Goal: Task Accomplishment & Management: Manage account settings

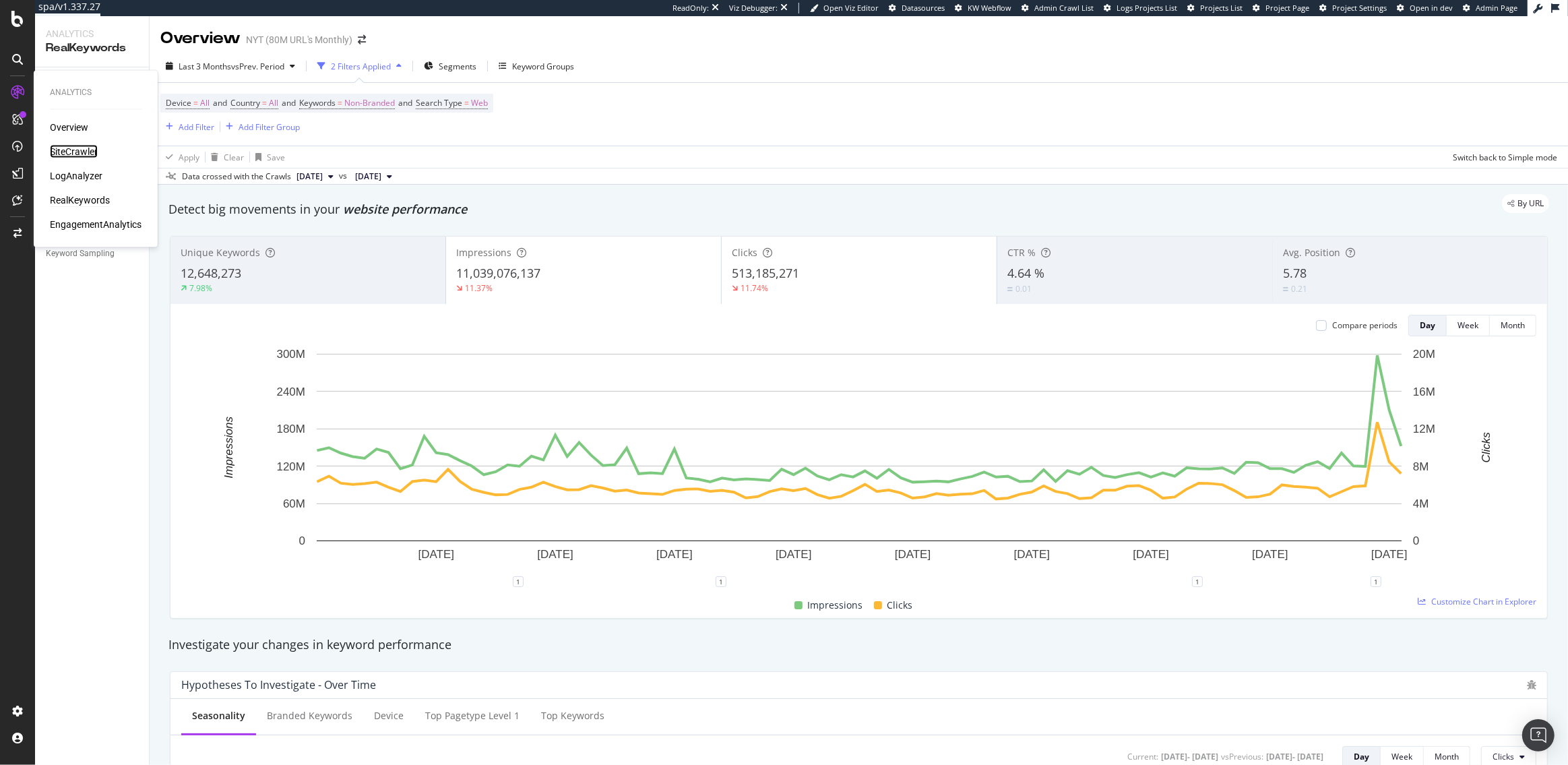
click at [80, 152] on div "SiteCrawler" at bounding box center [74, 151] width 48 height 13
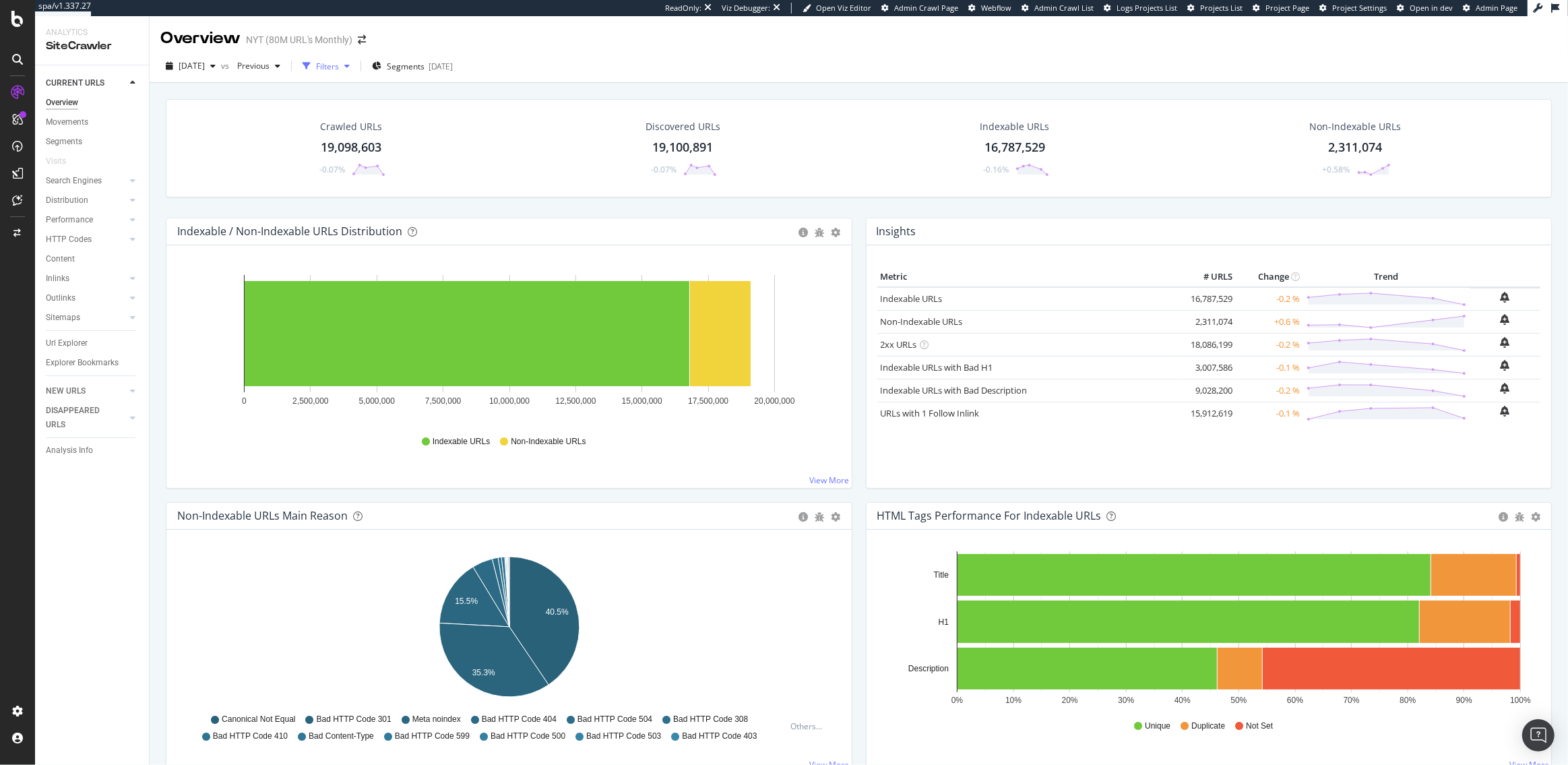
click at [338, 68] on div "Filters" at bounding box center [328, 66] width 23 height 12
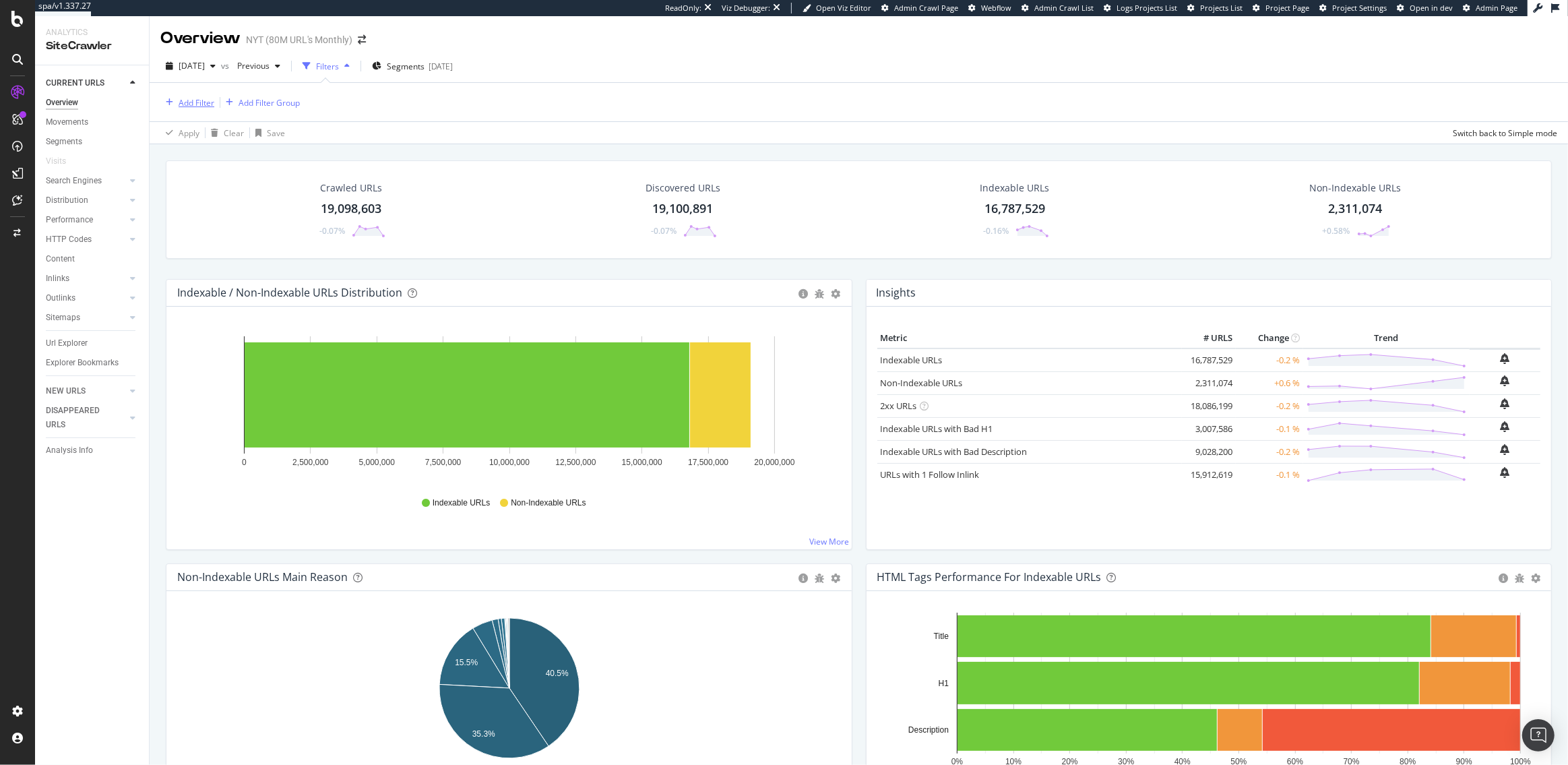
click at [196, 102] on div "Add Filter" at bounding box center [196, 102] width 36 height 12
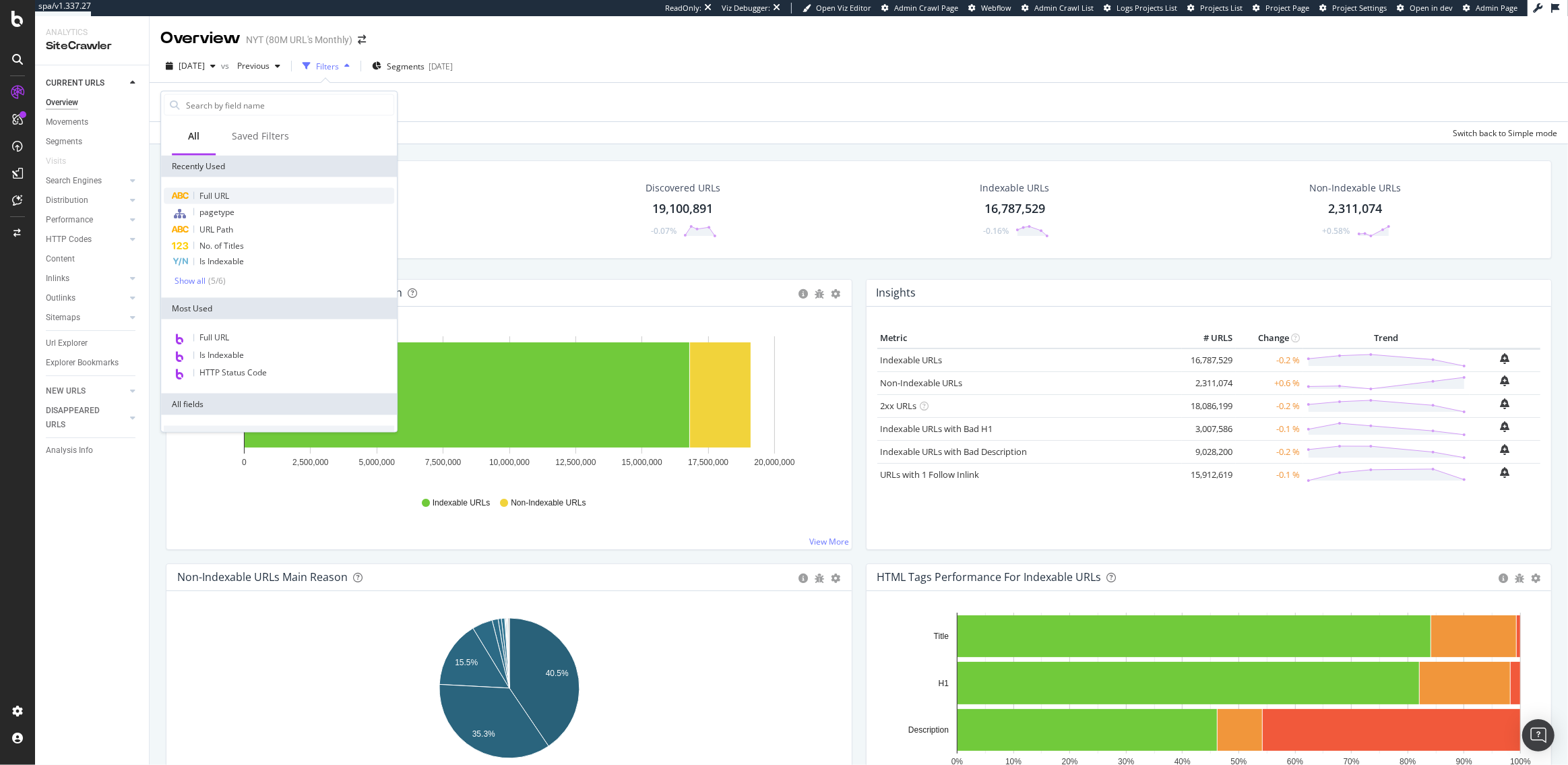
click at [213, 195] on span "Full URL" at bounding box center [213, 195] width 29 height 12
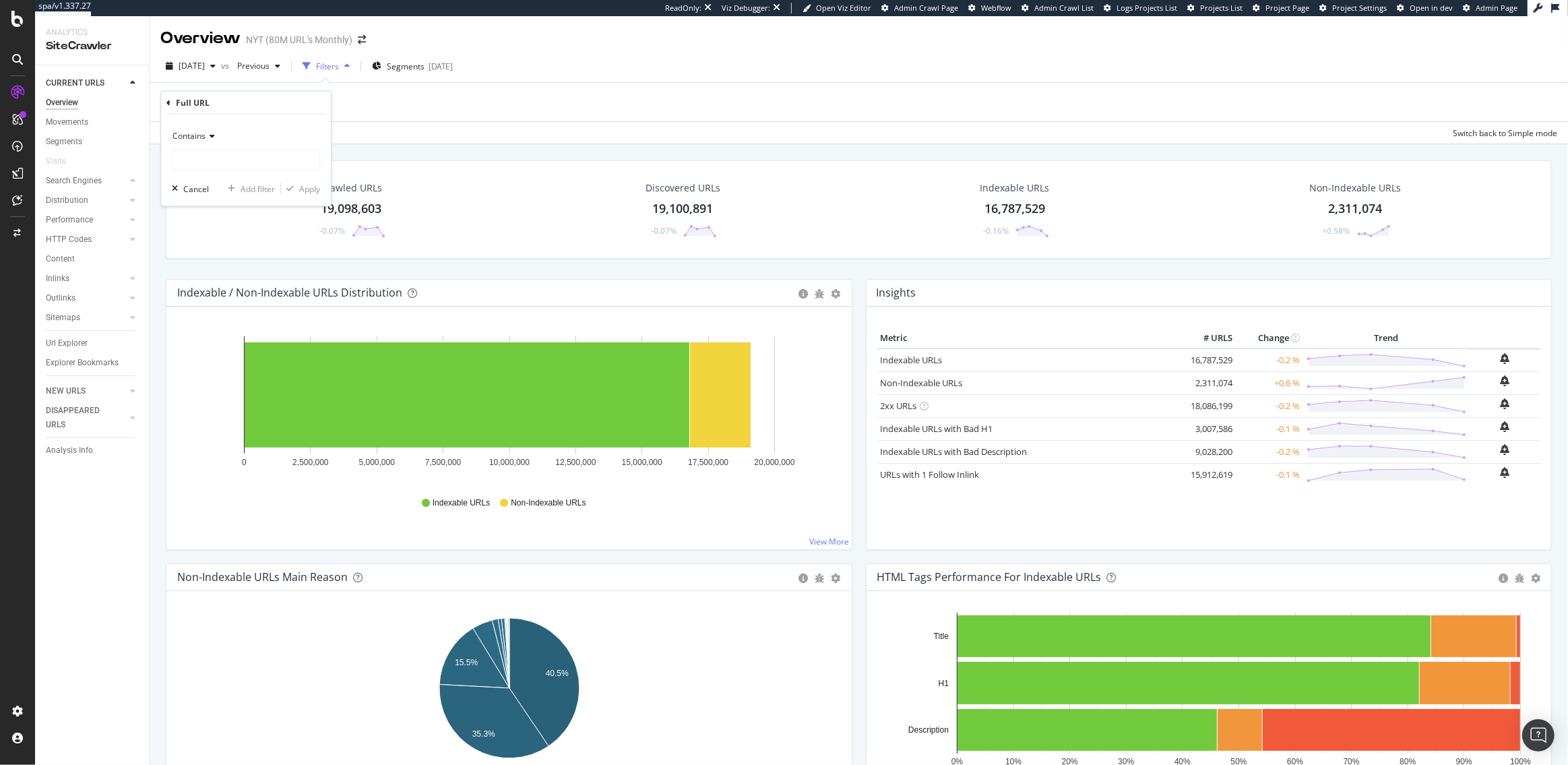
click at [203, 138] on span "Contains" at bounding box center [188, 135] width 33 height 12
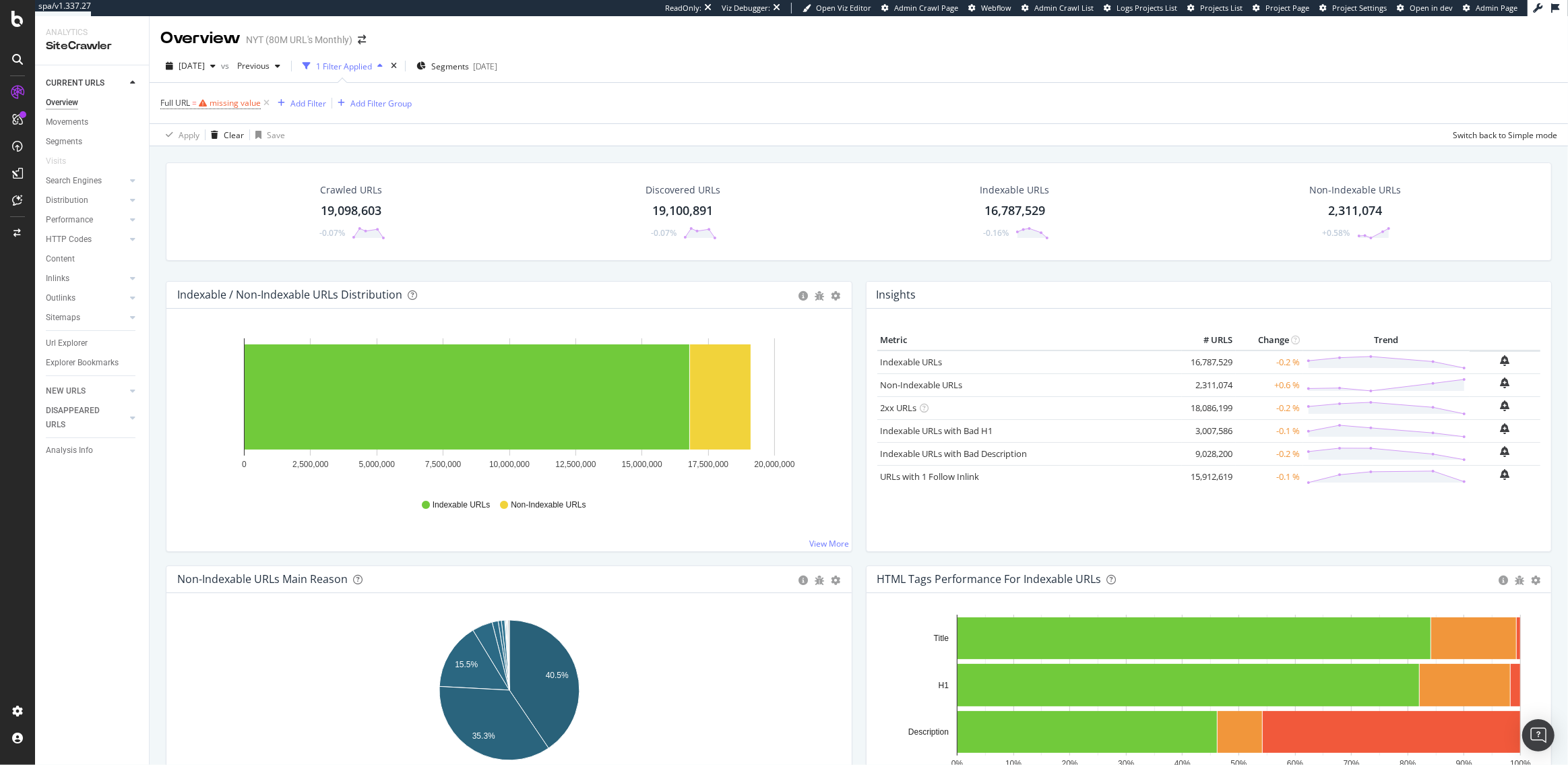
click at [389, 137] on div "Apply Clear Save Switch back to Simple mode" at bounding box center [858, 134] width 1419 height 22
click at [235, 110] on span "Full URL = missing value" at bounding box center [217, 102] width 112 height 19
click at [232, 107] on div "missing value" at bounding box center [235, 102] width 52 height 12
click at [203, 152] on input "text" at bounding box center [245, 159] width 147 height 21
type input "/tag/"
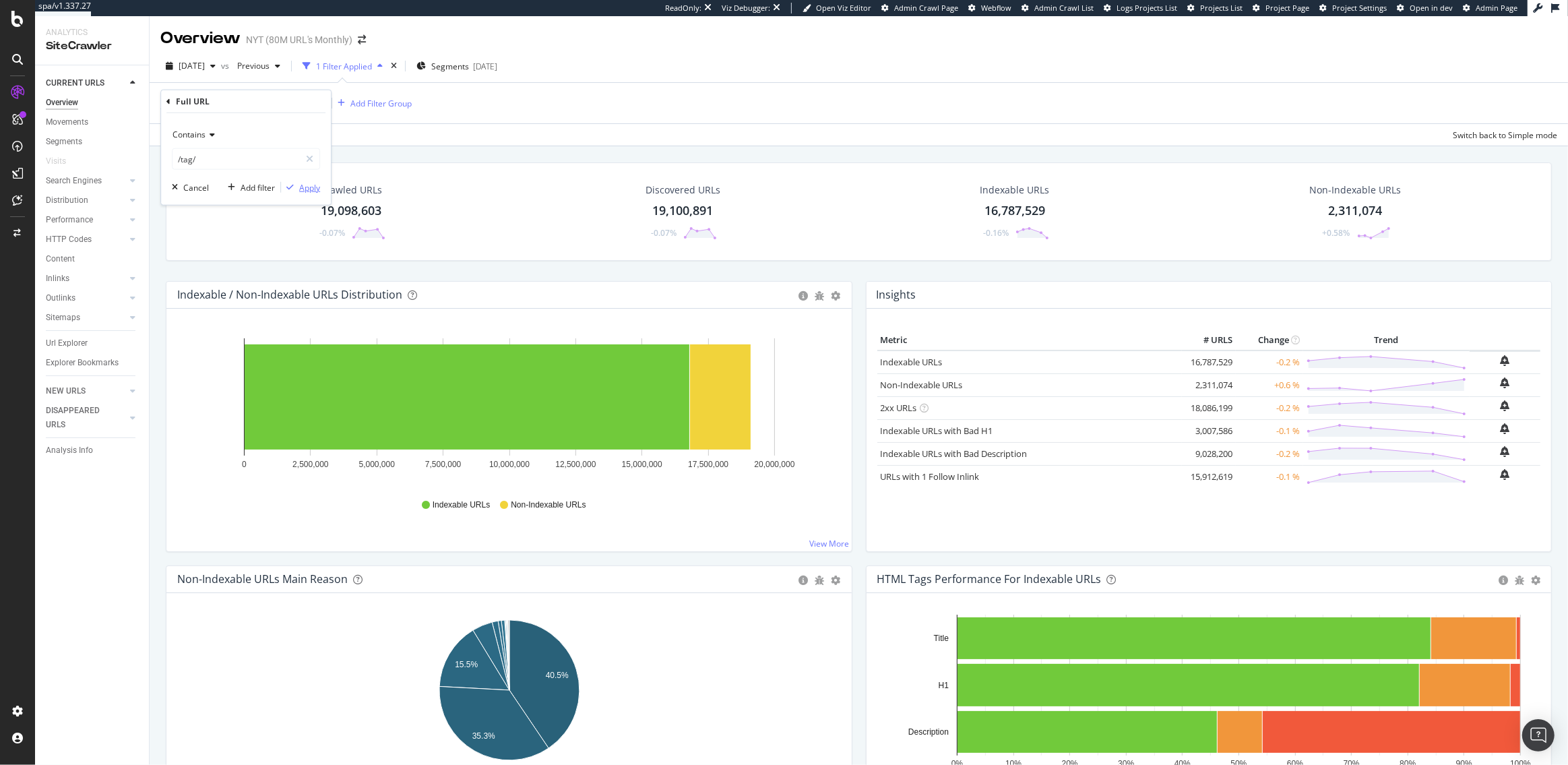
click at [300, 189] on div "Apply" at bounding box center [310, 187] width 21 height 12
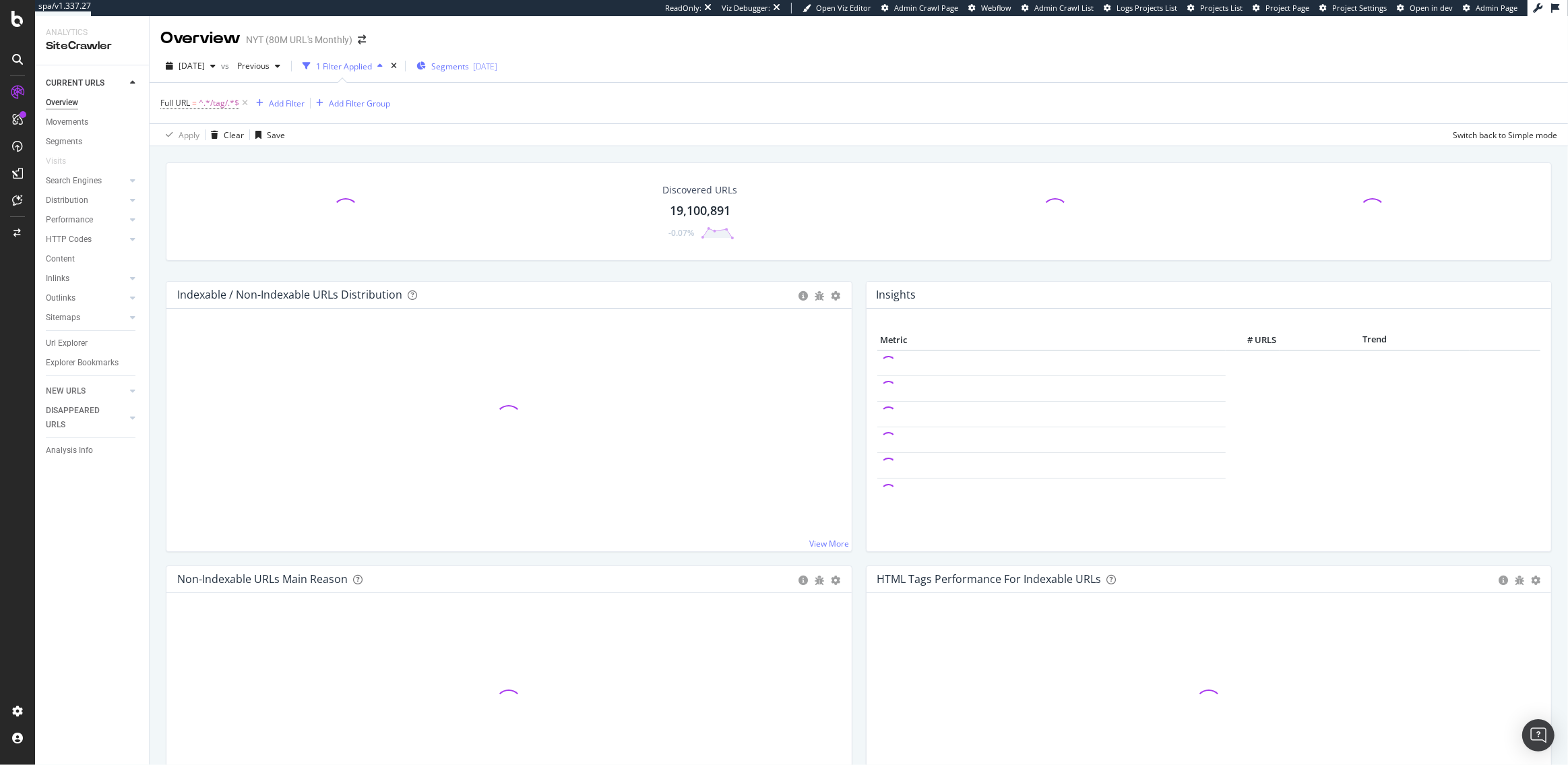
click at [469, 70] on span "Segments" at bounding box center [450, 66] width 37 height 12
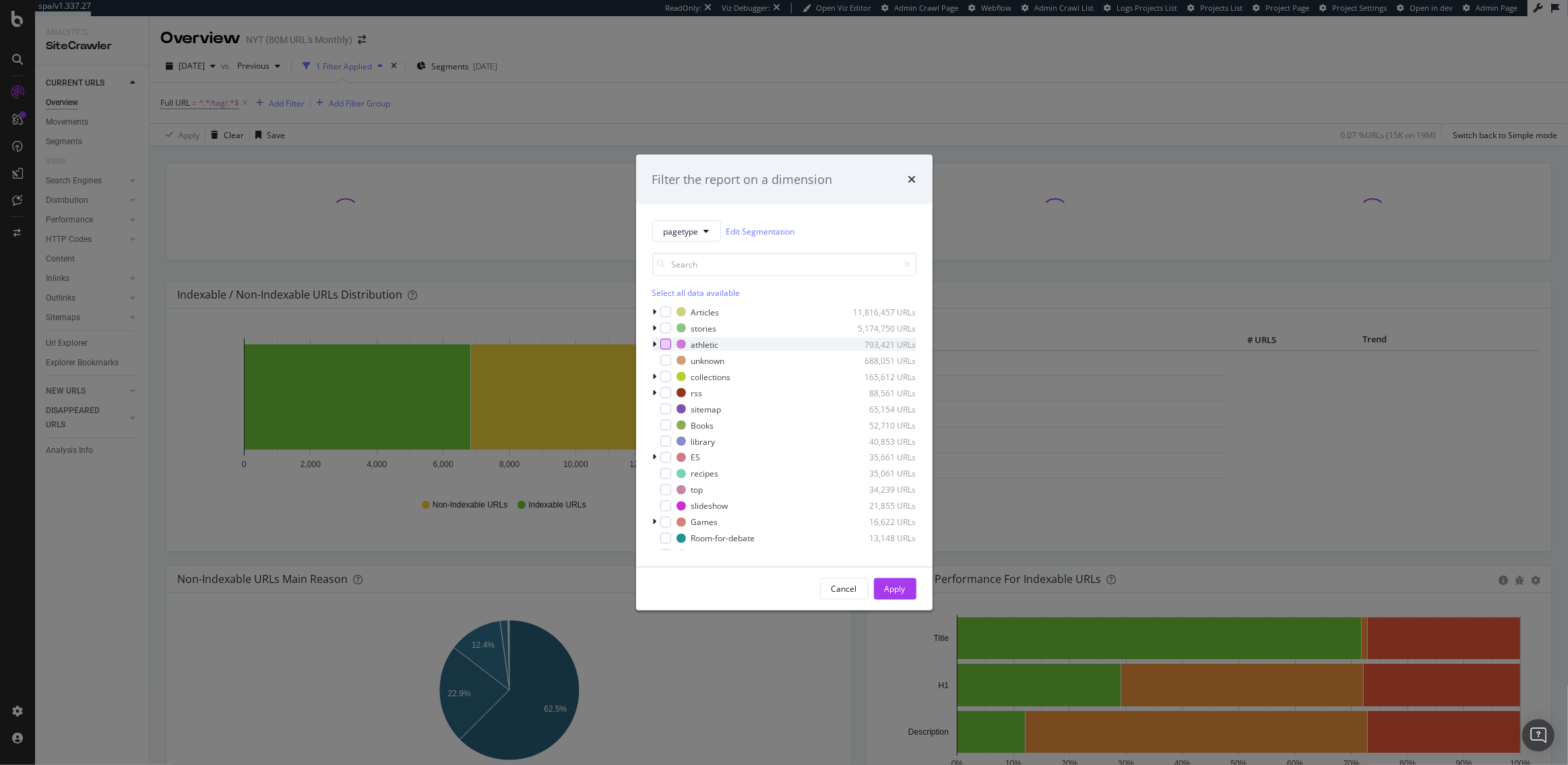
click at [660, 339] on div "modal" at bounding box center [665, 344] width 11 height 11
click at [885, 592] on div "Apply" at bounding box center [895, 588] width 21 height 12
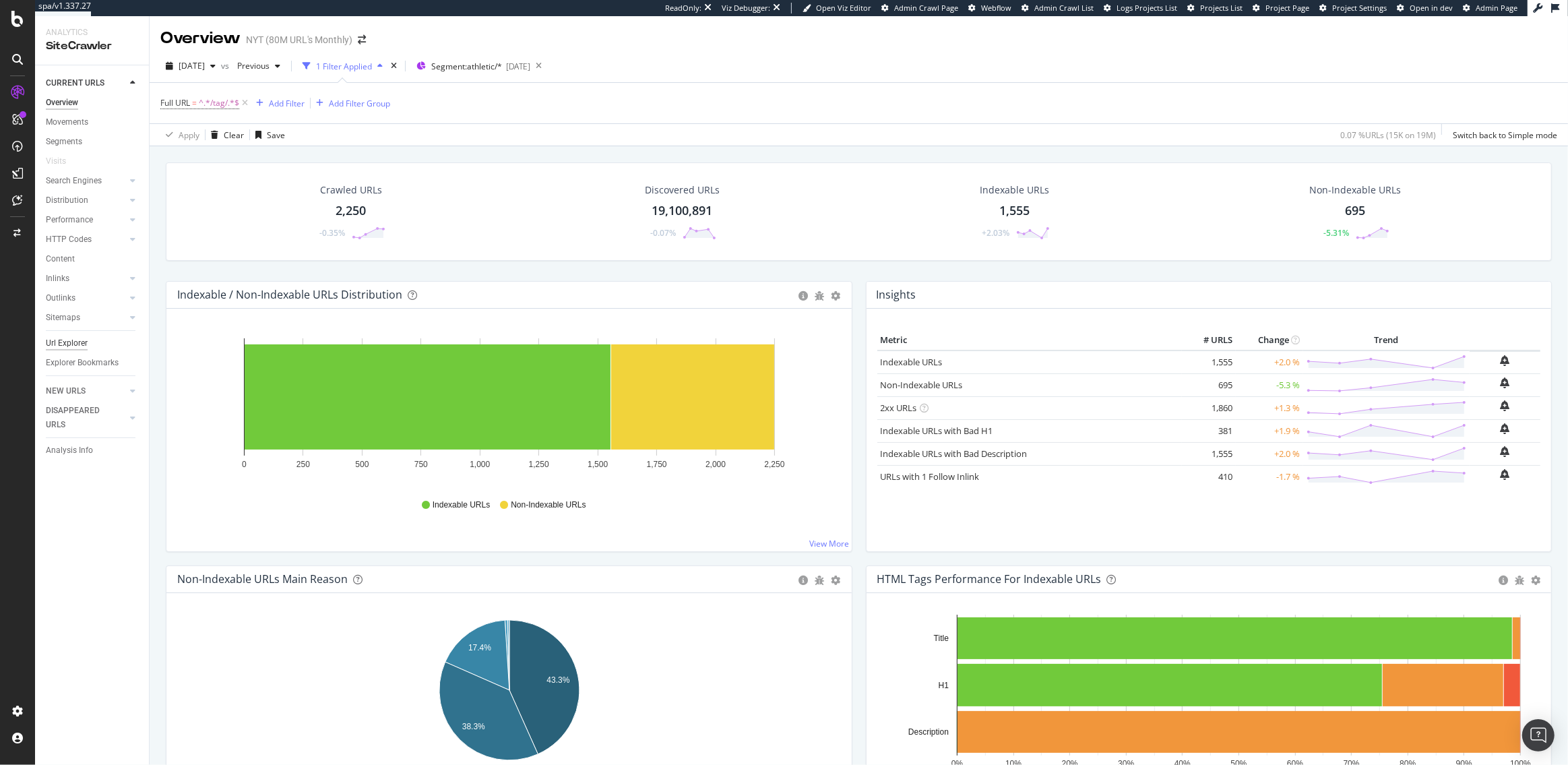
click at [70, 340] on div "Url Explorer" at bounding box center [67, 343] width 42 height 14
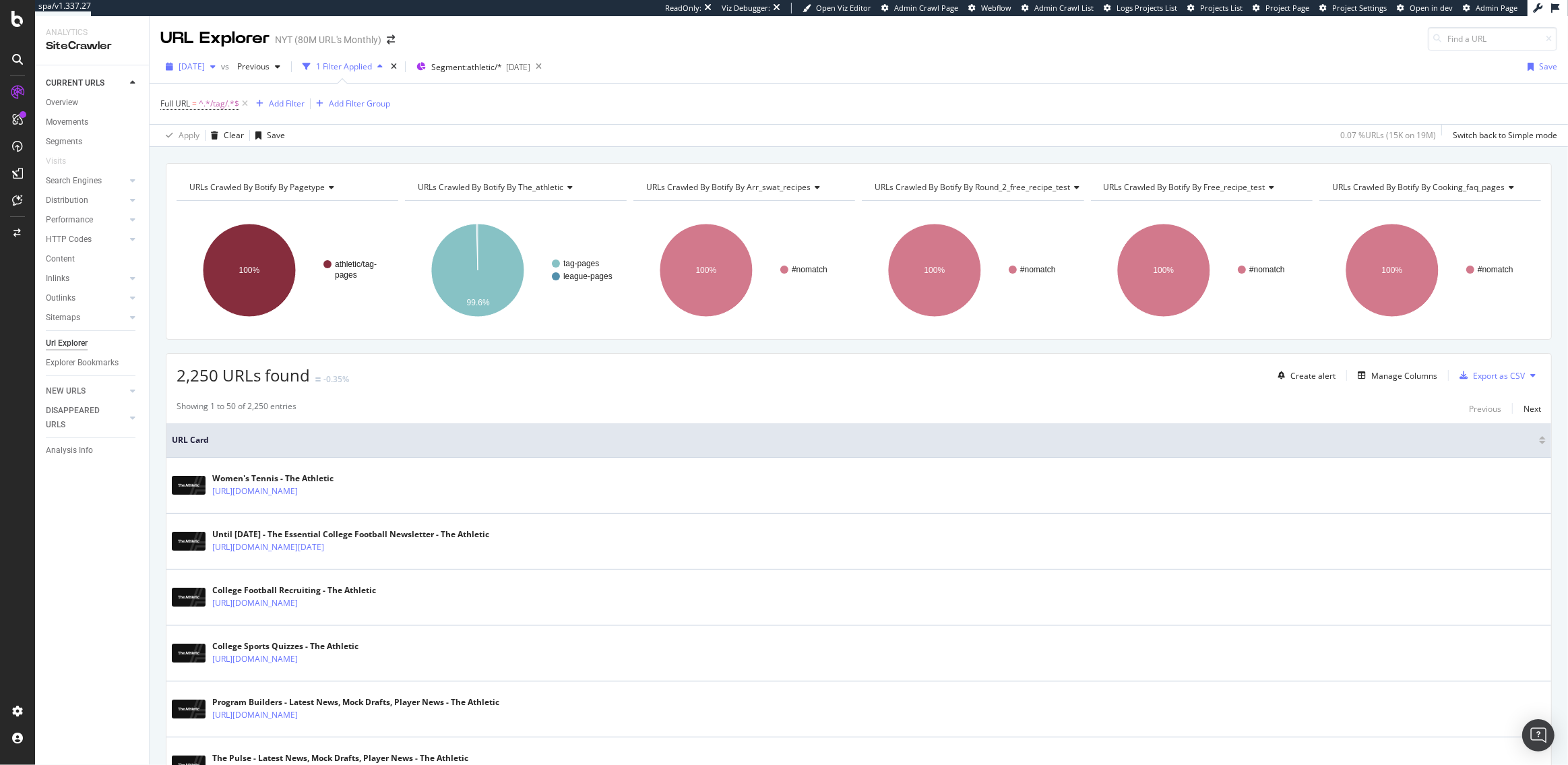
click at [205, 66] on span "[DATE]" at bounding box center [192, 66] width 27 height 12
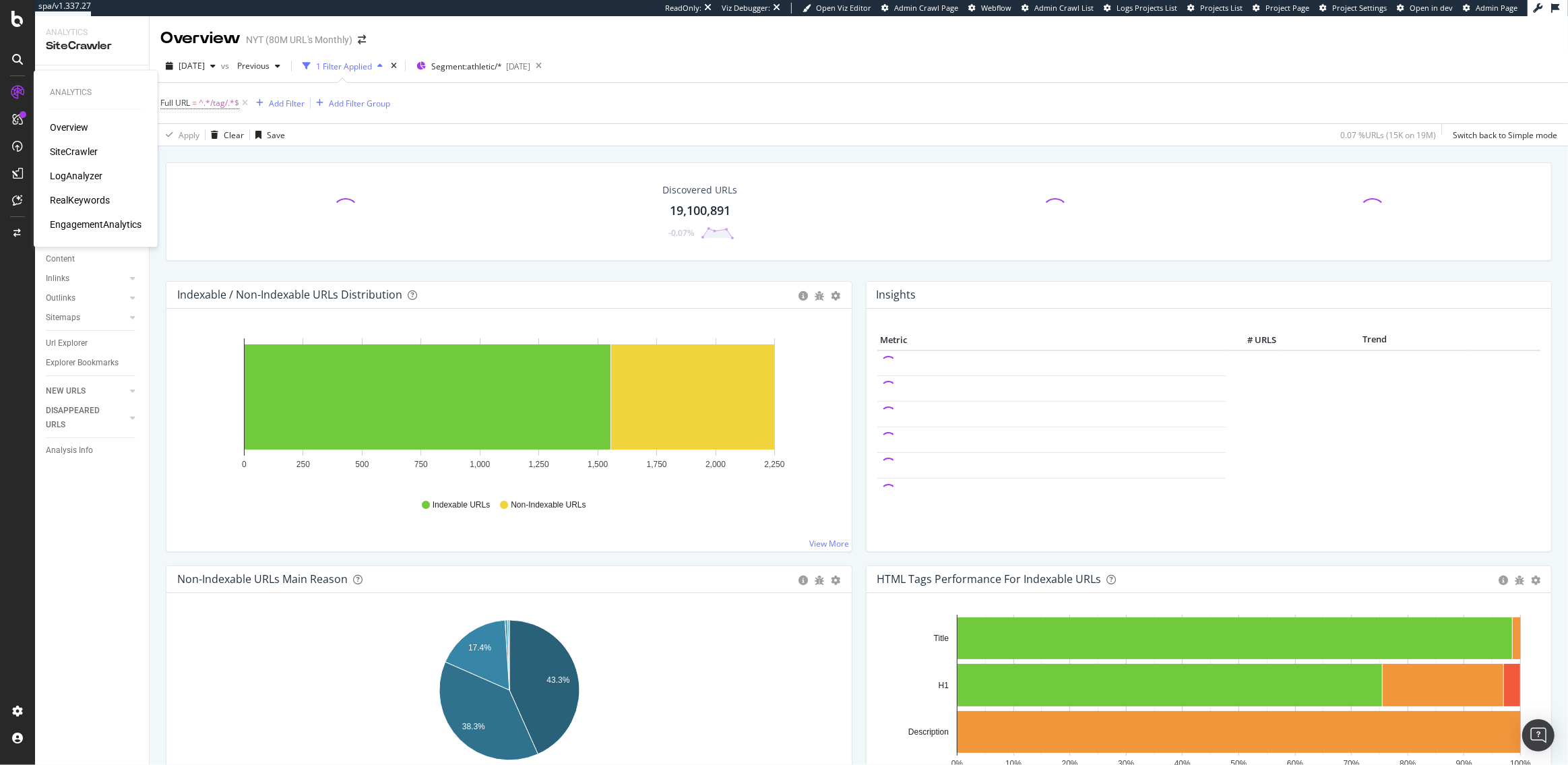
click at [89, 180] on div "LogAnalyzer" at bounding box center [76, 175] width 52 height 13
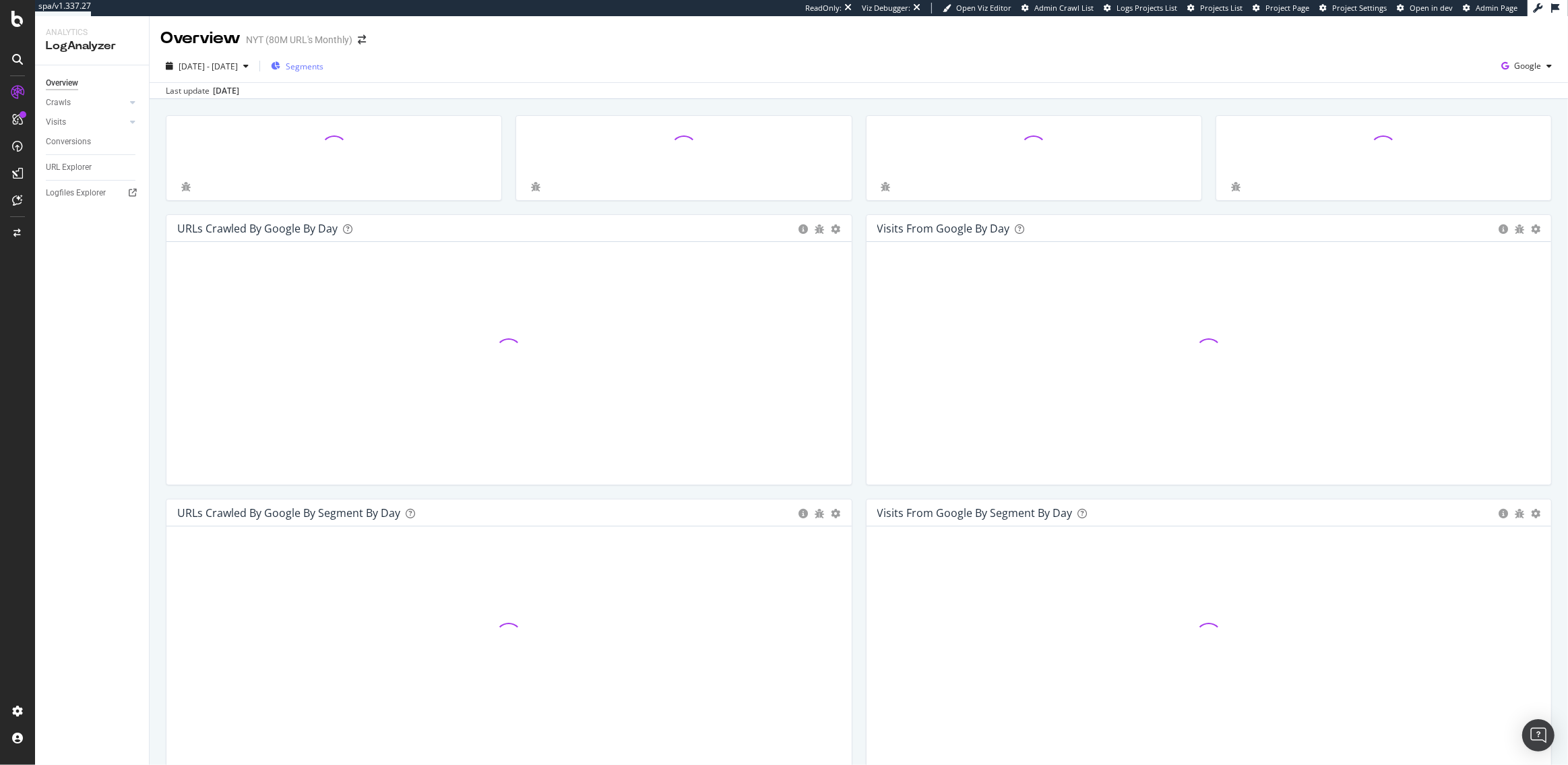
click at [323, 66] on span "Segments" at bounding box center [305, 66] width 37 height 12
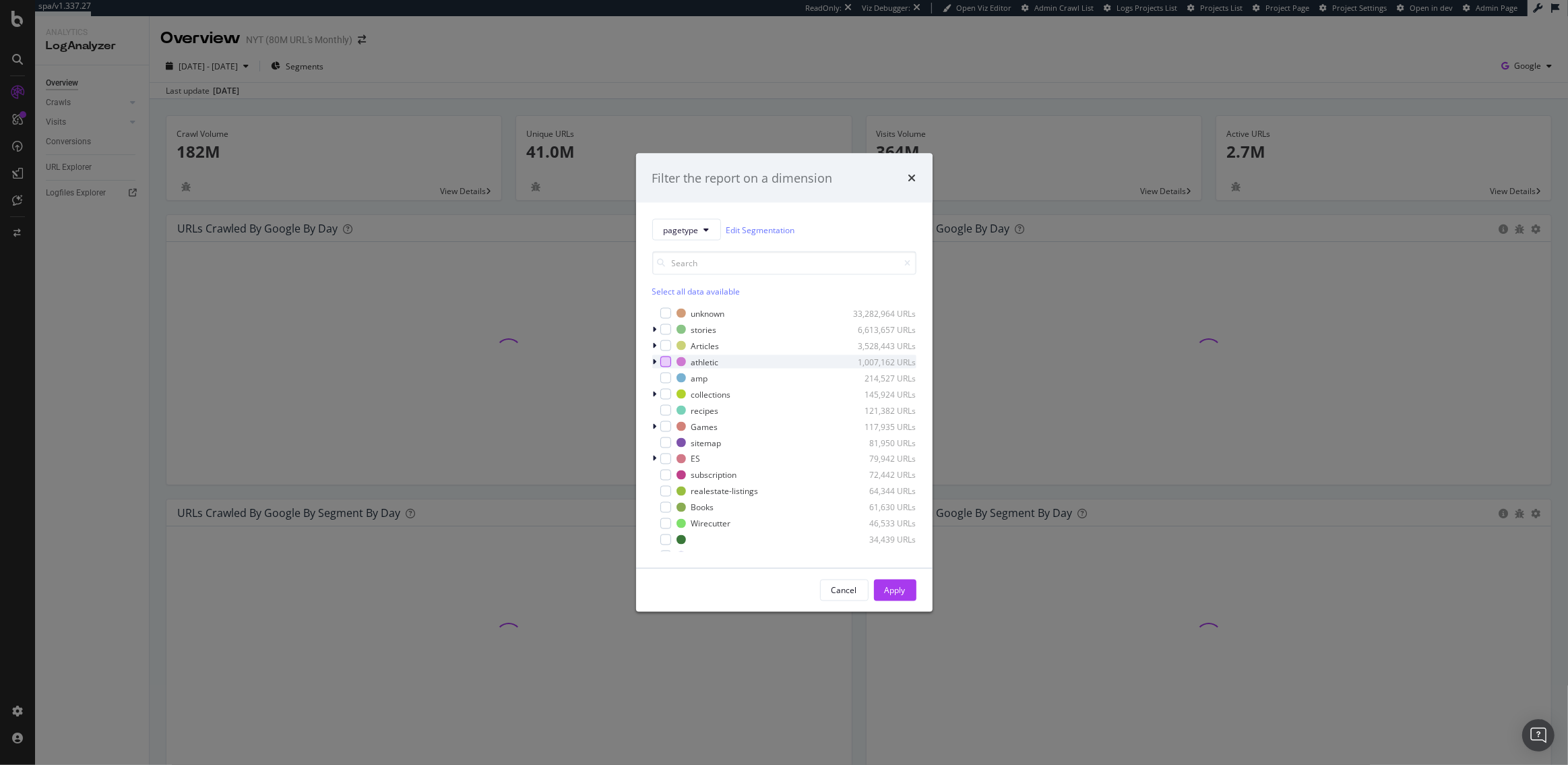
click at [664, 362] on div "modal" at bounding box center [665, 362] width 11 height 11
click at [880, 583] on button "Apply" at bounding box center [895, 590] width 43 height 21
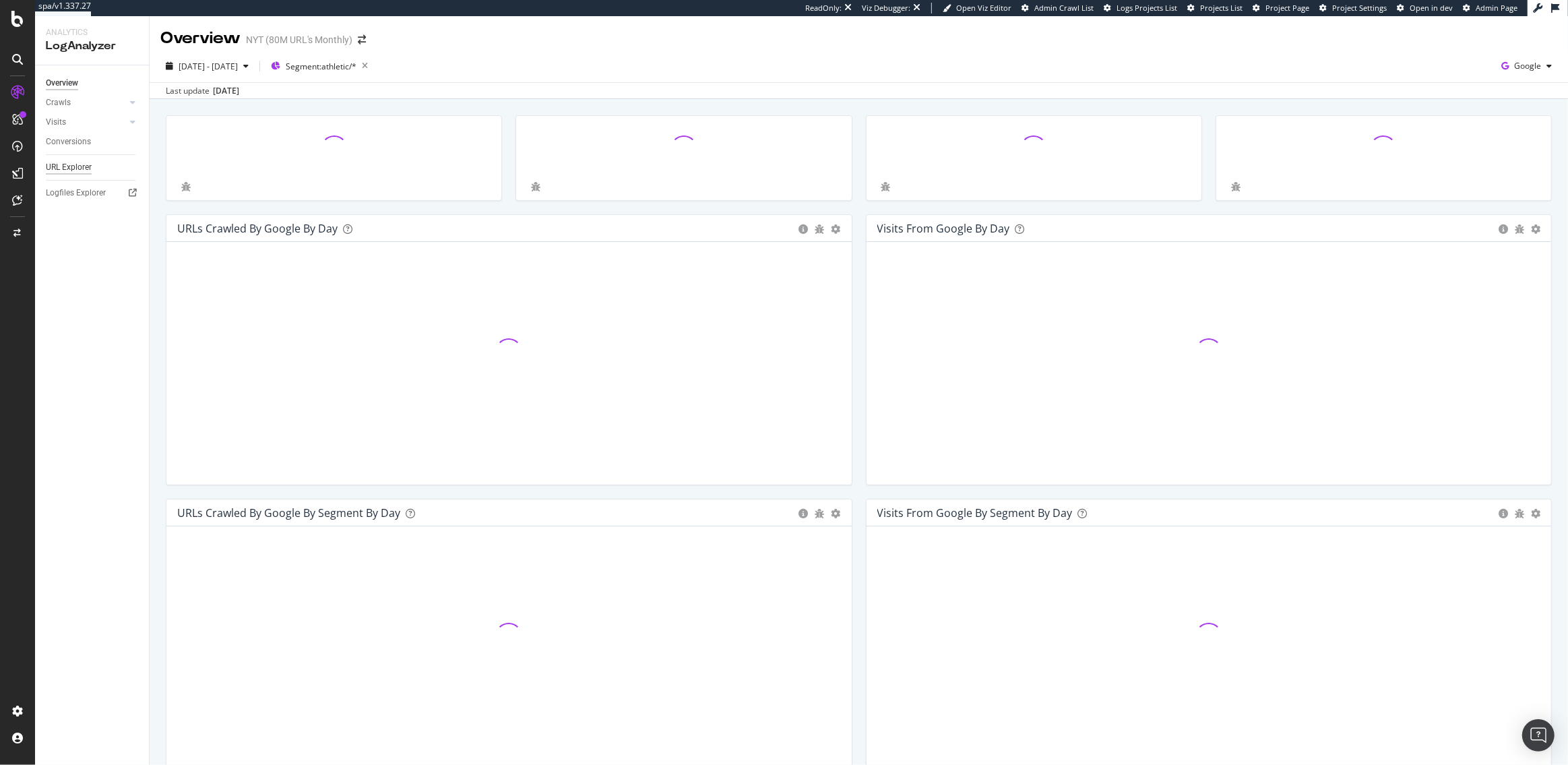
click at [68, 166] on div "URL Explorer" at bounding box center [69, 168] width 46 height 14
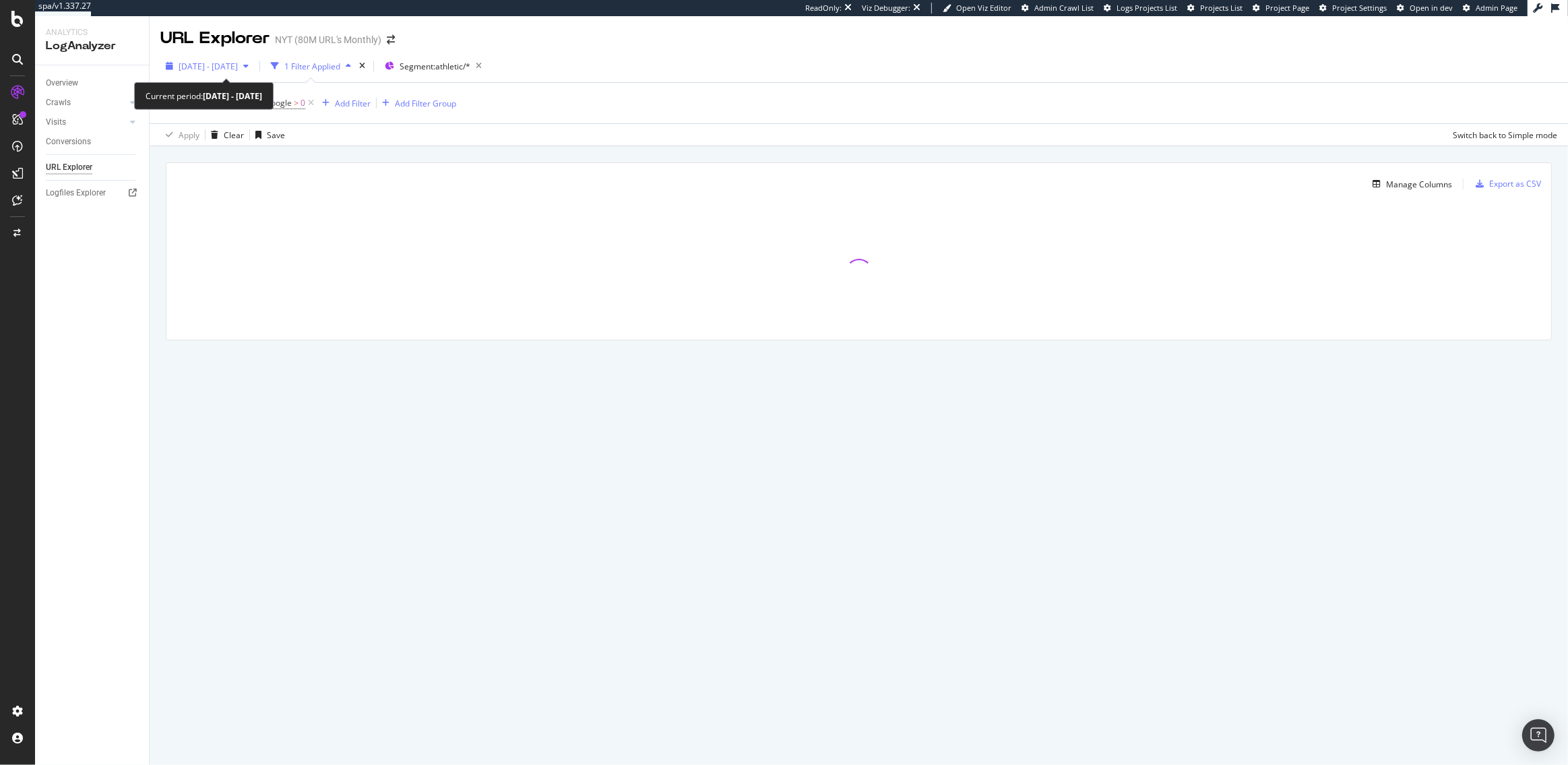
click at [235, 68] on span "2025 Aug. 16th - Sep. 14th" at bounding box center [208, 66] width 60 height 12
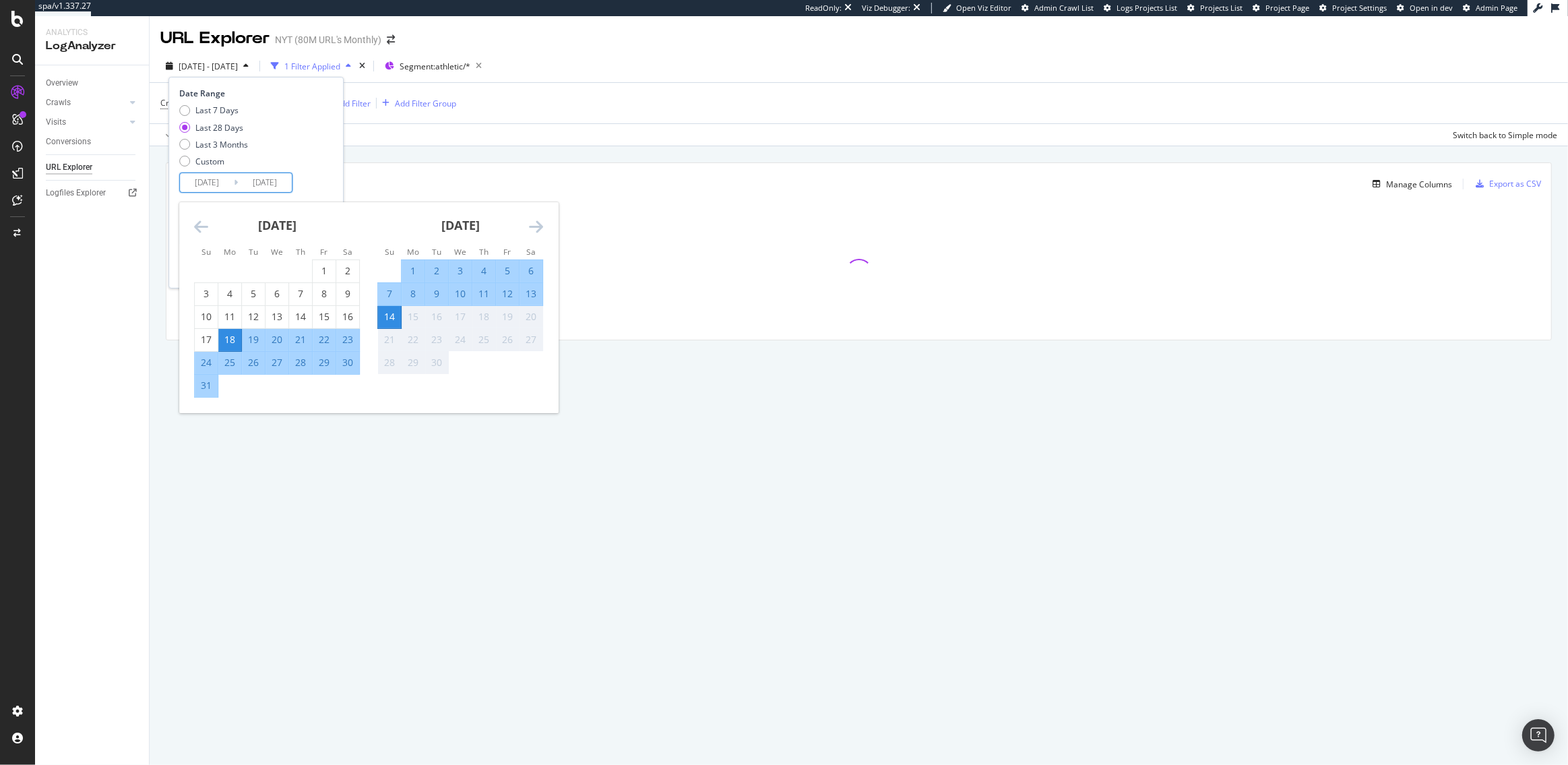
click at [218, 180] on input "2025/08/18" at bounding box center [207, 182] width 54 height 19
click at [195, 227] on icon "Move backward to switch to the previous month." at bounding box center [201, 227] width 14 height 16
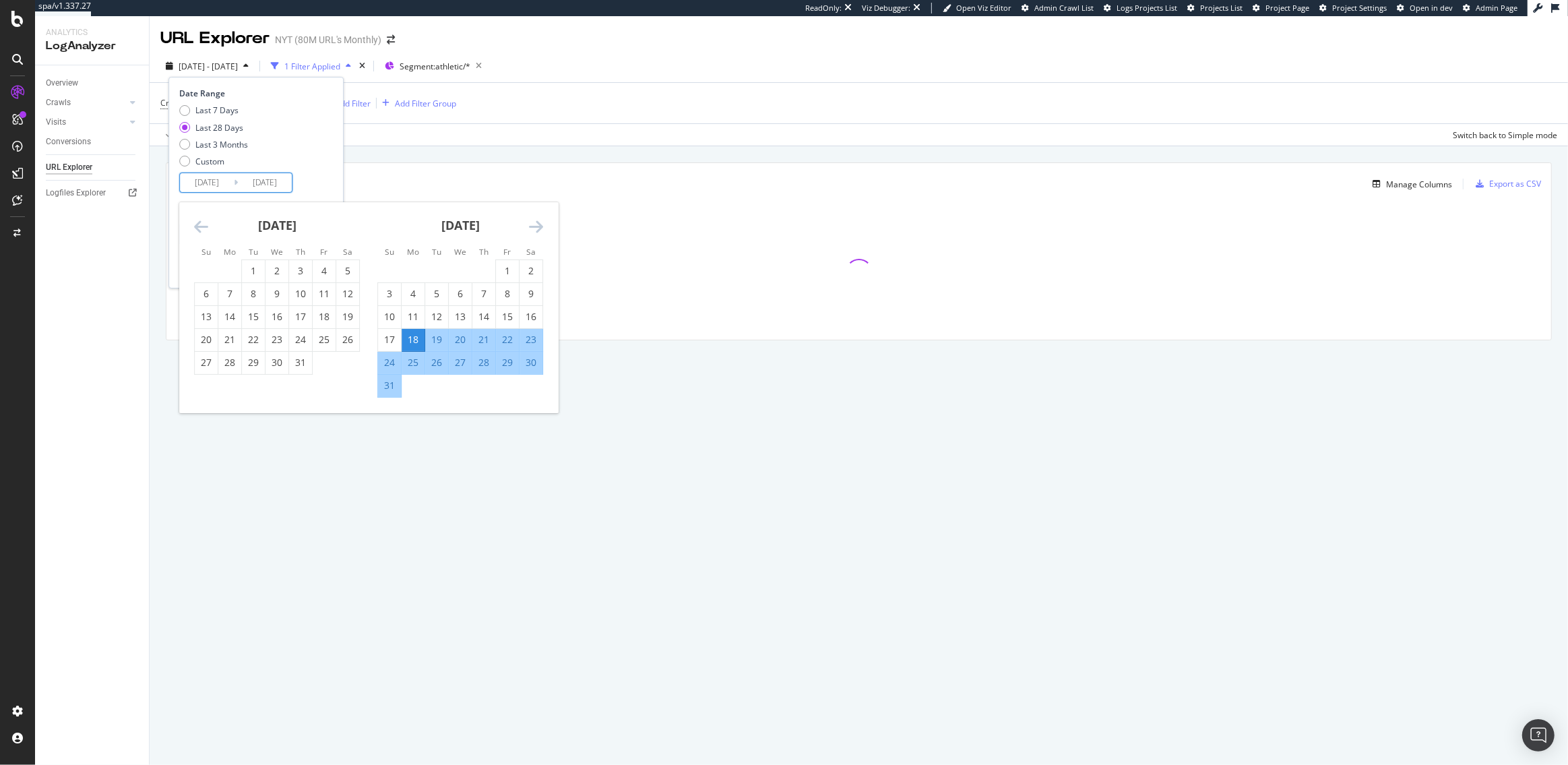
click at [195, 227] on icon "Move backward to switch to the previous month." at bounding box center [201, 227] width 14 height 16
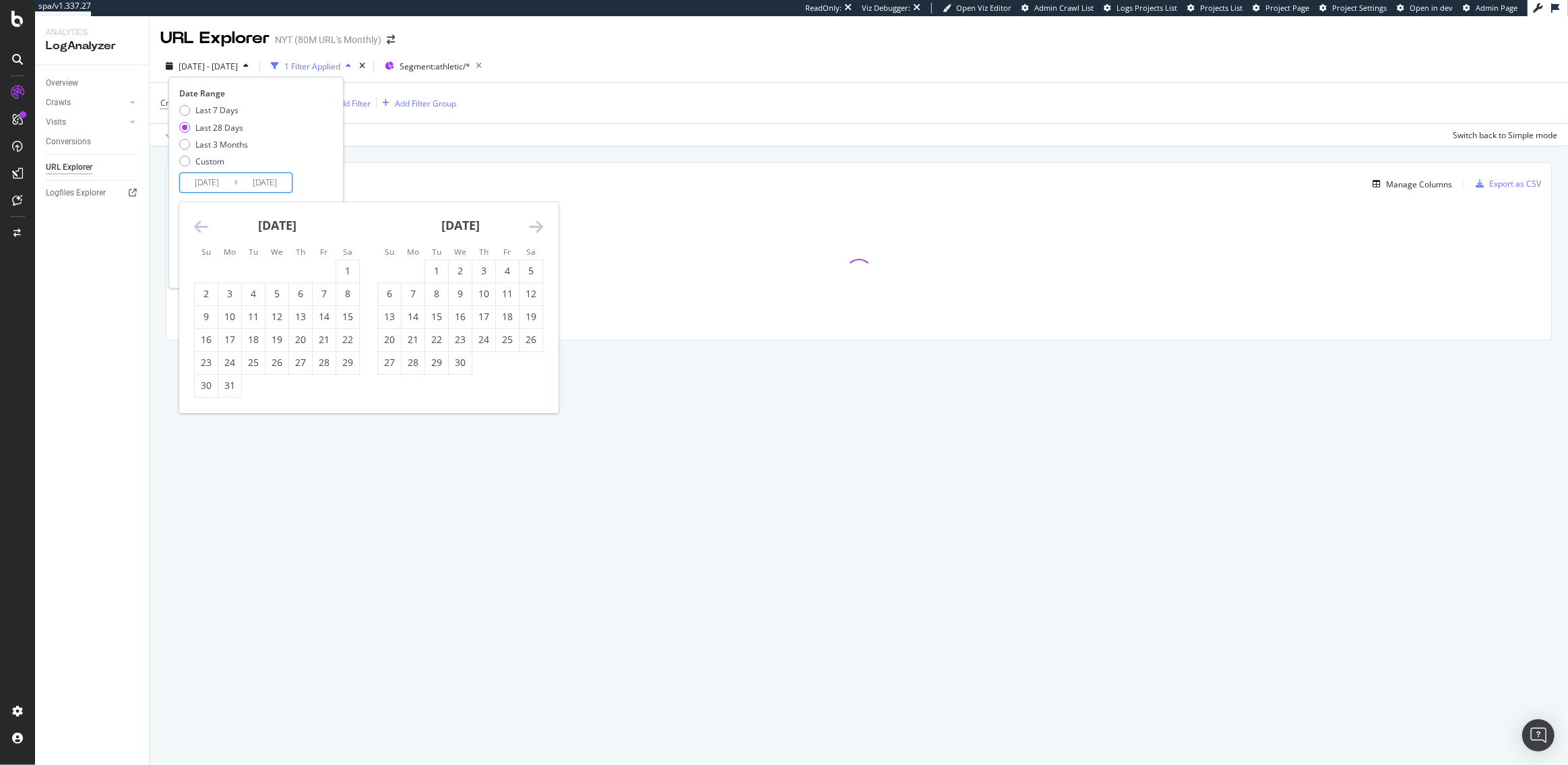
click at [195, 227] on icon "Move backward to switch to the previous month." at bounding box center [201, 227] width 14 height 16
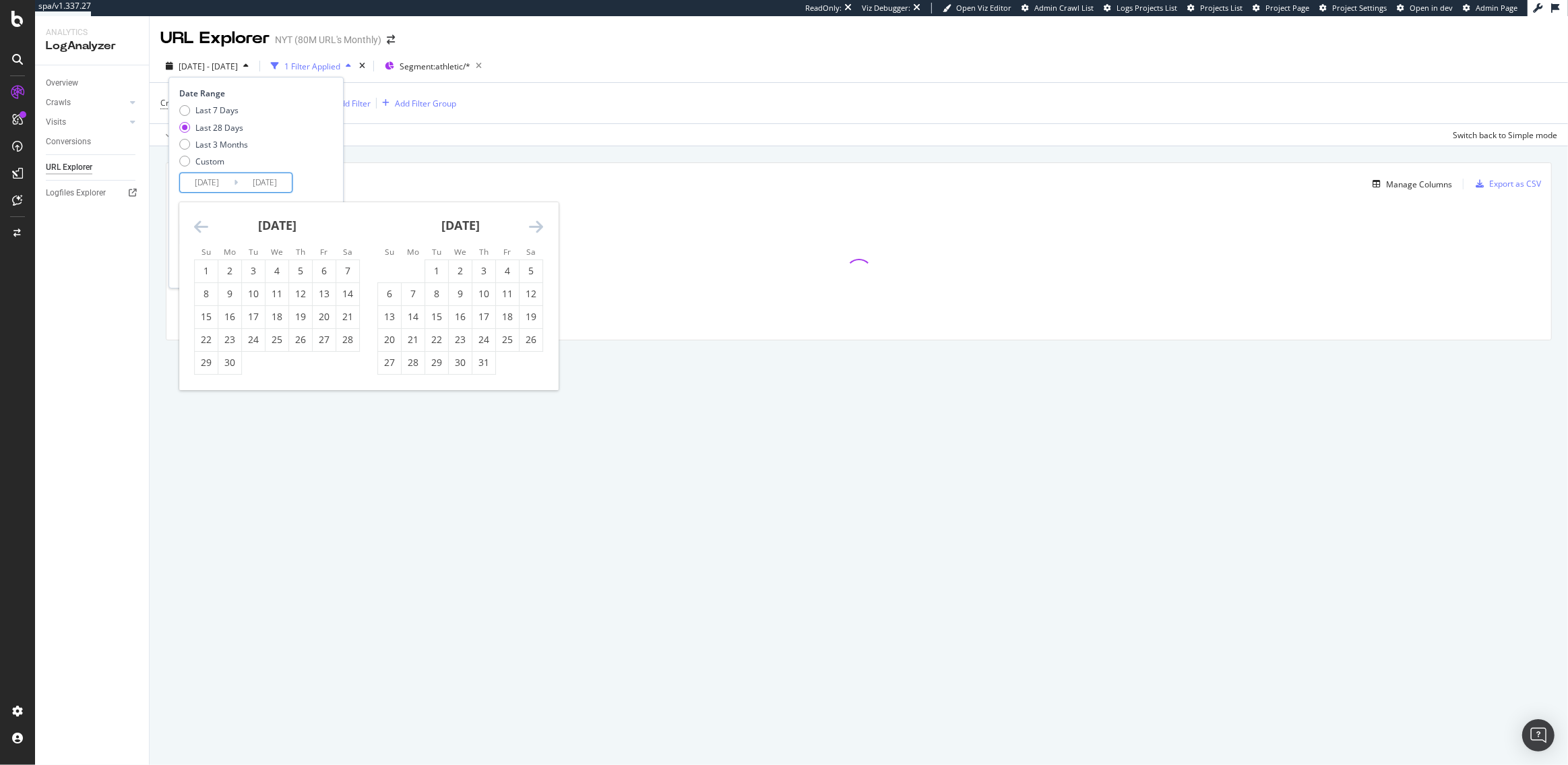
click at [195, 227] on icon "Move backward to switch to the previous month." at bounding box center [201, 227] width 14 height 16
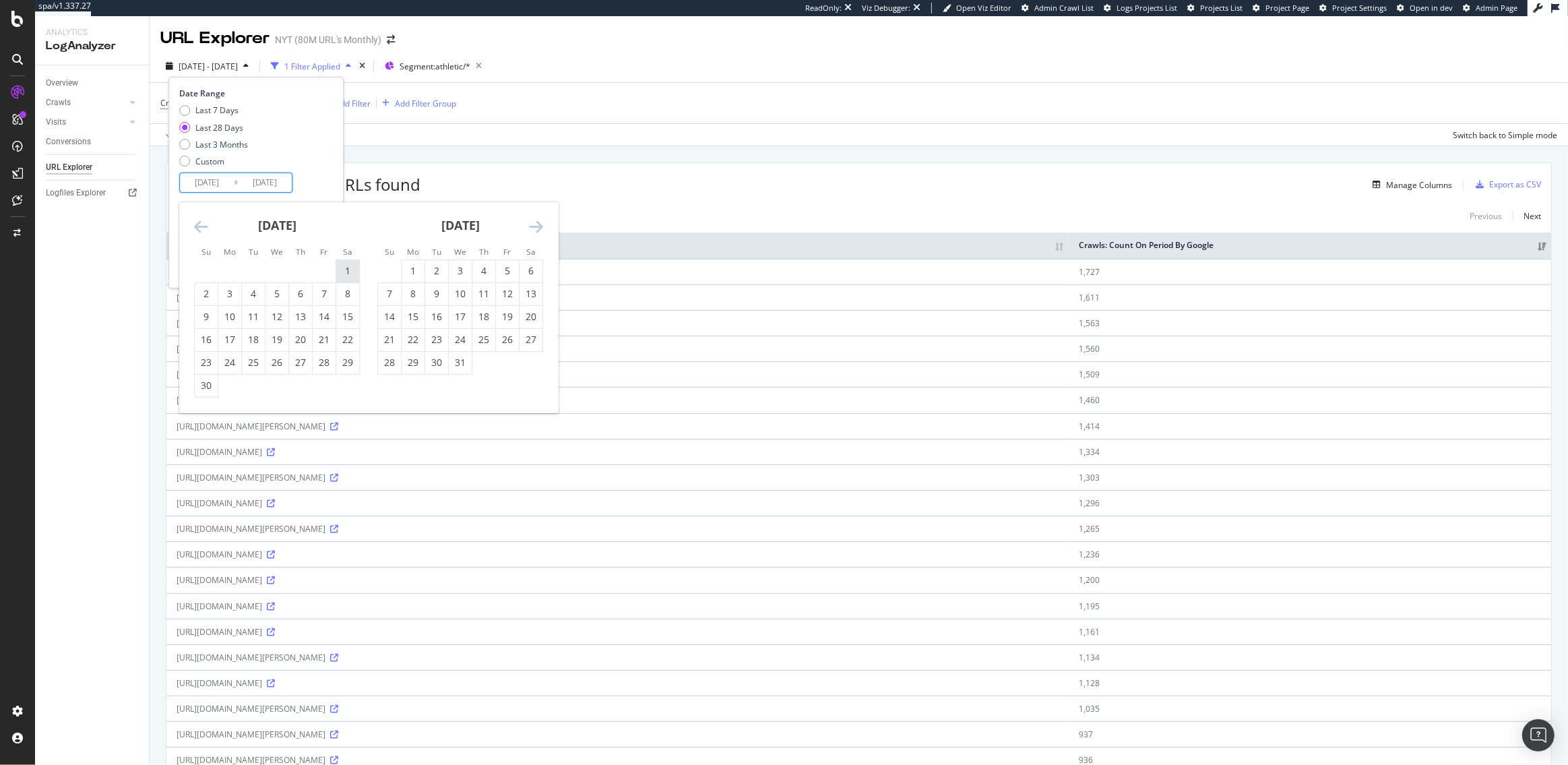
click at [348, 270] on div "1" at bounding box center [347, 270] width 23 height 13
type input "2024/06/01"
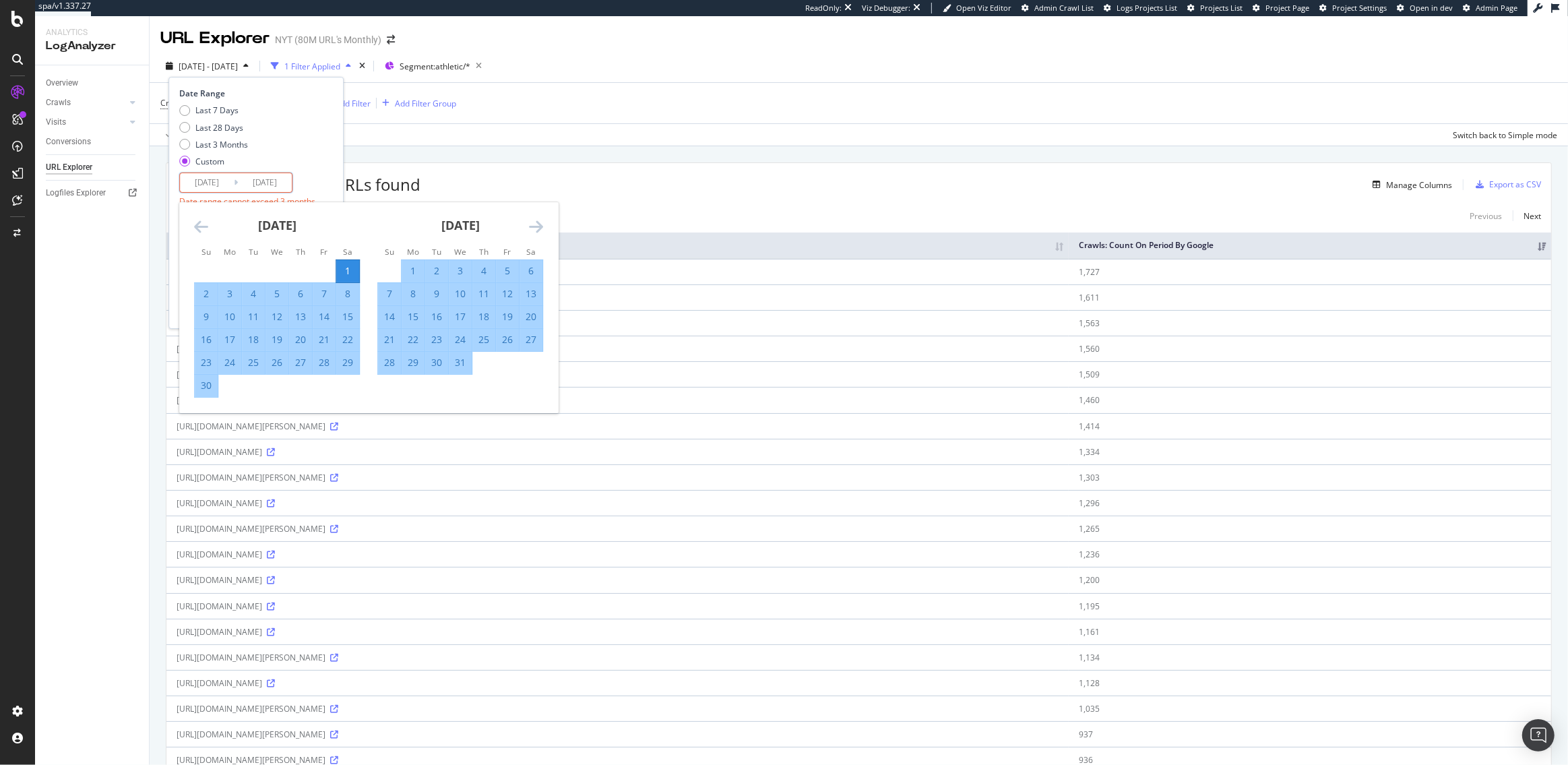
click at [544, 230] on div "July 2024 1 2 3 4 5 6 7 8 9 10 11 12 13 14 15 16 17 18 19 20 21 22 23 24 25 26 …" at bounding box center [460, 289] width 183 height 172
click at [537, 225] on icon "Move forward to switch to the next month." at bounding box center [536, 227] width 14 height 16
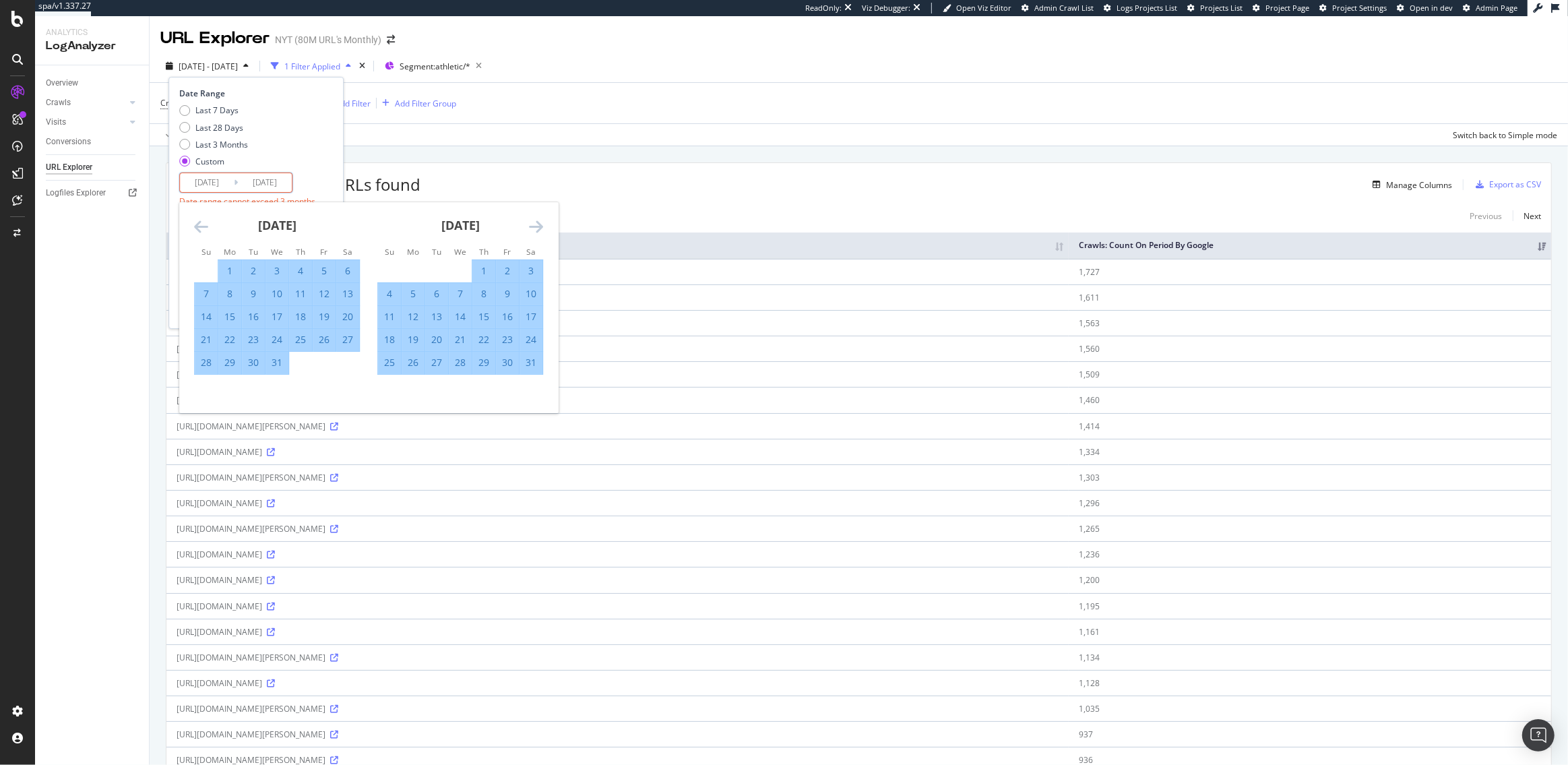
click at [537, 225] on icon "Move forward to switch to the next month." at bounding box center [536, 227] width 14 height 16
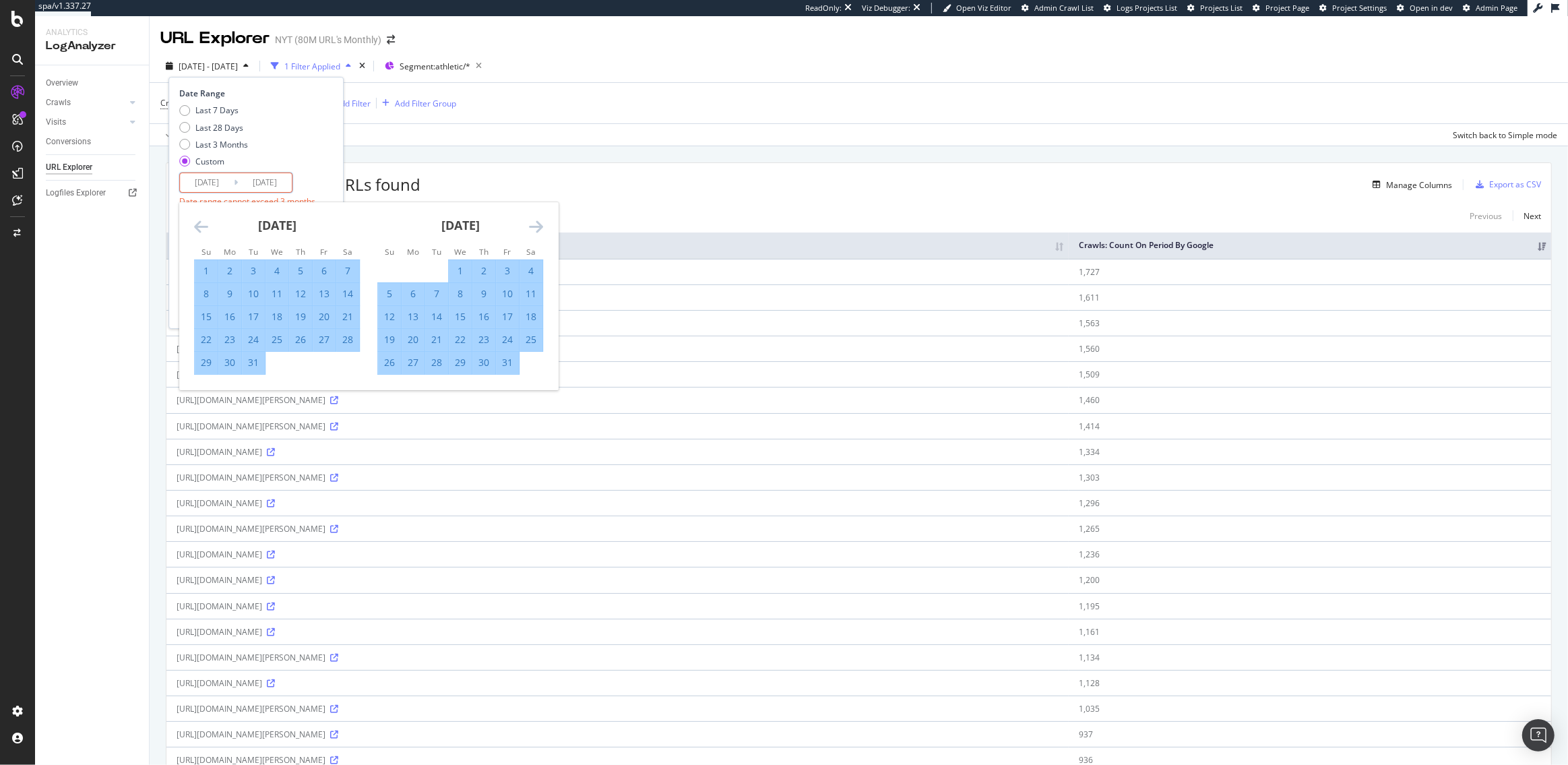
click at [537, 225] on icon "Move forward to switch to the next month." at bounding box center [536, 227] width 14 height 16
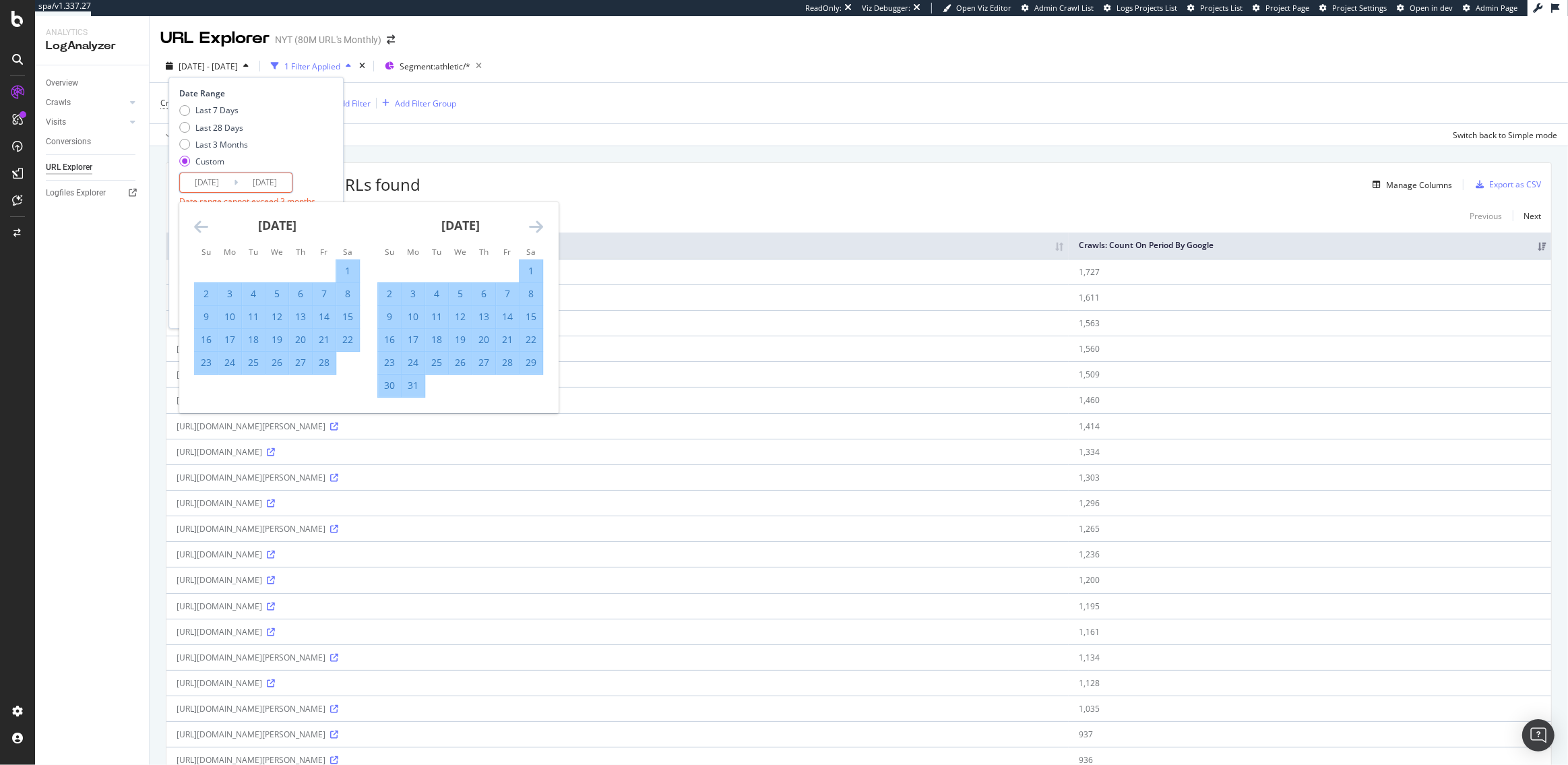
click at [537, 225] on icon "Move forward to switch to the next month." at bounding box center [536, 227] width 14 height 16
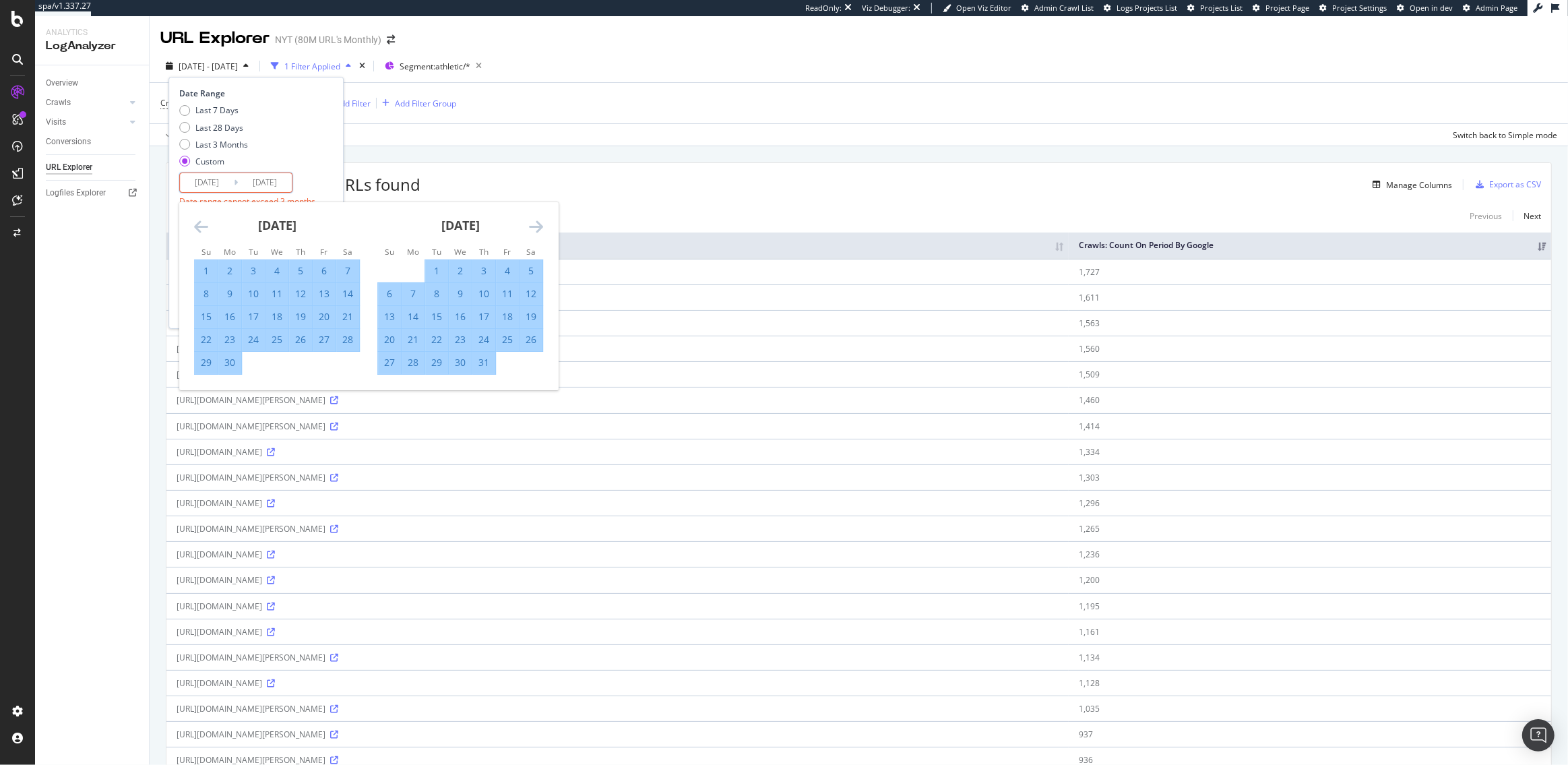
click at [537, 225] on icon "Move forward to switch to the next month." at bounding box center [536, 227] width 14 height 16
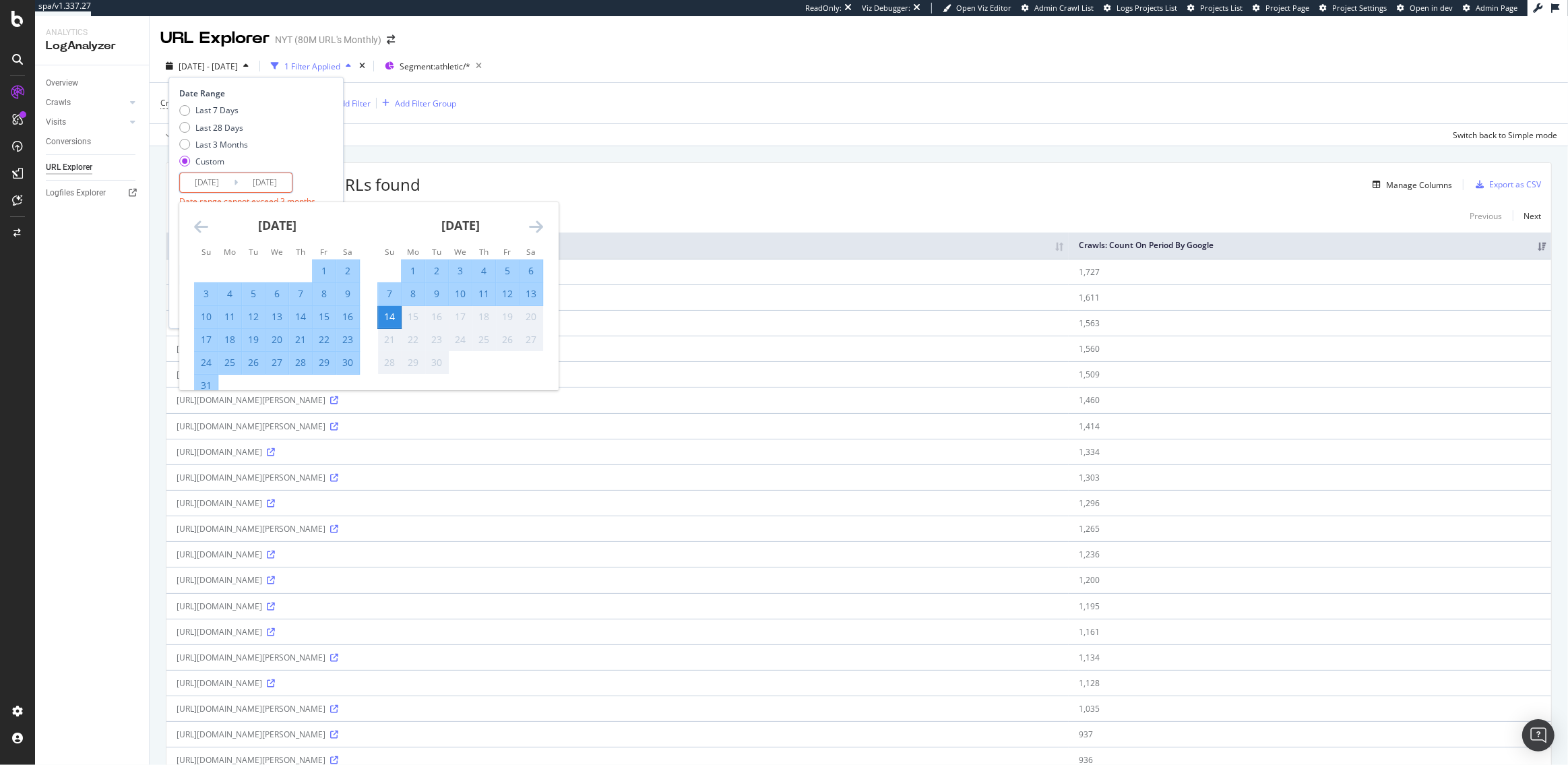
click at [537, 225] on icon "Move forward to switch to the next month." at bounding box center [536, 227] width 14 height 16
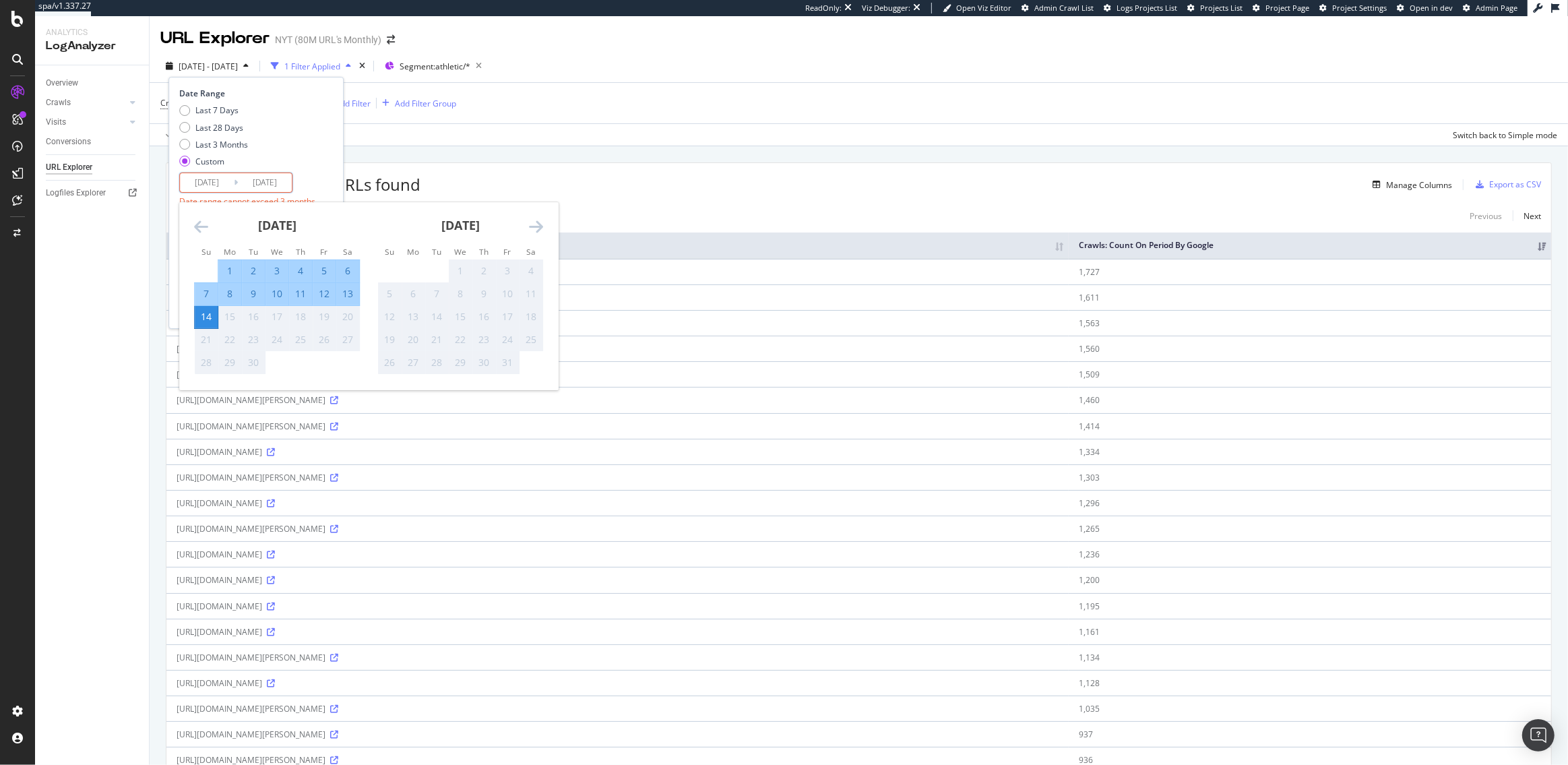
click at [208, 230] on icon "Move backward to switch to the previous month." at bounding box center [201, 227] width 14 height 16
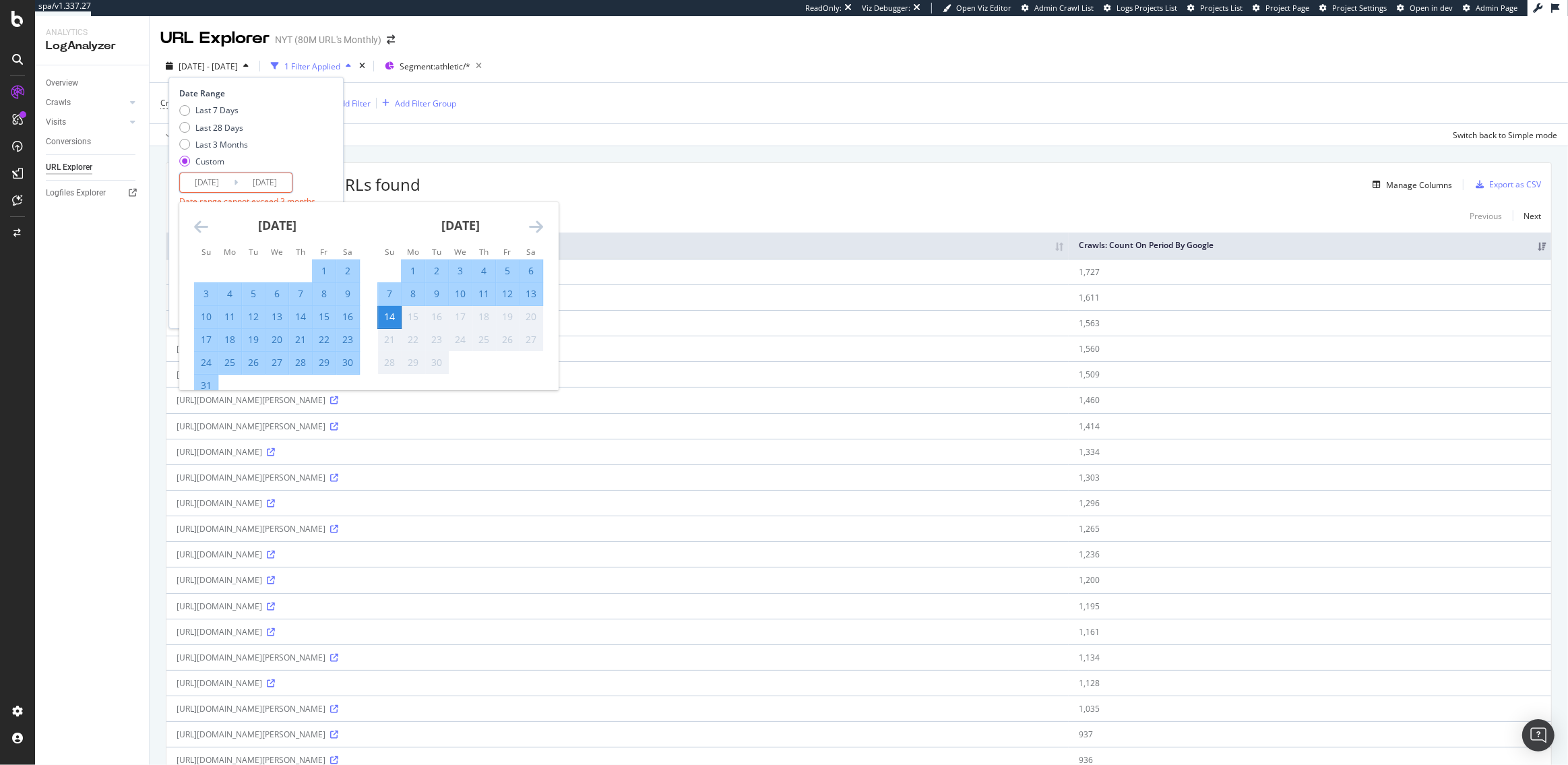
click at [199, 226] on icon "Move backward to switch to the previous month." at bounding box center [201, 227] width 14 height 16
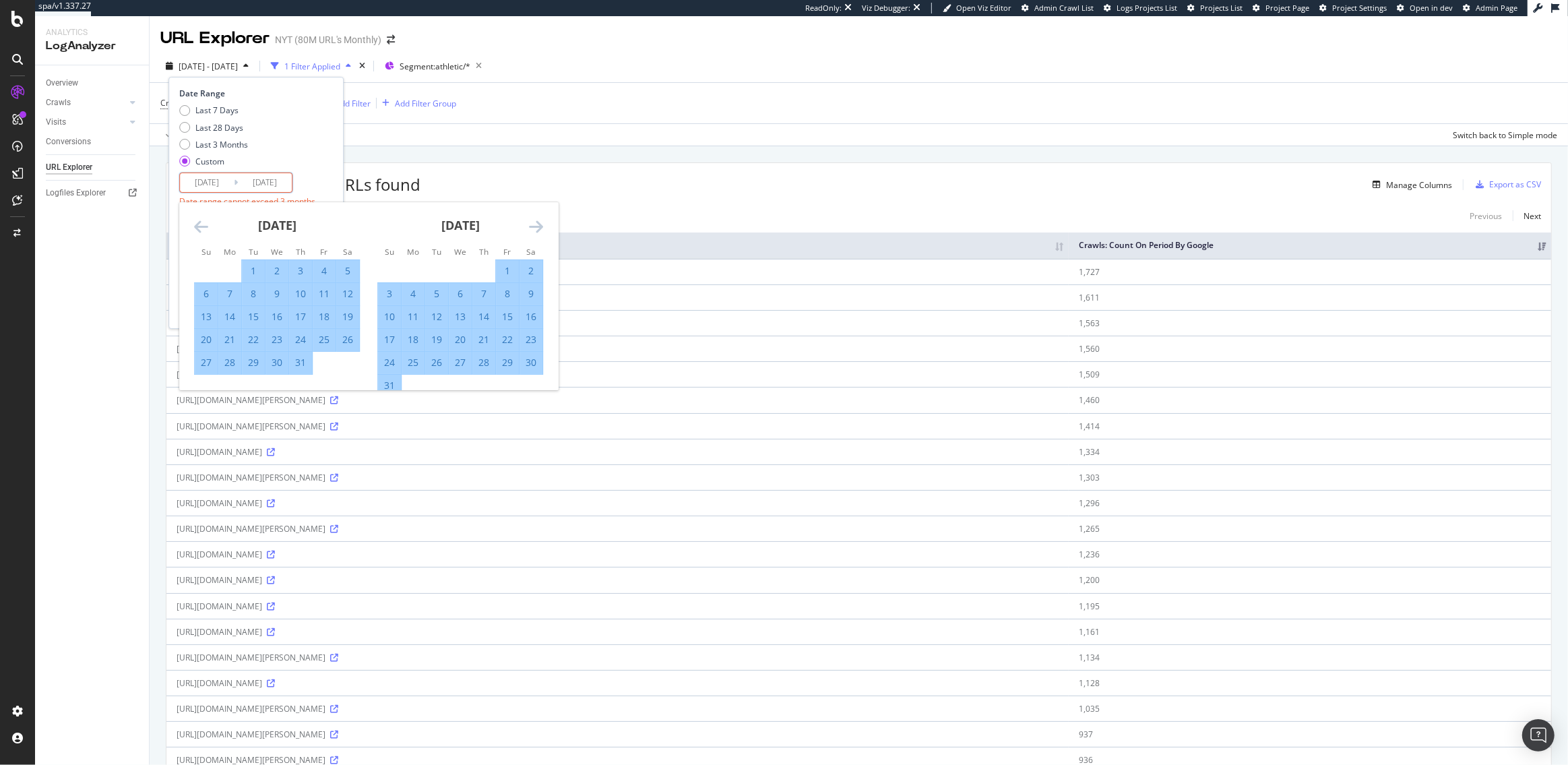
click at [255, 271] on div "1" at bounding box center [253, 270] width 23 height 13
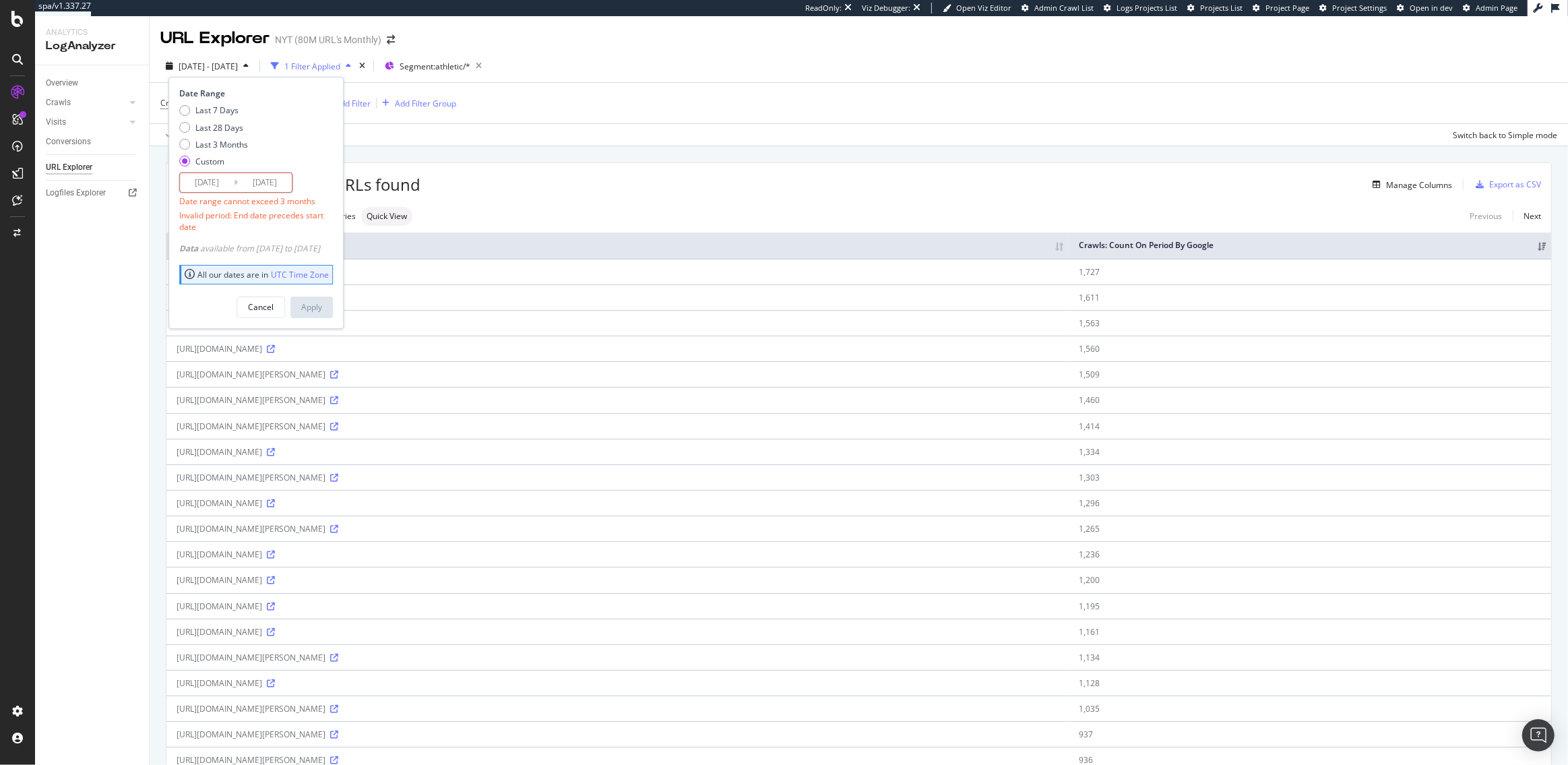
click at [277, 178] on input "2025/07/01" at bounding box center [265, 182] width 54 height 19
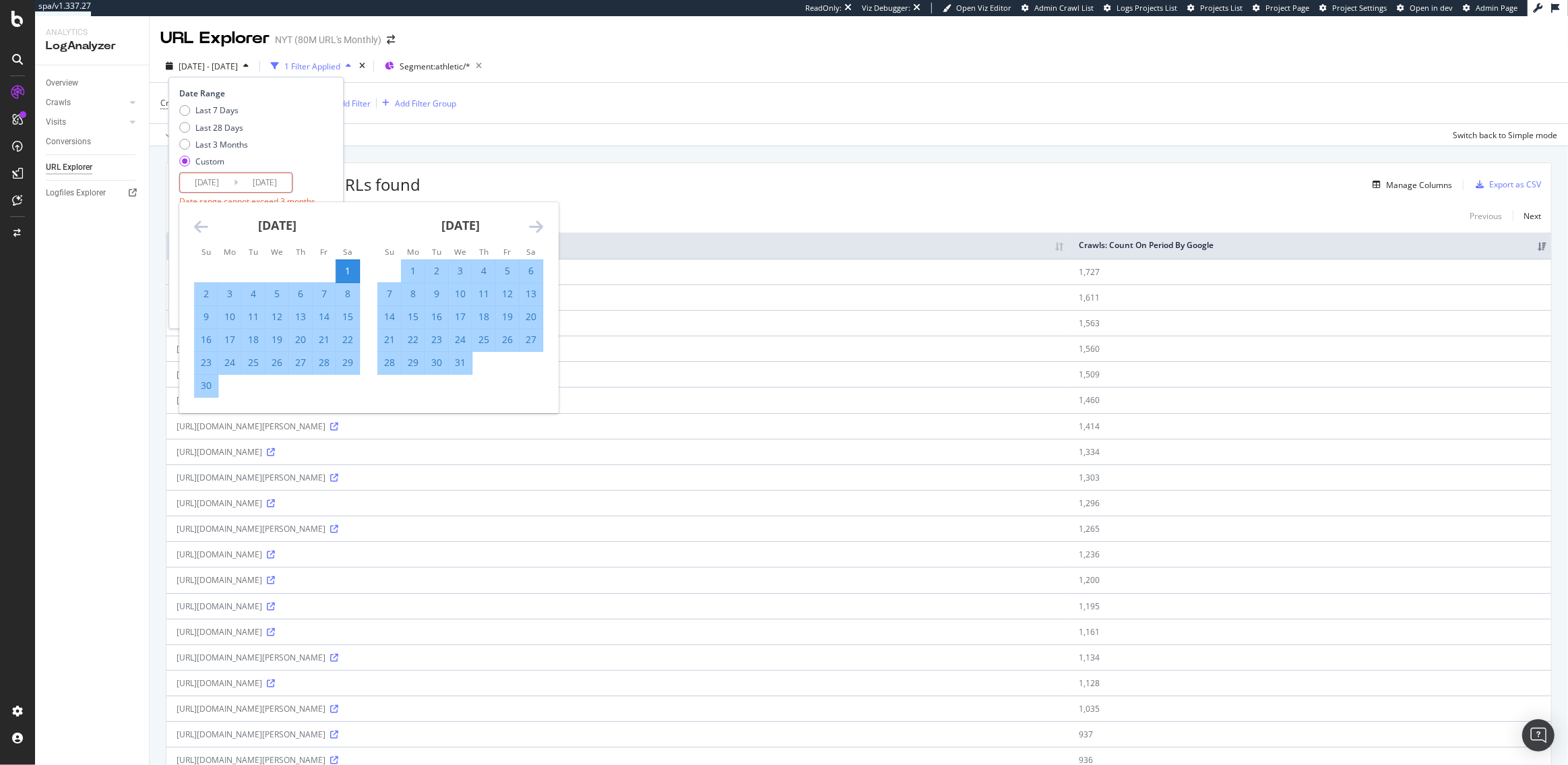
click at [532, 227] on icon "Move forward to switch to the next month." at bounding box center [536, 227] width 14 height 16
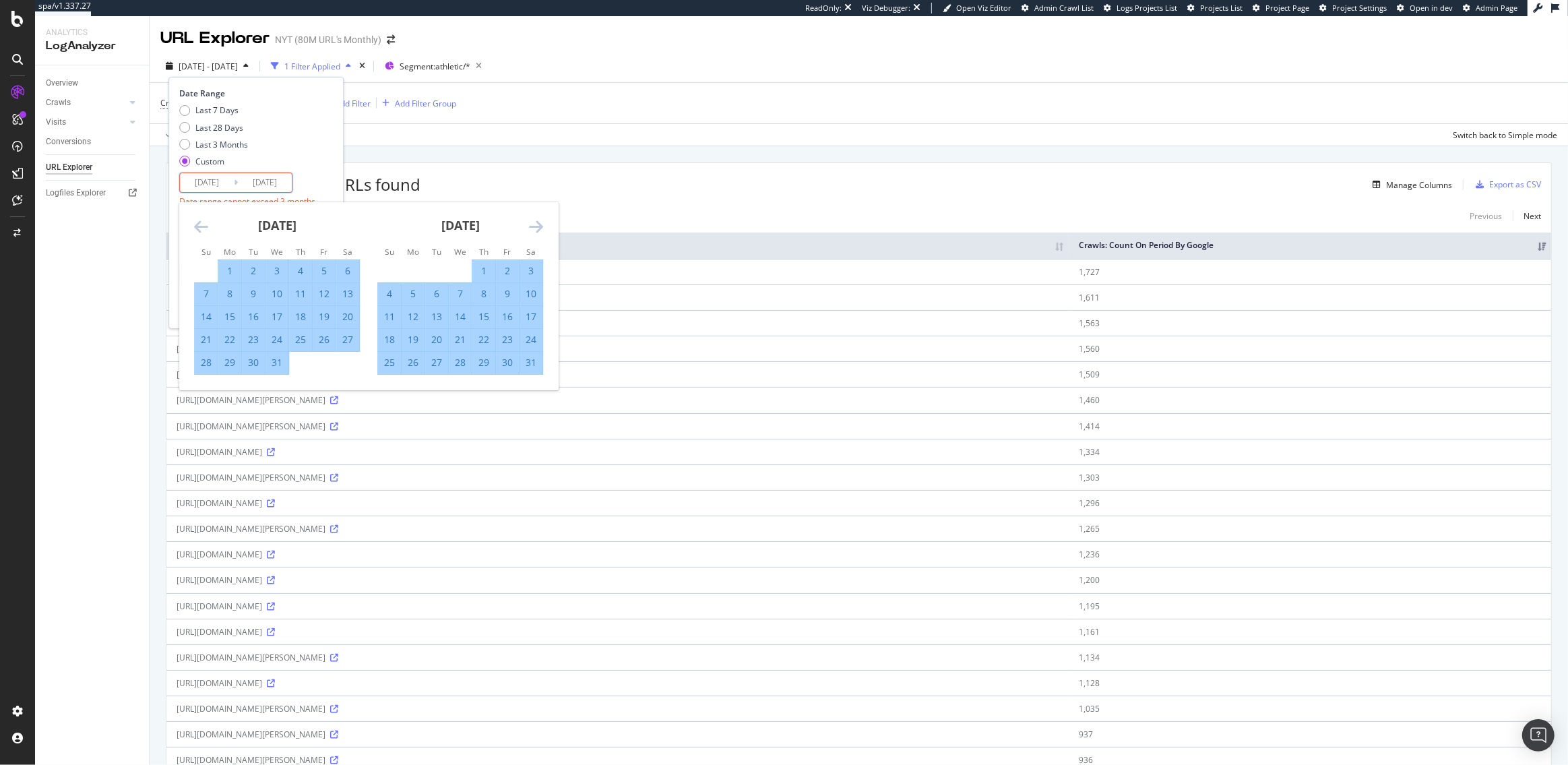
click at [532, 227] on icon "Move forward to switch to the next month." at bounding box center [536, 227] width 14 height 16
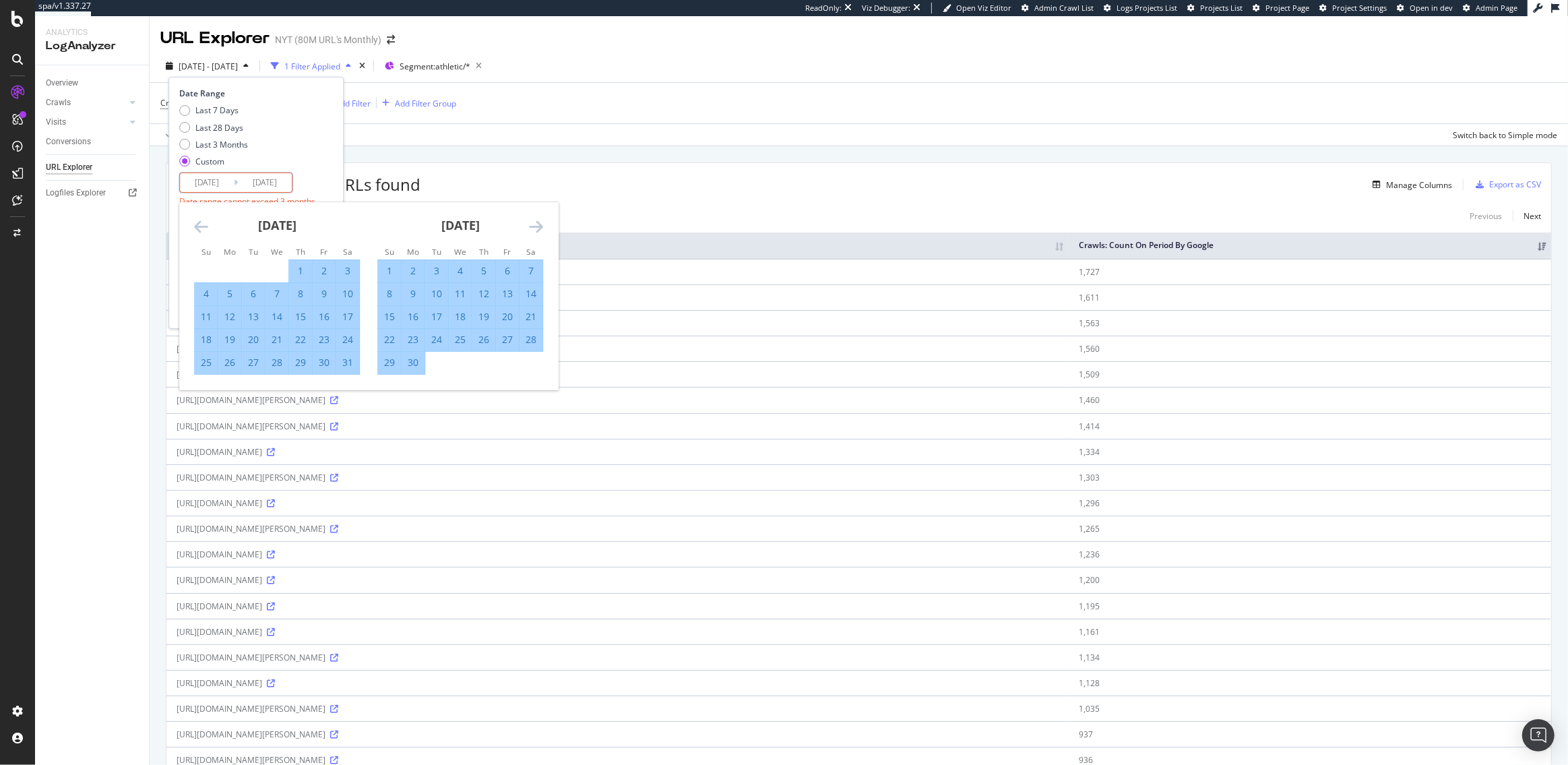
click at [532, 227] on icon "Move forward to switch to the next month." at bounding box center [536, 227] width 14 height 16
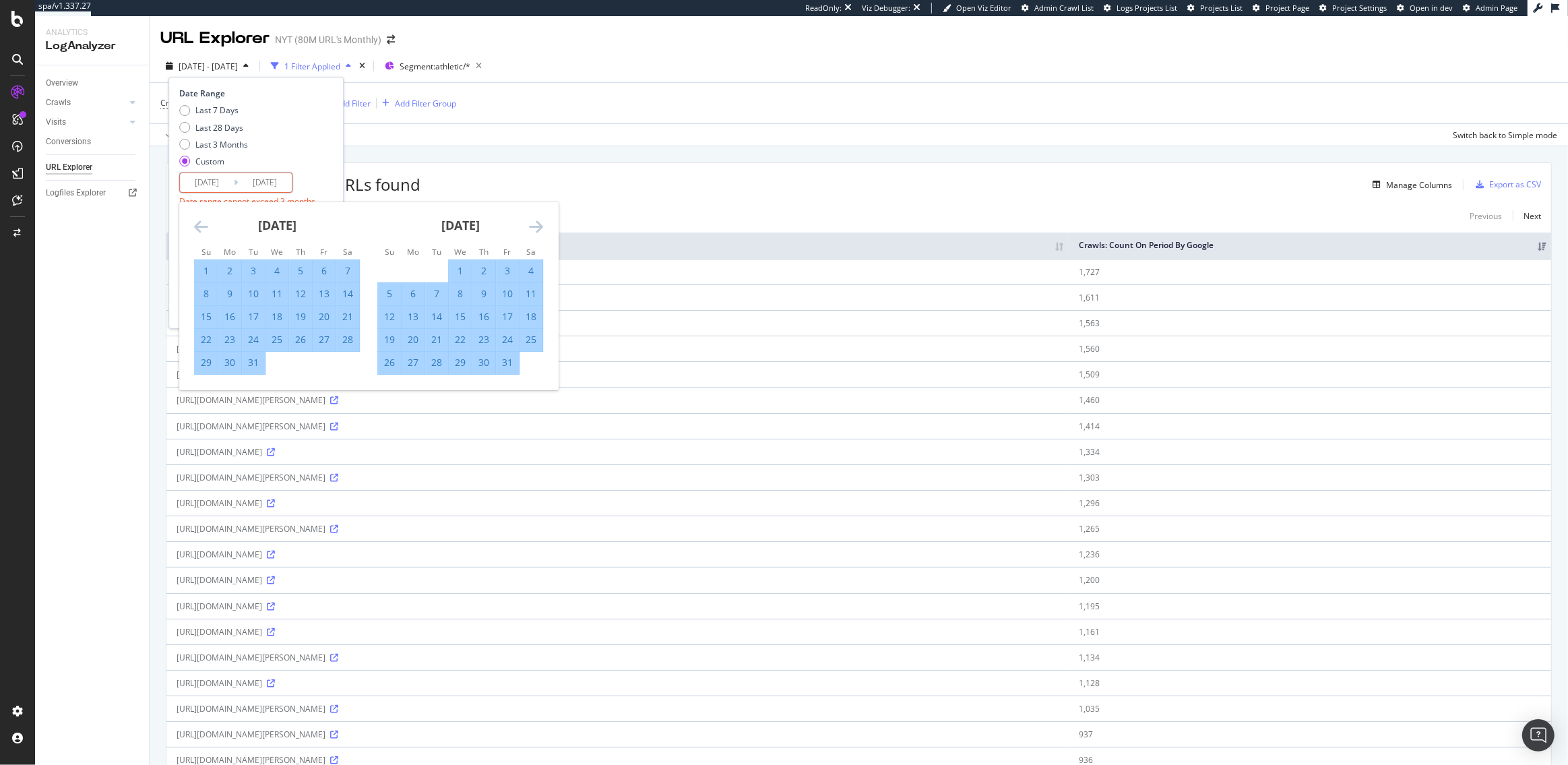
click at [532, 227] on icon "Move forward to switch to the next month." at bounding box center [536, 227] width 14 height 16
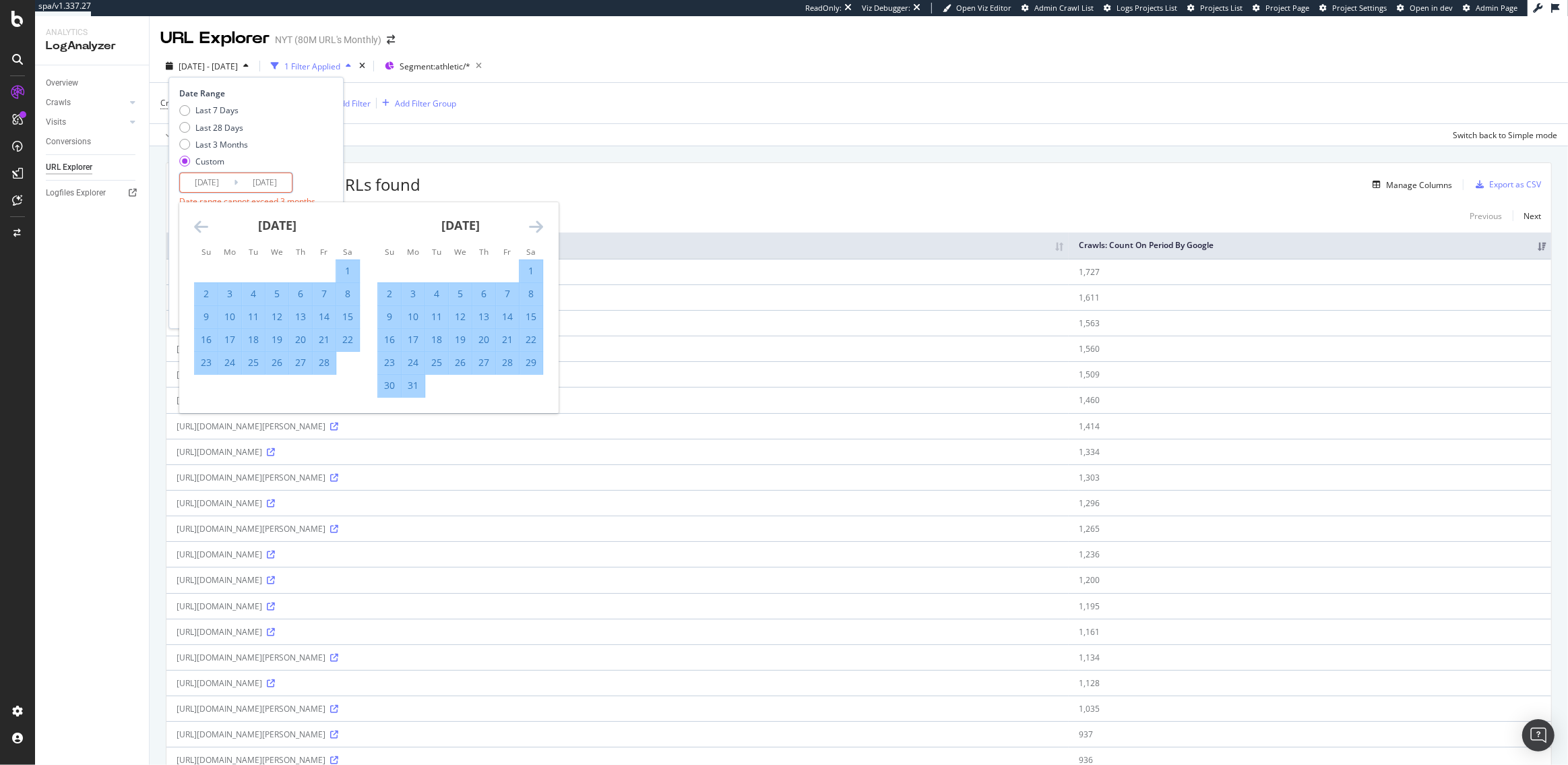
click at [532, 227] on icon "Move forward to switch to the next month." at bounding box center [536, 227] width 14 height 16
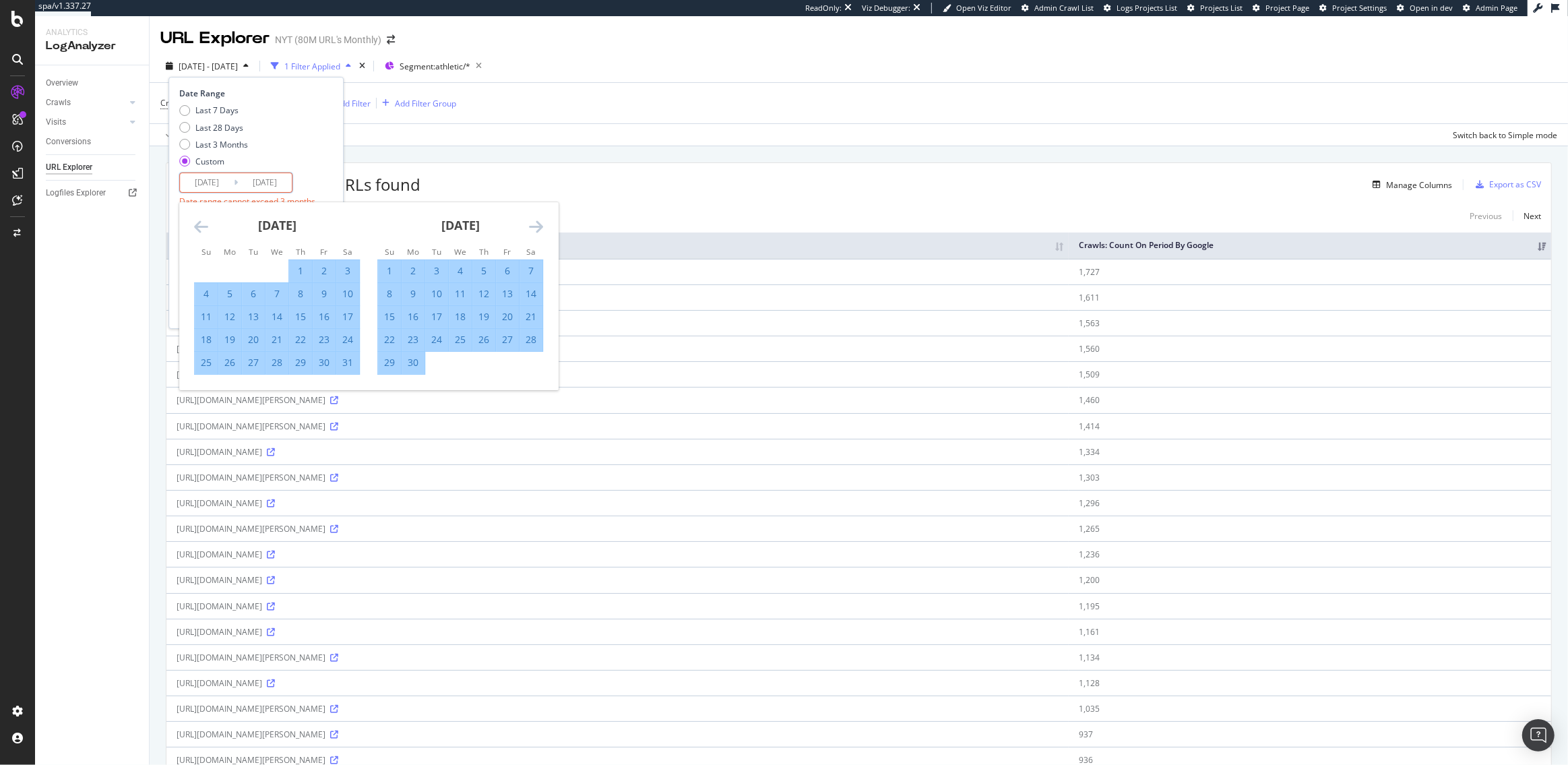
click at [532, 227] on icon "Move forward to switch to the next month." at bounding box center [536, 227] width 14 height 16
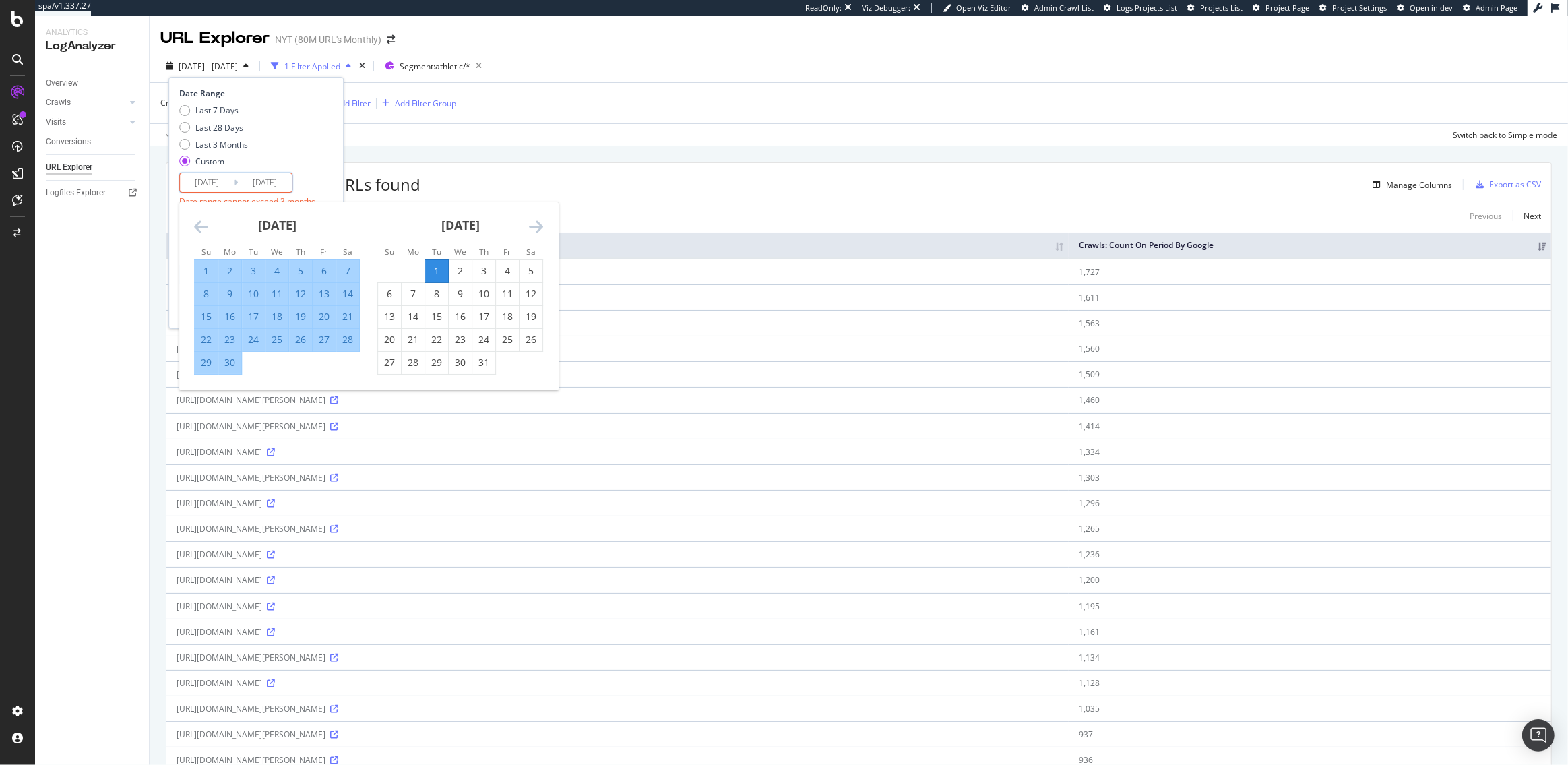
click at [532, 227] on icon "Move forward to switch to the next month." at bounding box center [536, 227] width 14 height 16
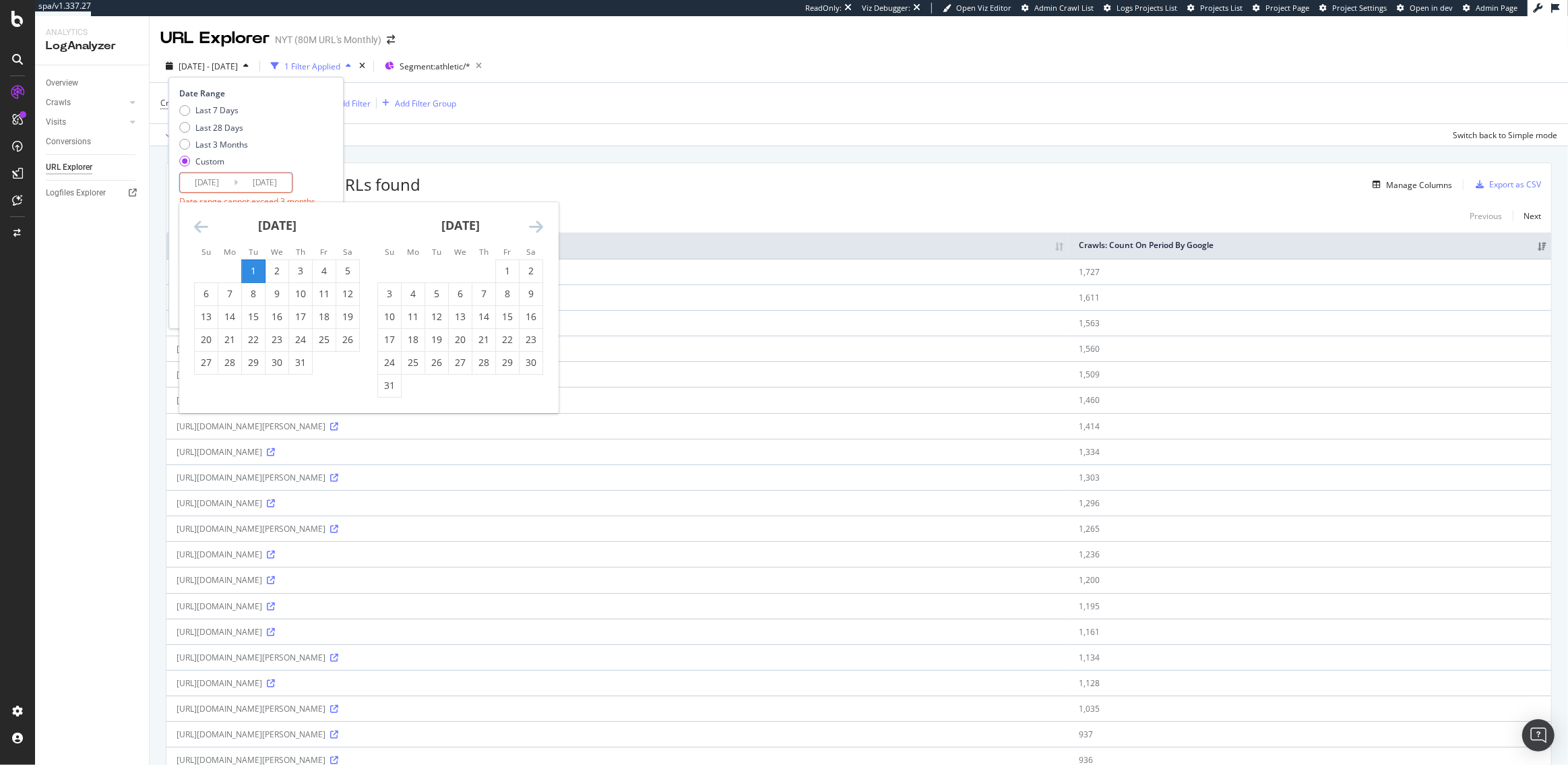
click at [532, 227] on icon "Move forward to switch to the next month." at bounding box center [536, 227] width 14 height 16
click at [194, 226] on icon "Move backward to switch to the previous month." at bounding box center [201, 227] width 14 height 16
click at [255, 272] on div "1" at bounding box center [253, 270] width 23 height 13
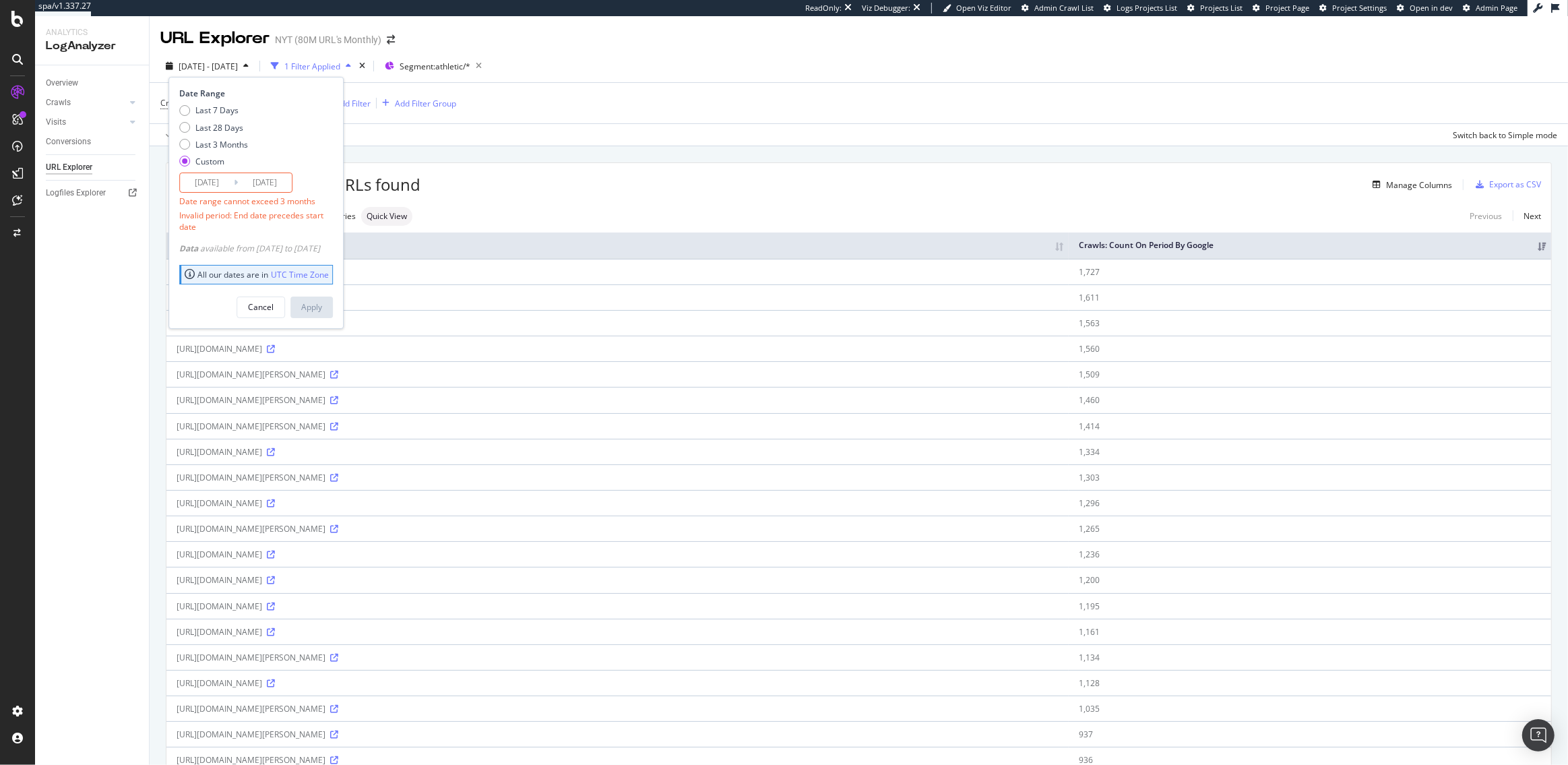
click at [269, 180] on input "2025/07/01" at bounding box center [265, 182] width 54 height 19
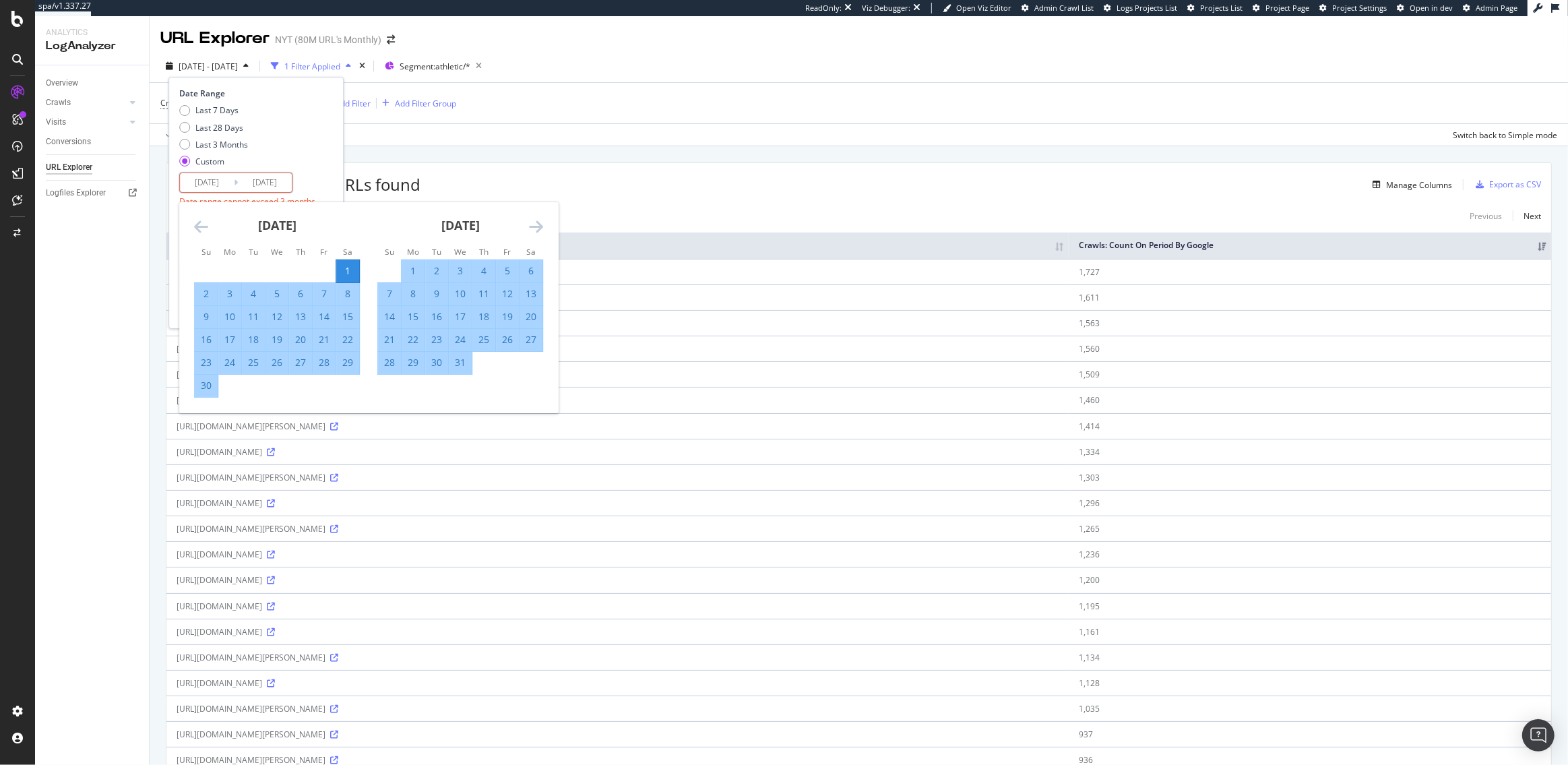
click at [351, 268] on div "1" at bounding box center [347, 270] width 23 height 13
type input "2024/06/01"
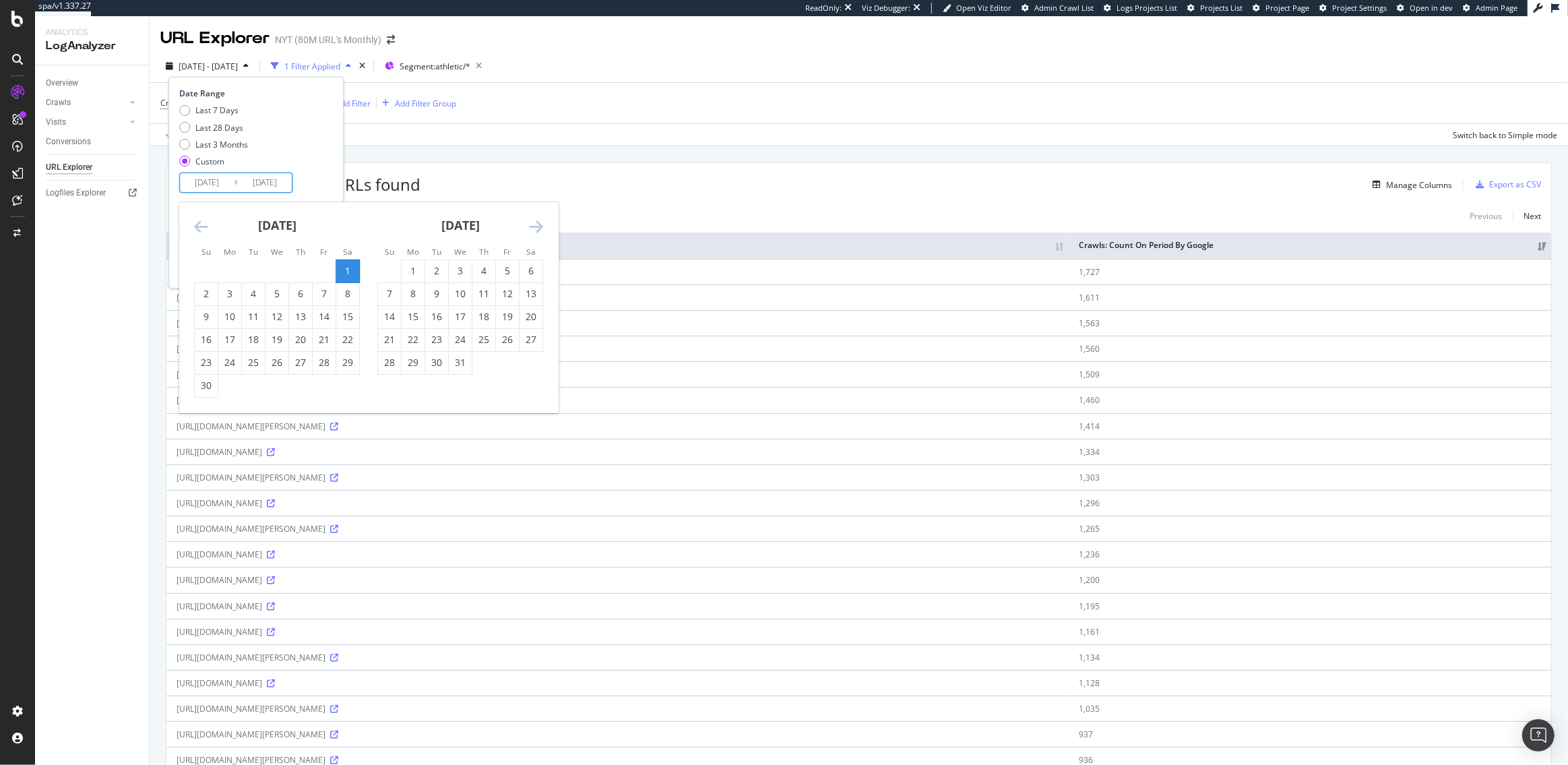
click at [211, 177] on input "2024/06/01" at bounding box center [207, 182] width 54 height 19
click at [537, 227] on icon "Move forward to switch to the next month." at bounding box center [536, 227] width 14 height 16
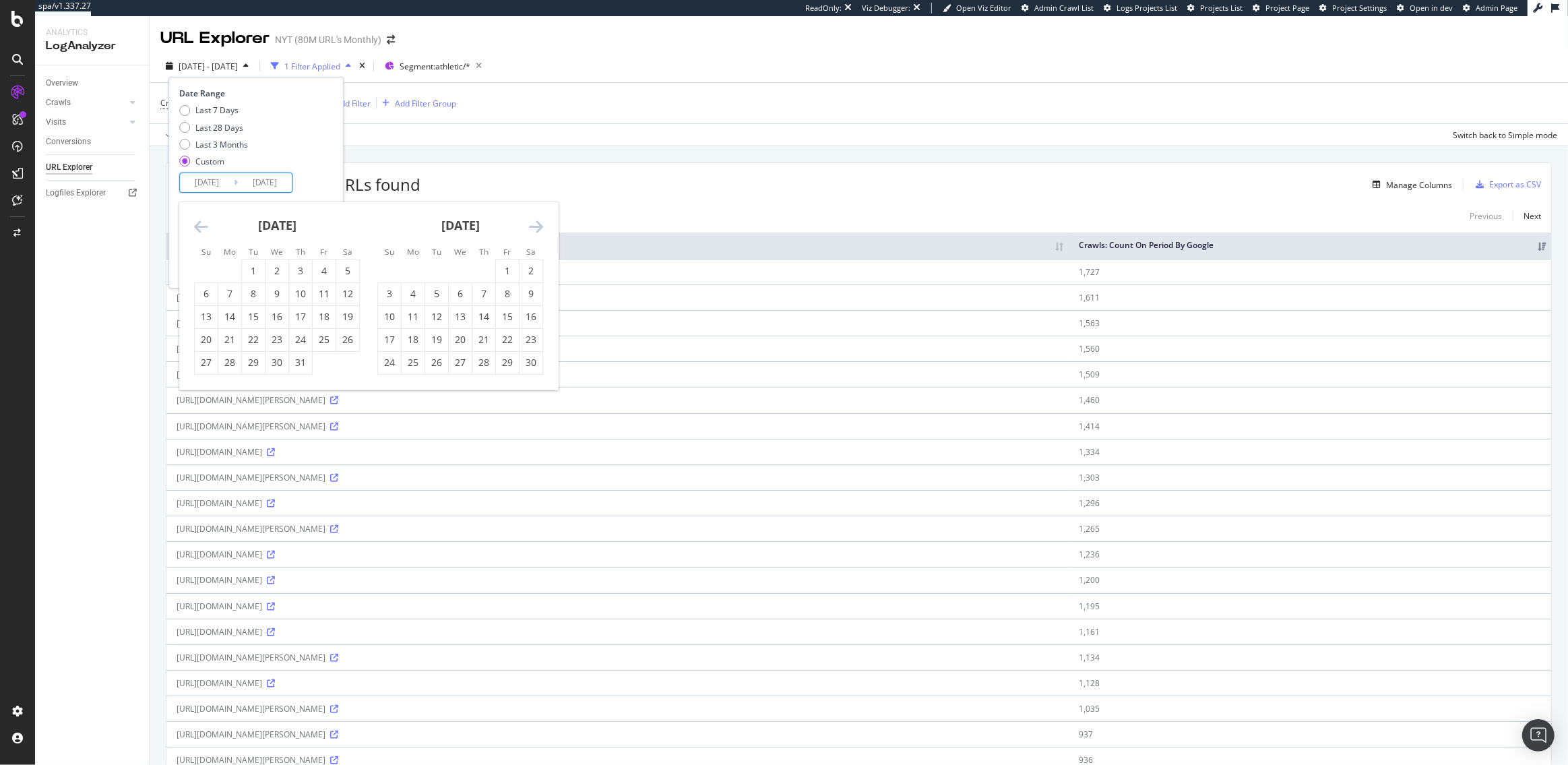
click at [203, 183] on input "2024/06/01" at bounding box center [207, 182] width 54 height 19
type input "2025/06/01"
click at [270, 186] on input "2024/06/01" at bounding box center [265, 182] width 54 height 19
click at [262, 183] on input "2024/06/01" at bounding box center [265, 182] width 54 height 19
click at [251, 183] on input "2025/06/01" at bounding box center [265, 182] width 54 height 19
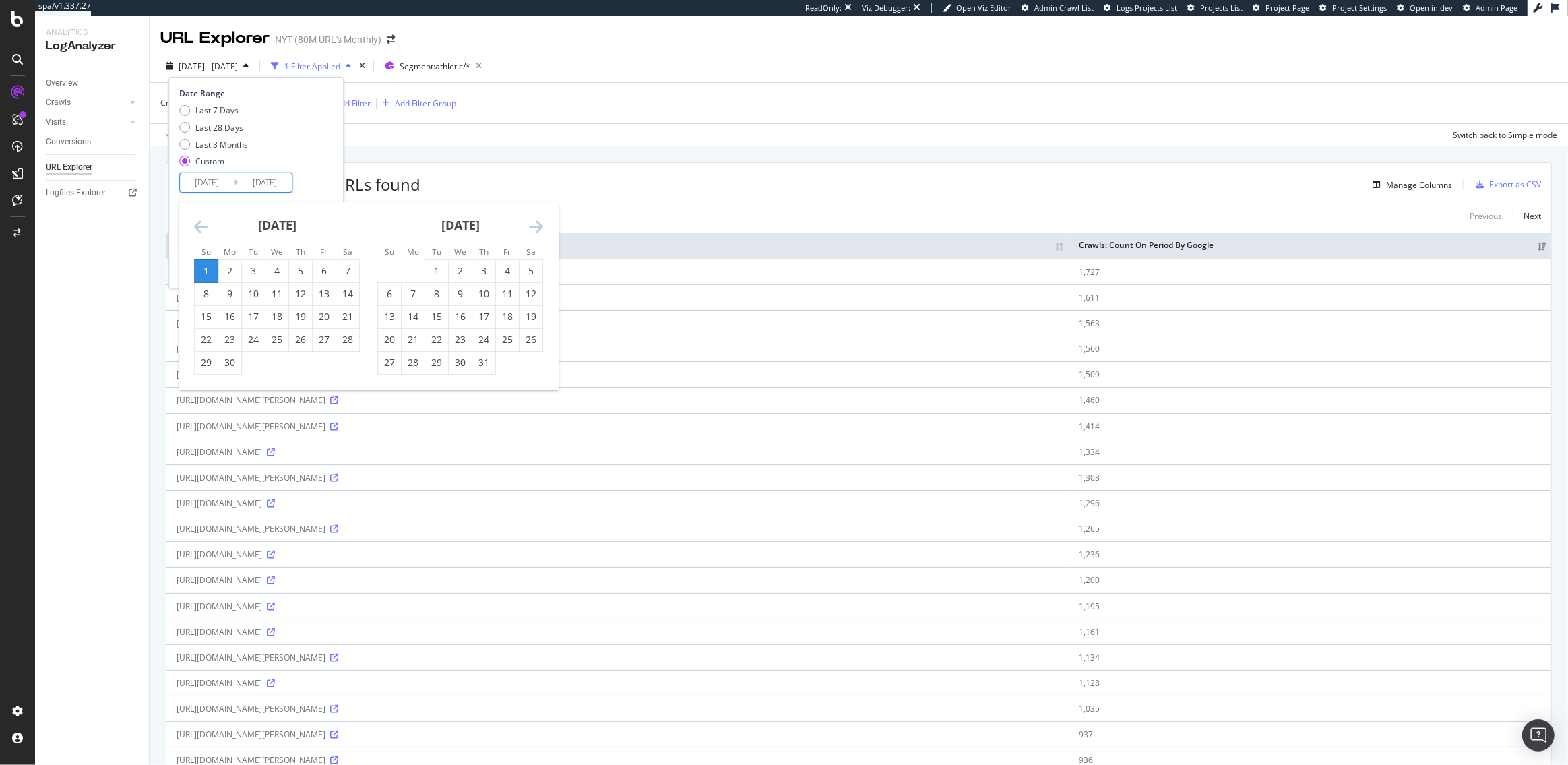
click at [537, 219] on icon "Move forward to switch to the next month." at bounding box center [536, 227] width 14 height 16
click at [386, 384] on div "31" at bounding box center [389, 385] width 23 height 13
type input "2025/08/31"
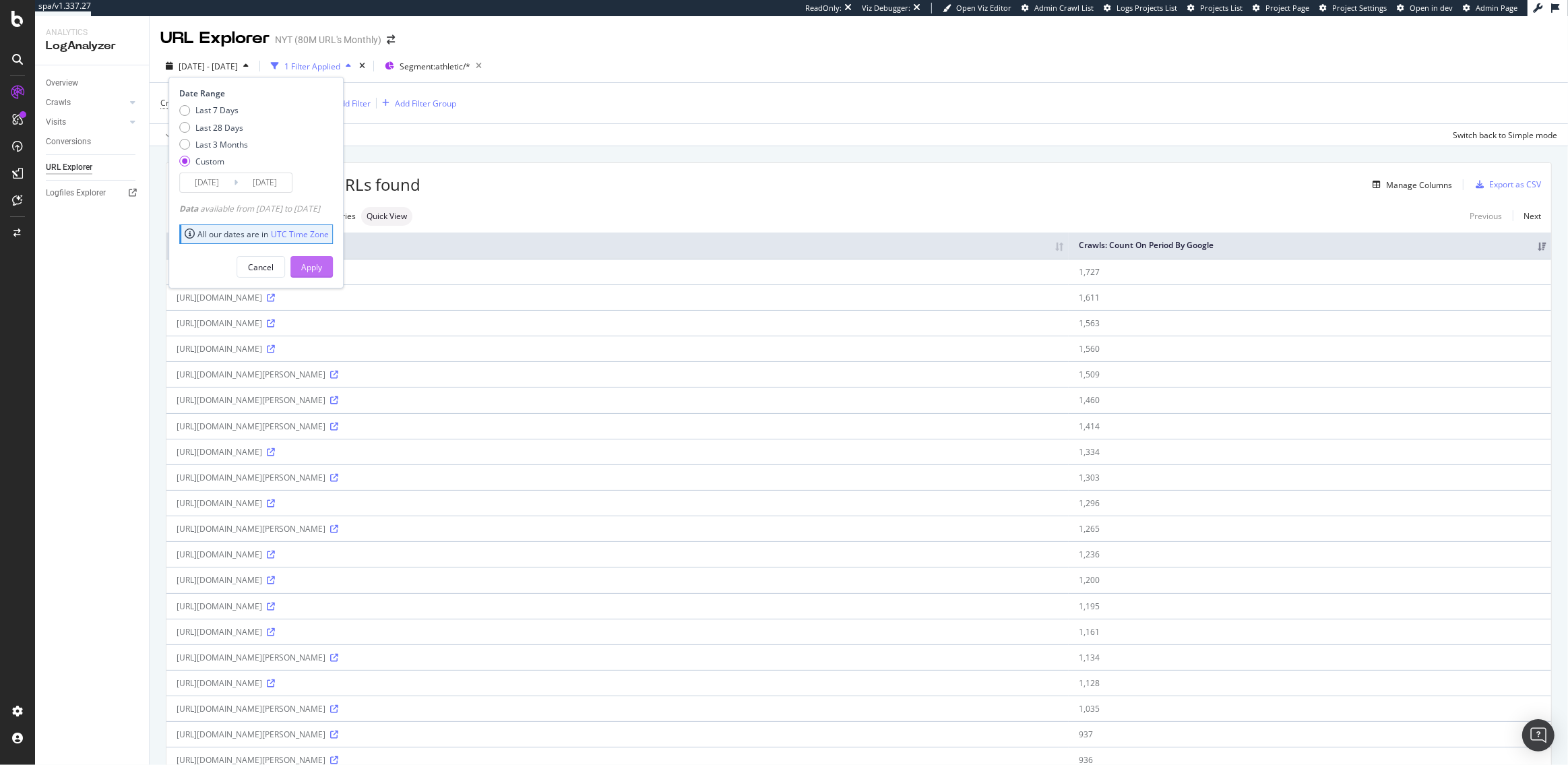
click at [322, 261] on div "Apply" at bounding box center [312, 267] width 21 height 12
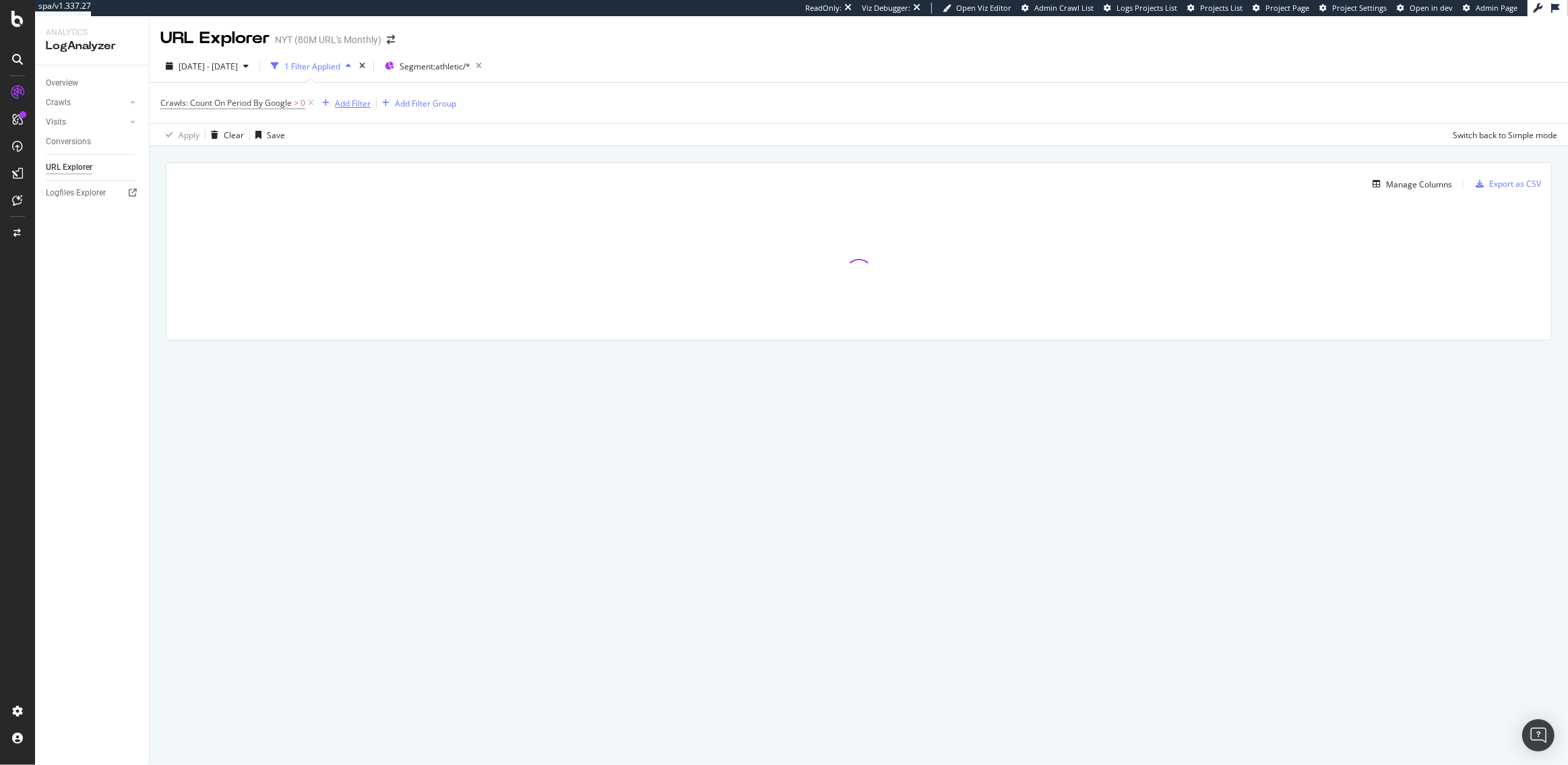
click at [345, 107] on div "Add Filter" at bounding box center [353, 103] width 36 height 12
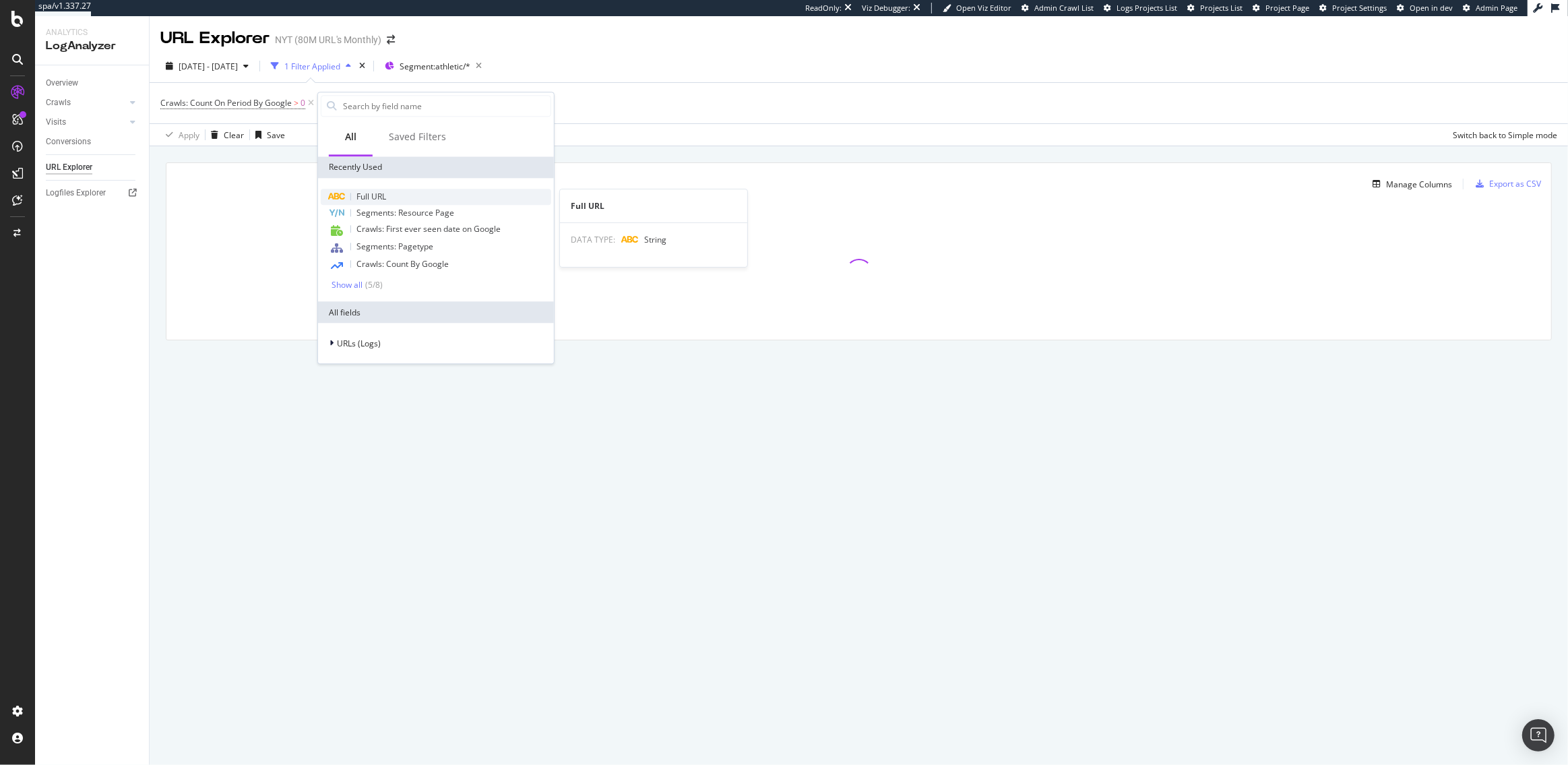
click at [381, 191] on span "Full URL" at bounding box center [370, 196] width 29 height 12
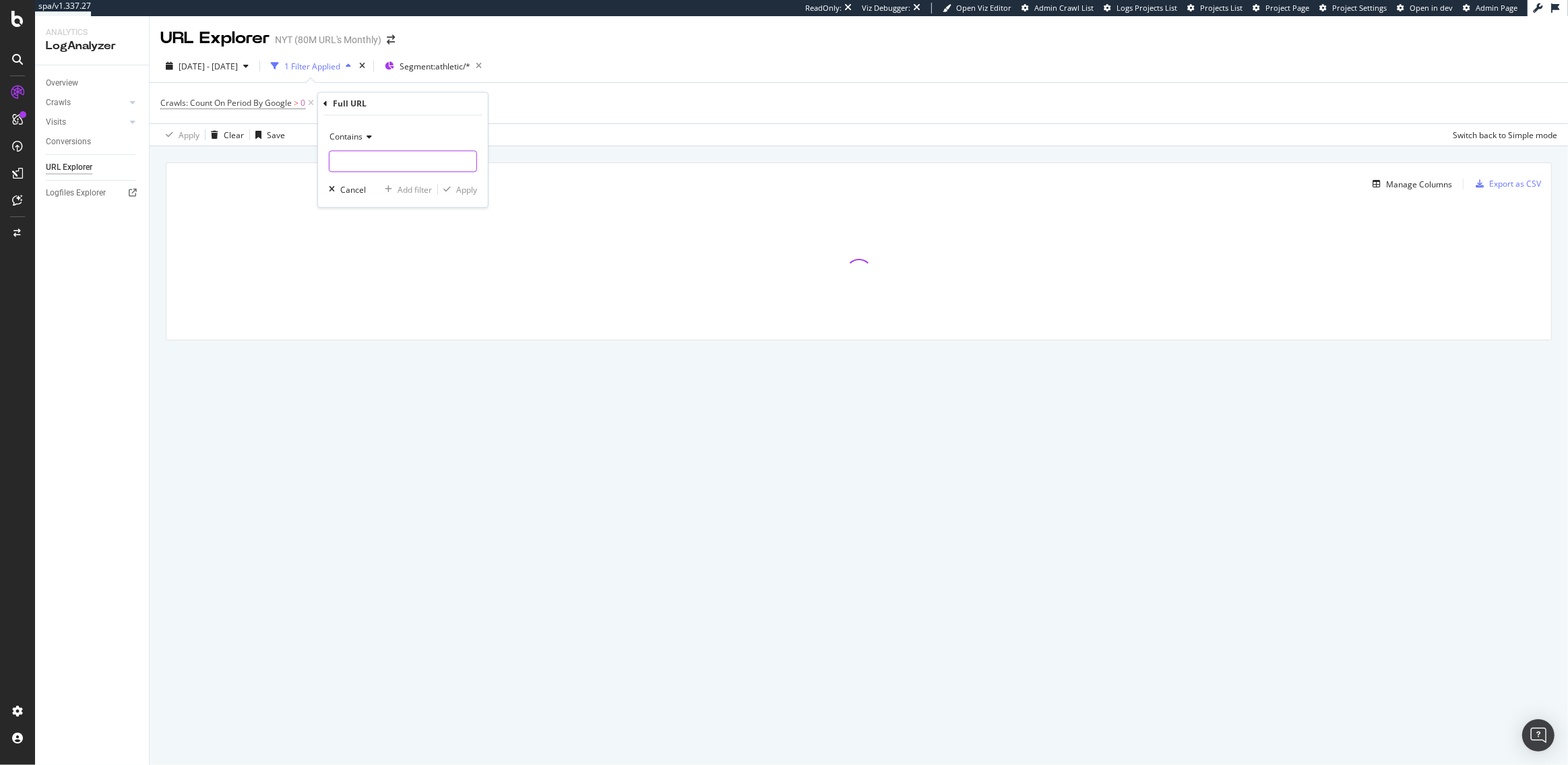
click at [354, 163] on input "text" at bounding box center [402, 162] width 147 height 21
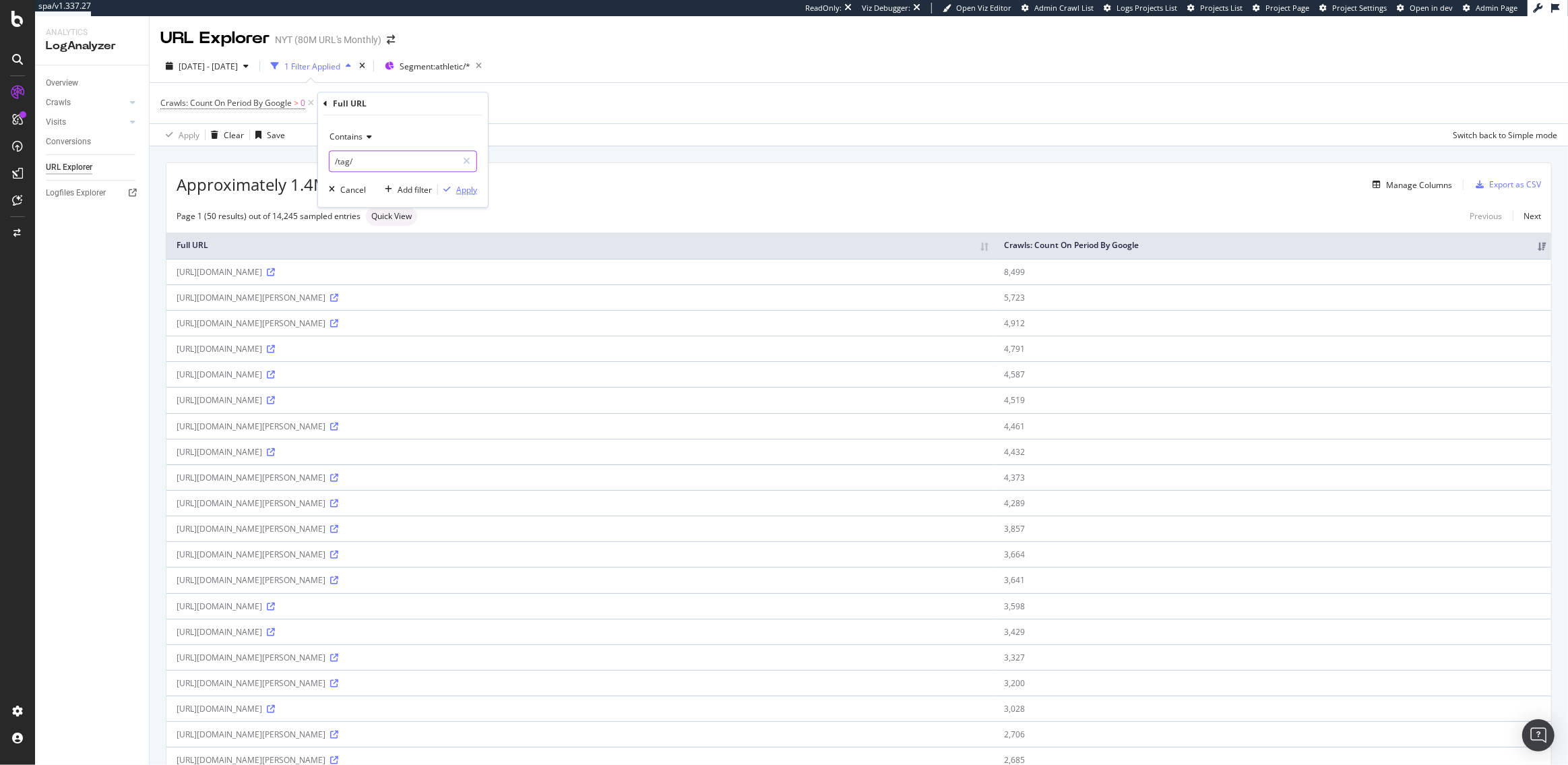
type input "/tag/"
click at [466, 188] on div "Apply" at bounding box center [466, 189] width 21 height 12
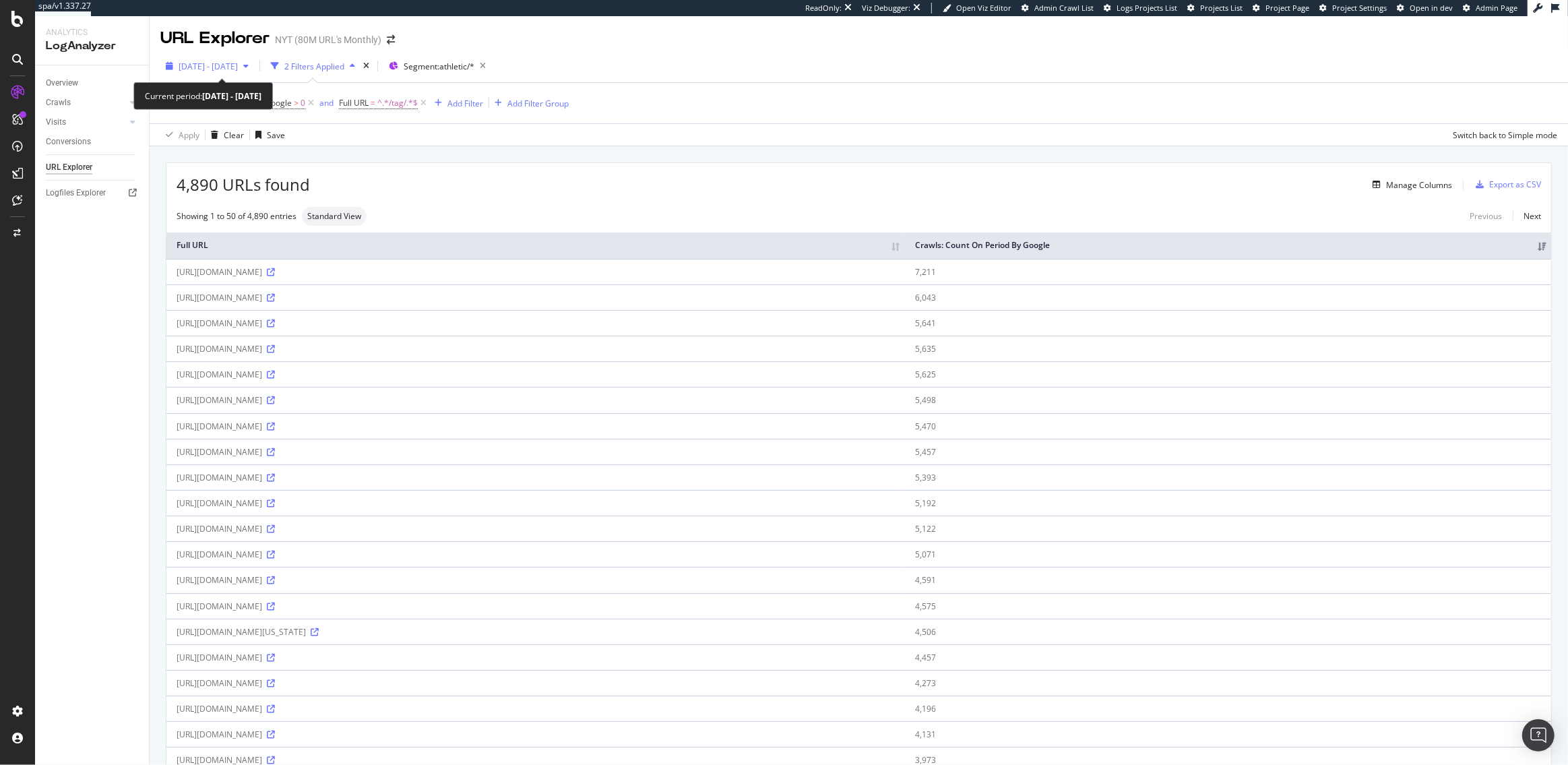
click at [234, 74] on div "[DATE] - [DATE]" at bounding box center [207, 66] width 93 height 20
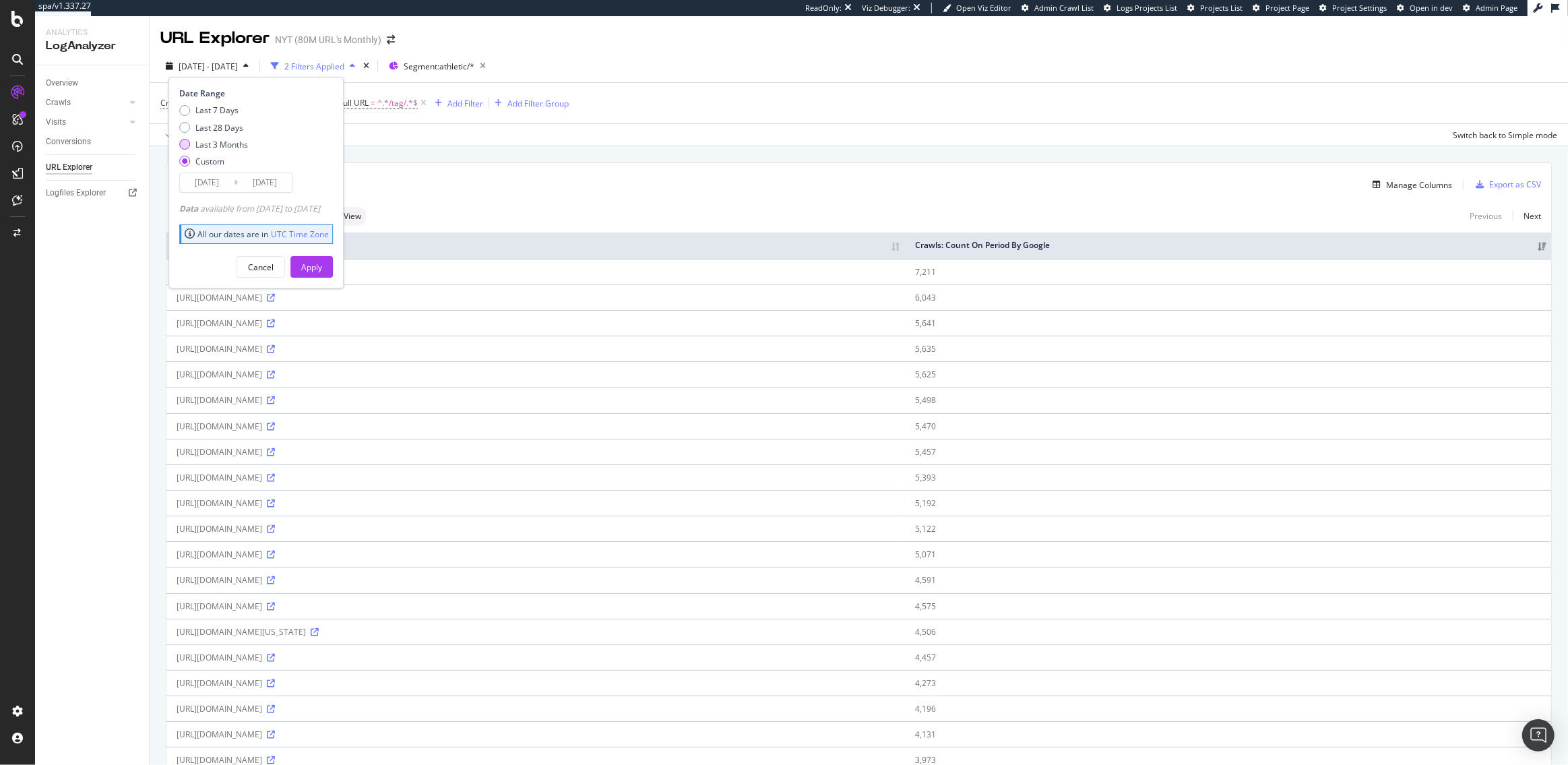
click at [206, 142] on div "Last 3 Months" at bounding box center [221, 144] width 52 height 12
type input "2025/06/15"
type input "2025/09/14"
click at [214, 180] on input "2025/06/15" at bounding box center [207, 182] width 54 height 19
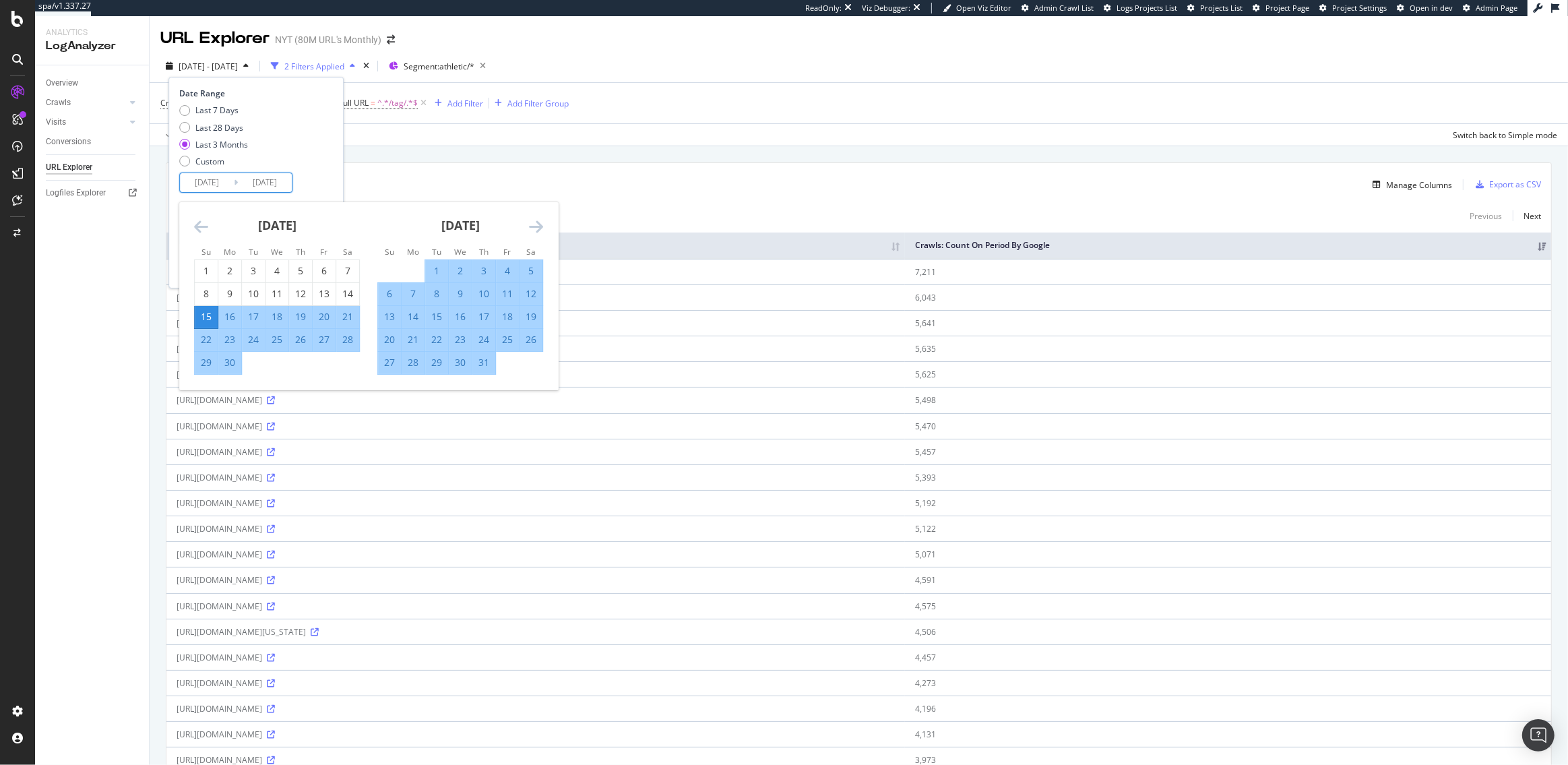
click at [195, 233] on icon "Move backward to switch to the previous month." at bounding box center [201, 227] width 14 height 16
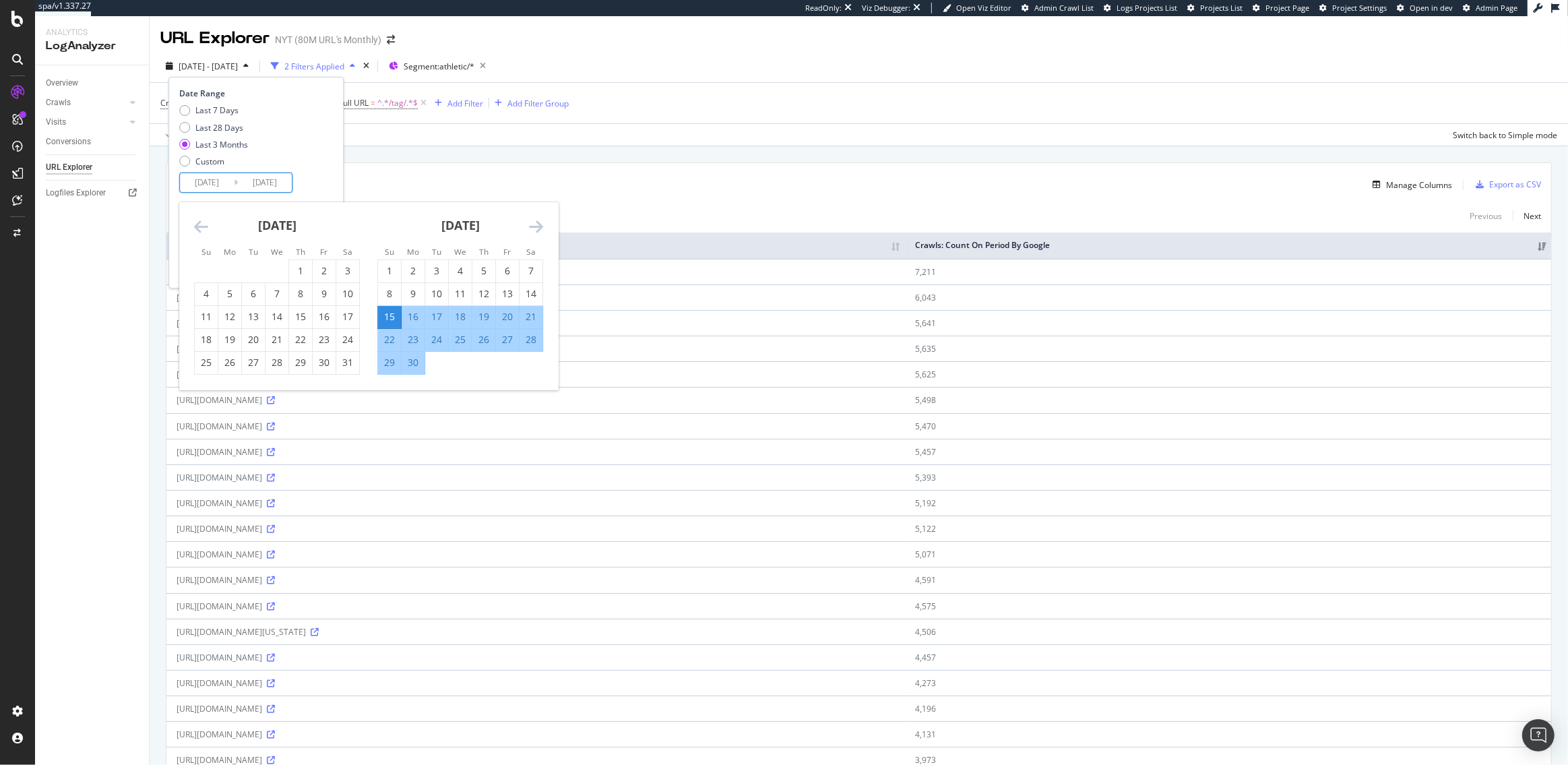
click at [195, 233] on icon "Move backward to switch to the previous month." at bounding box center [201, 227] width 14 height 16
click at [256, 272] on div "1" at bounding box center [253, 270] width 23 height 13
type input "2025/04/01"
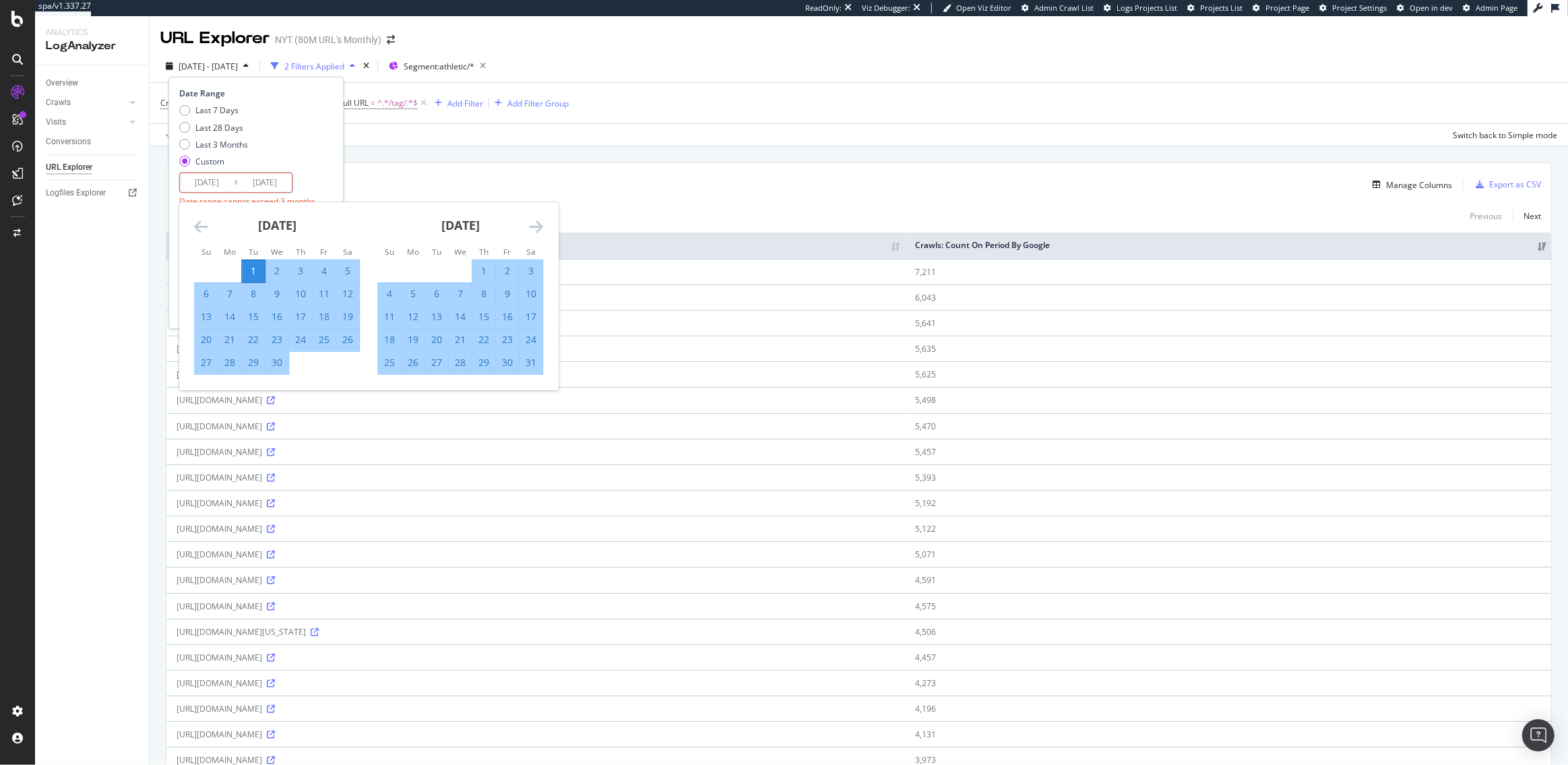
click at [537, 224] on icon "Move forward to switch to the next month." at bounding box center [536, 227] width 14 height 16
click at [413, 319] on div "16" at bounding box center [413, 316] width 23 height 13
type input "2025/06/16"
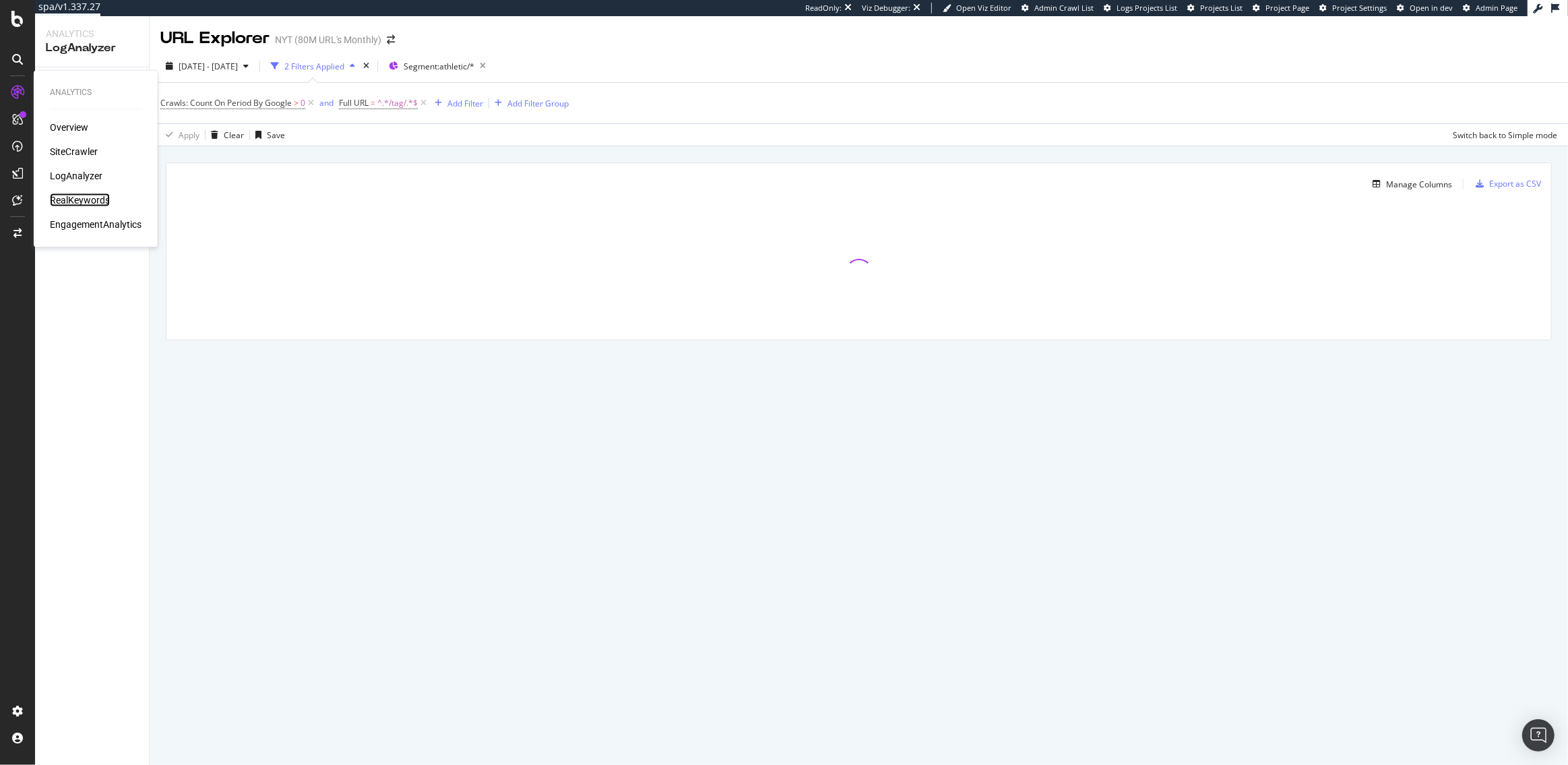
click at [84, 197] on div "RealKeywords" at bounding box center [80, 200] width 60 height 13
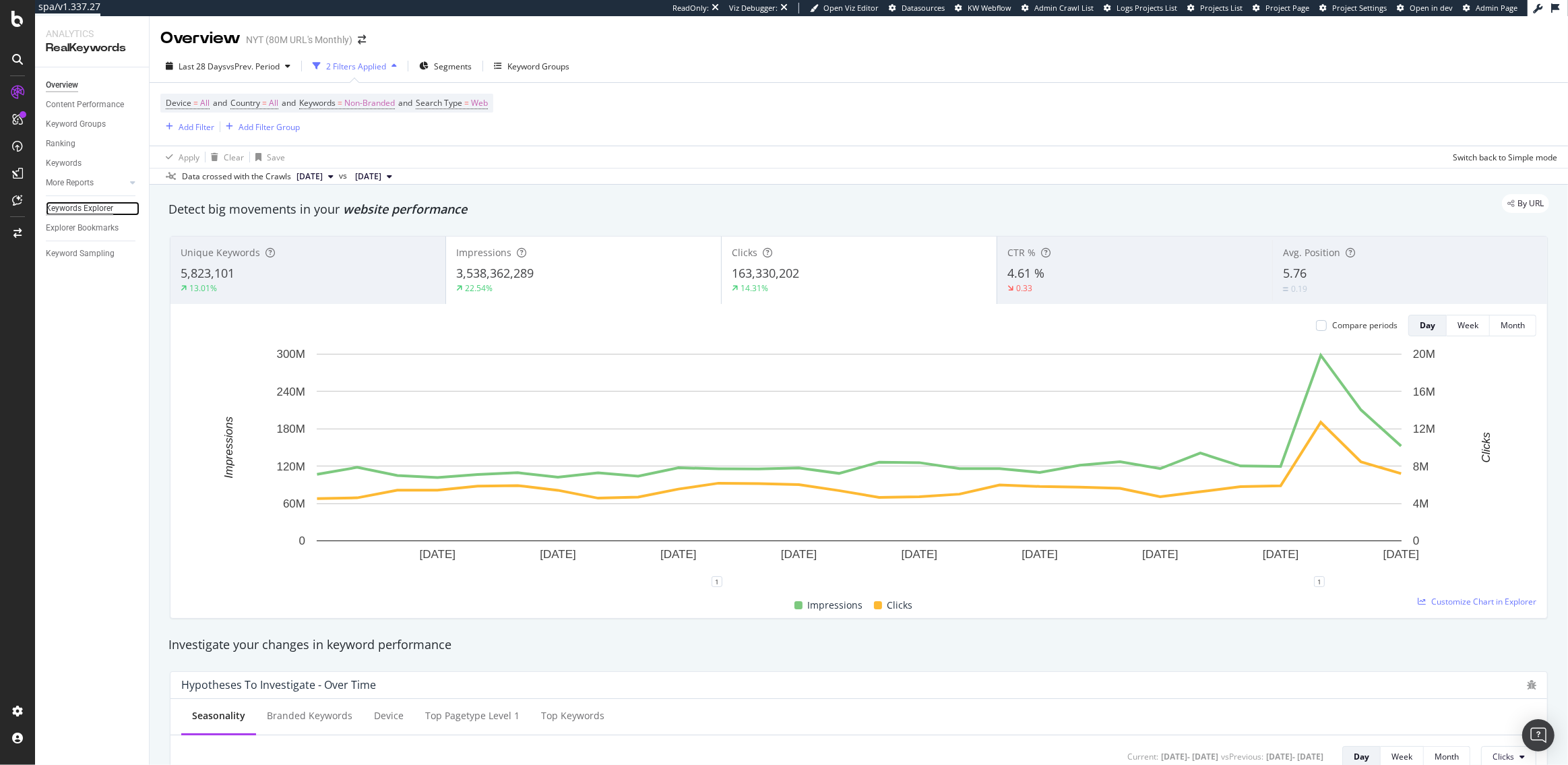
click at [66, 205] on div "Keywords Explorer" at bounding box center [80, 209] width 68 height 14
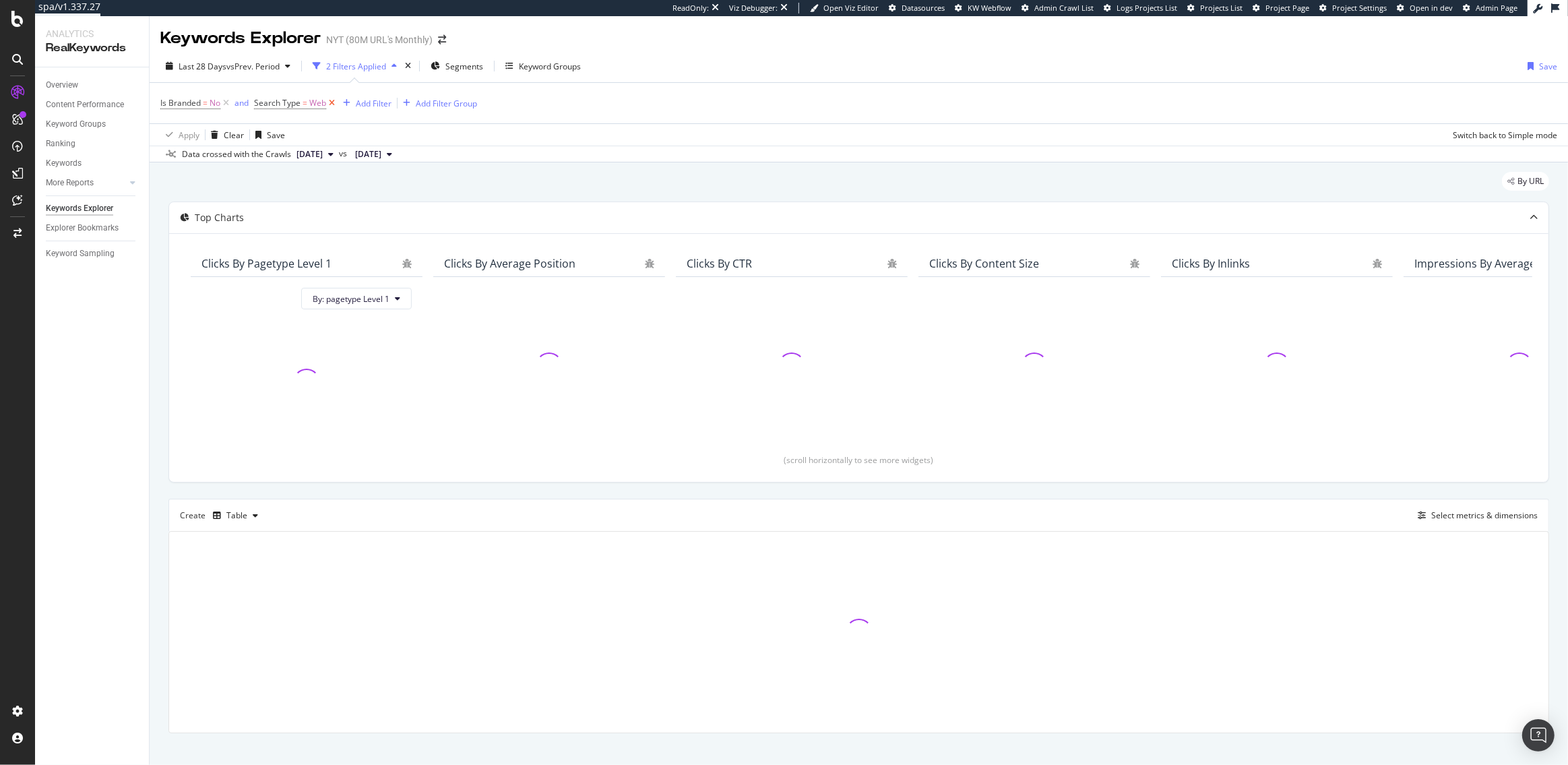
click at [333, 105] on icon at bounding box center [331, 102] width 12 height 13
click at [225, 105] on icon at bounding box center [226, 102] width 12 height 13
click at [409, 60] on span "Segments" at bounding box center [416, 66] width 37 height 12
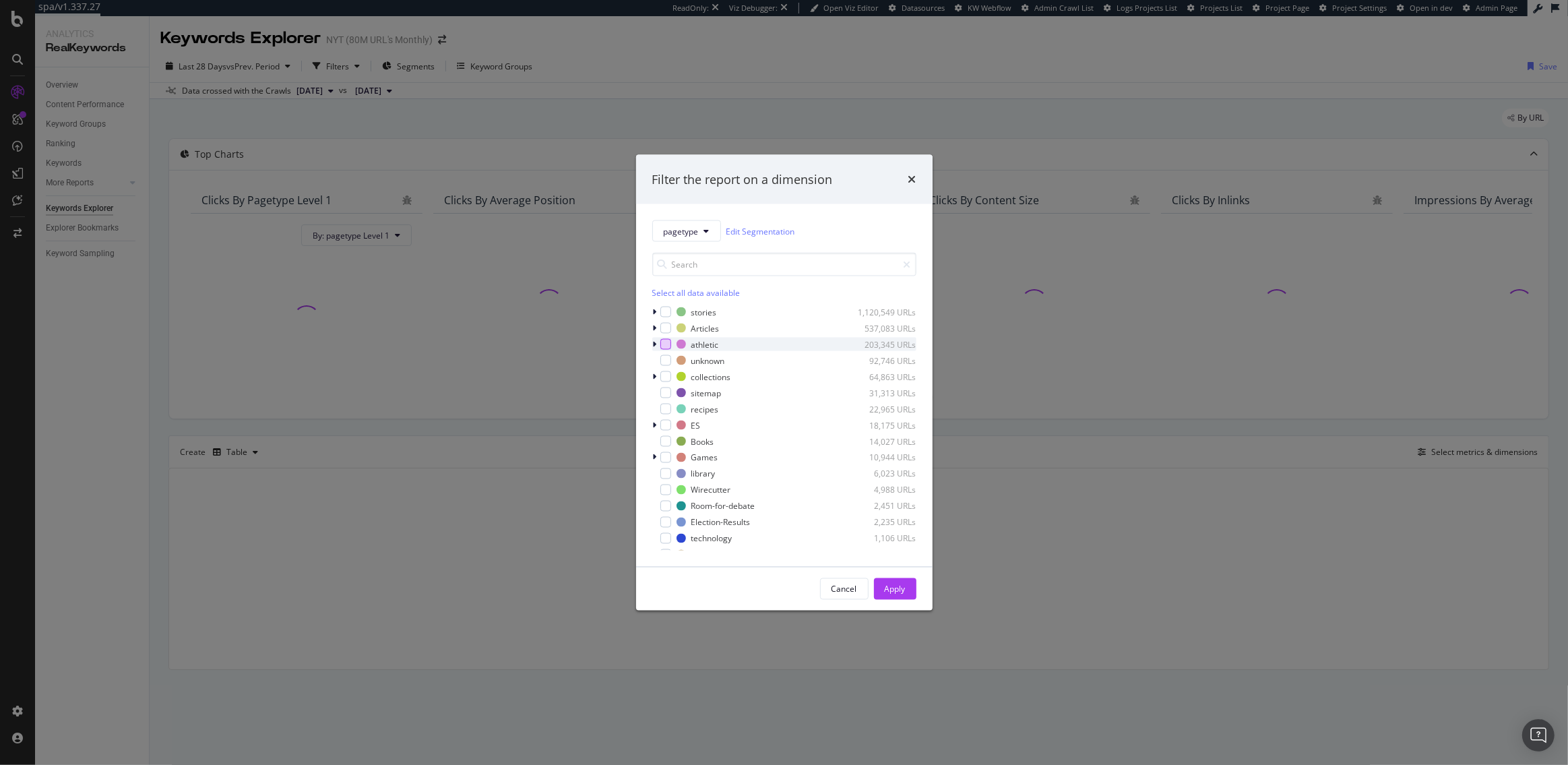
click at [668, 347] on div "modal" at bounding box center [665, 344] width 11 height 11
click at [908, 587] on button "Apply" at bounding box center [895, 589] width 43 height 21
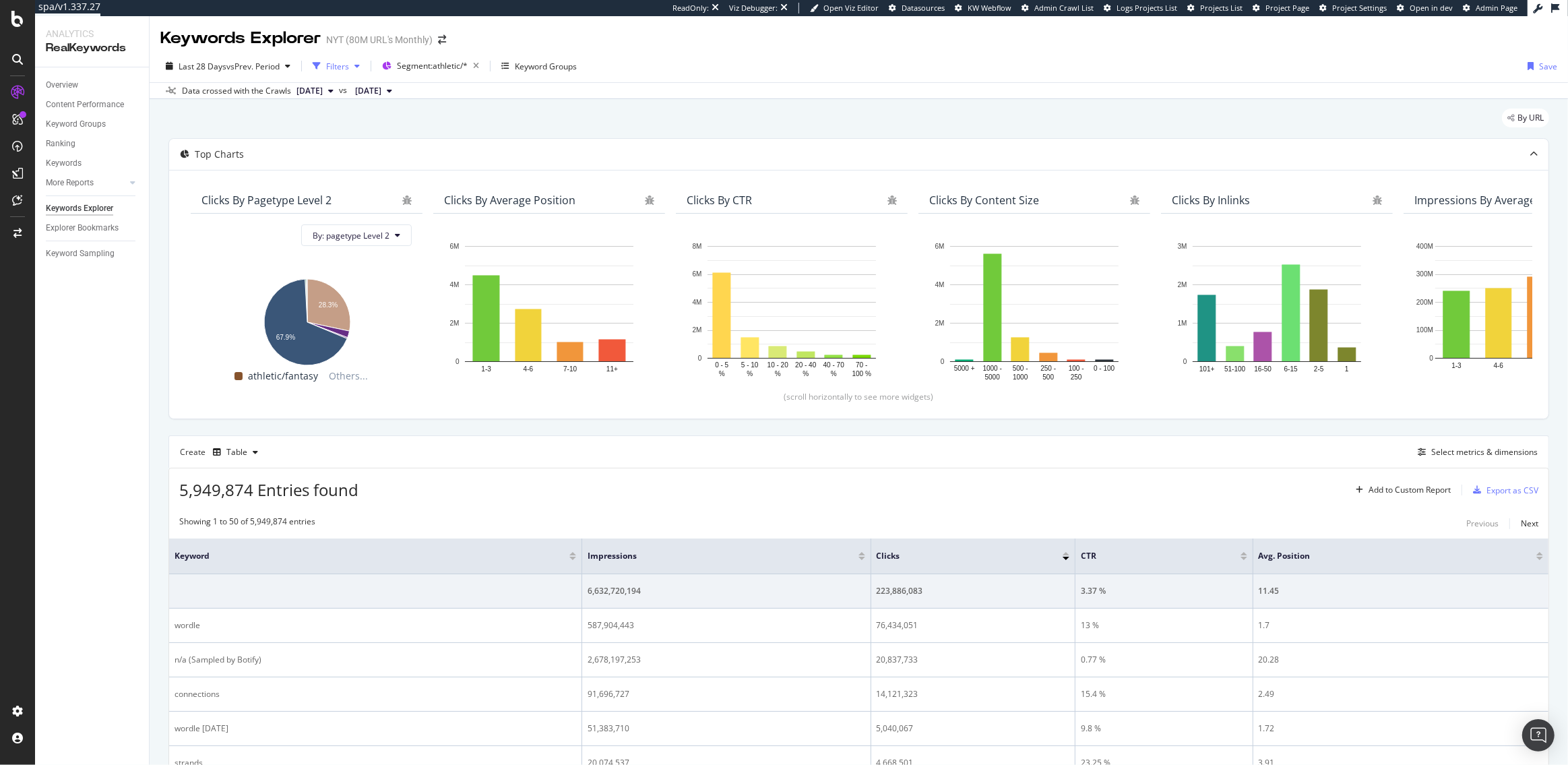
click at [353, 70] on div "Filters" at bounding box center [336, 66] width 58 height 20
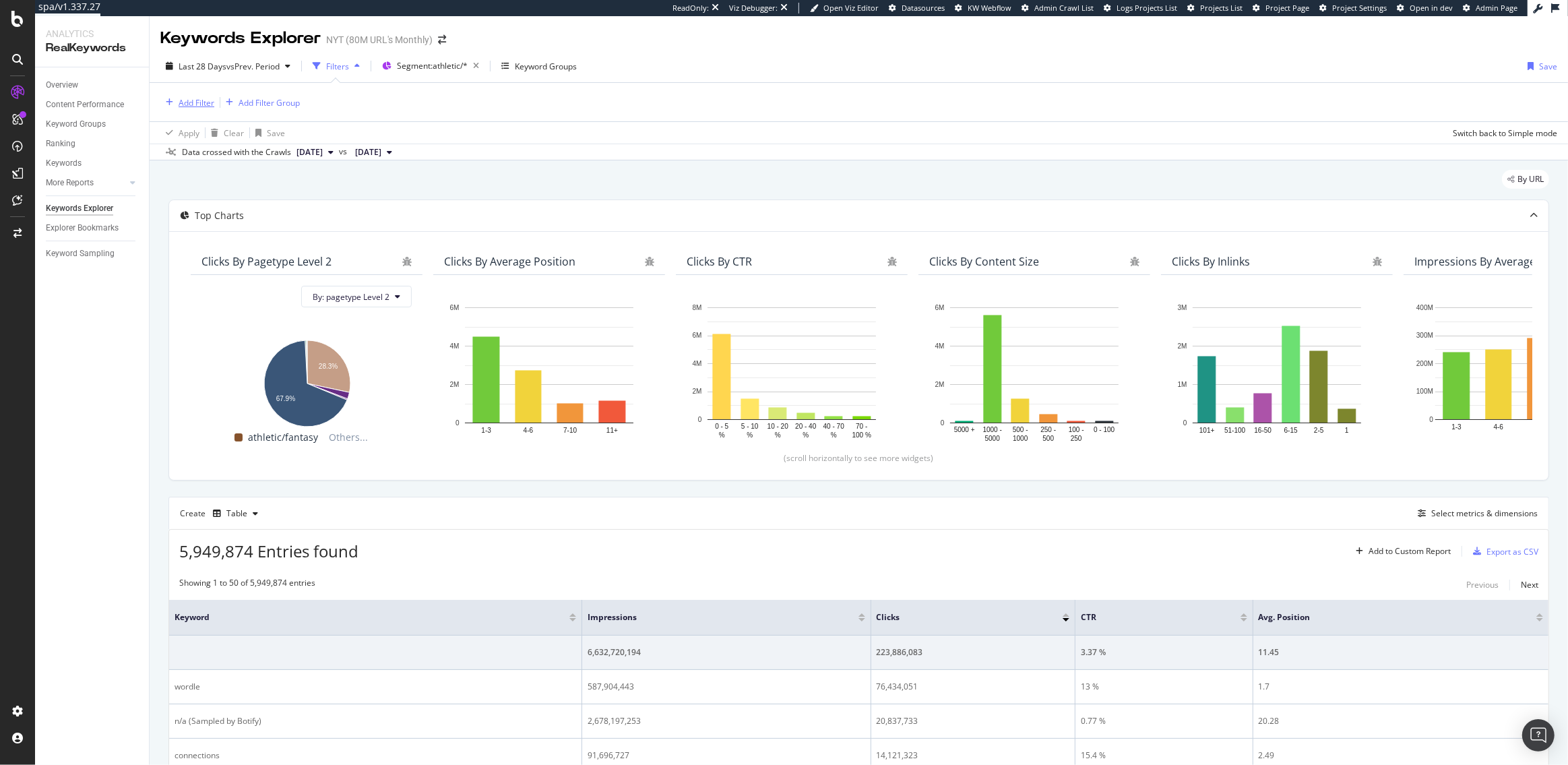
click at [199, 99] on div "Add Filter" at bounding box center [196, 102] width 36 height 12
type input "/"
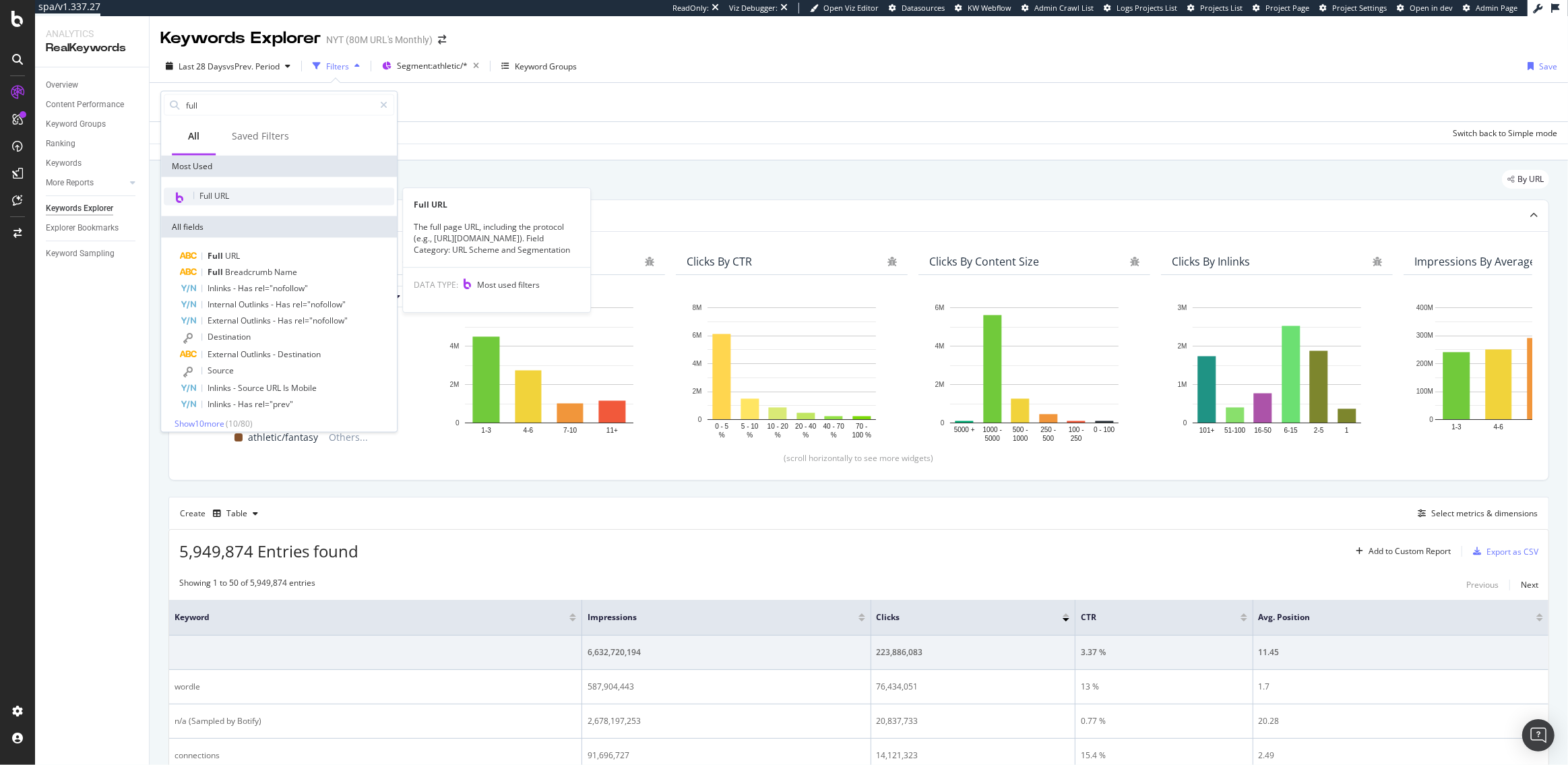
type input "full"
click at [226, 200] on span "Full URL" at bounding box center [213, 195] width 29 height 12
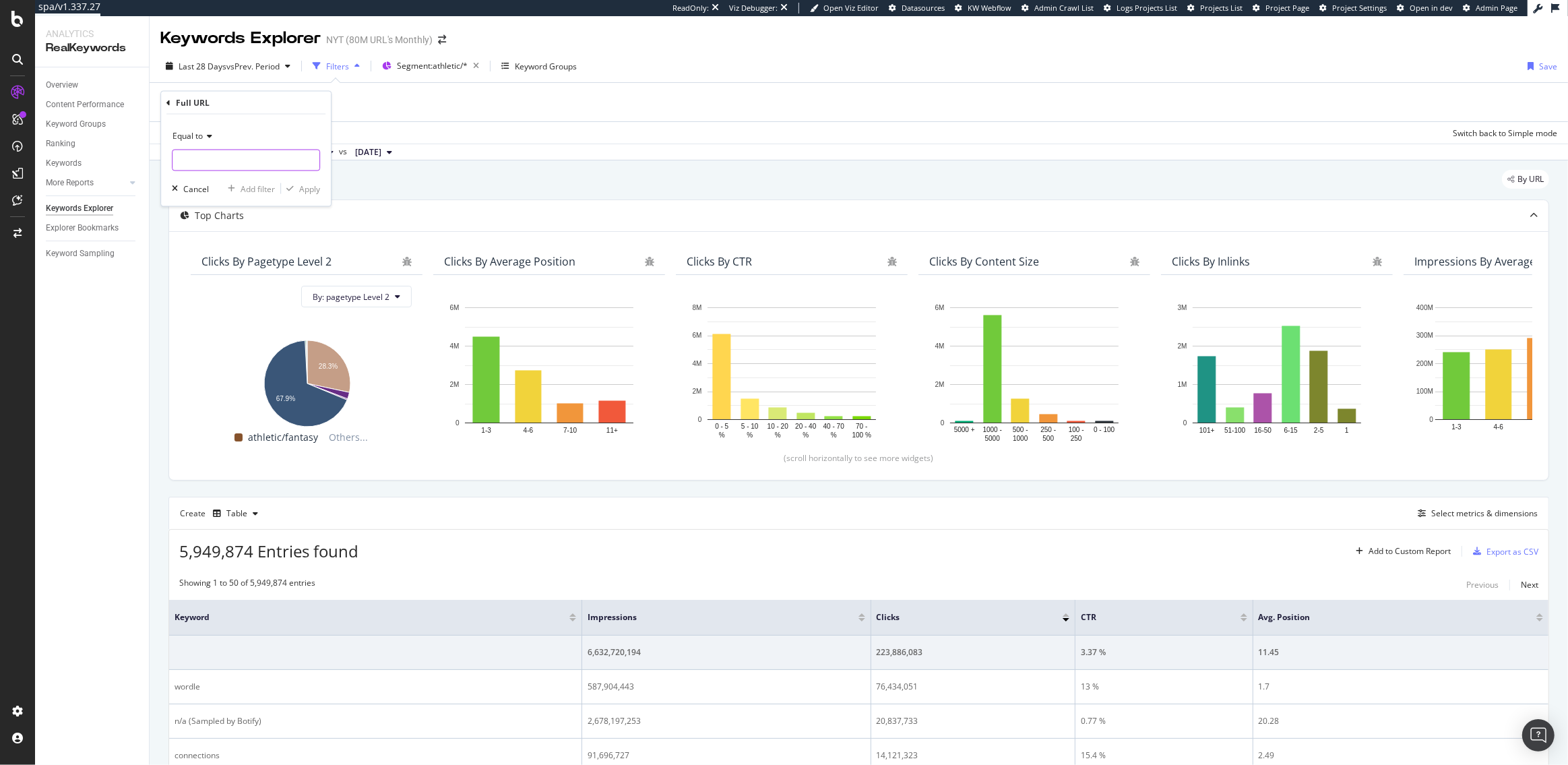
click at [214, 158] on input "text" at bounding box center [245, 160] width 147 height 21
click at [203, 131] on span "Equal to" at bounding box center [187, 135] width 30 height 12
click at [200, 263] on span "Contains" at bounding box center [195, 268] width 33 height 12
click at [230, 168] on input "text" at bounding box center [245, 160] width 147 height 21
type input "/tag/"
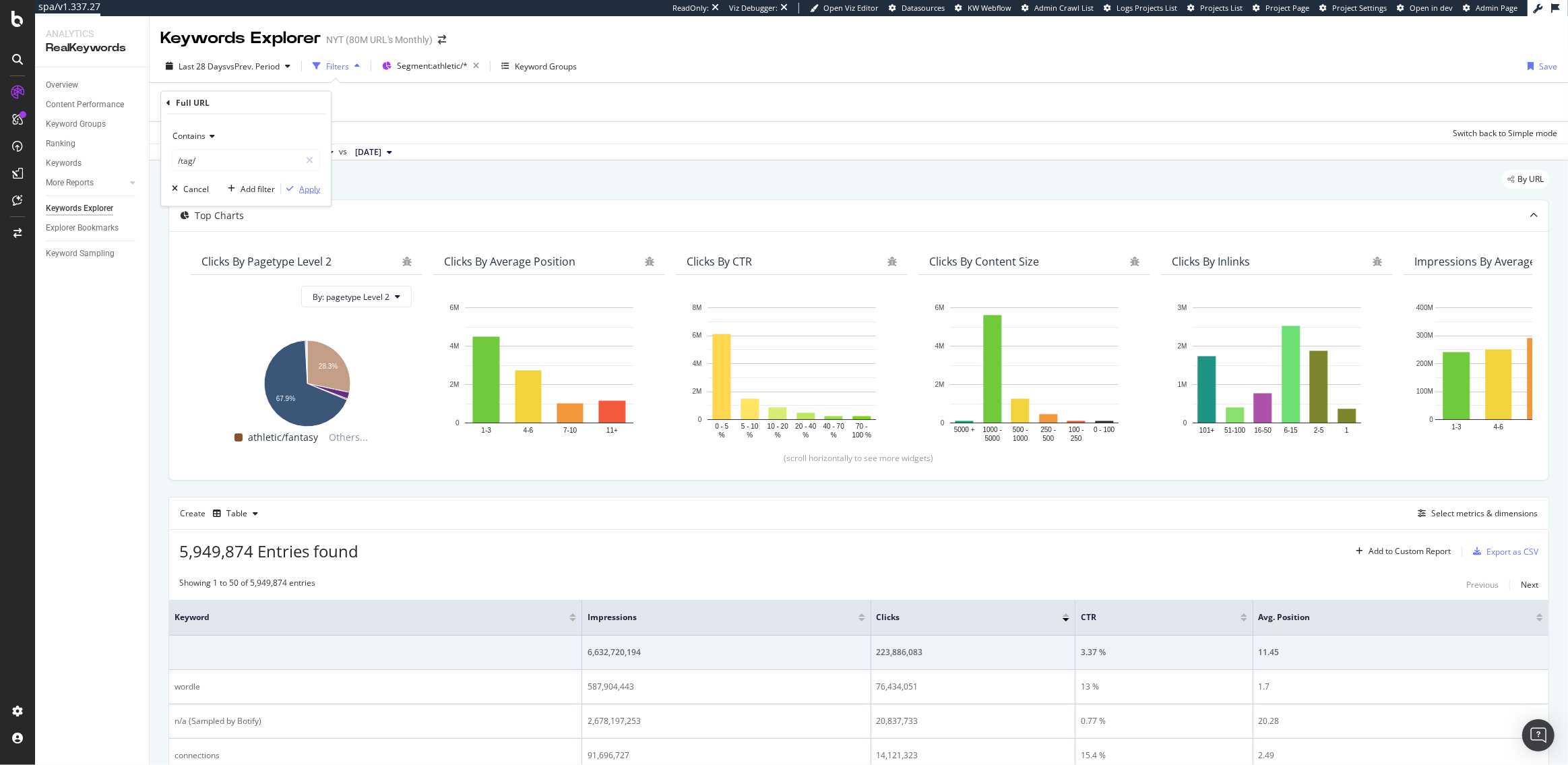
click at [316, 188] on div "Apply" at bounding box center [310, 188] width 21 height 12
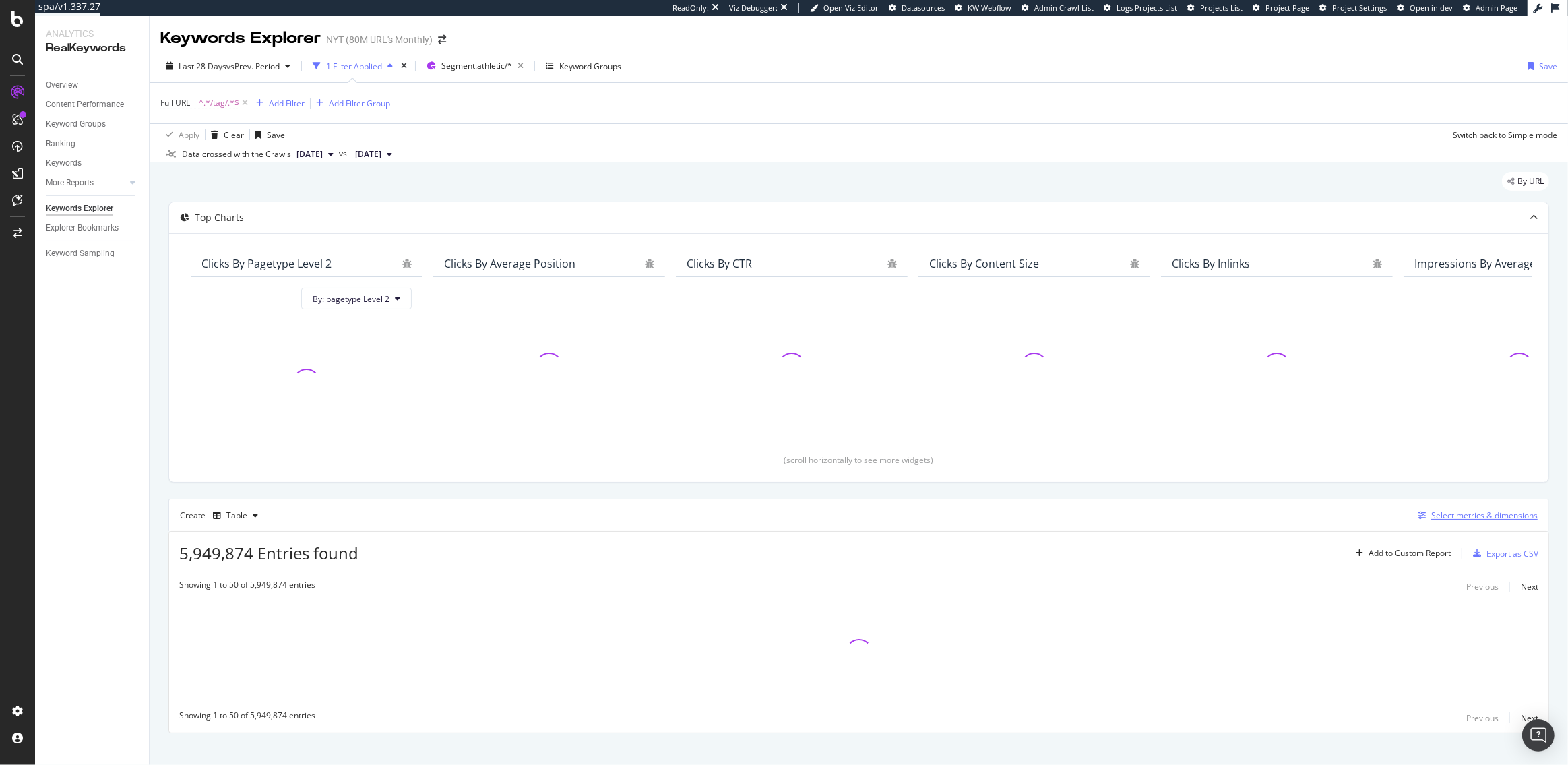
click at [1460, 514] on div "Select metrics & dimensions" at bounding box center [1484, 514] width 107 height 12
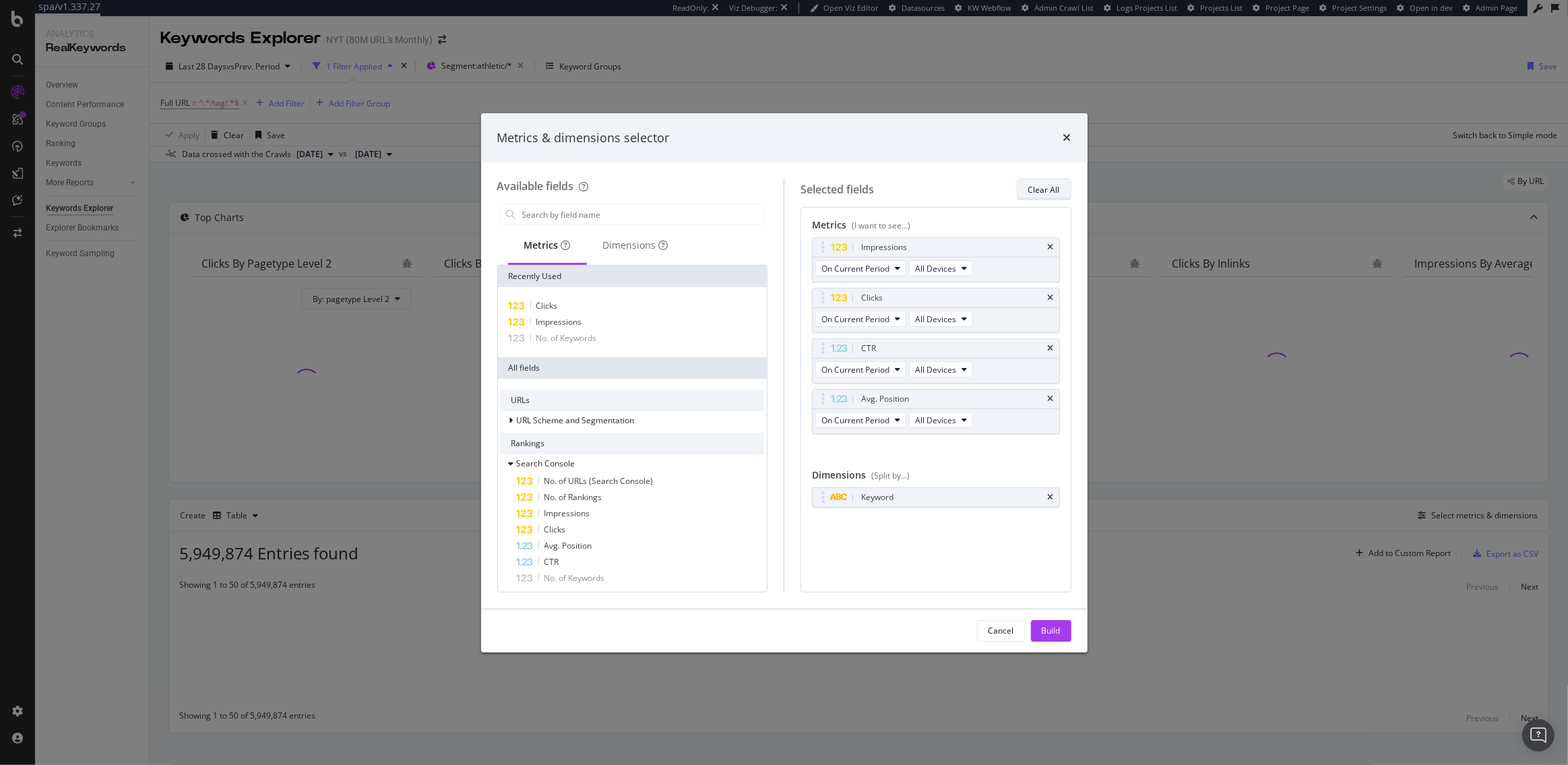
click at [1037, 189] on div "Clear All" at bounding box center [1044, 189] width 32 height 12
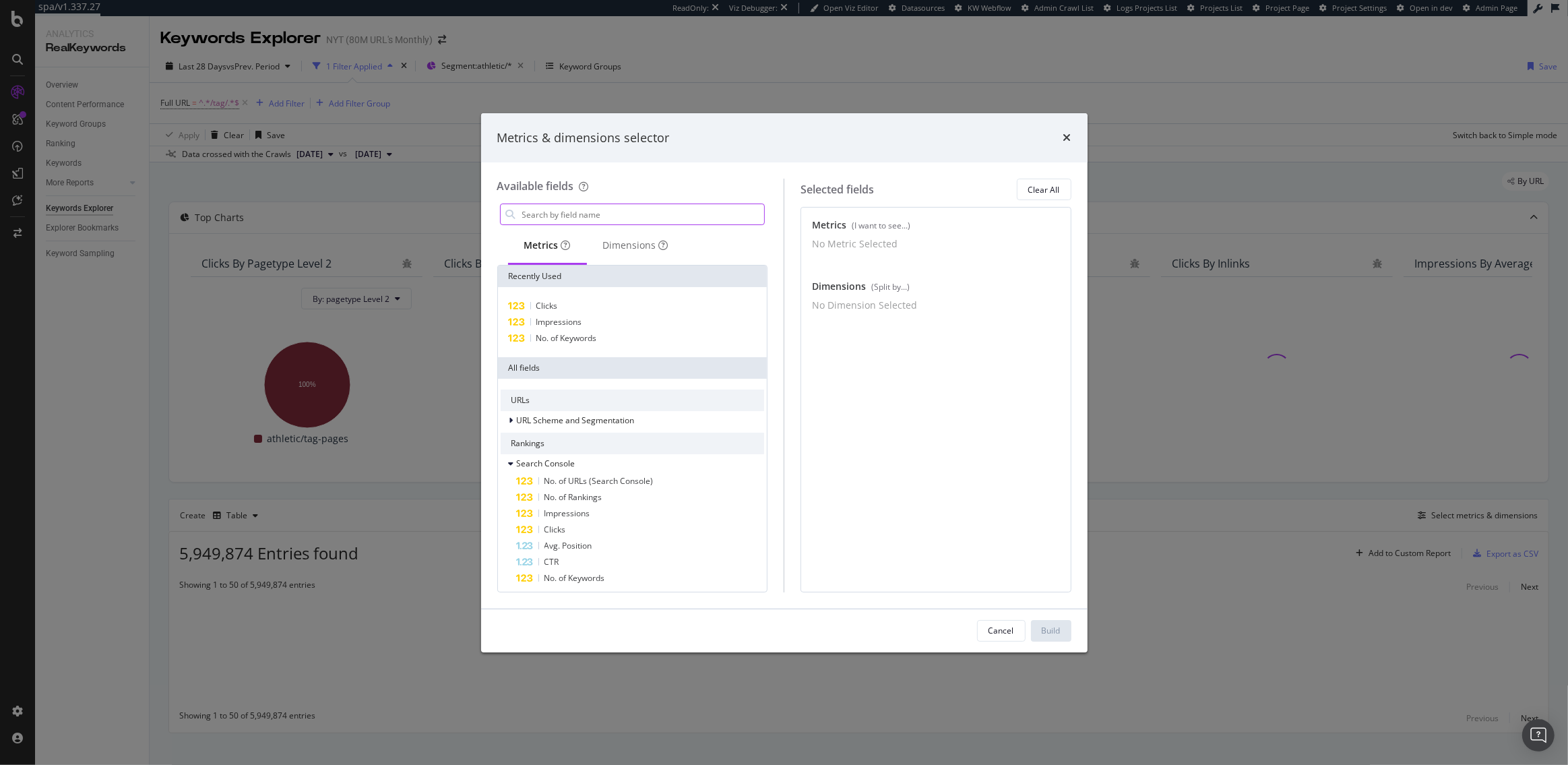
click at [573, 216] on input "modal" at bounding box center [642, 214] width 244 height 20
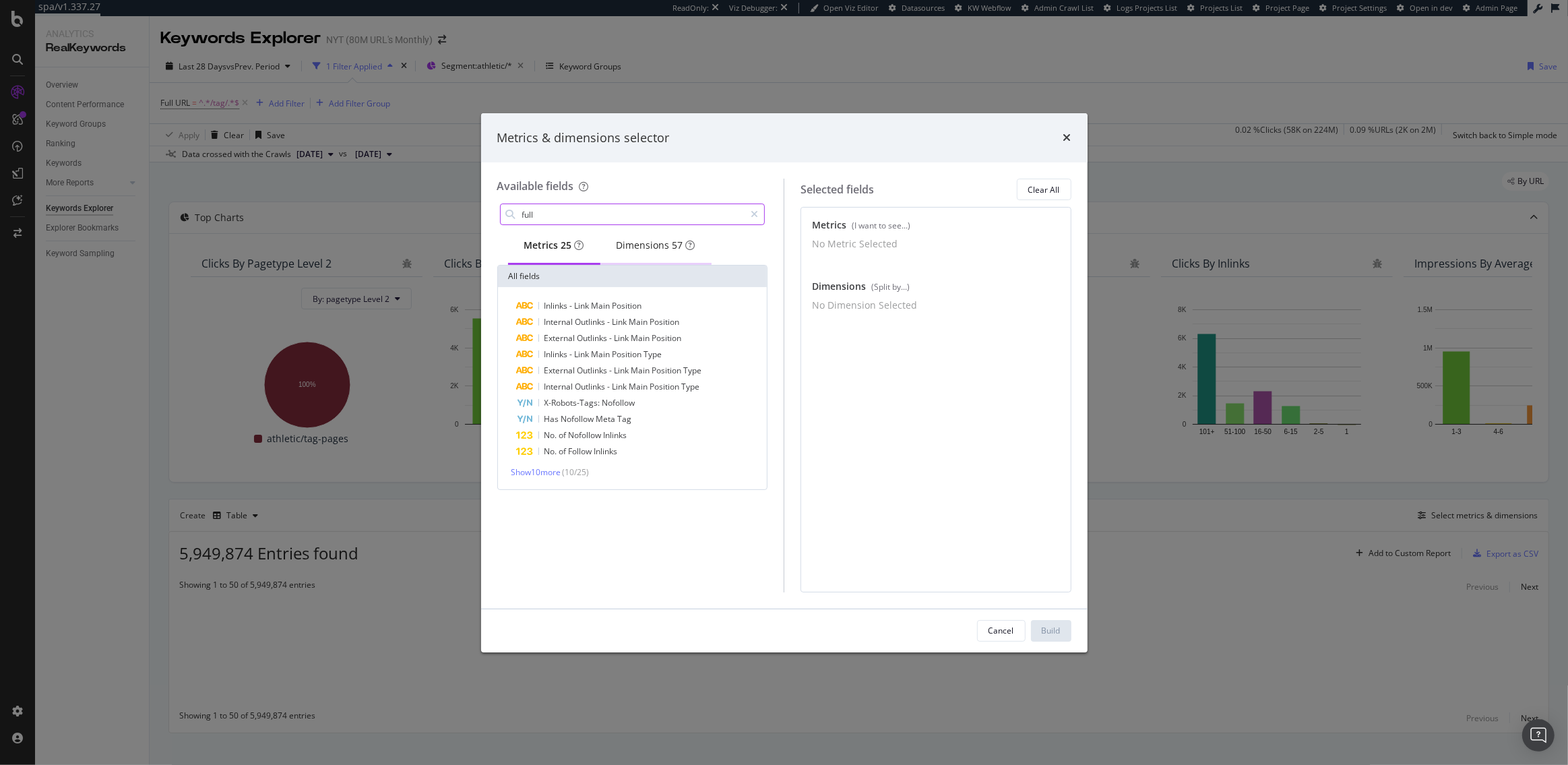
type input "full"
click at [647, 252] on div "Dimensions 57" at bounding box center [656, 244] width 79 height 13
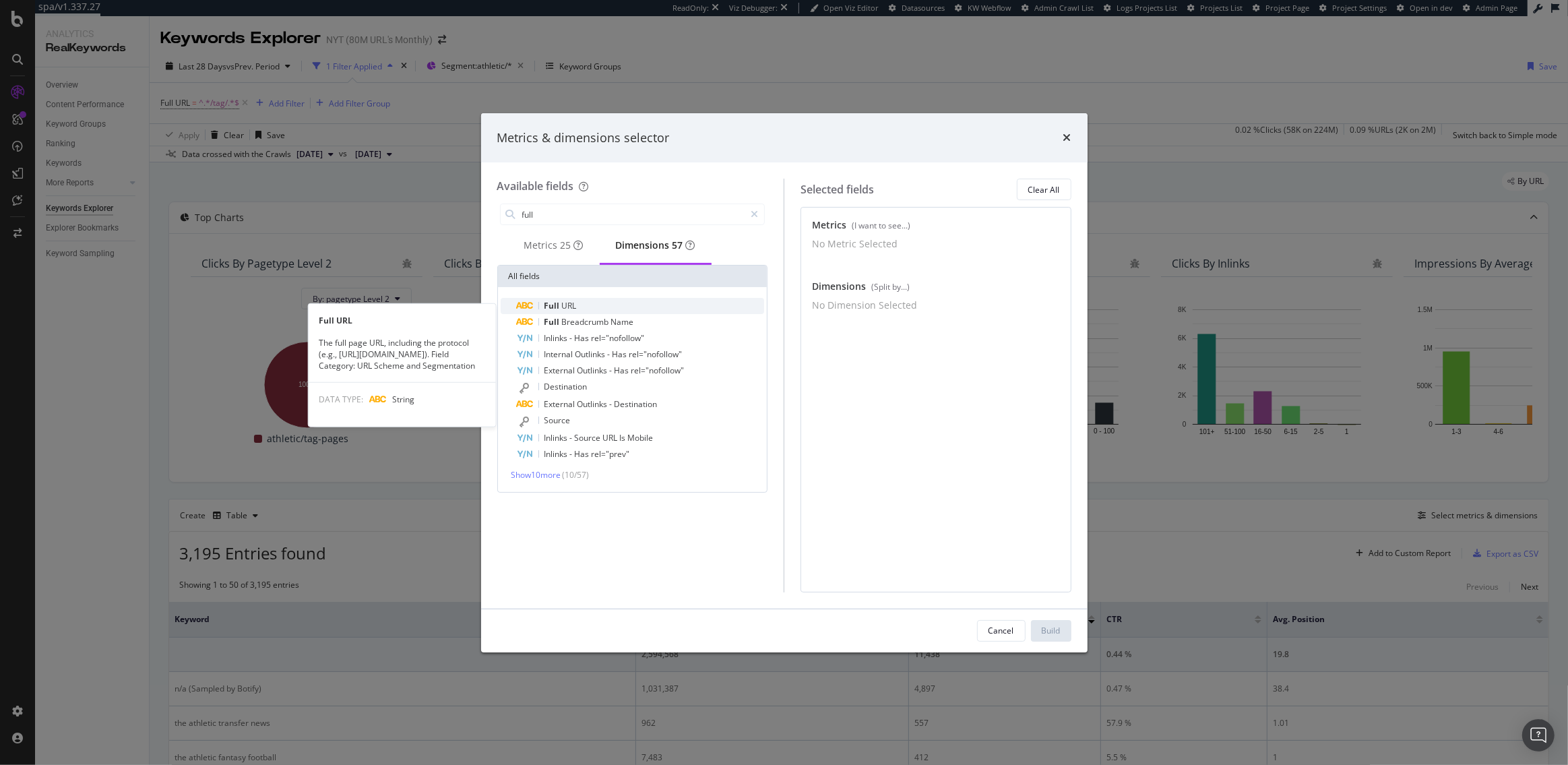
click at [562, 308] on span "URL" at bounding box center [569, 306] width 15 height 12
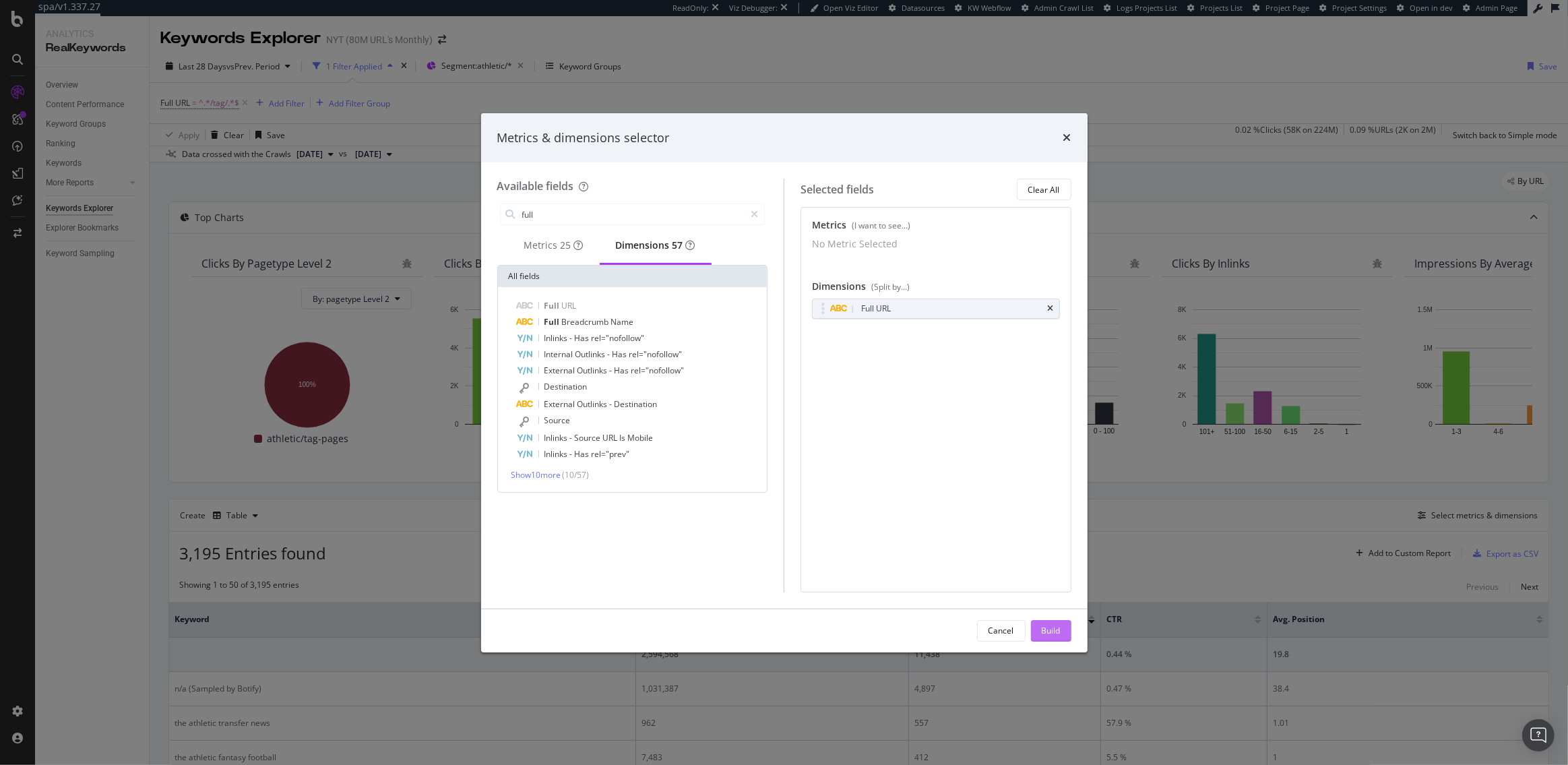
click at [1051, 627] on div "Build" at bounding box center [1051, 630] width 19 height 12
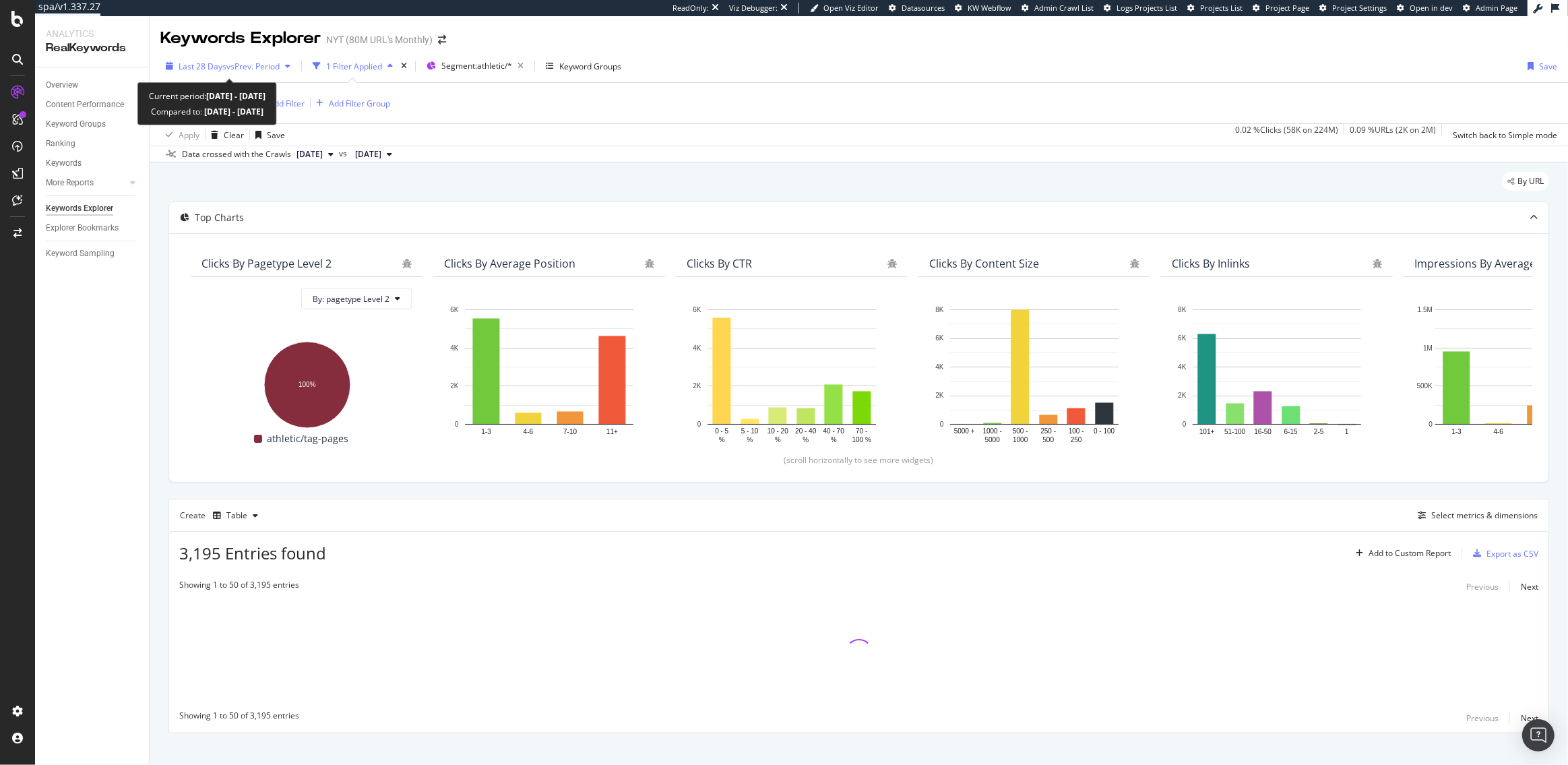
click at [243, 65] on span "vs Prev. Period" at bounding box center [253, 66] width 53 height 12
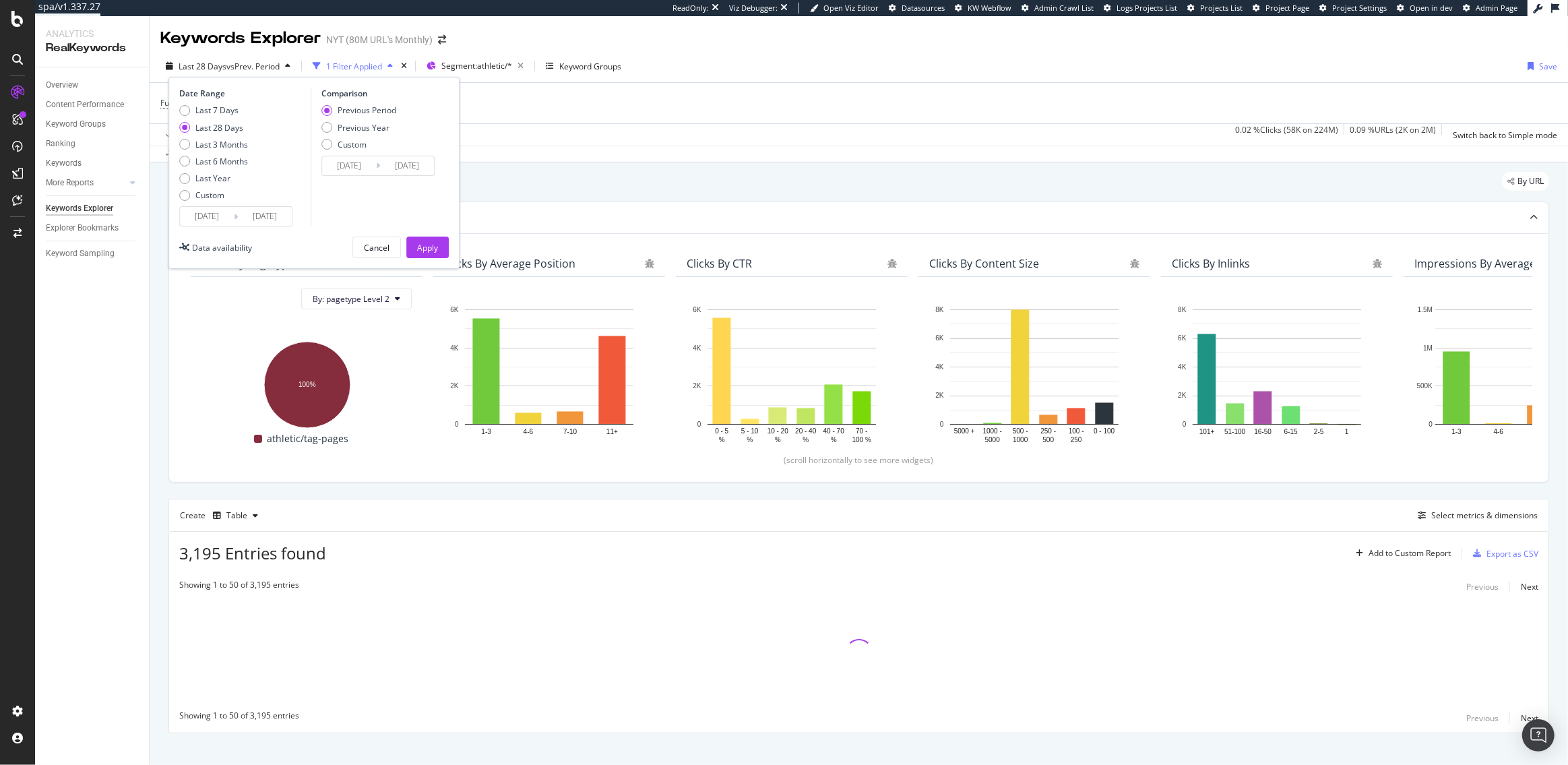
click at [216, 223] on input "2025/08/16" at bounding box center [207, 216] width 54 height 19
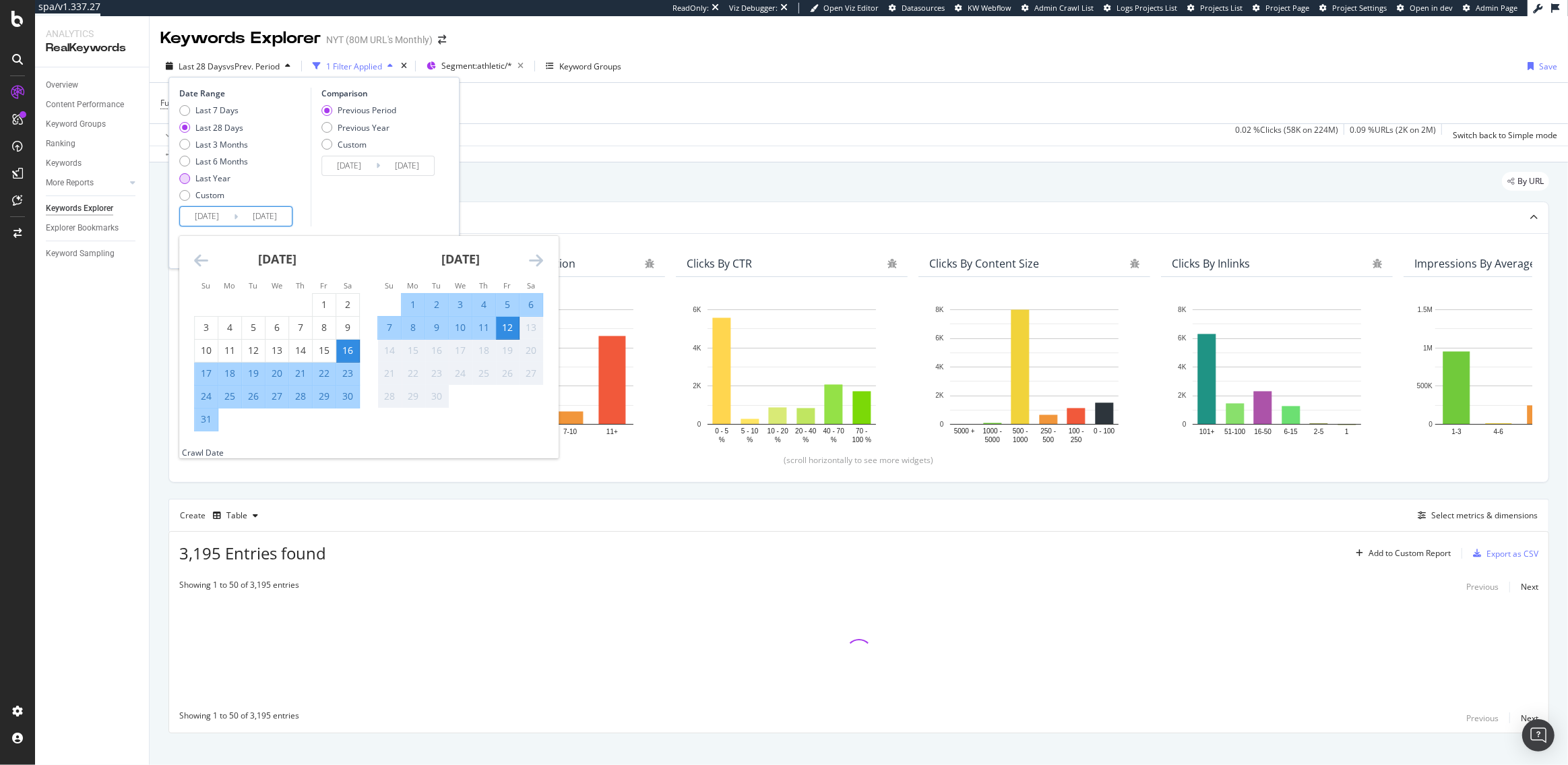
click at [216, 177] on div "Last Year" at bounding box center [212, 178] width 35 height 12
type input "2024/09/13"
type input "2023/09/14"
type input "2024/09/12"
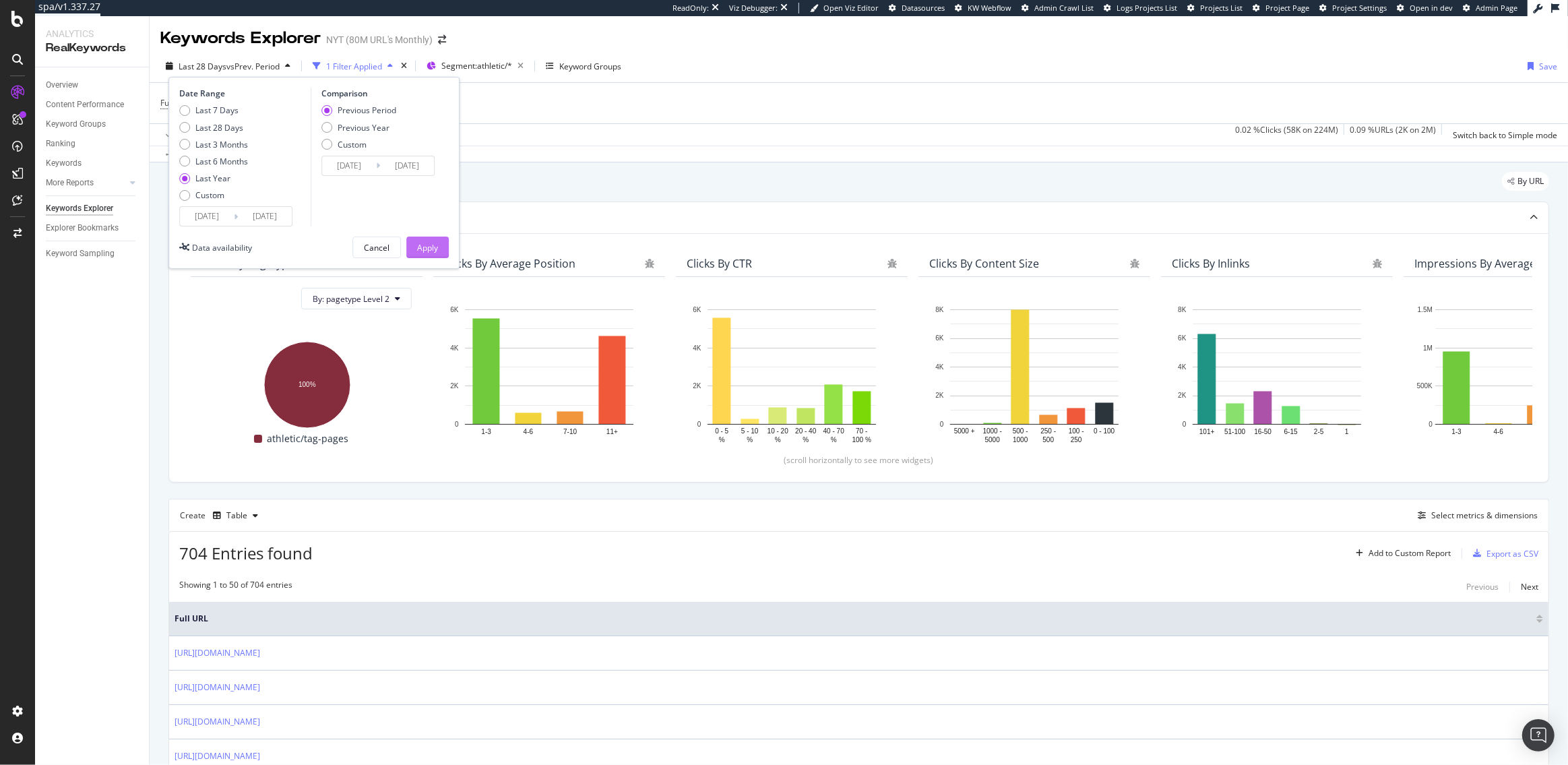
click at [426, 246] on div "Apply" at bounding box center [427, 247] width 21 height 12
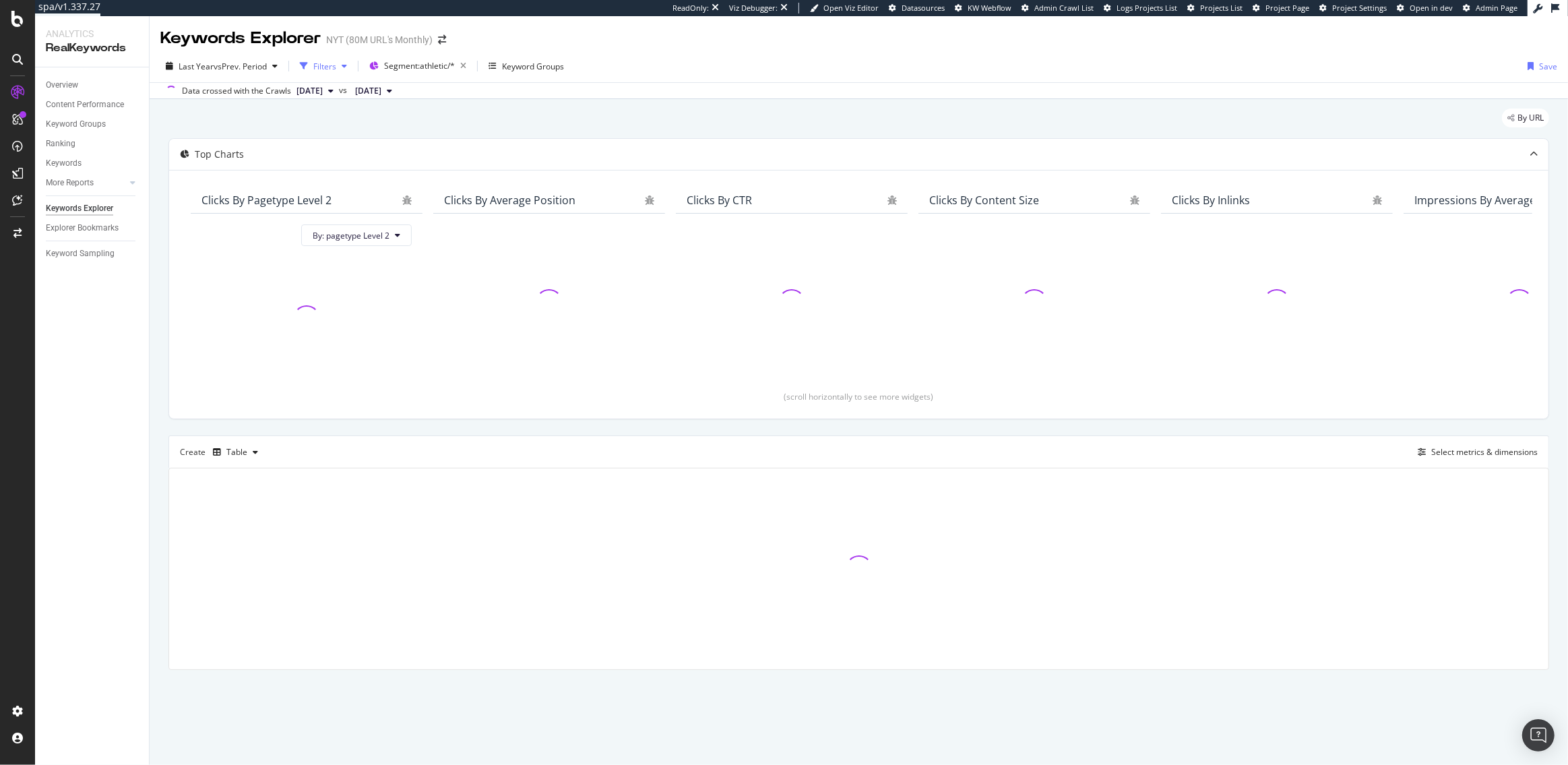
click at [329, 68] on div "Filters" at bounding box center [325, 66] width 23 height 12
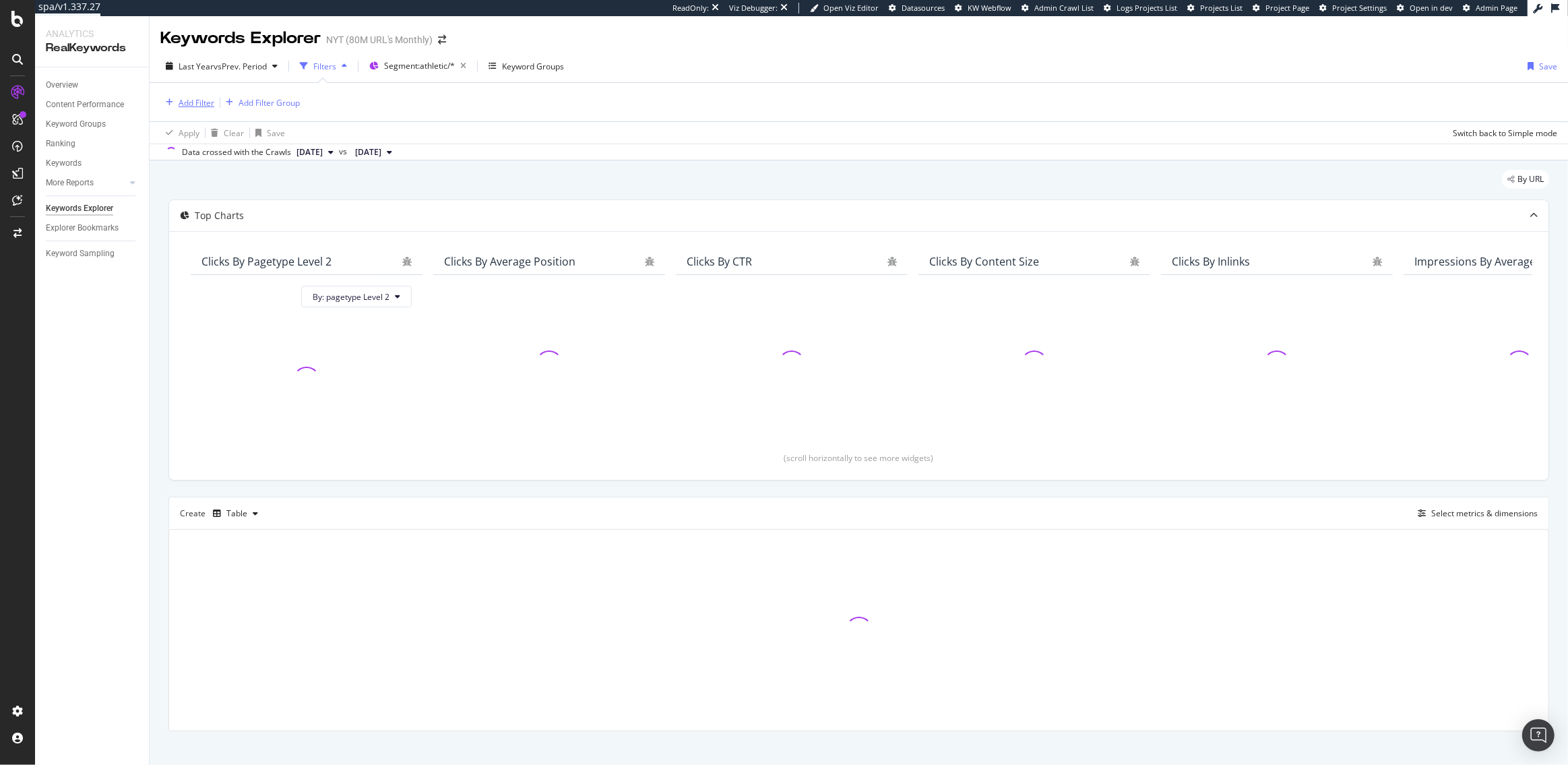
click at [199, 99] on div "Add Filter" at bounding box center [196, 102] width 36 height 12
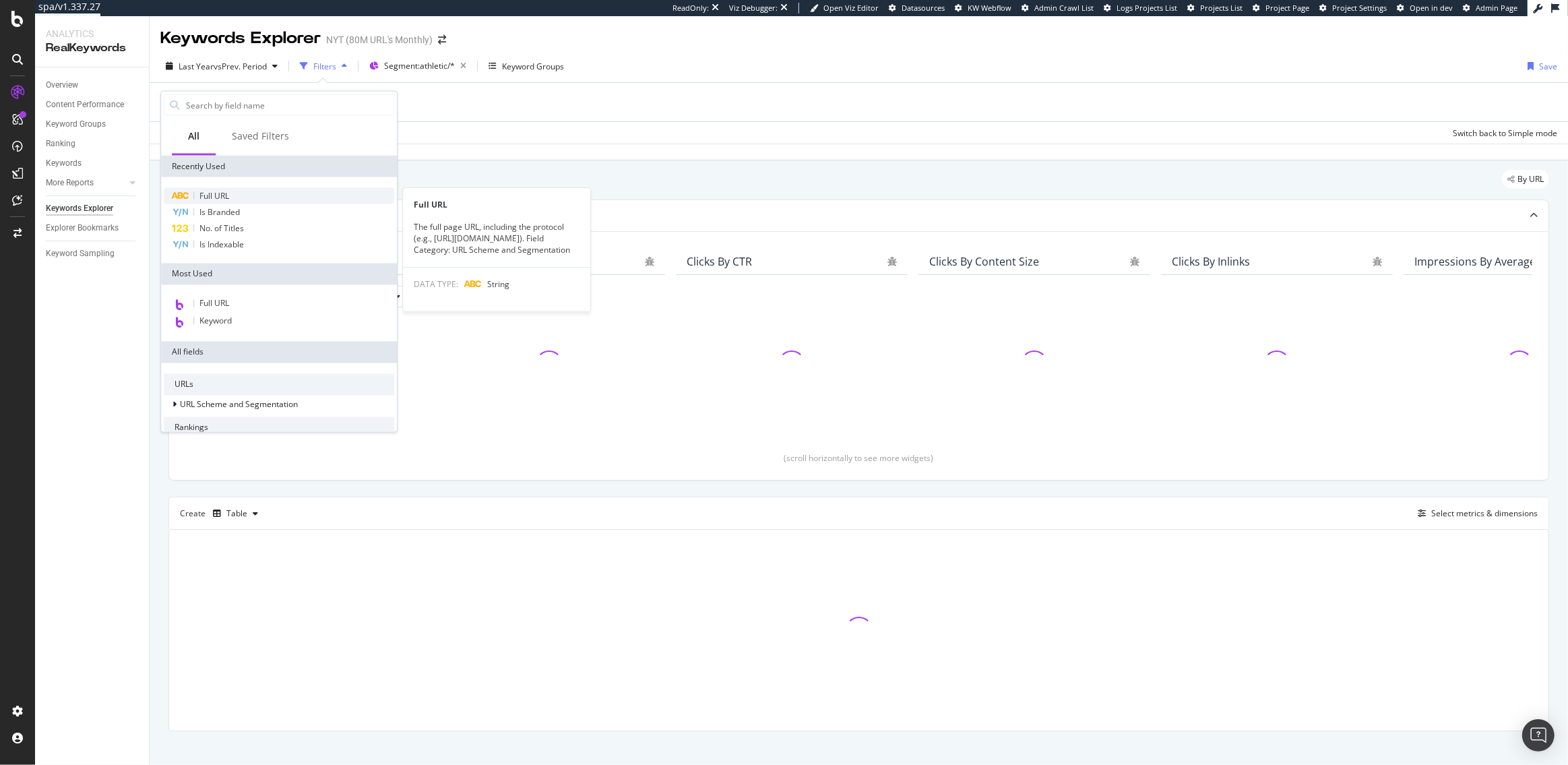
click at [230, 191] on div "Full URL" at bounding box center [278, 196] width 230 height 16
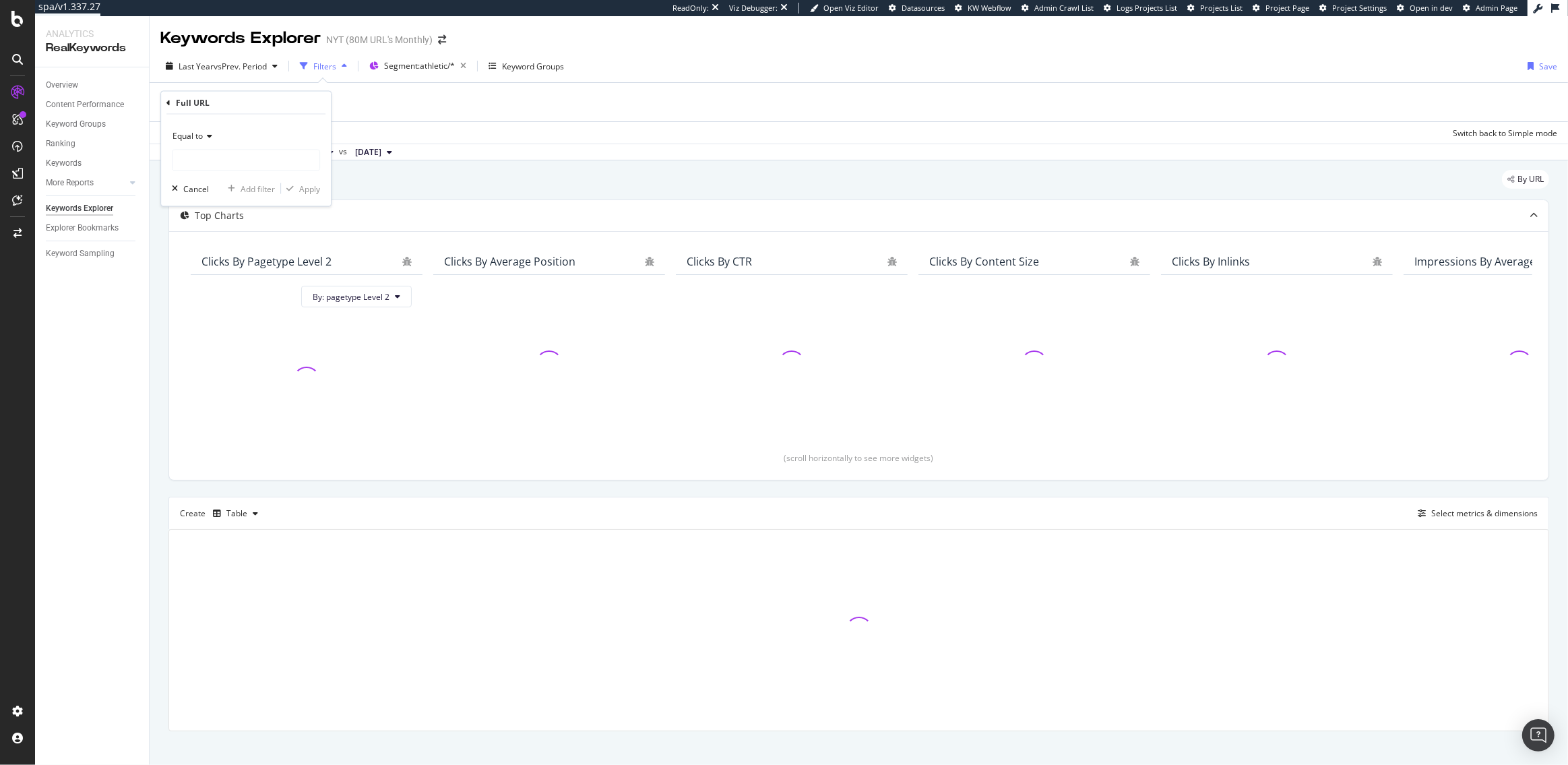
click at [199, 136] on span "Equal to" at bounding box center [187, 135] width 30 height 12
click at [216, 270] on div "Contains" at bounding box center [247, 269] width 144 height 18
click at [211, 167] on input "text" at bounding box center [245, 160] width 147 height 21
type input "/tag/"
click at [314, 191] on div "Apply" at bounding box center [310, 188] width 21 height 12
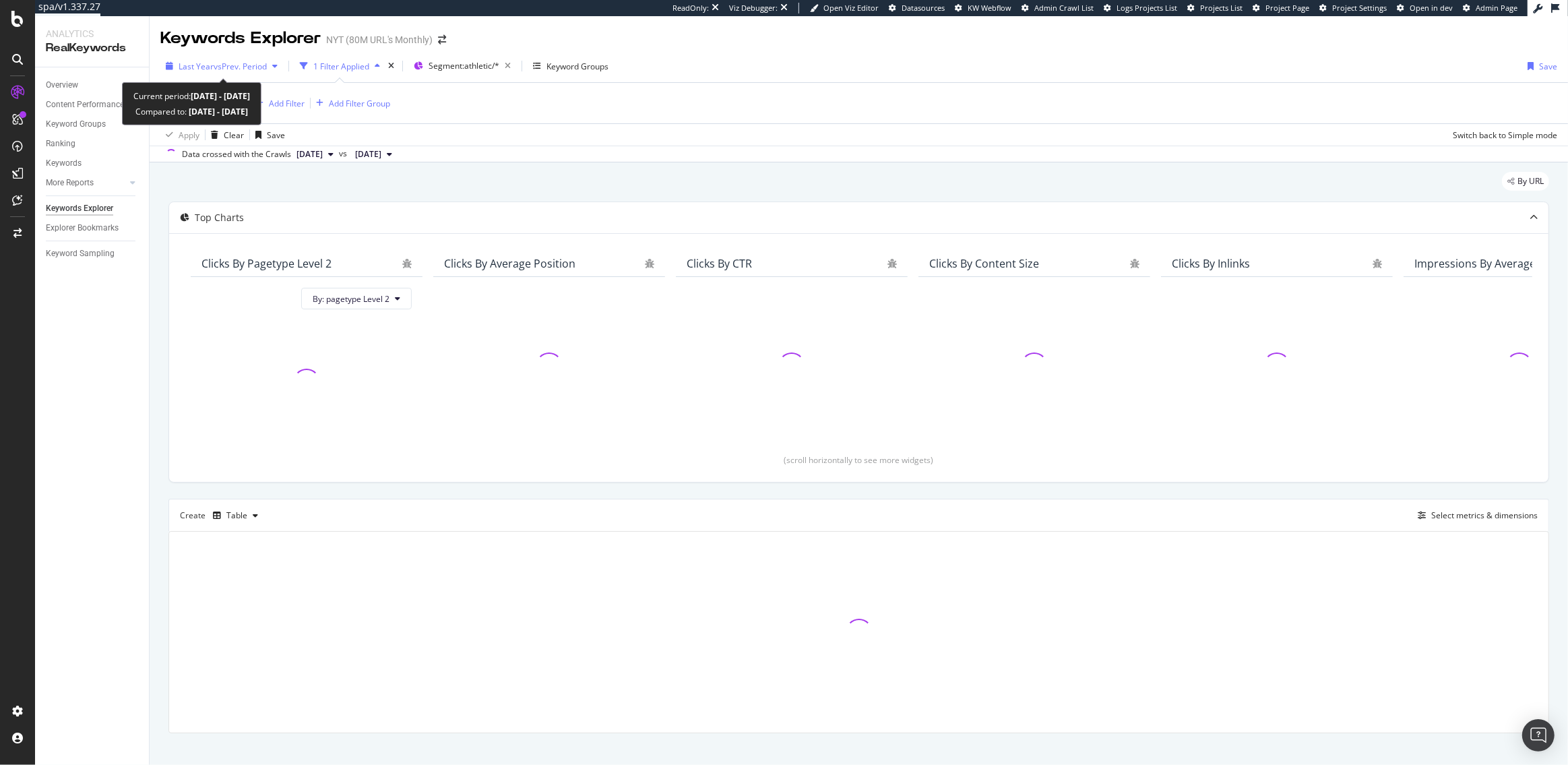
click at [231, 68] on span "vs Prev. Period" at bounding box center [240, 66] width 53 height 12
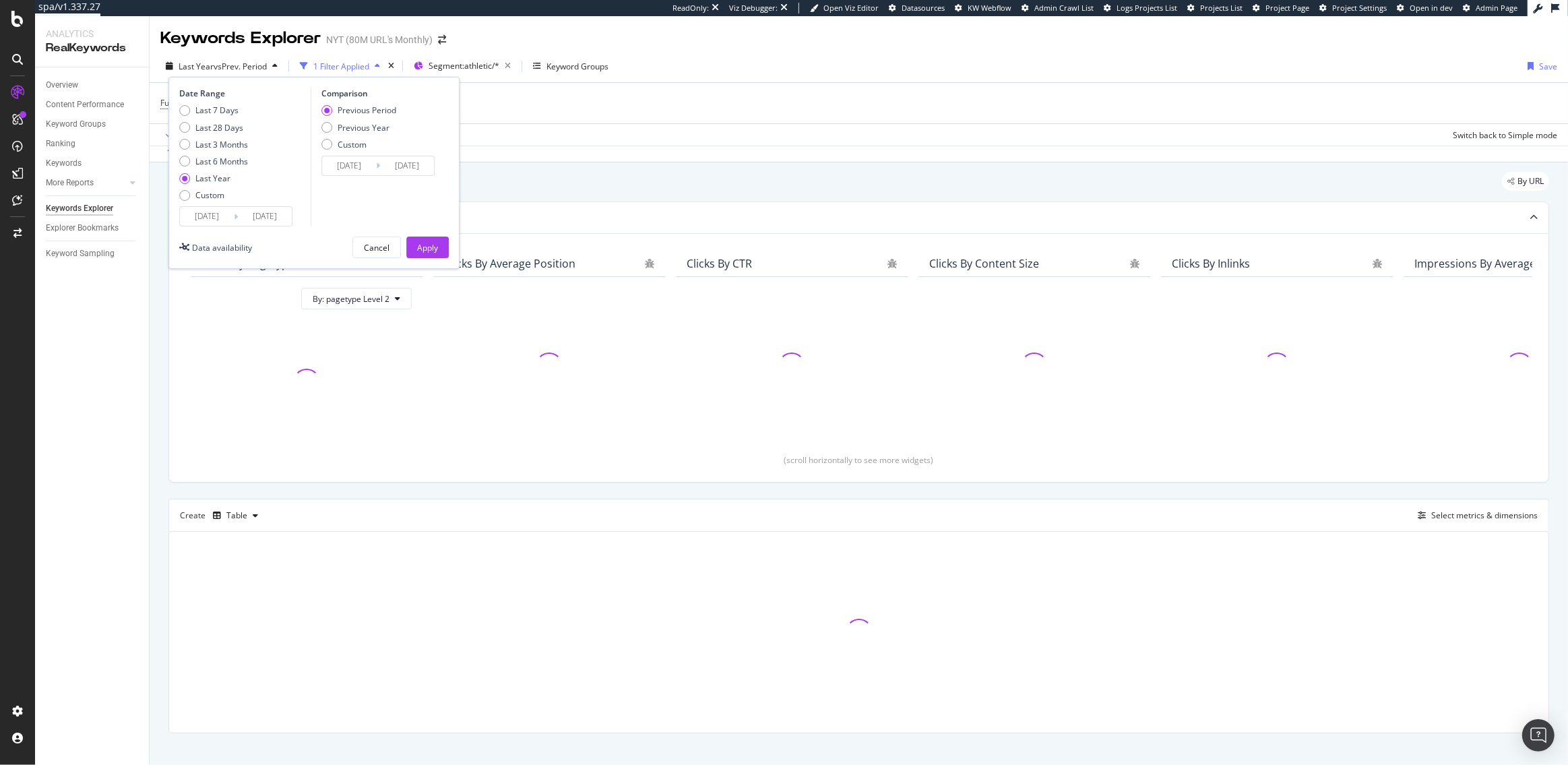
scroll to position [15, 0]
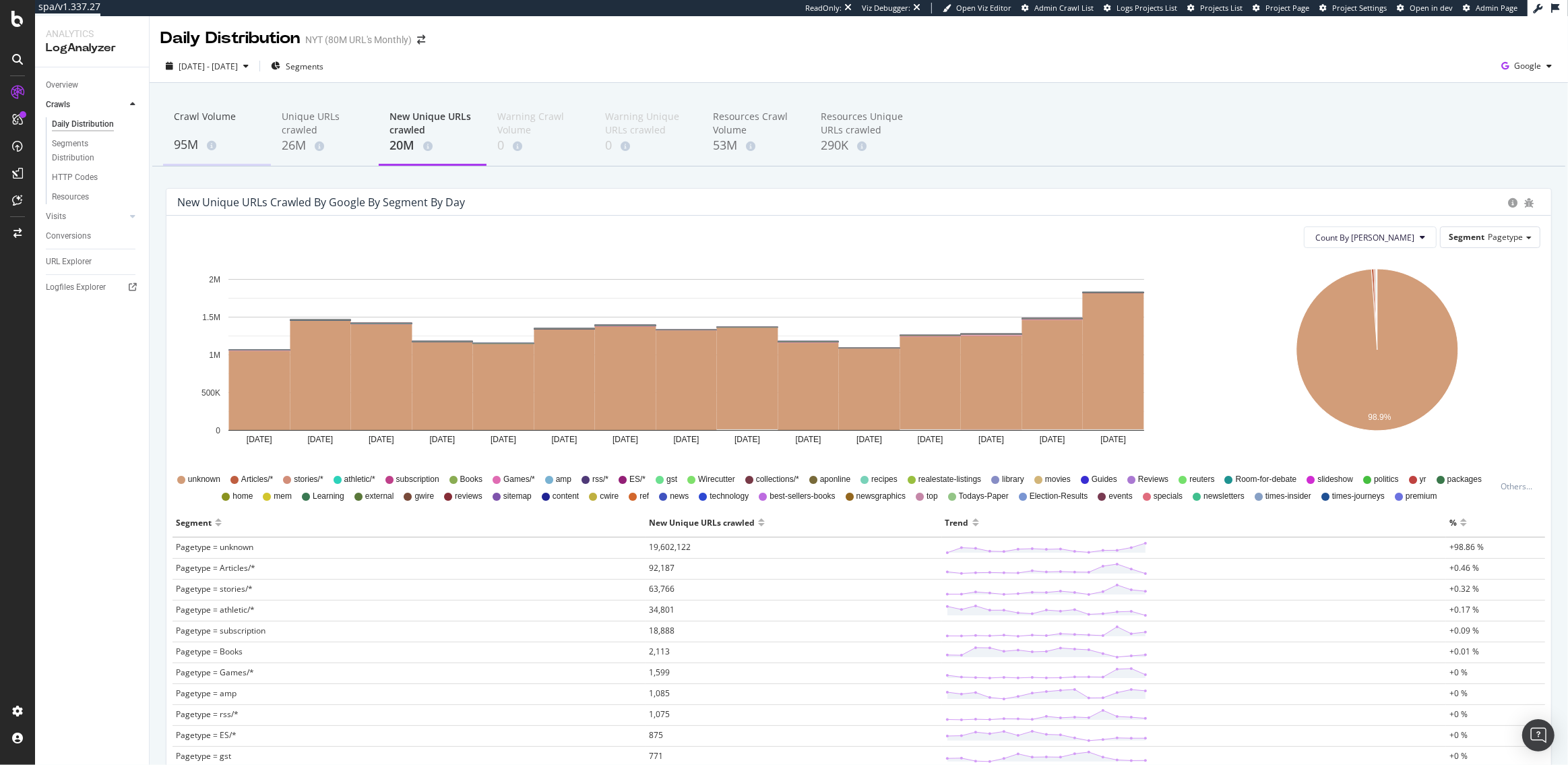
click at [187, 142] on div "95M" at bounding box center [217, 145] width 86 height 18
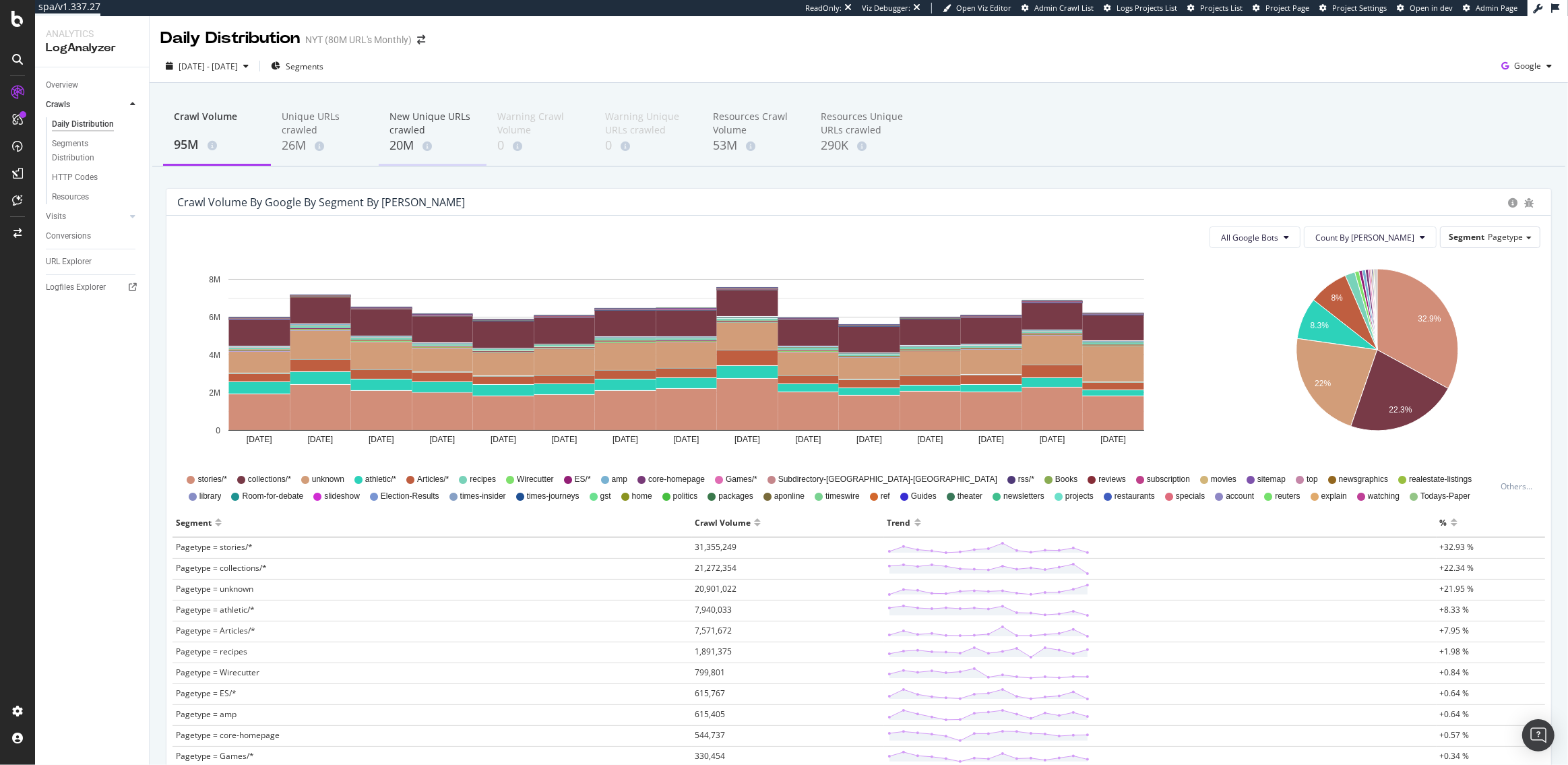
click at [397, 136] on div "New Unique URLs crawled" at bounding box center [432, 124] width 86 height 27
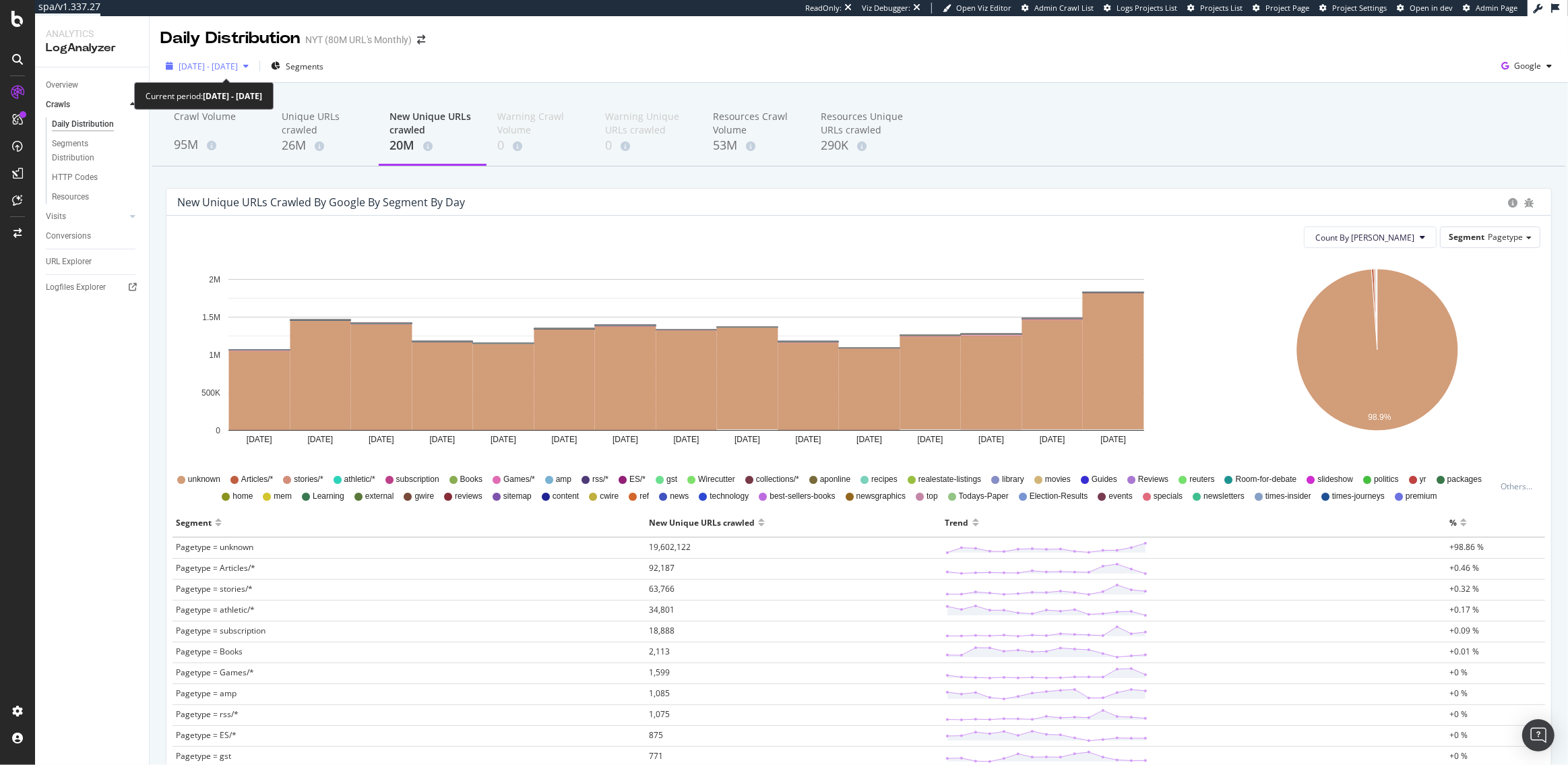
click at [230, 66] on span "2025 Aug. 27th - Sep. 10th" at bounding box center [208, 66] width 60 height 12
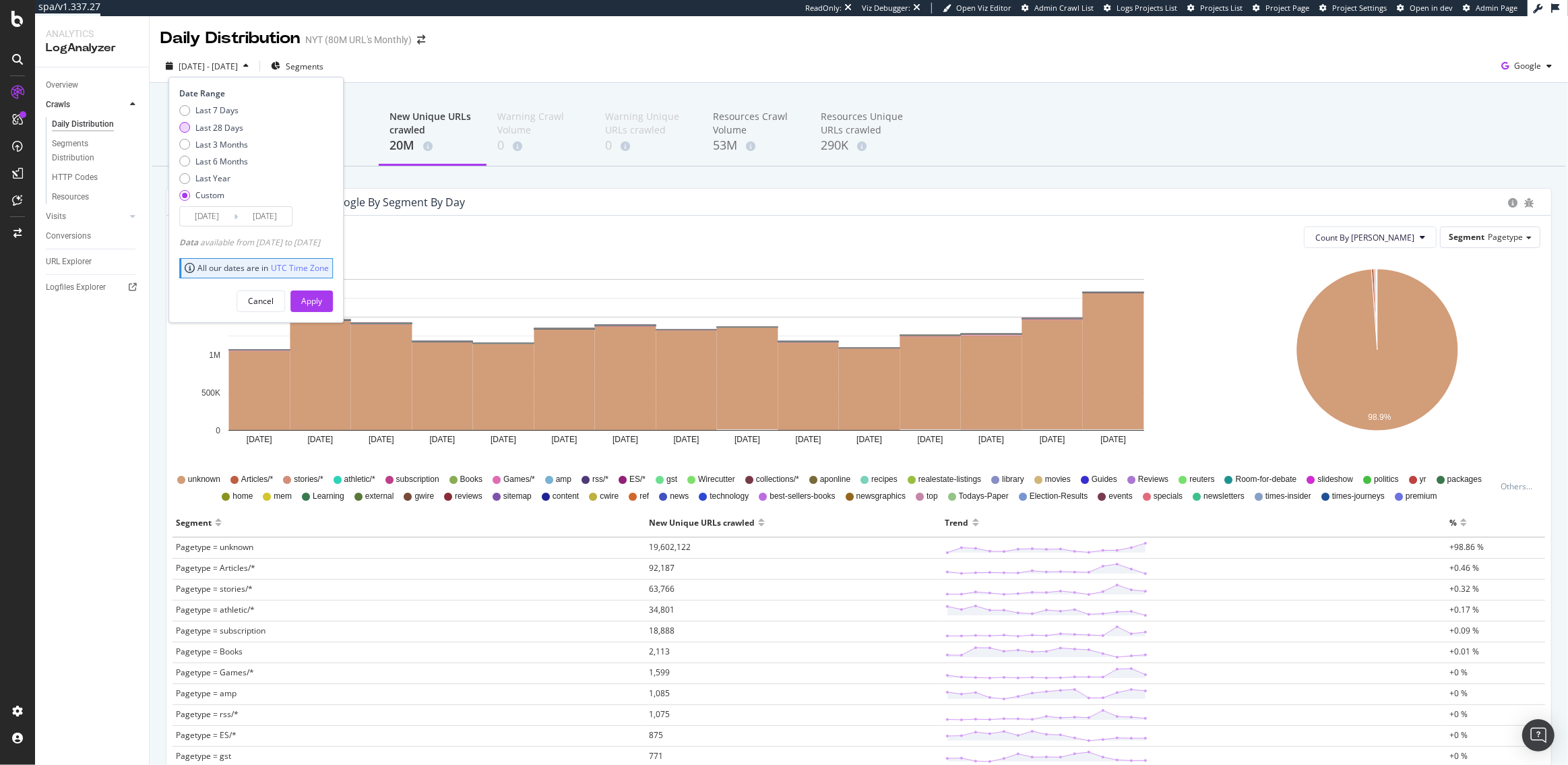
click at [185, 128] on div "Last 28 Days" at bounding box center [185, 127] width 11 height 11
type input "2025/08/18"
type input "2025/09/14"
click at [333, 304] on button "Apply" at bounding box center [312, 301] width 43 height 21
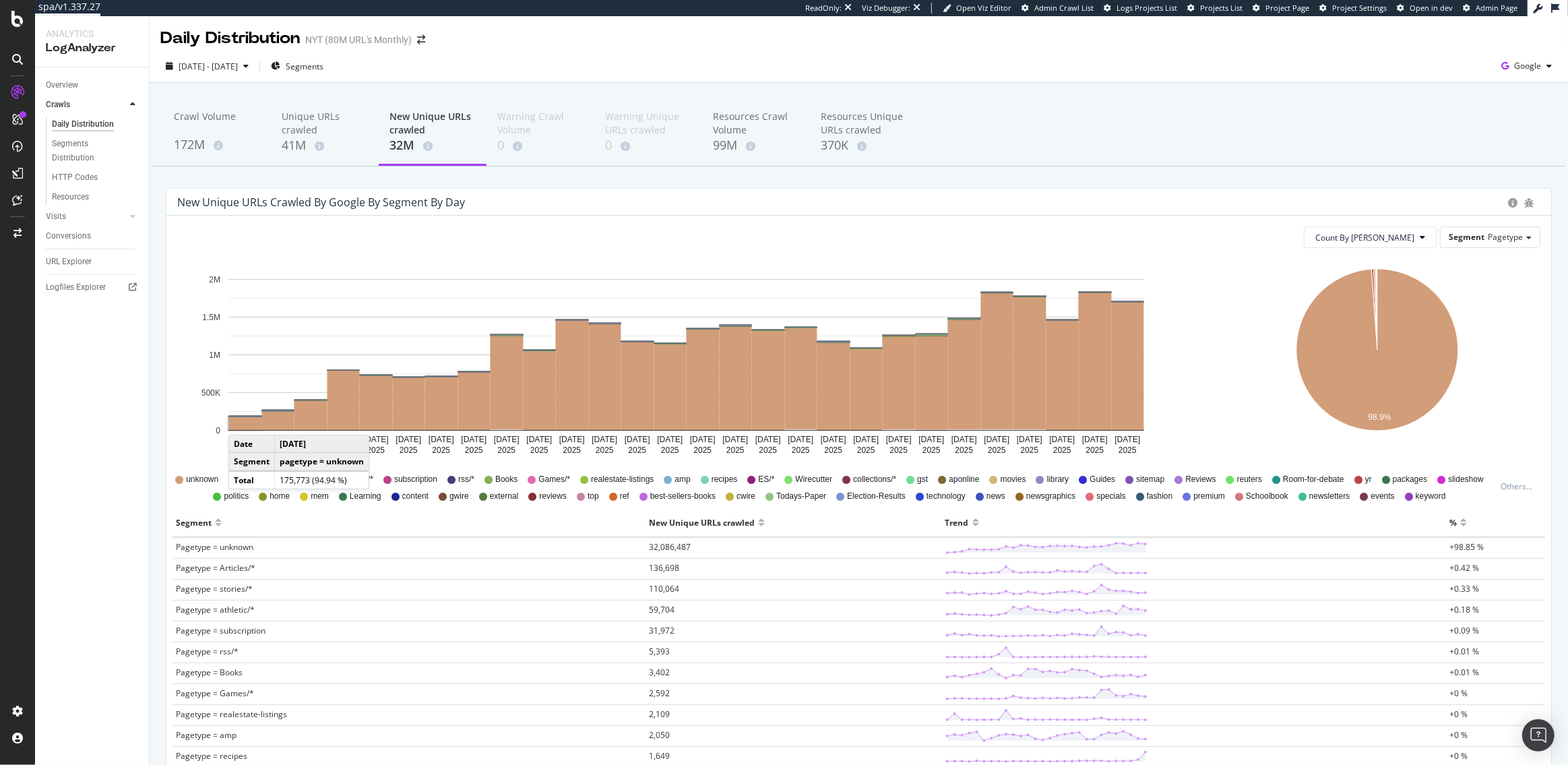
click at [242, 421] on rect "A chart." at bounding box center [245, 423] width 33 height 12
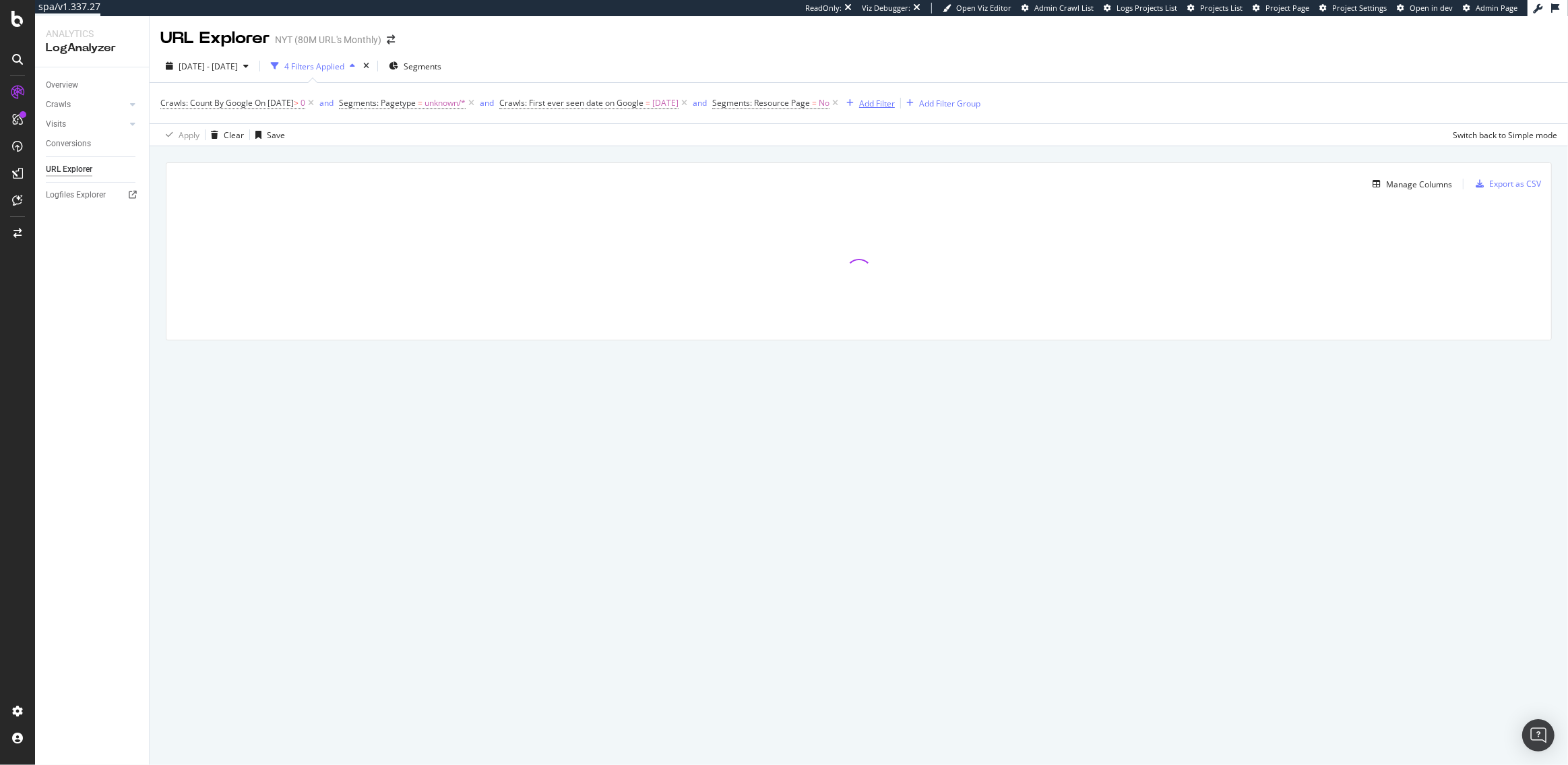
click at [895, 96] on div "Add Filter" at bounding box center [868, 103] width 54 height 15
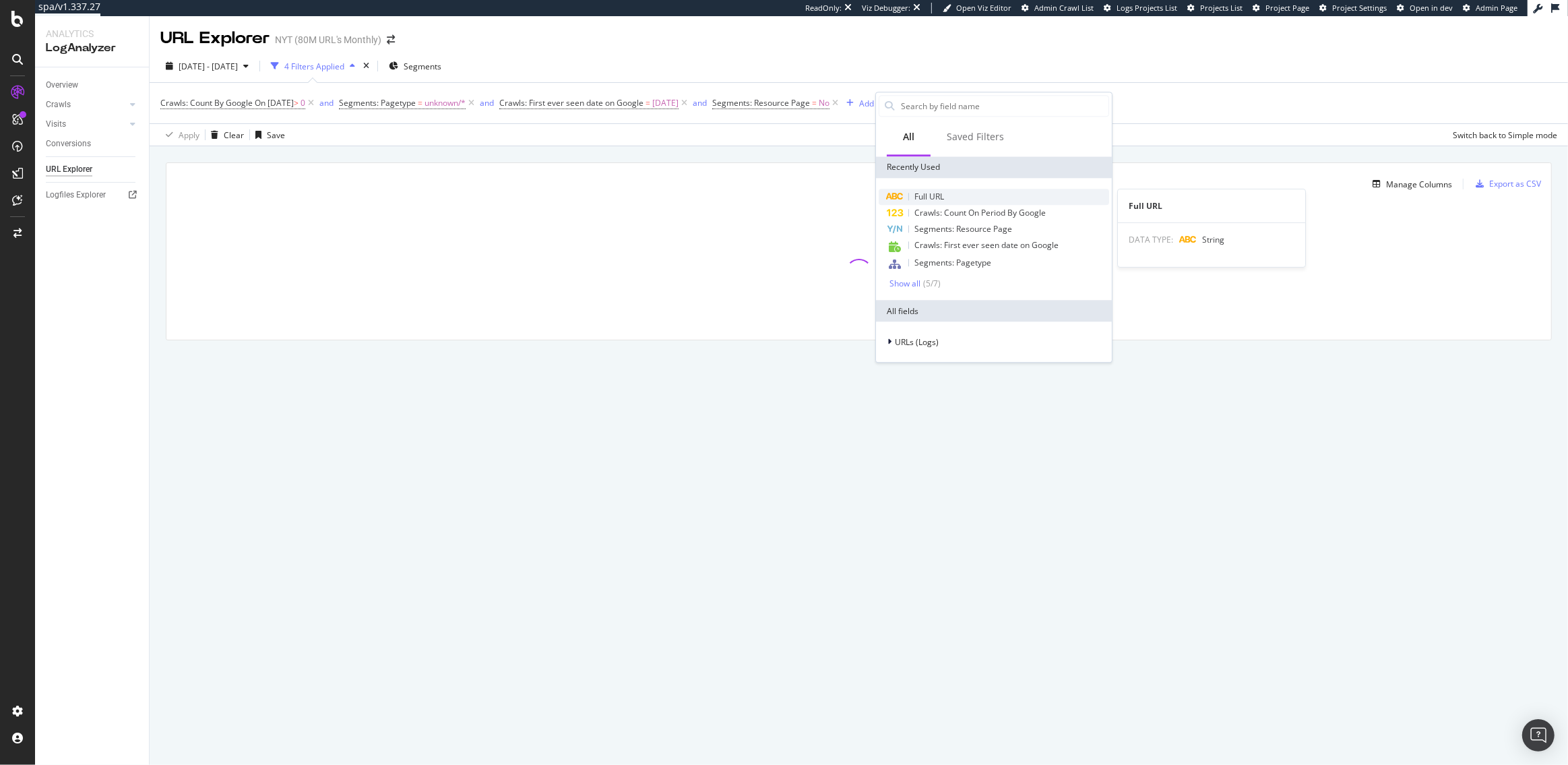
click at [933, 199] on span "Full URL" at bounding box center [928, 196] width 29 height 12
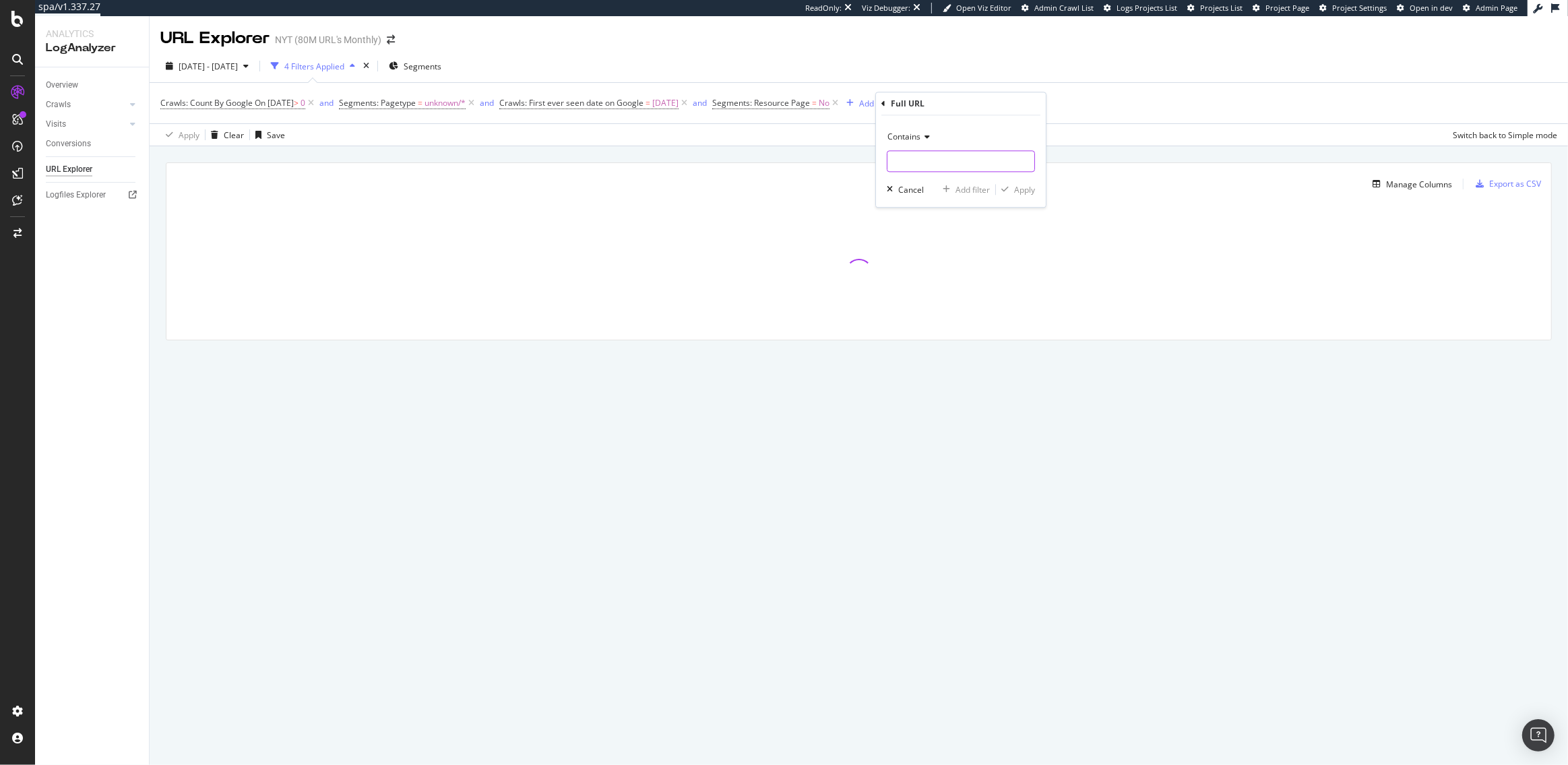
click at [923, 166] on input "text" at bounding box center [960, 162] width 147 height 21
type input "/v1/"
click at [1023, 193] on div "Apply" at bounding box center [1024, 189] width 21 height 12
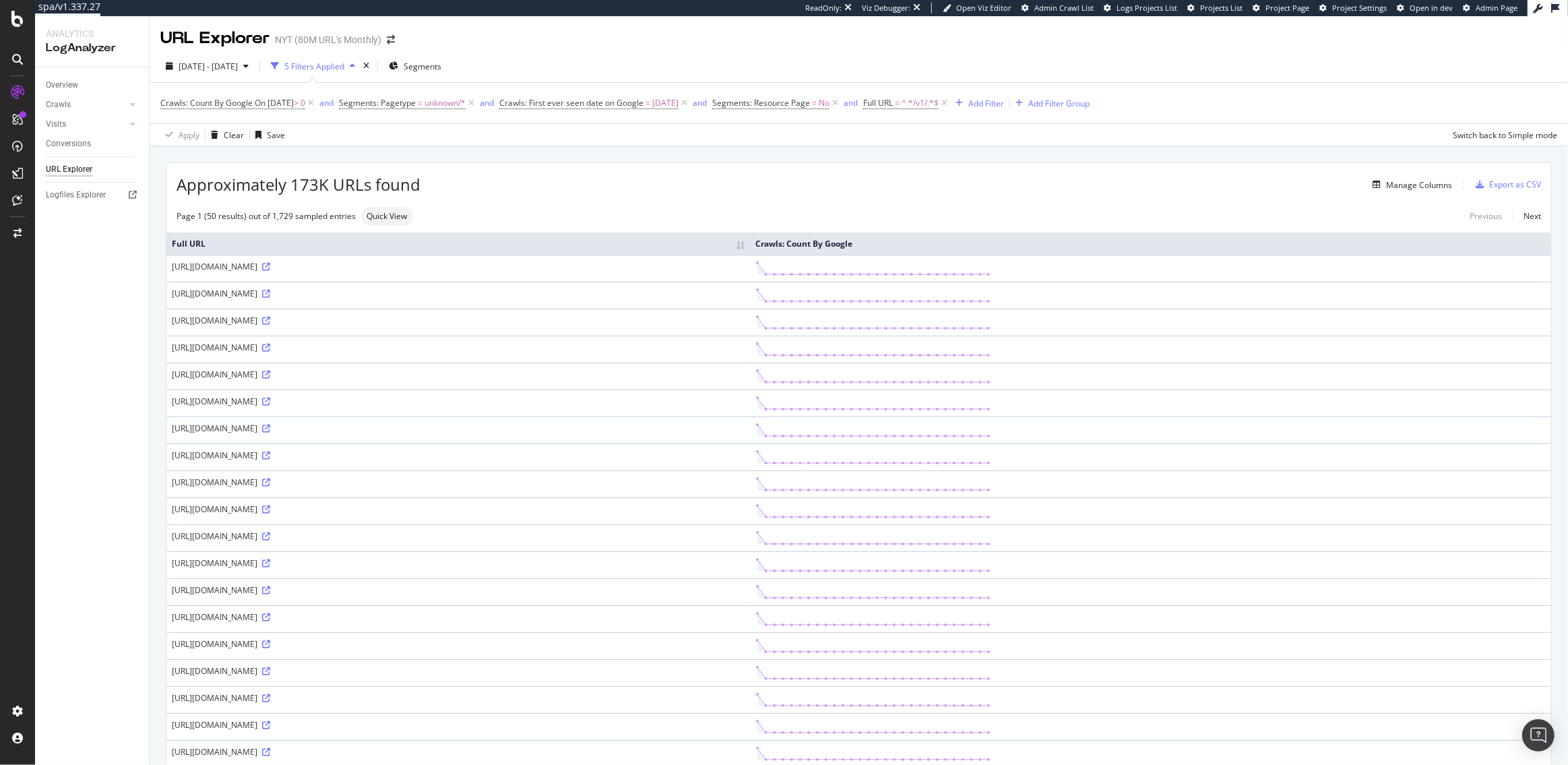
drag, startPoint x: 318, startPoint y: 507, endPoint x: 192, endPoint y: 506, distance: 126.0
click at [192, 506] on div "https://www.nytimes.com/v1/initialize?k=client-jiWTjX4fj1yeHhtWJrW4l4kbLaCztWDj…" at bounding box center [458, 509] width 573 height 12
drag, startPoint x: 326, startPoint y: 186, endPoint x: 291, endPoint y: 186, distance: 35.0
click at [291, 186] on span "Approximately 173K URLs found" at bounding box center [298, 185] width 244 height 23
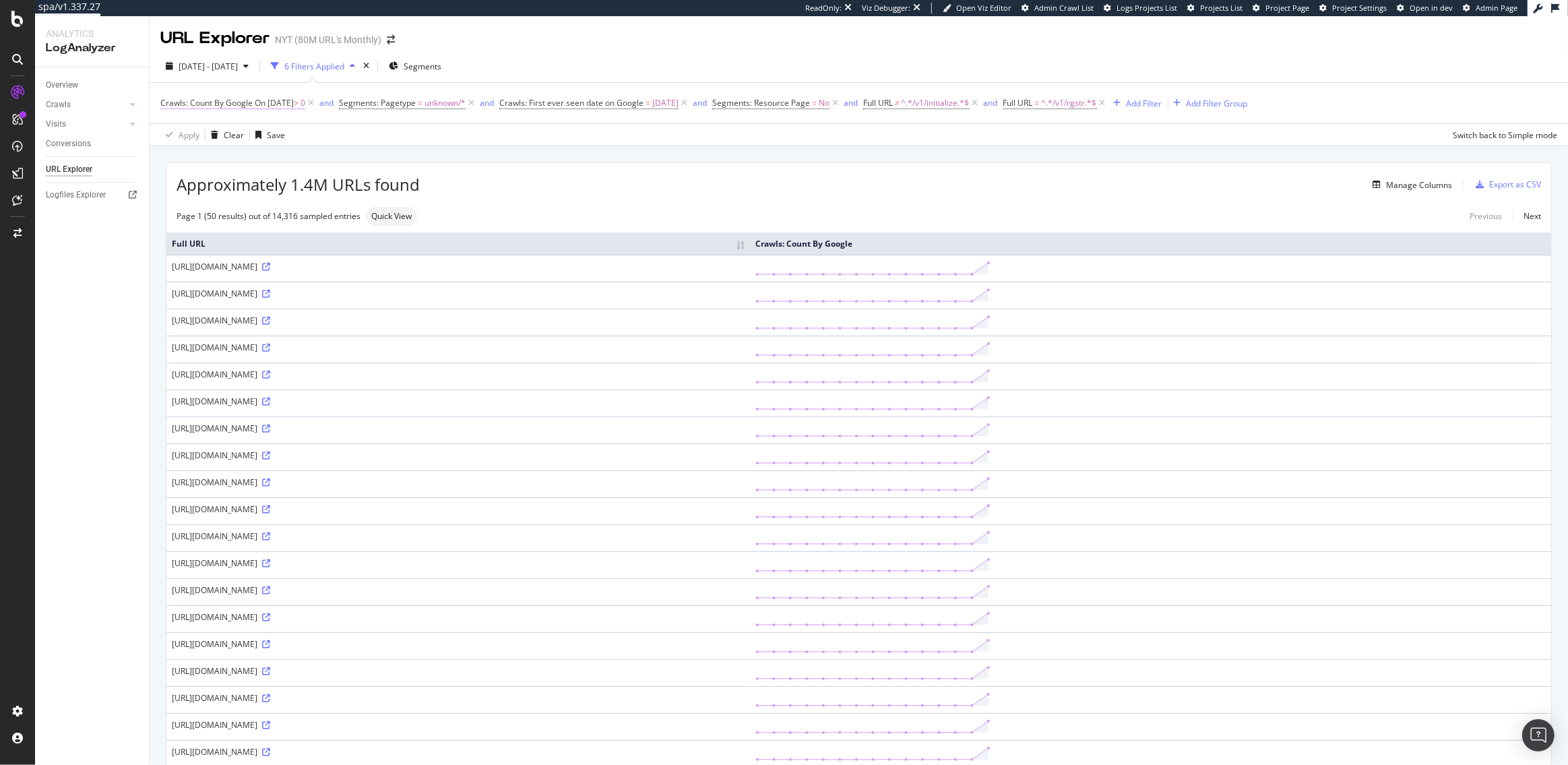
click at [294, 102] on span "On 2025-09-10" at bounding box center [275, 102] width 39 height 12
click at [209, 177] on input "[DATE]" at bounding box center [245, 178] width 148 height 21
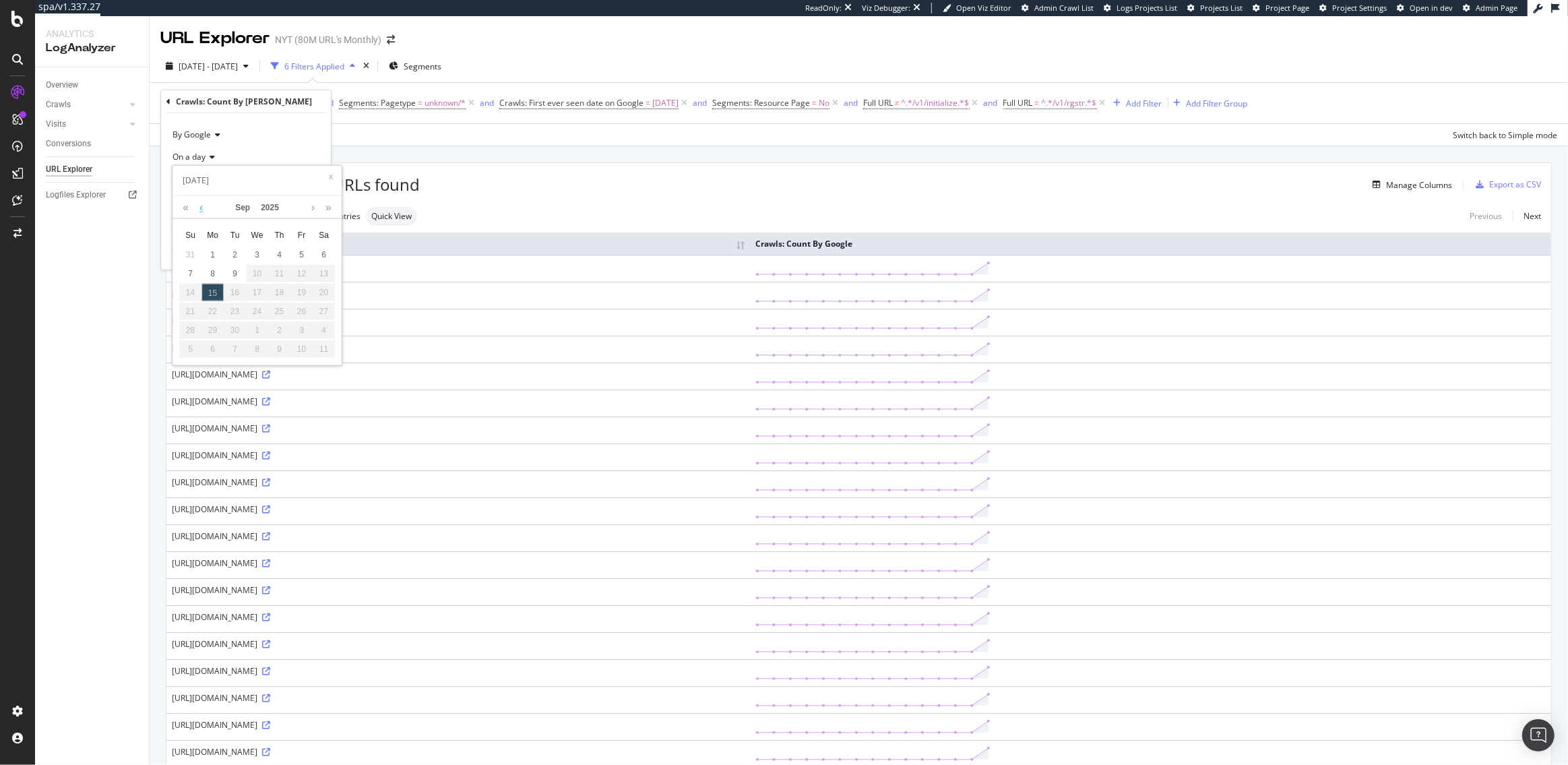
click at [201, 207] on link at bounding box center [201, 208] width 10 height 23
click at [235, 289] on div "15" at bounding box center [235, 292] width 22 height 18
click at [233, 295] on div "15" at bounding box center [235, 292] width 22 height 18
click at [236, 295] on div "15" at bounding box center [235, 292] width 22 height 18
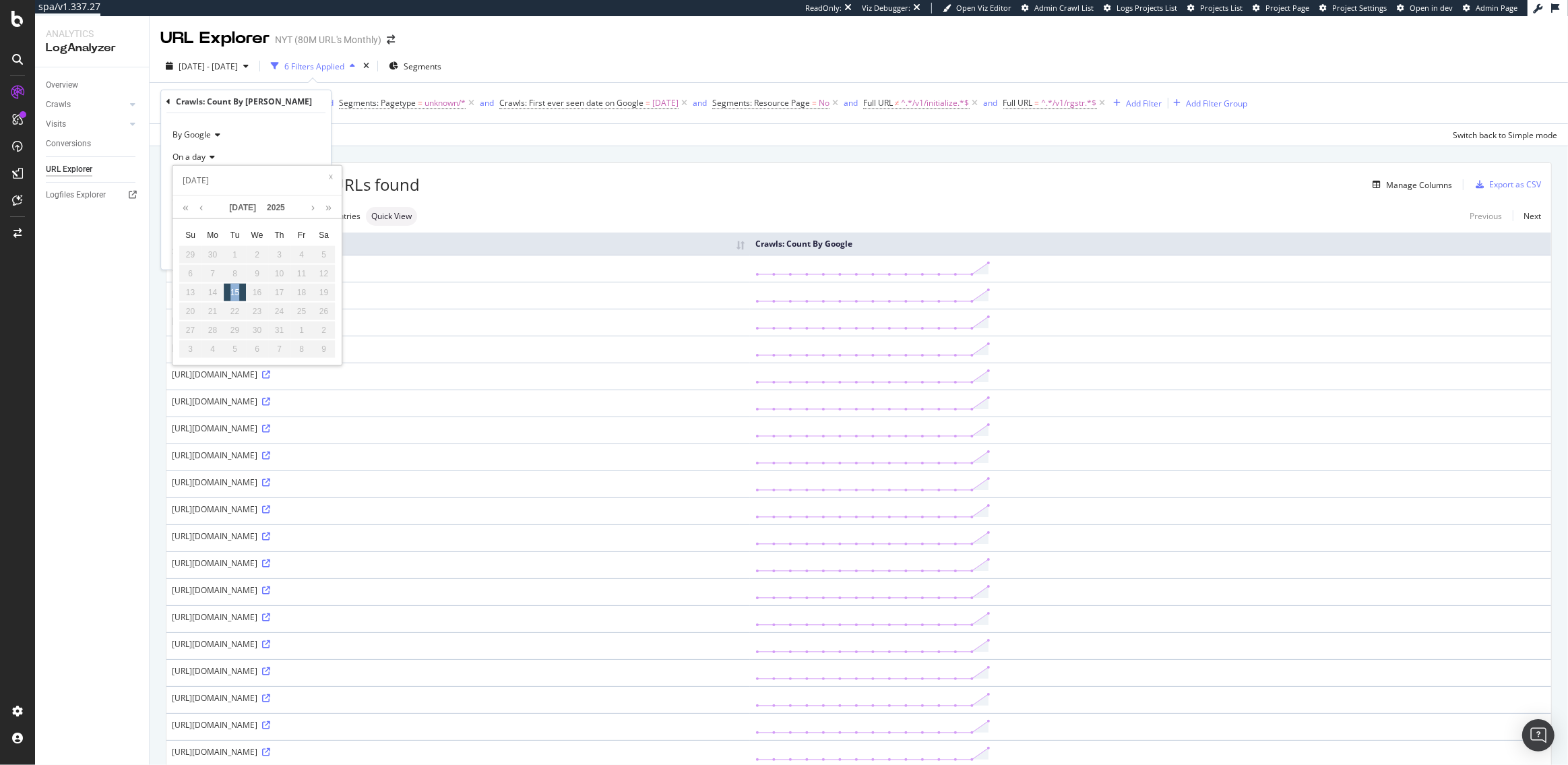
click at [236, 295] on div "15" at bounding box center [235, 292] width 22 height 18
click at [229, 183] on input "2025-09-10" at bounding box center [257, 180] width 161 height 21
type input "2025-07-10"
click at [237, 148] on div "On a day" at bounding box center [245, 156] width 148 height 21
click at [171, 196] on div "By Google On a day 2025-09-10 Greater than 0 Cancel Add filter Apply" at bounding box center [245, 191] width 170 height 156
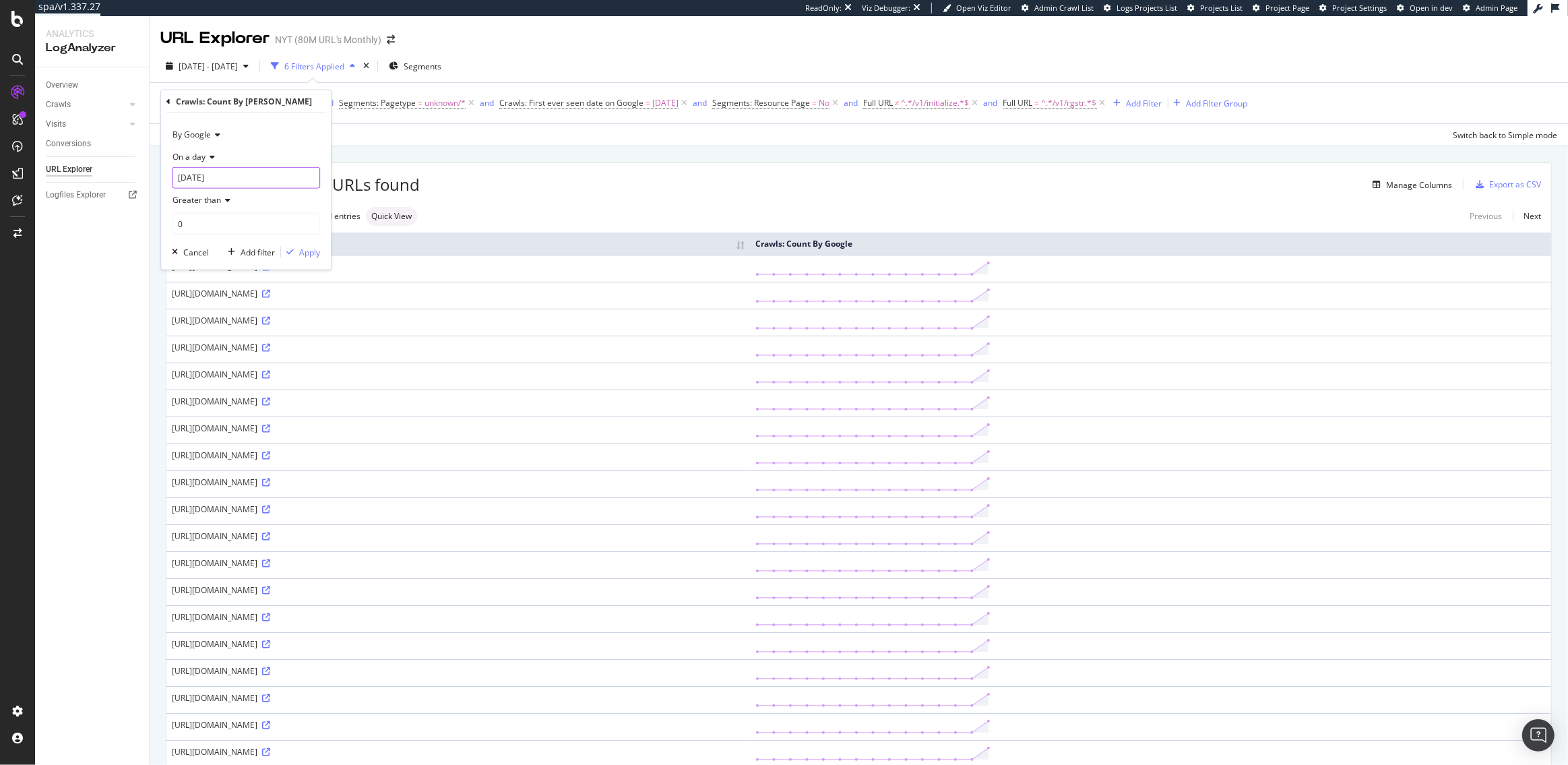
click at [213, 181] on input "2025-09-10" at bounding box center [245, 178] width 148 height 21
click at [199, 205] on link at bounding box center [201, 208] width 10 height 23
click at [215, 286] on div "11" at bounding box center [212, 292] width 22 height 18
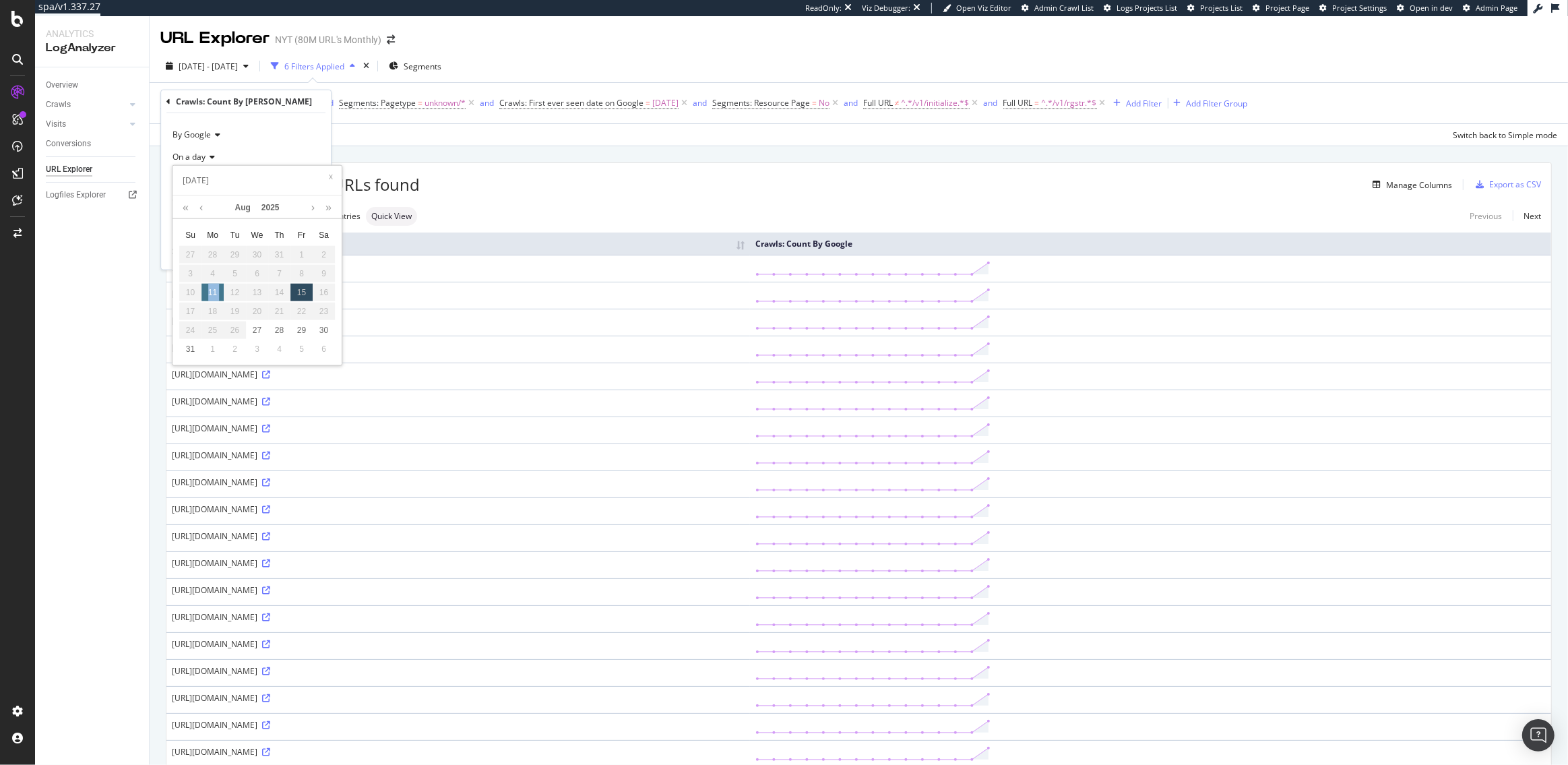
click at [215, 286] on div "11" at bounding box center [212, 292] width 22 height 18
click at [166, 102] on icon at bounding box center [168, 100] width 4 height 8
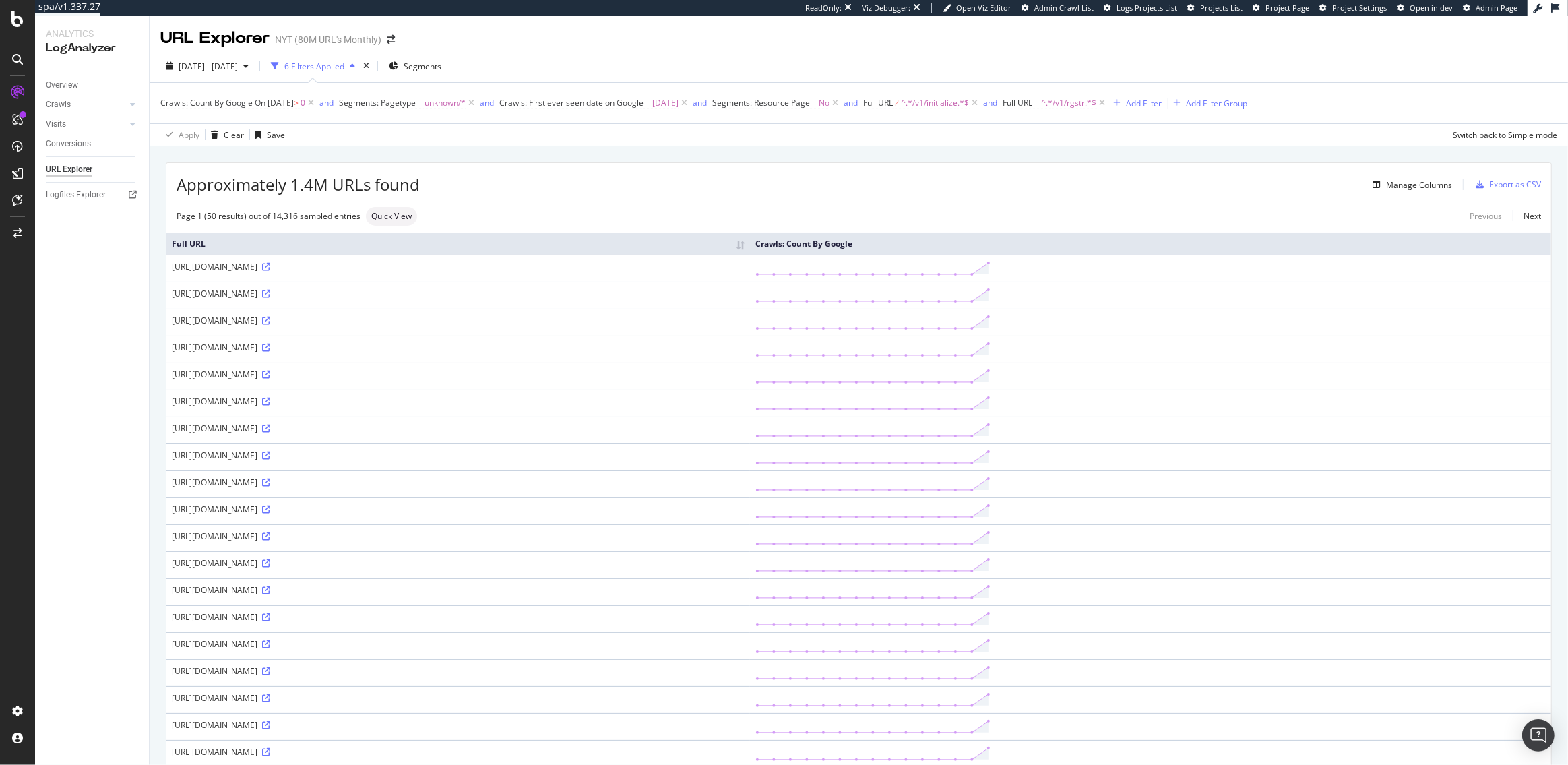
click at [59, 88] on div "Overview" at bounding box center [62, 85] width 32 height 14
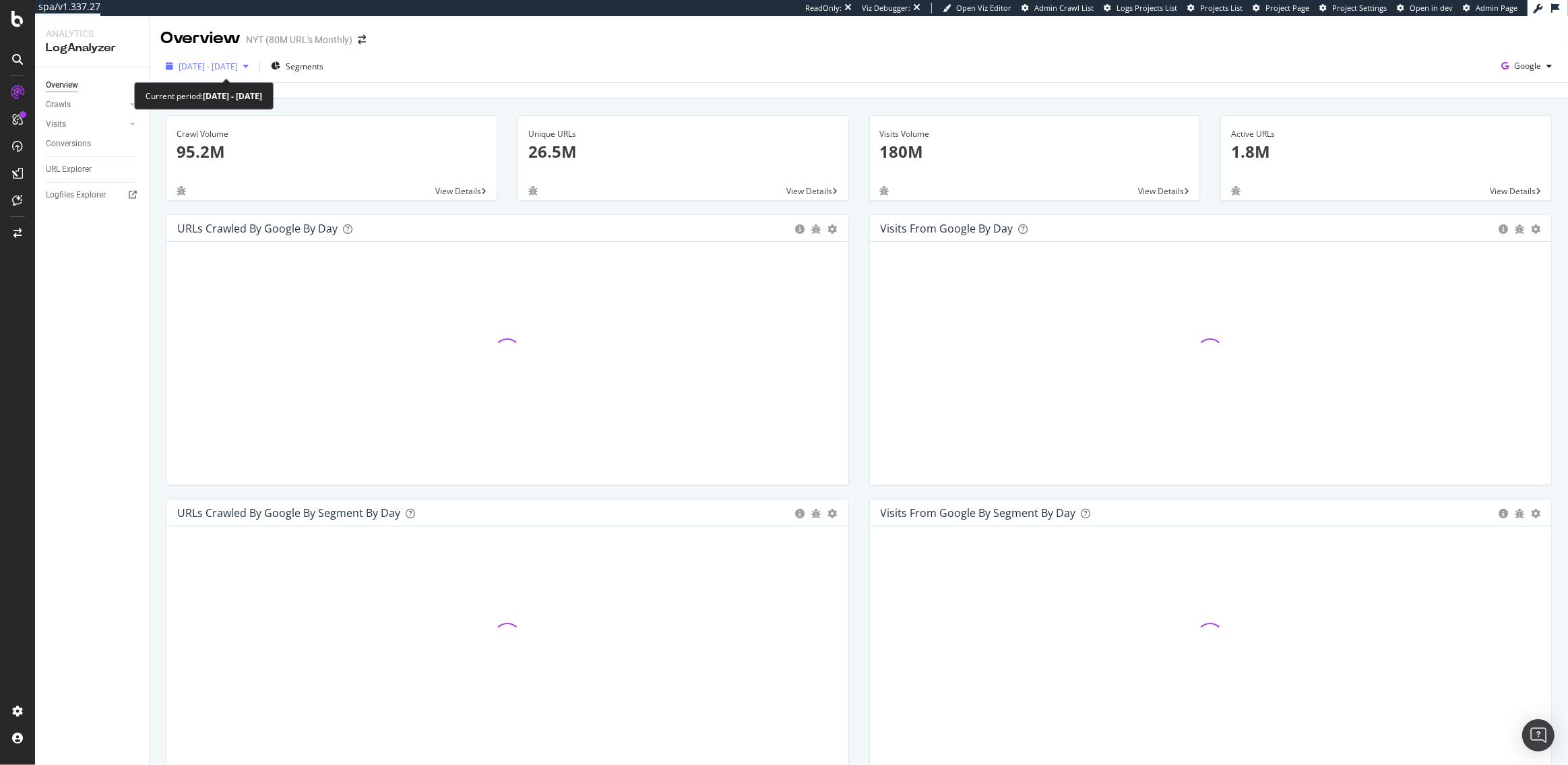
click at [219, 63] on span "2025 Aug. 27th - Sep. 10th" at bounding box center [208, 66] width 60 height 12
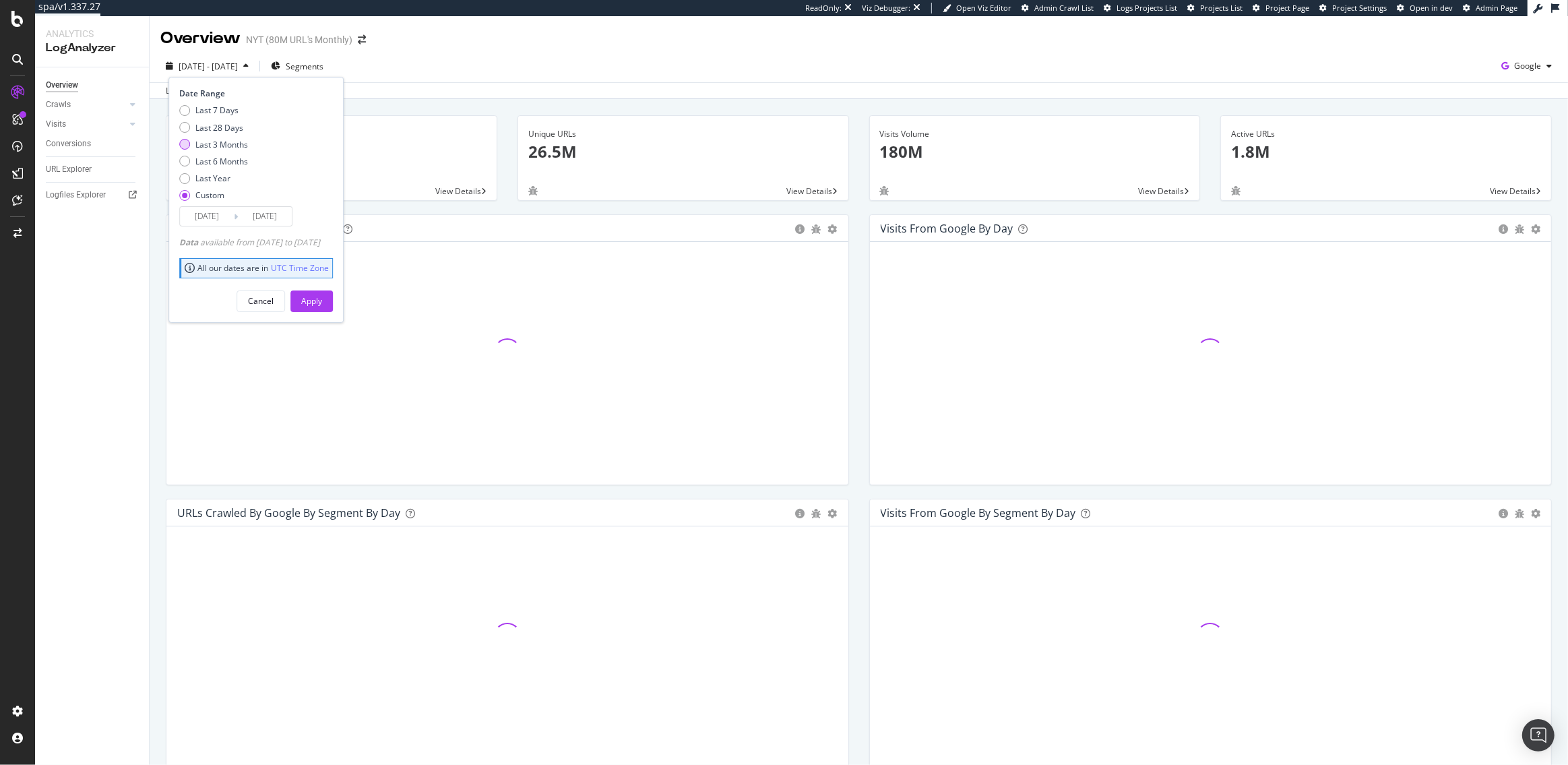
click at [210, 139] on div "Last 3 Months" at bounding box center [221, 144] width 52 height 12
type input "2025/06/15"
type input "2025/09/14"
click at [322, 297] on div "Apply" at bounding box center [312, 300] width 21 height 12
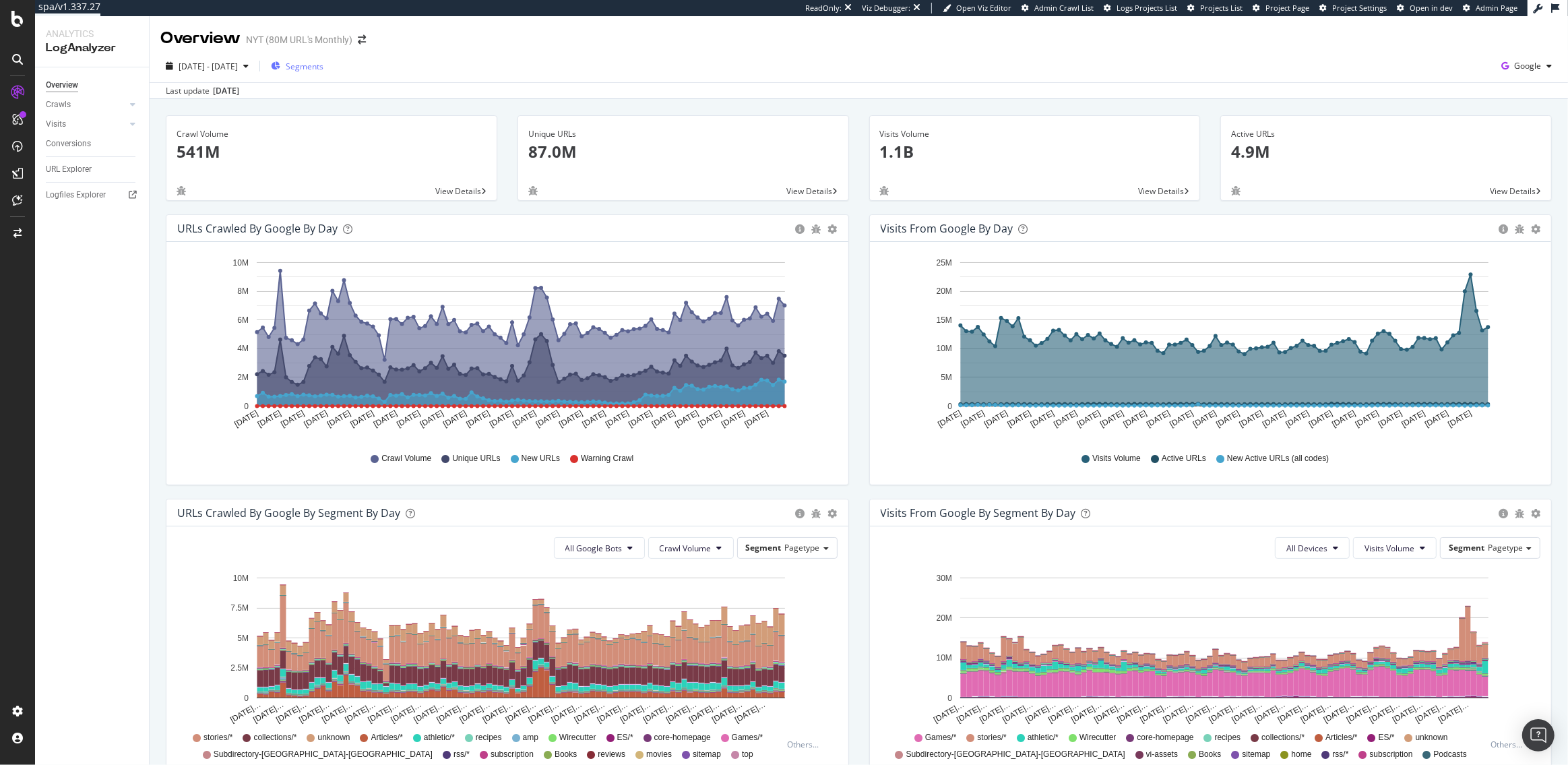
click at [323, 69] on span "Segments" at bounding box center [305, 66] width 37 height 12
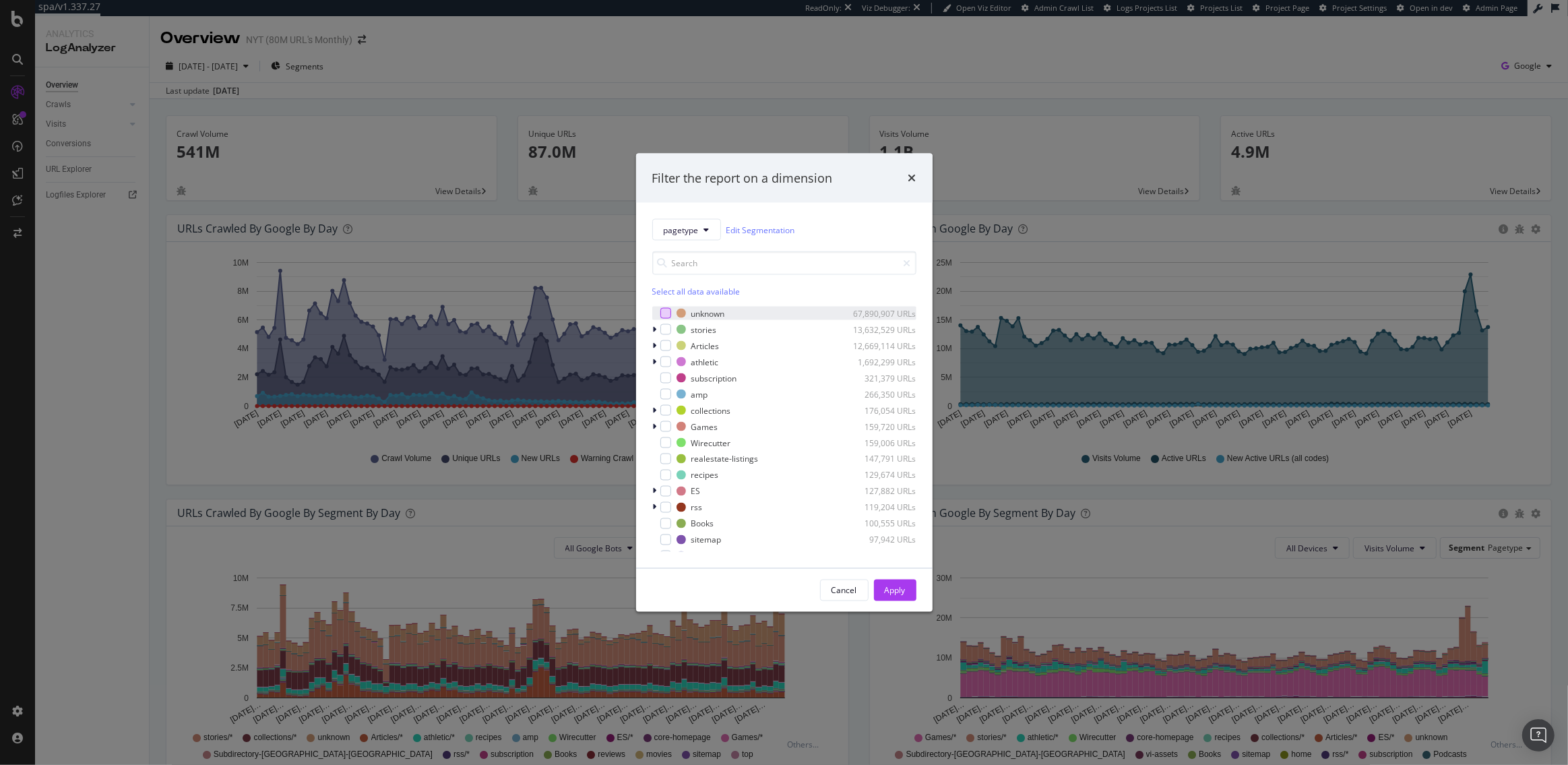
click at [665, 309] on div "modal" at bounding box center [665, 314] width 11 height 11
click at [888, 586] on div "Apply" at bounding box center [895, 590] width 21 height 12
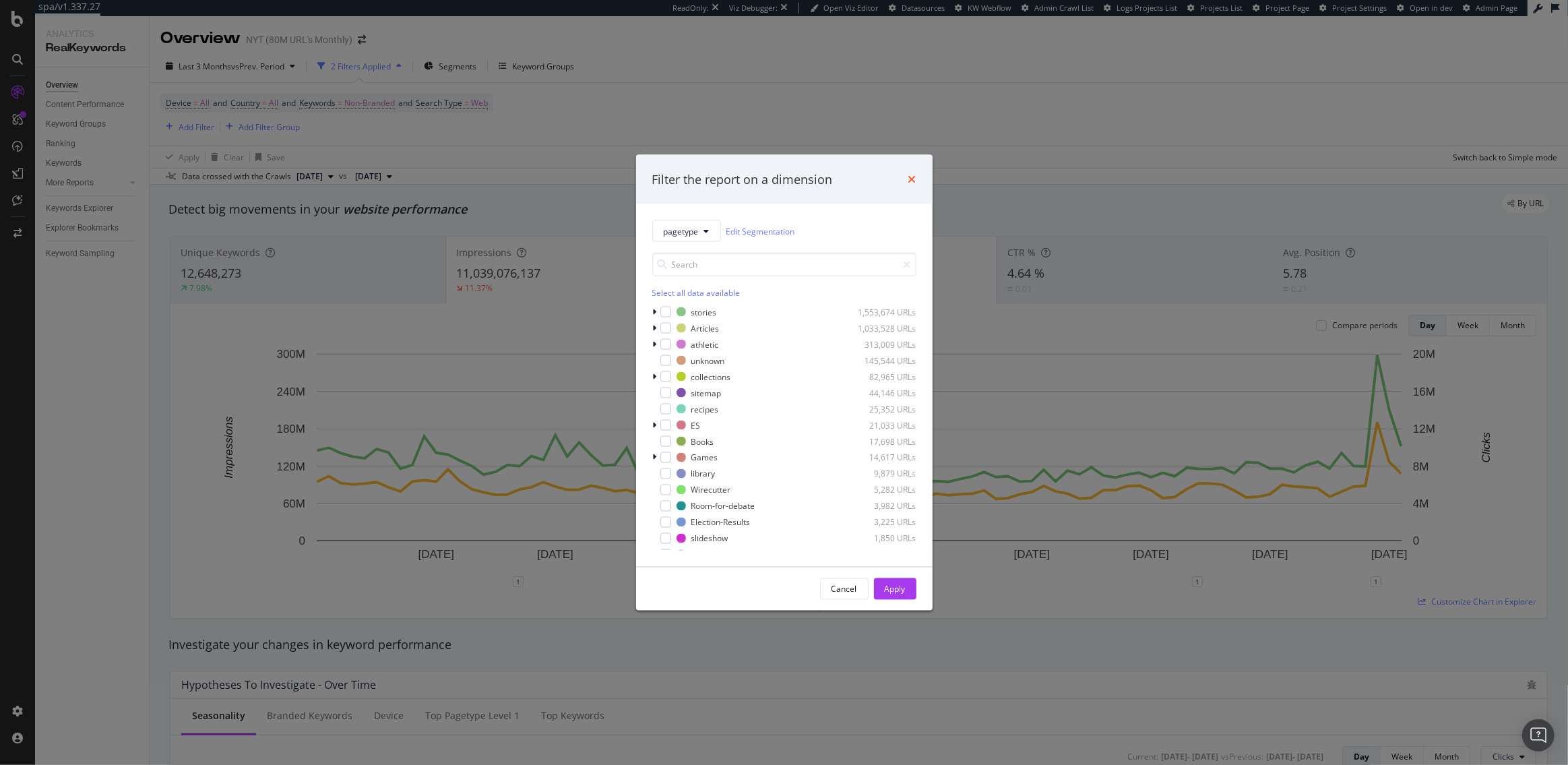
click at [912, 180] on icon "times" at bounding box center [911, 179] width 8 height 11
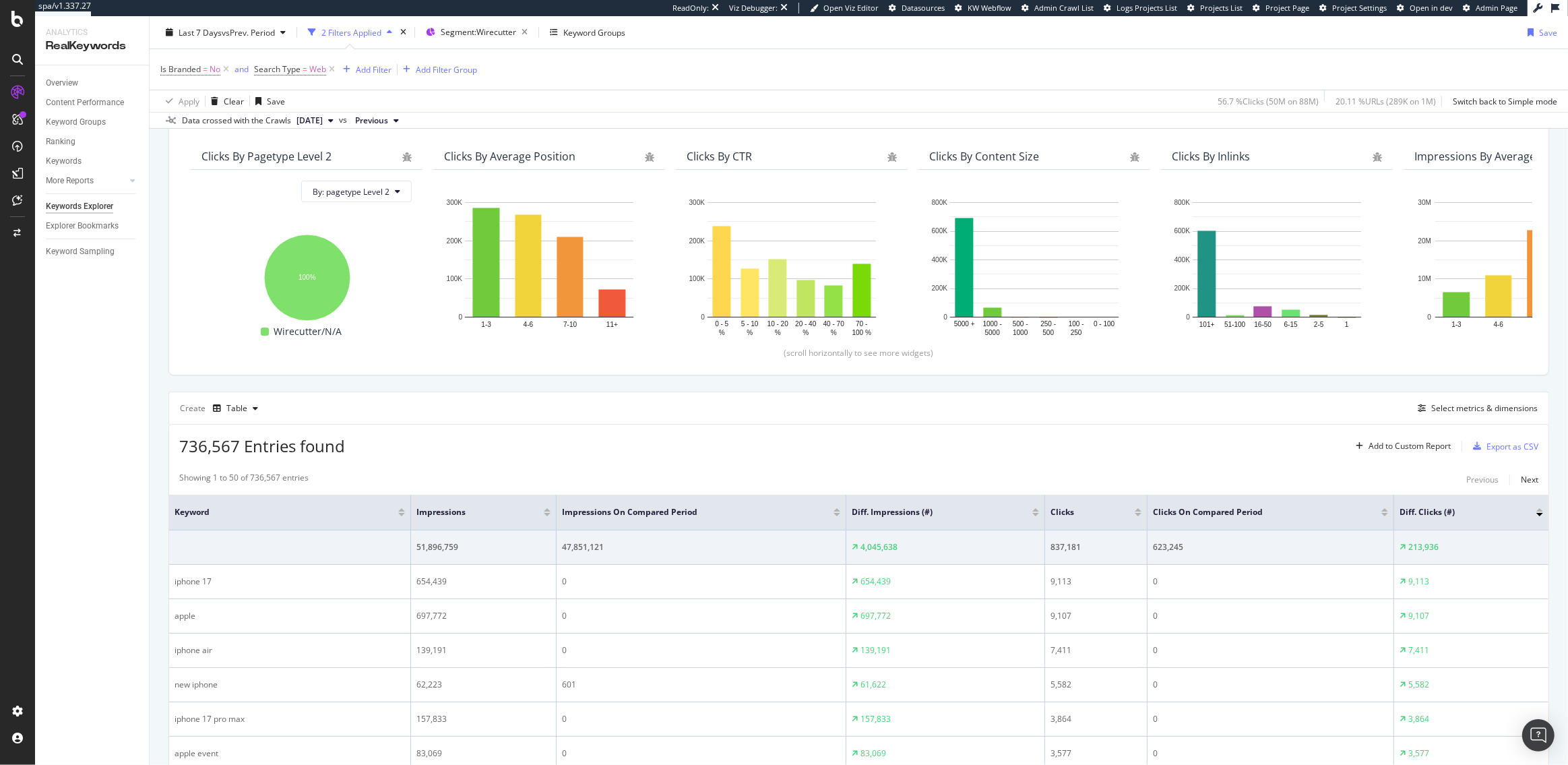
scroll to position [107, 0]
click at [441, 74] on div "Add Filter Group" at bounding box center [446, 68] width 61 height 12
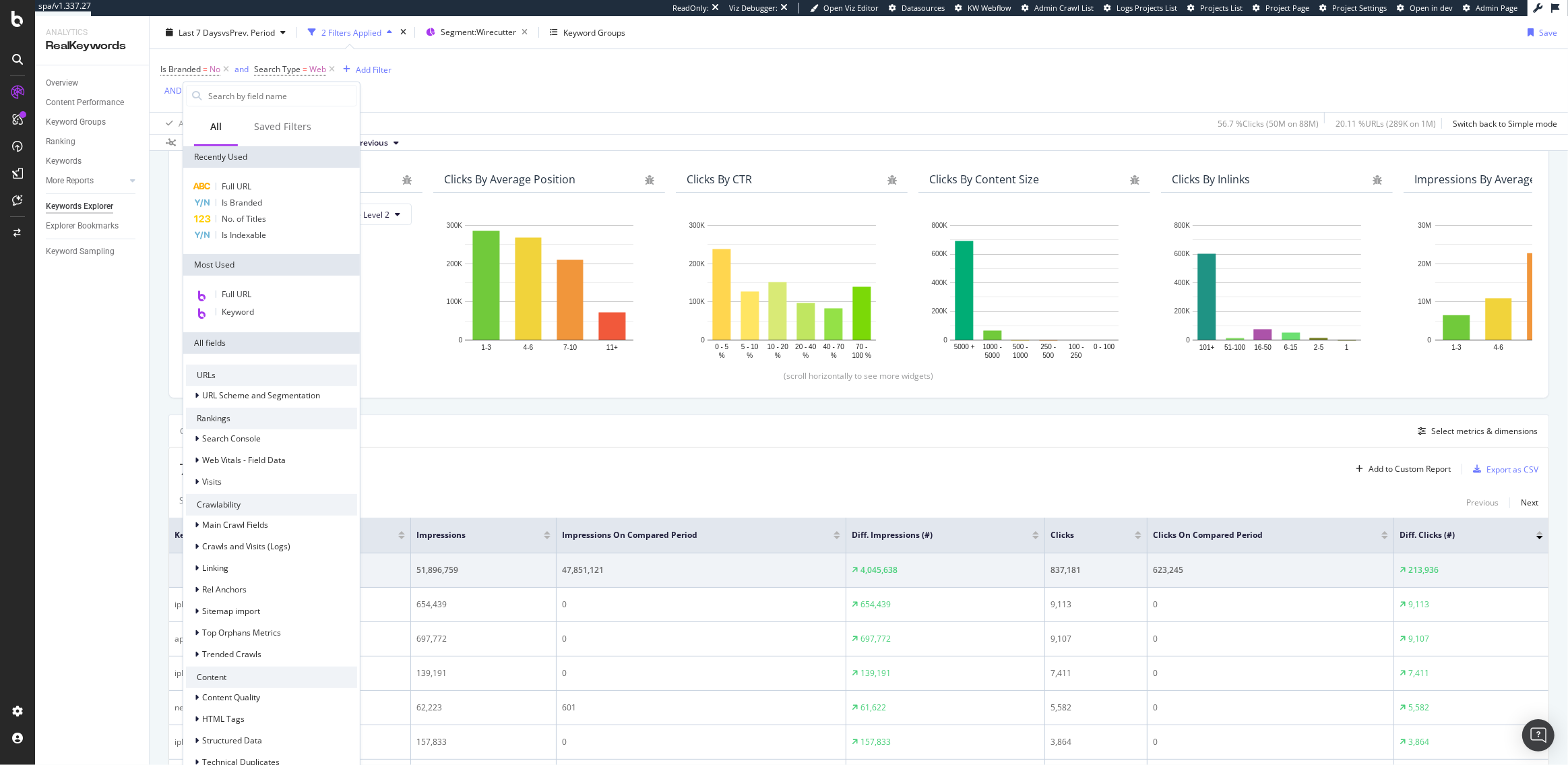
scroll to position [128, 0]
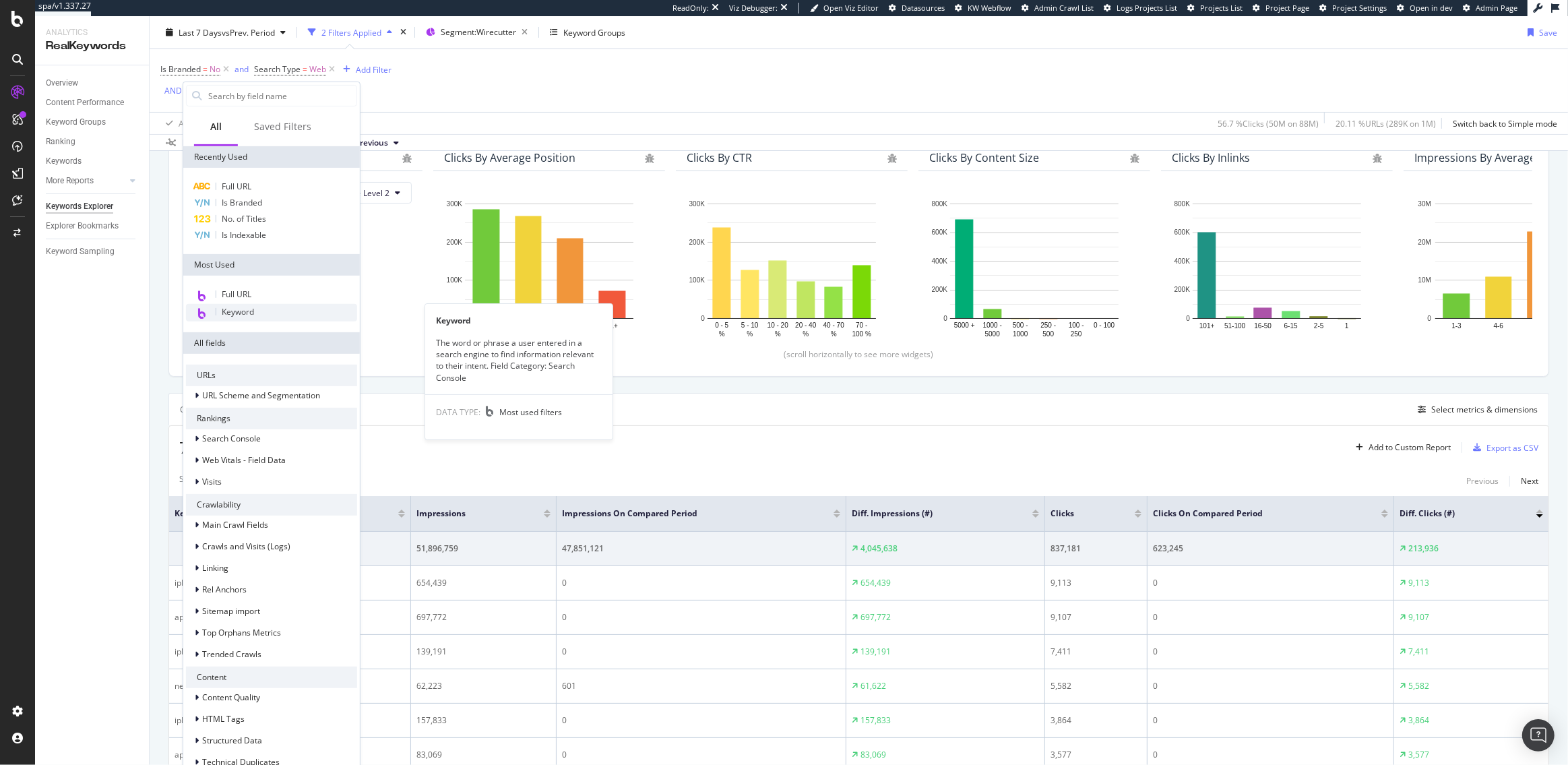
click at [264, 306] on div "Keyword" at bounding box center [271, 313] width 171 height 18
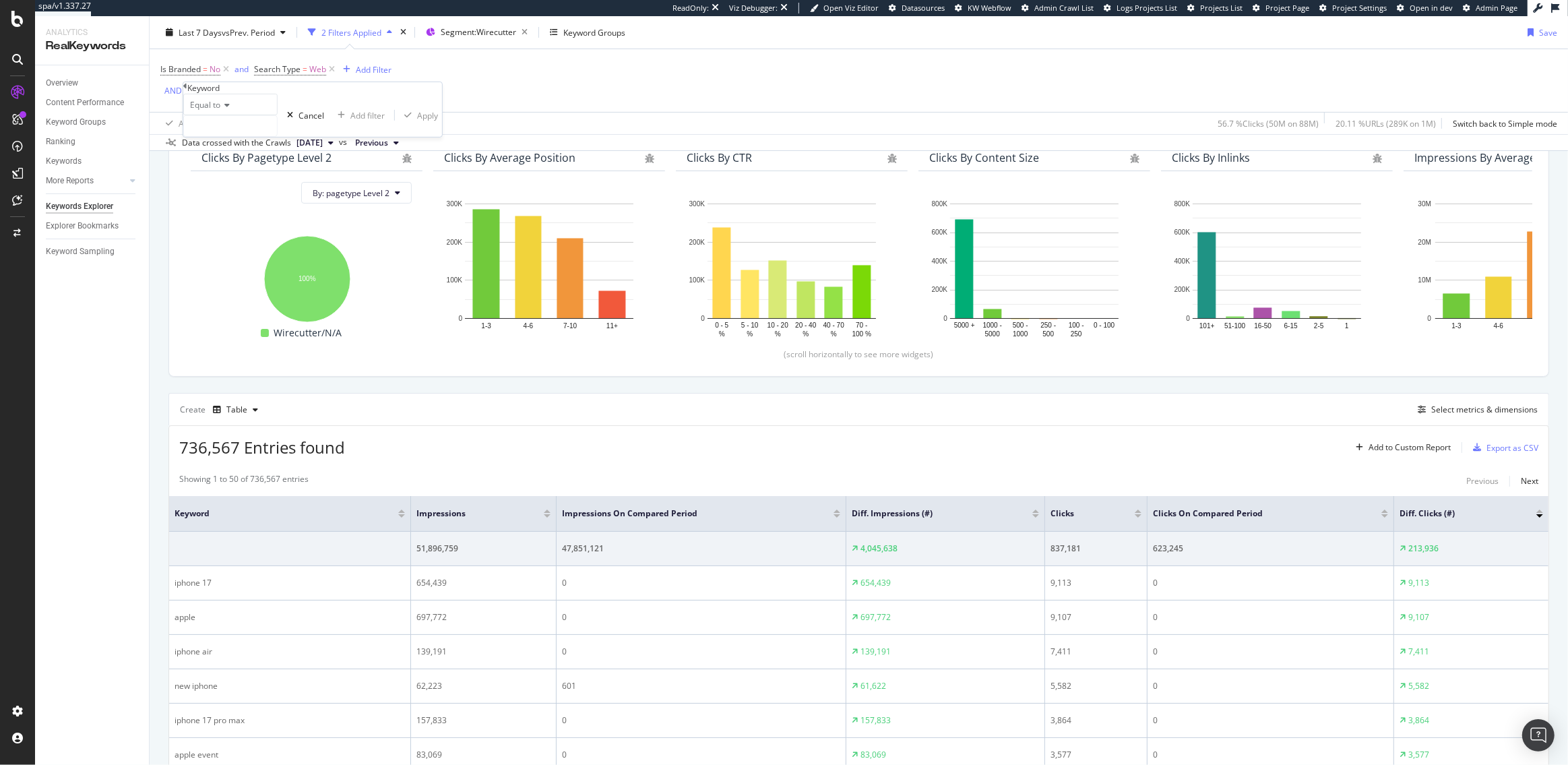
click at [213, 110] on span "Equal to" at bounding box center [205, 104] width 30 height 12
click at [242, 227] on span "Doesn't contain" at bounding box center [217, 221] width 59 height 12
click at [233, 136] on input "text" at bounding box center [230, 125] width 93 height 20
type input "phone"
click at [425, 121] on div "Apply" at bounding box center [435, 115] width 21 height 12
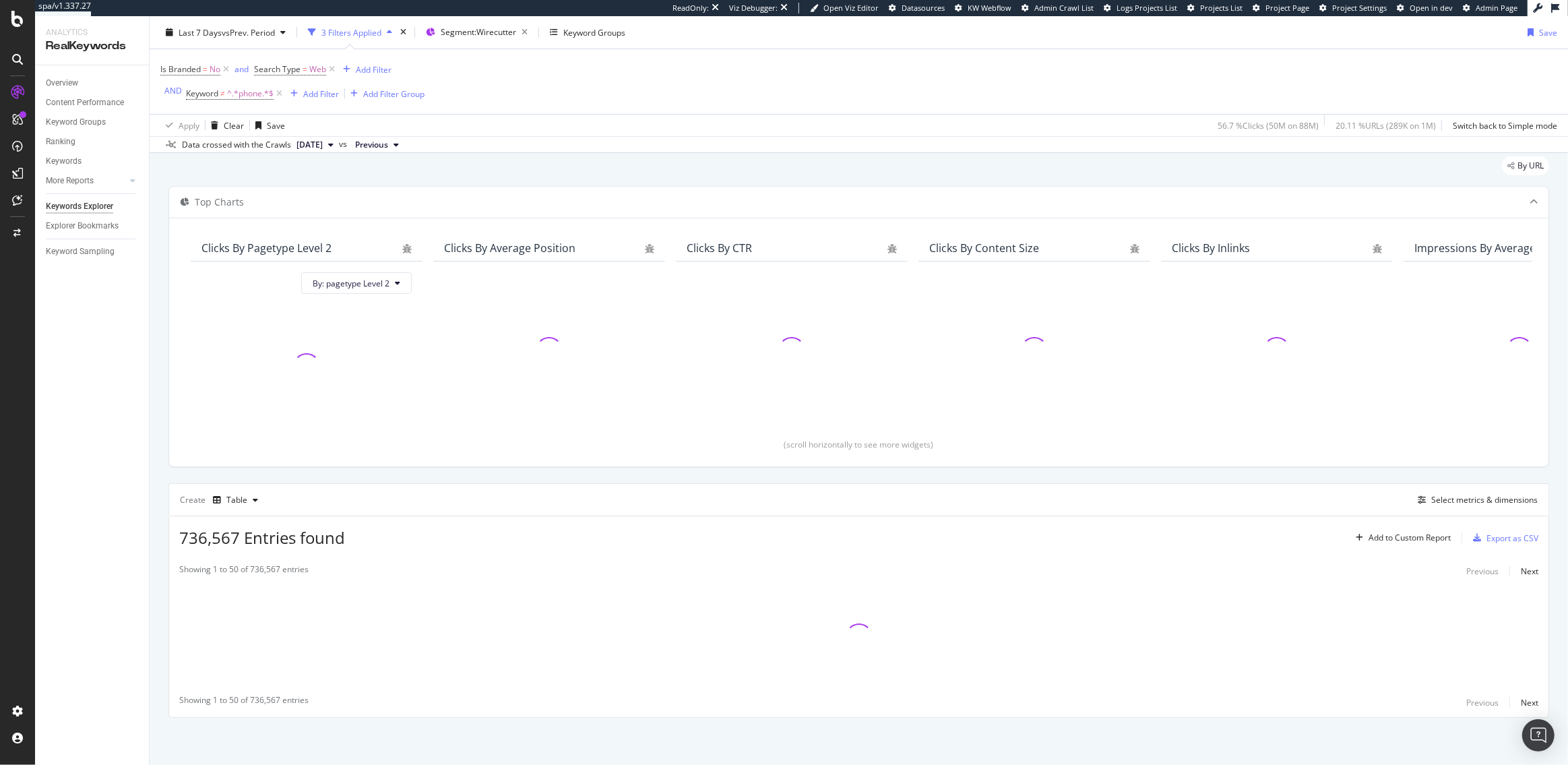
scroll to position [41, 0]
click at [308, 95] on div "Add Filter" at bounding box center [321, 93] width 36 height 12
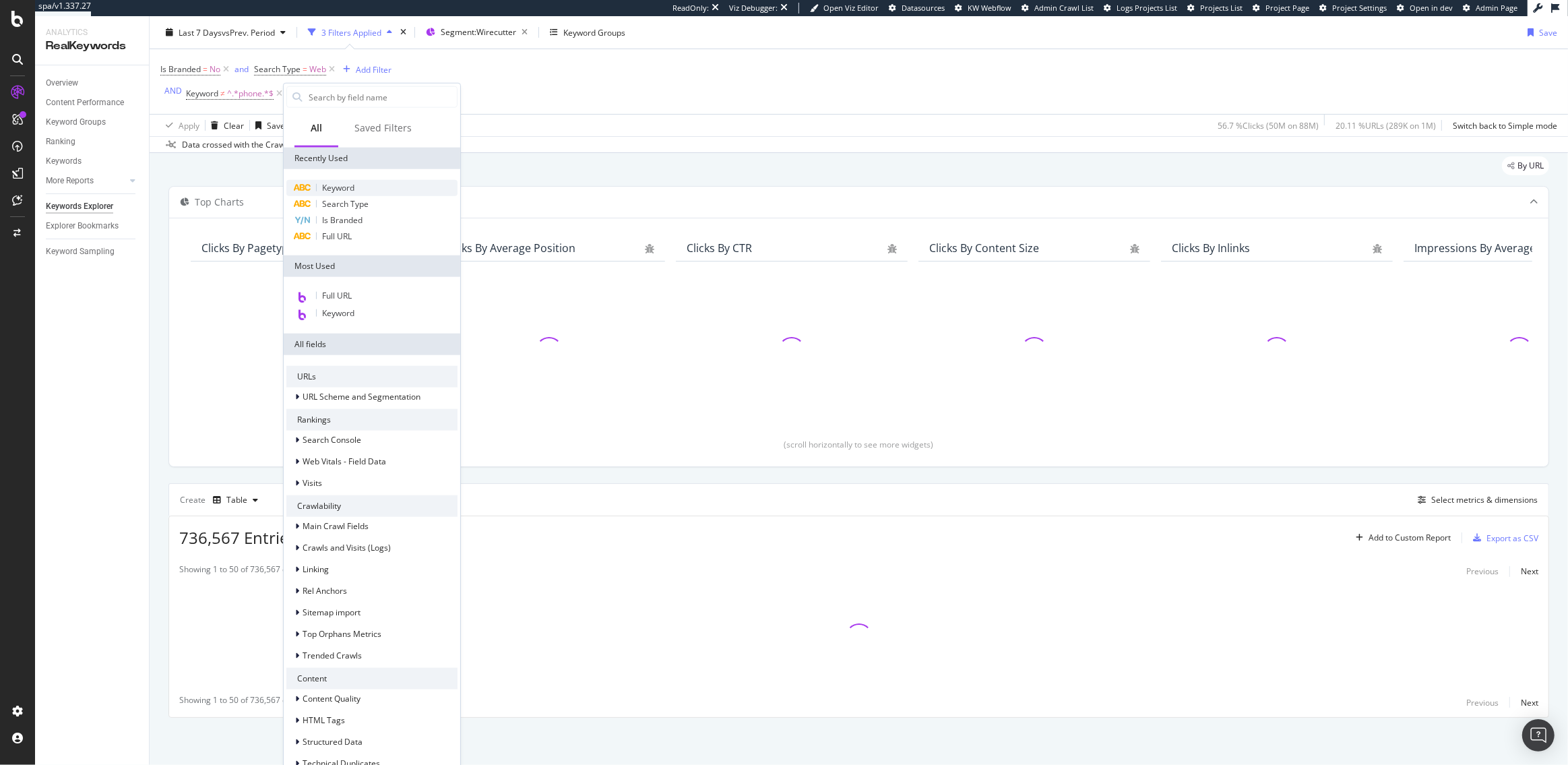
click at [339, 191] on span "Keyword" at bounding box center [338, 187] width 32 height 12
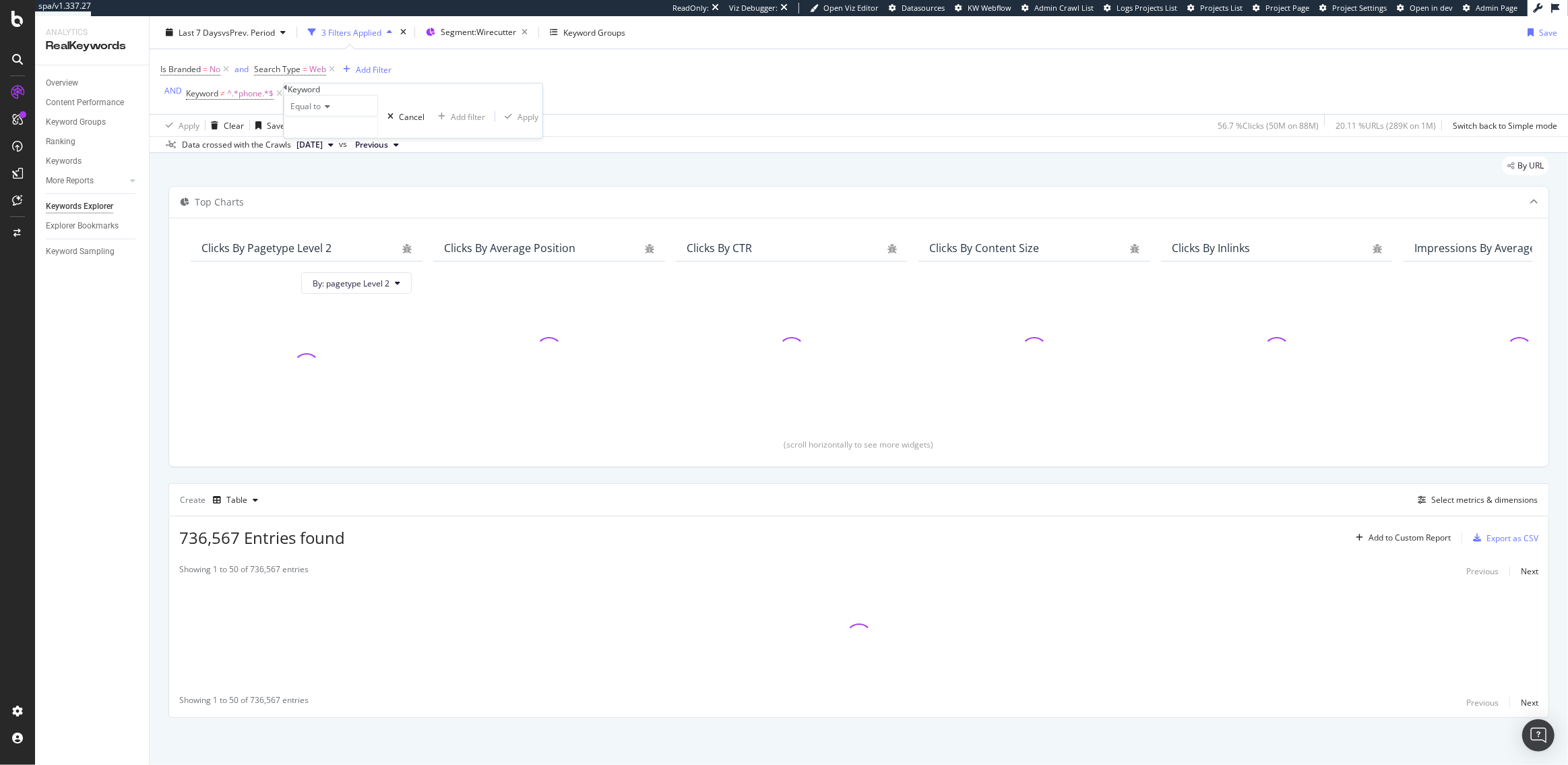
click at [321, 112] on span "Equal to" at bounding box center [306, 106] width 30 height 12
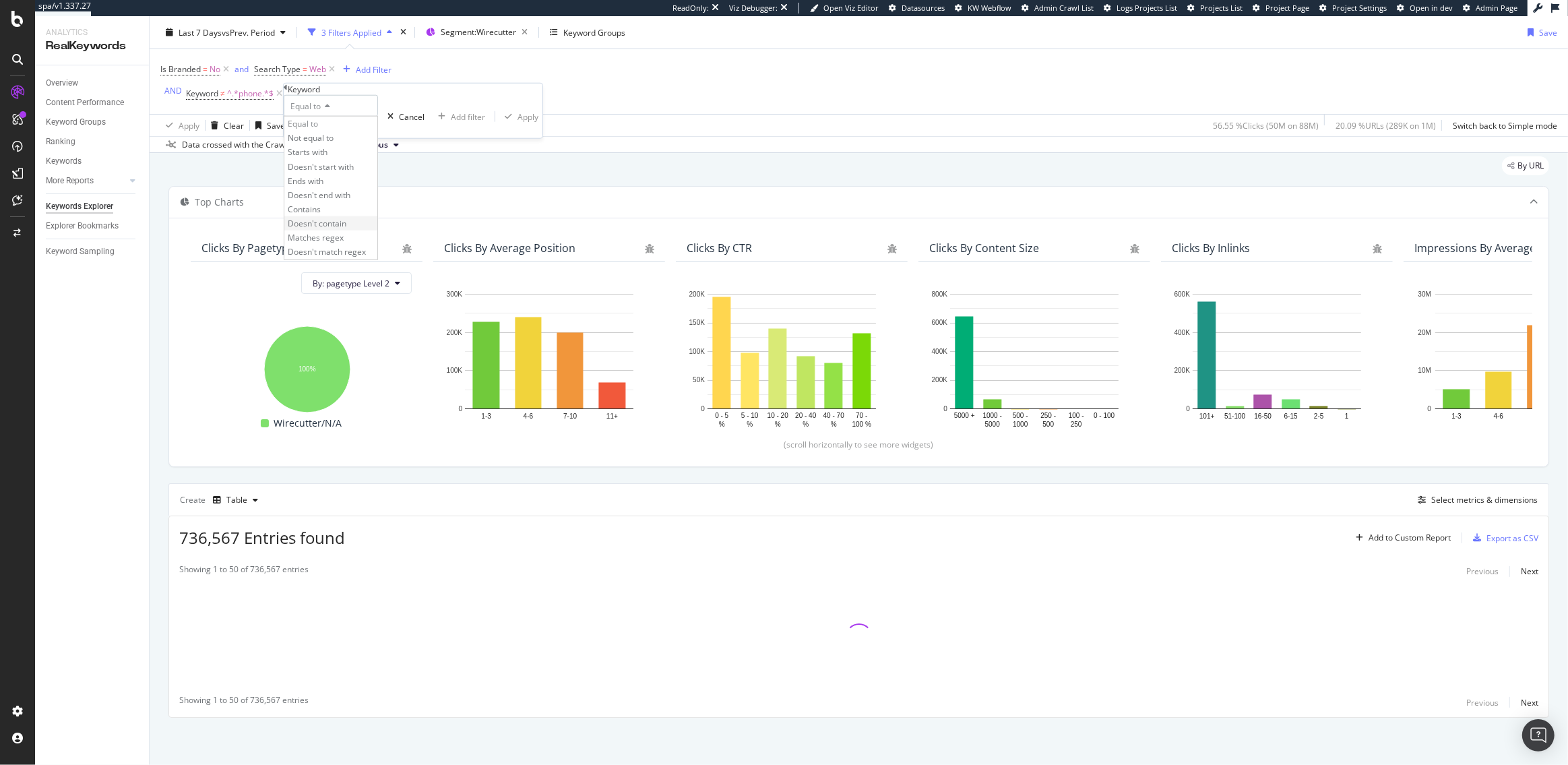
click at [346, 229] on span "Doesn't contain" at bounding box center [317, 223] width 59 height 12
click at [336, 138] on input "text" at bounding box center [330, 127] width 93 height 20
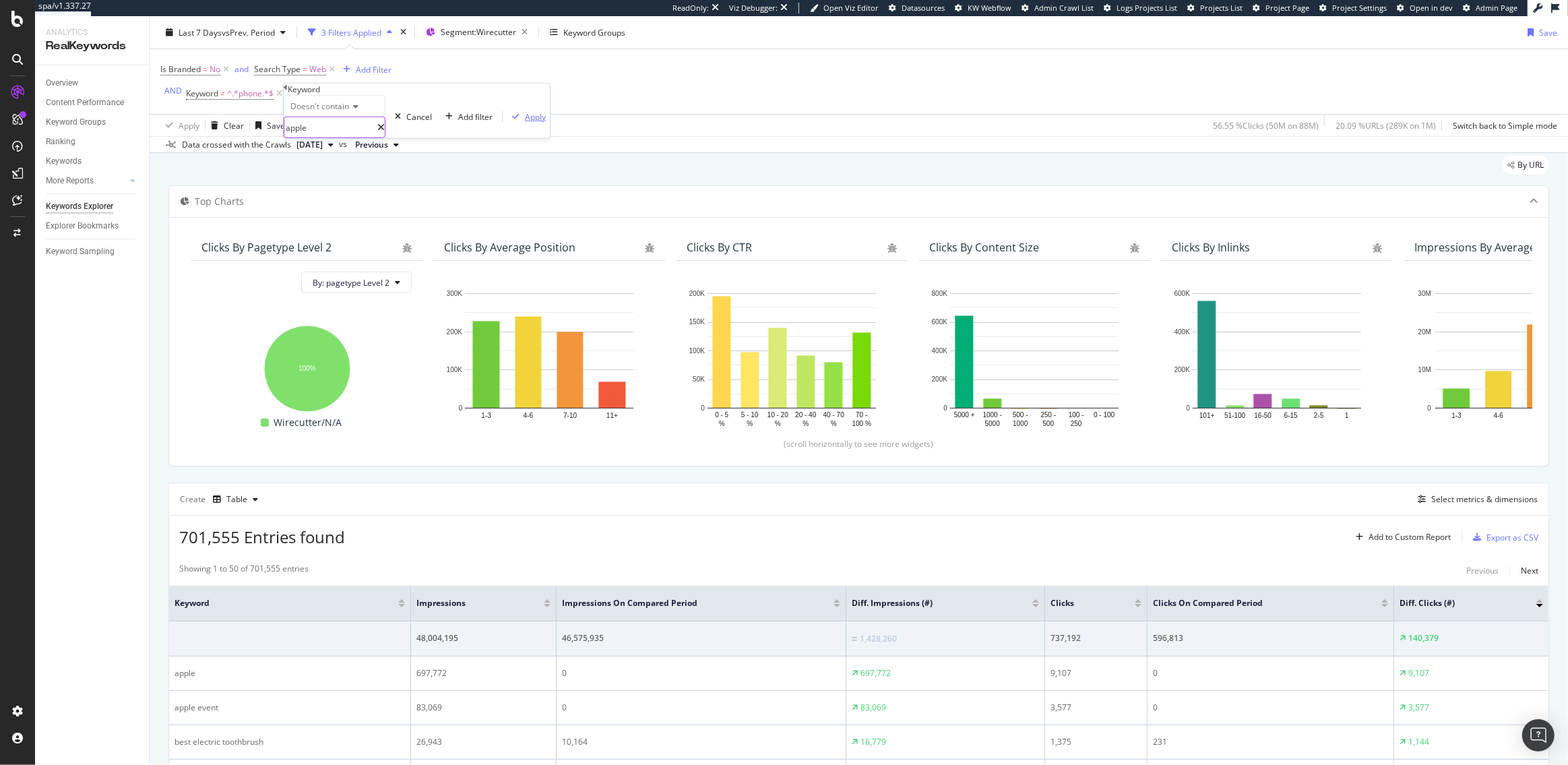
type input "apple"
click at [525, 122] on div "Apply" at bounding box center [536, 116] width 21 height 12
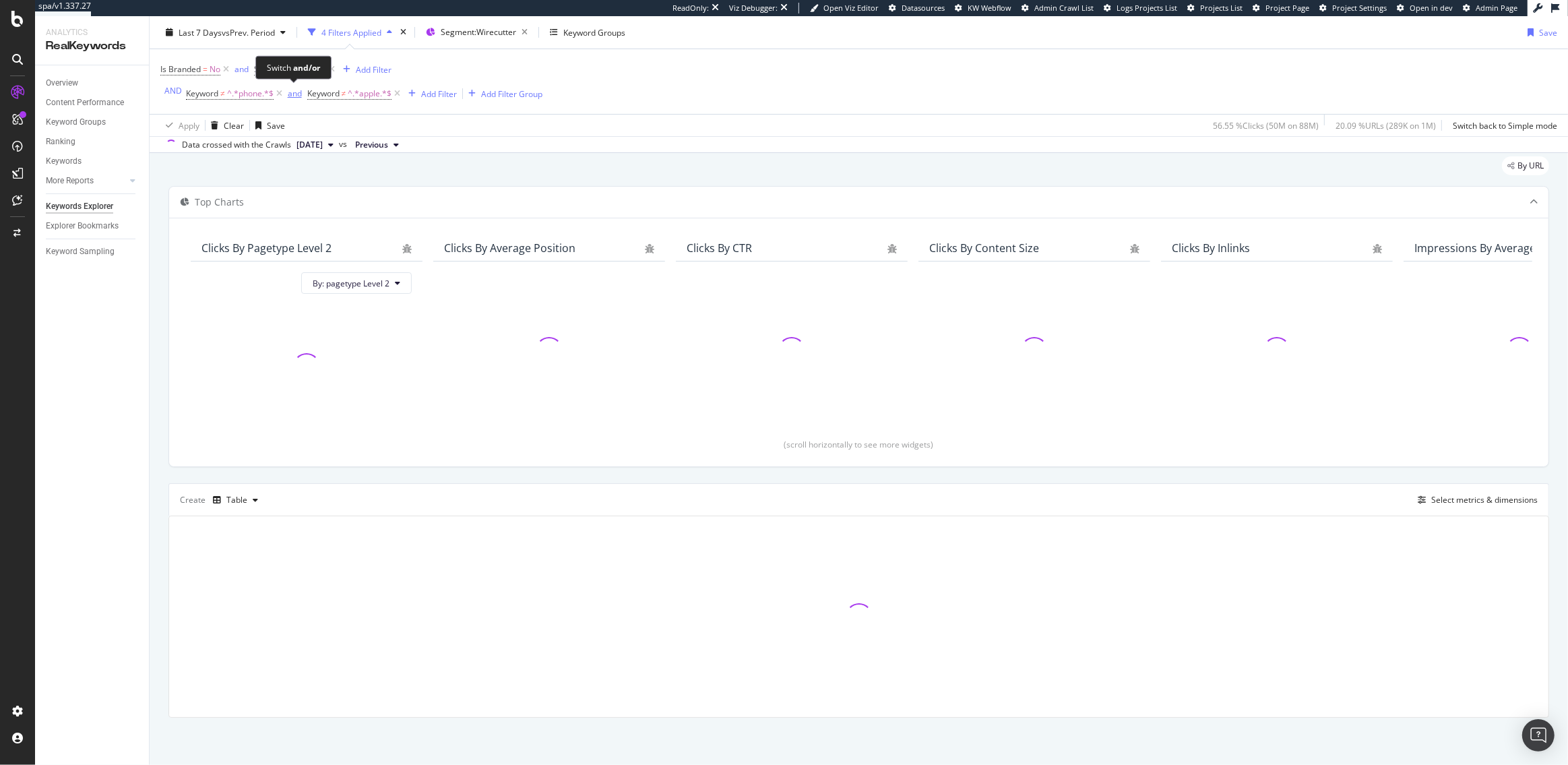
click at [291, 96] on div "and" at bounding box center [295, 93] width 14 height 12
click at [290, 96] on div "or" at bounding box center [291, 93] width 8 height 12
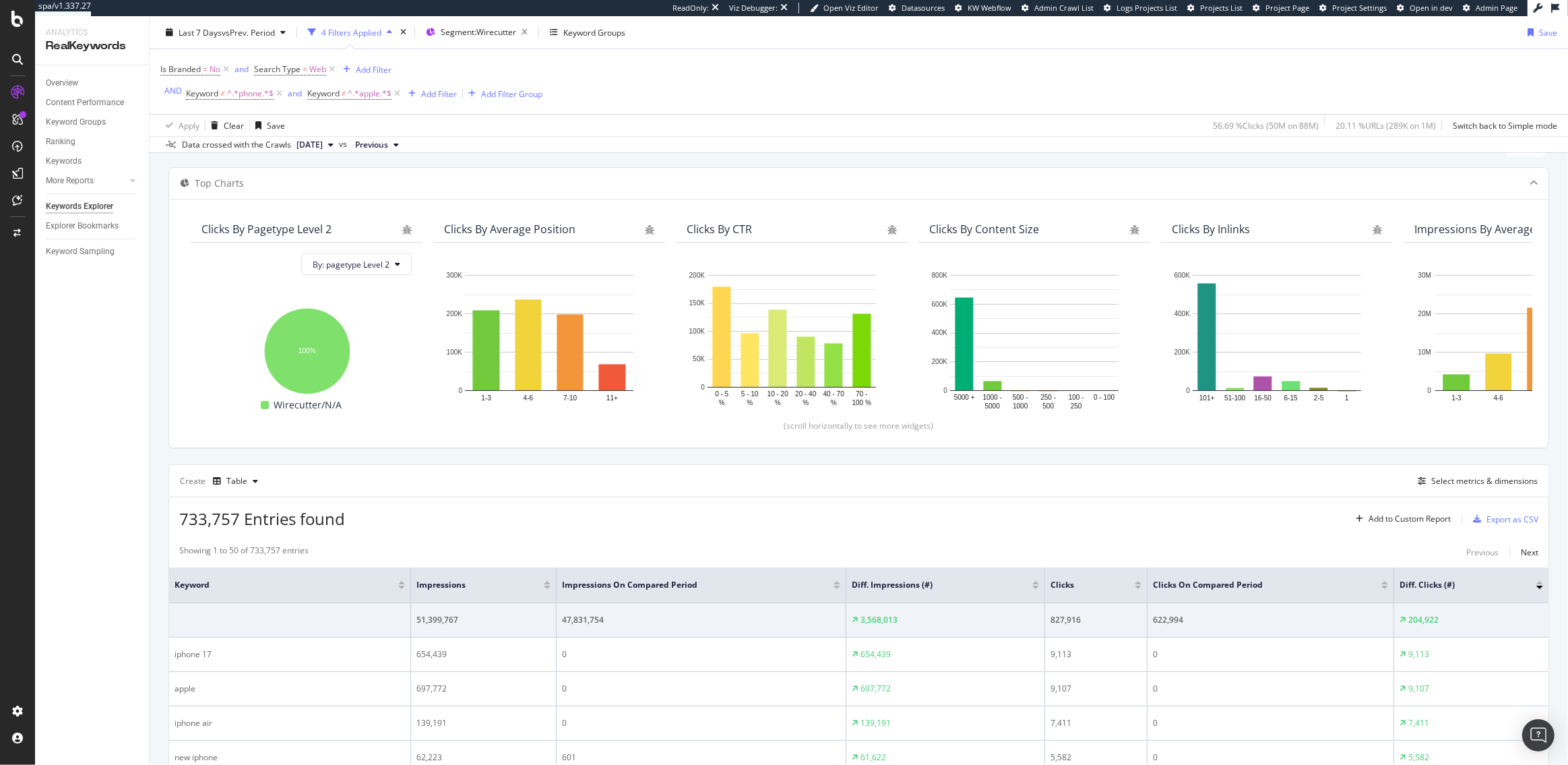
scroll to position [259, 0]
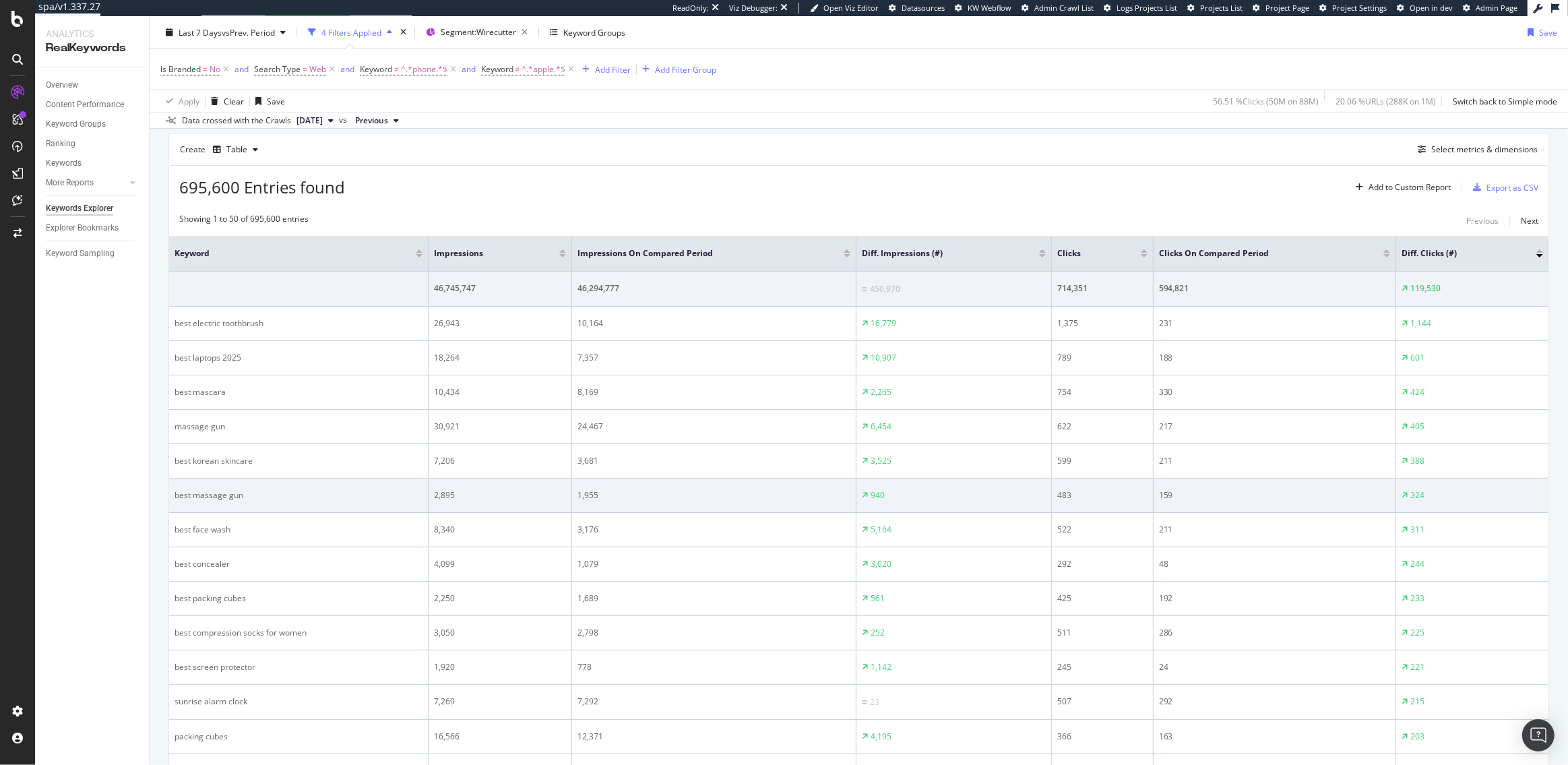
scroll to position [364, 0]
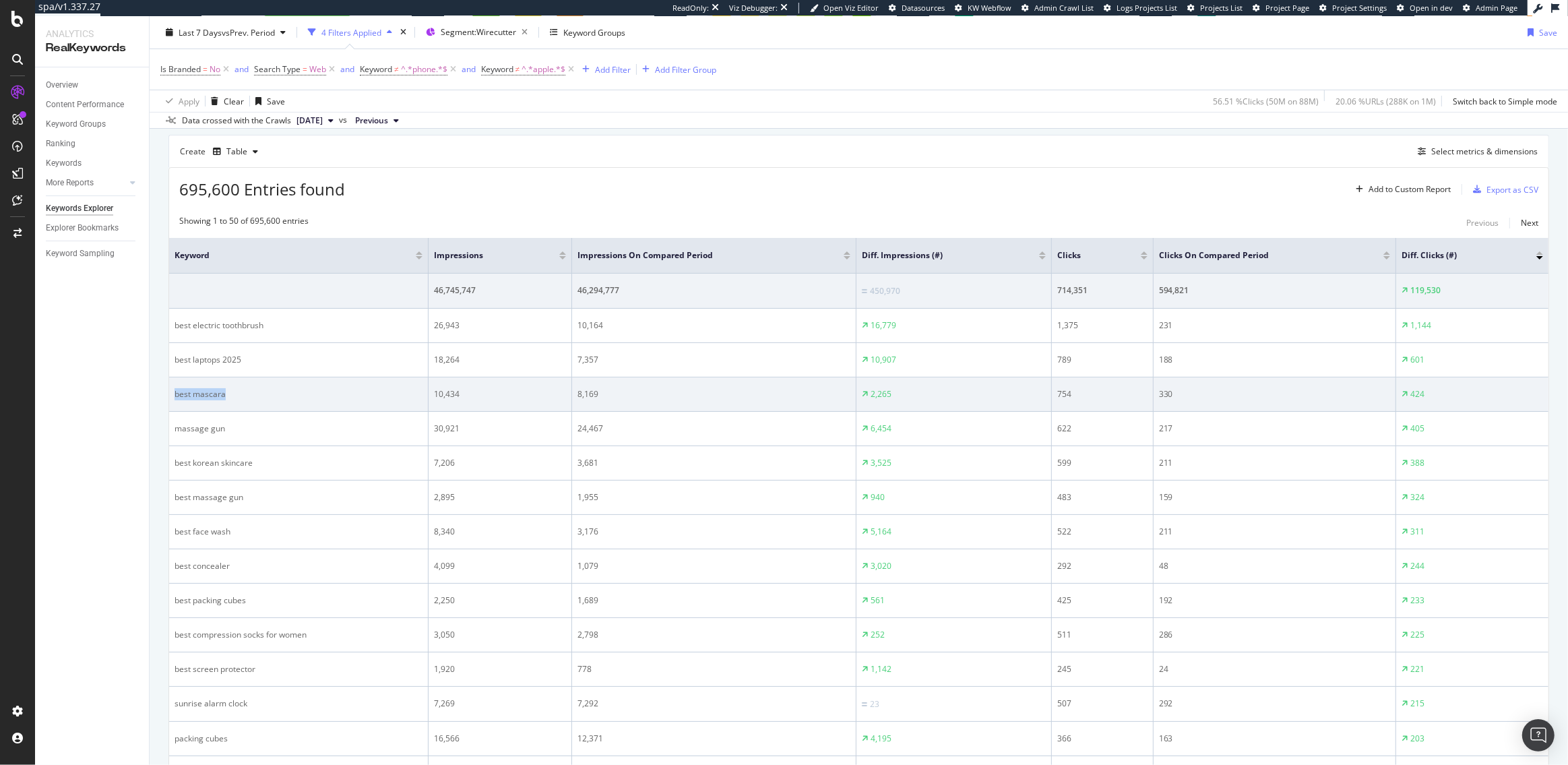
drag, startPoint x: 227, startPoint y: 392, endPoint x: 175, endPoint y: 392, distance: 52.0
click at [175, 392] on div "best mascara" at bounding box center [298, 394] width 248 height 12
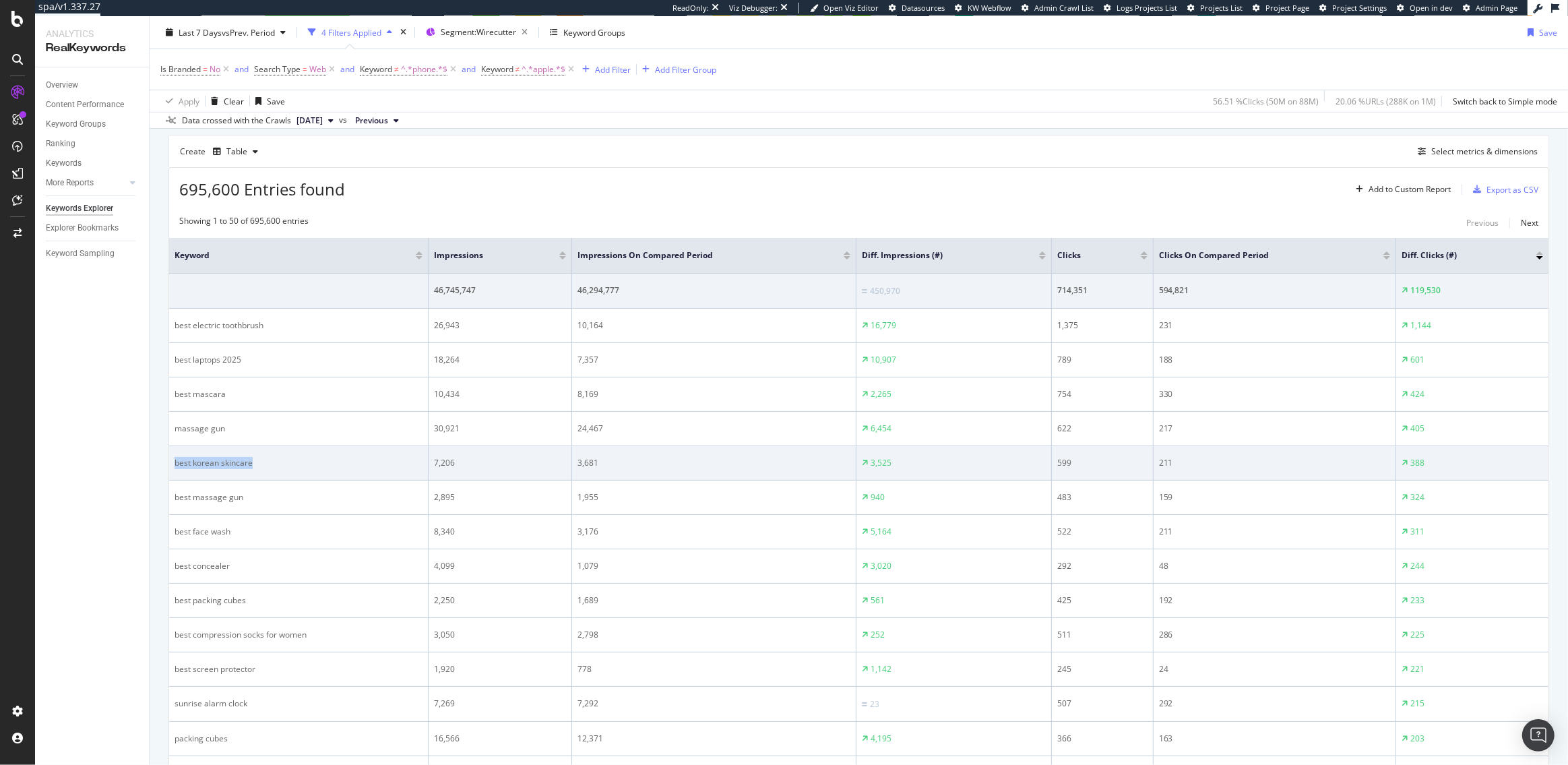
drag, startPoint x: 253, startPoint y: 465, endPoint x: 169, endPoint y: 462, distance: 84.1
click at [169, 462] on td "best korean skincare" at bounding box center [298, 463] width 259 height 35
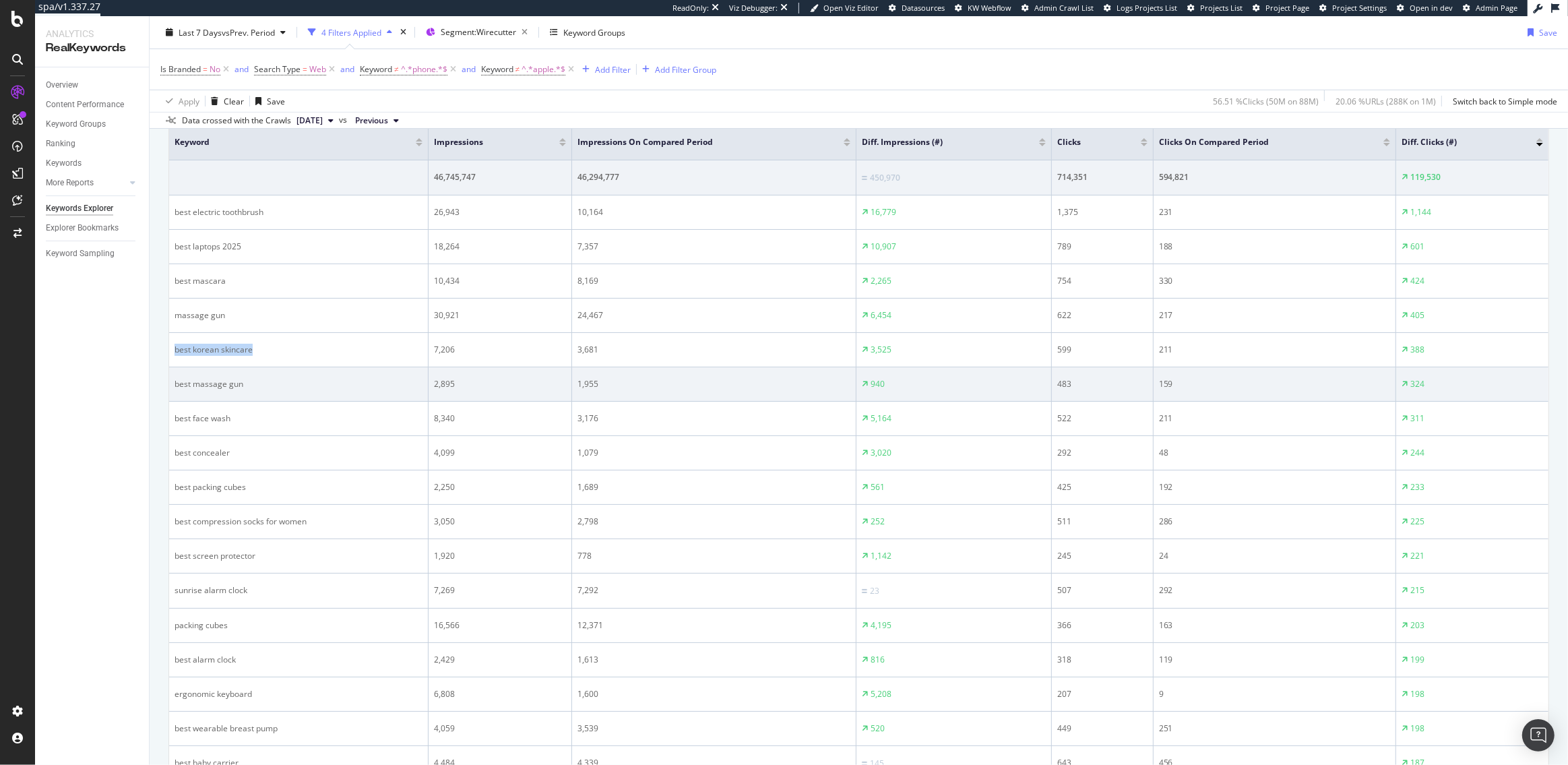
scroll to position [0, 0]
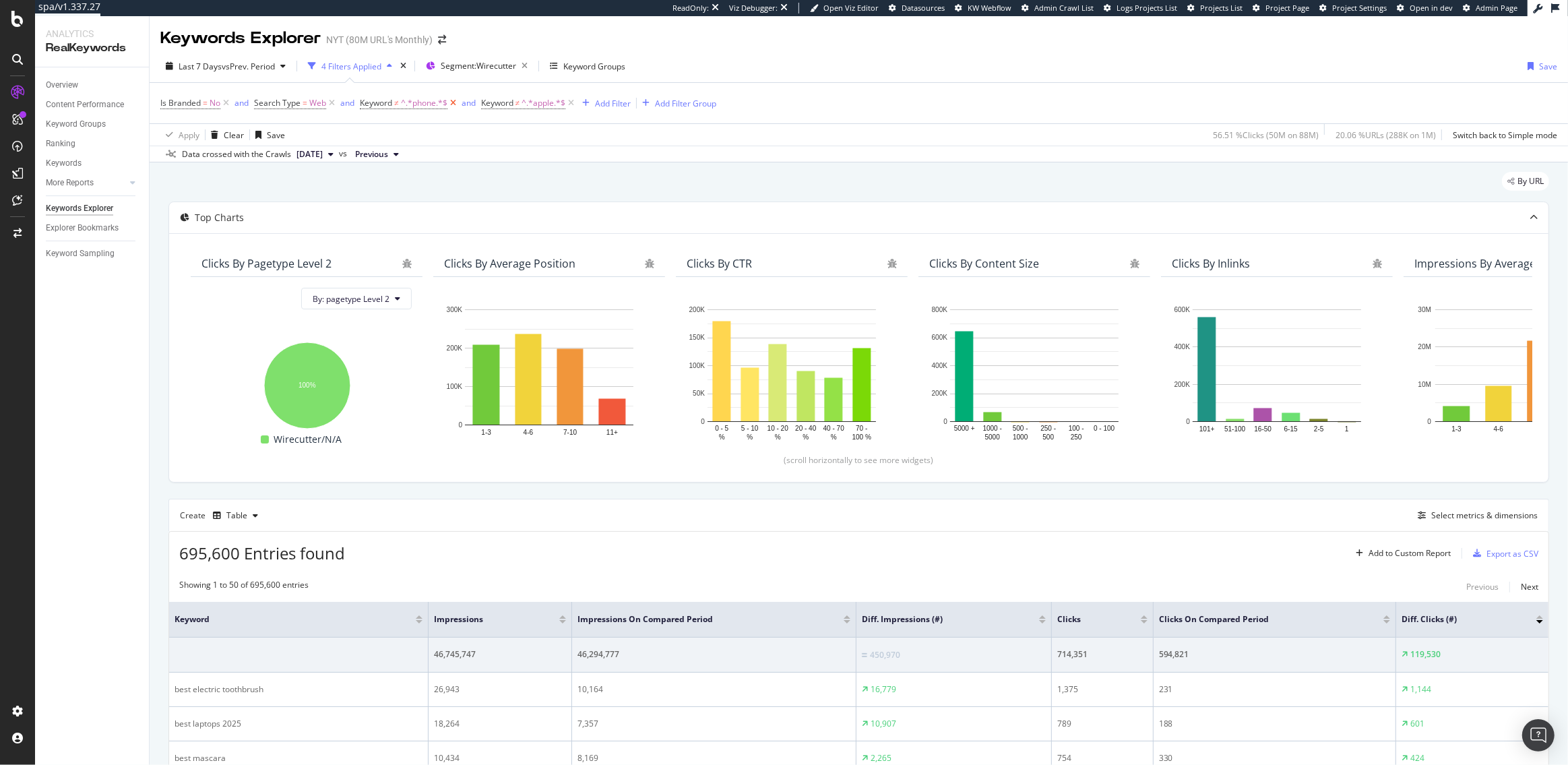
click at [456, 105] on icon at bounding box center [453, 102] width 12 height 13
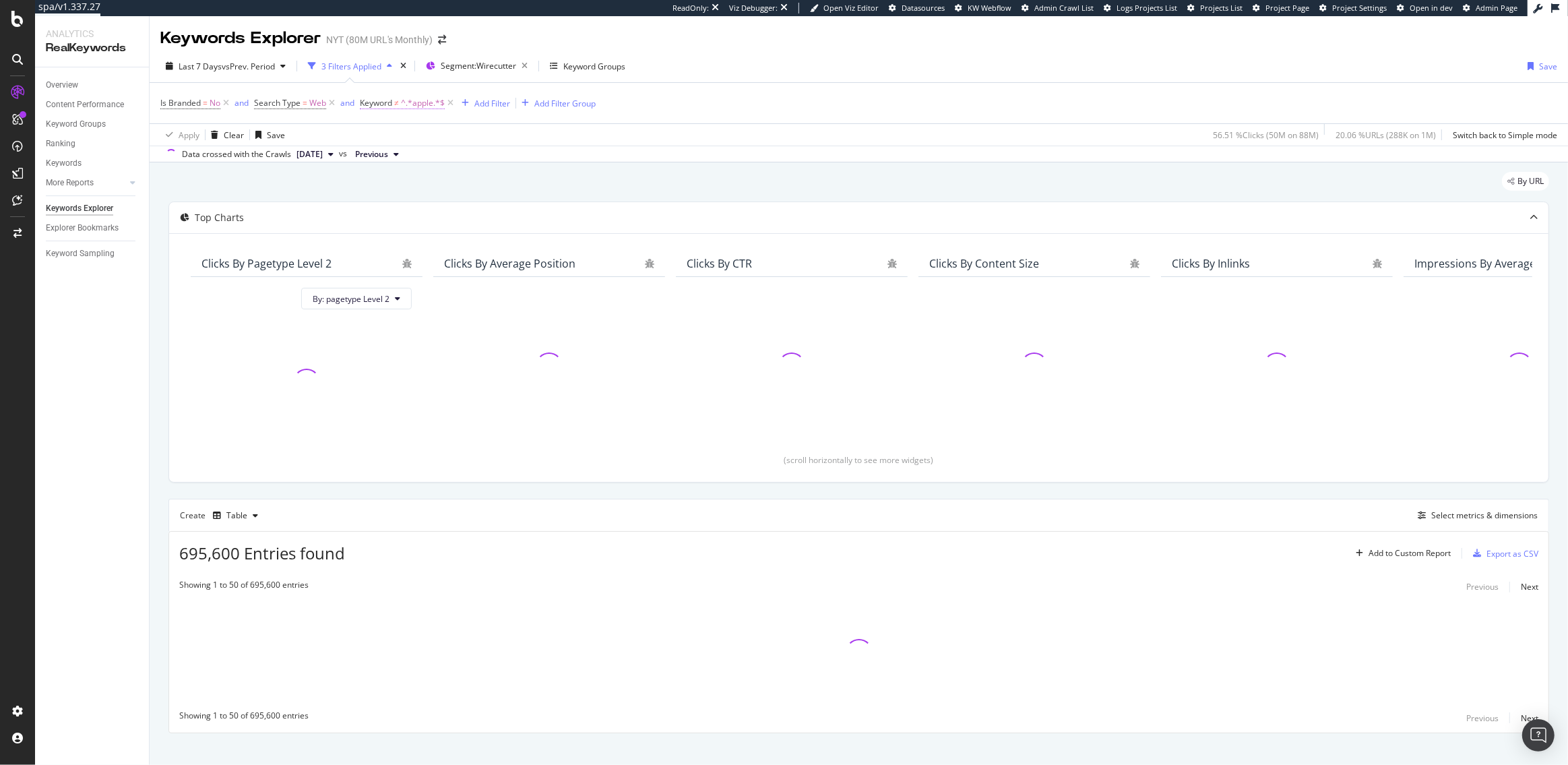
click at [384, 108] on span "Keyword" at bounding box center [376, 102] width 32 height 12
click at [401, 127] on div "Doesn't contain" at bounding box center [446, 135] width 148 height 21
click at [409, 263] on span "Contains" at bounding box center [394, 267] width 33 height 12
click at [408, 164] on input "apple" at bounding box center [435, 159] width 127 height 21
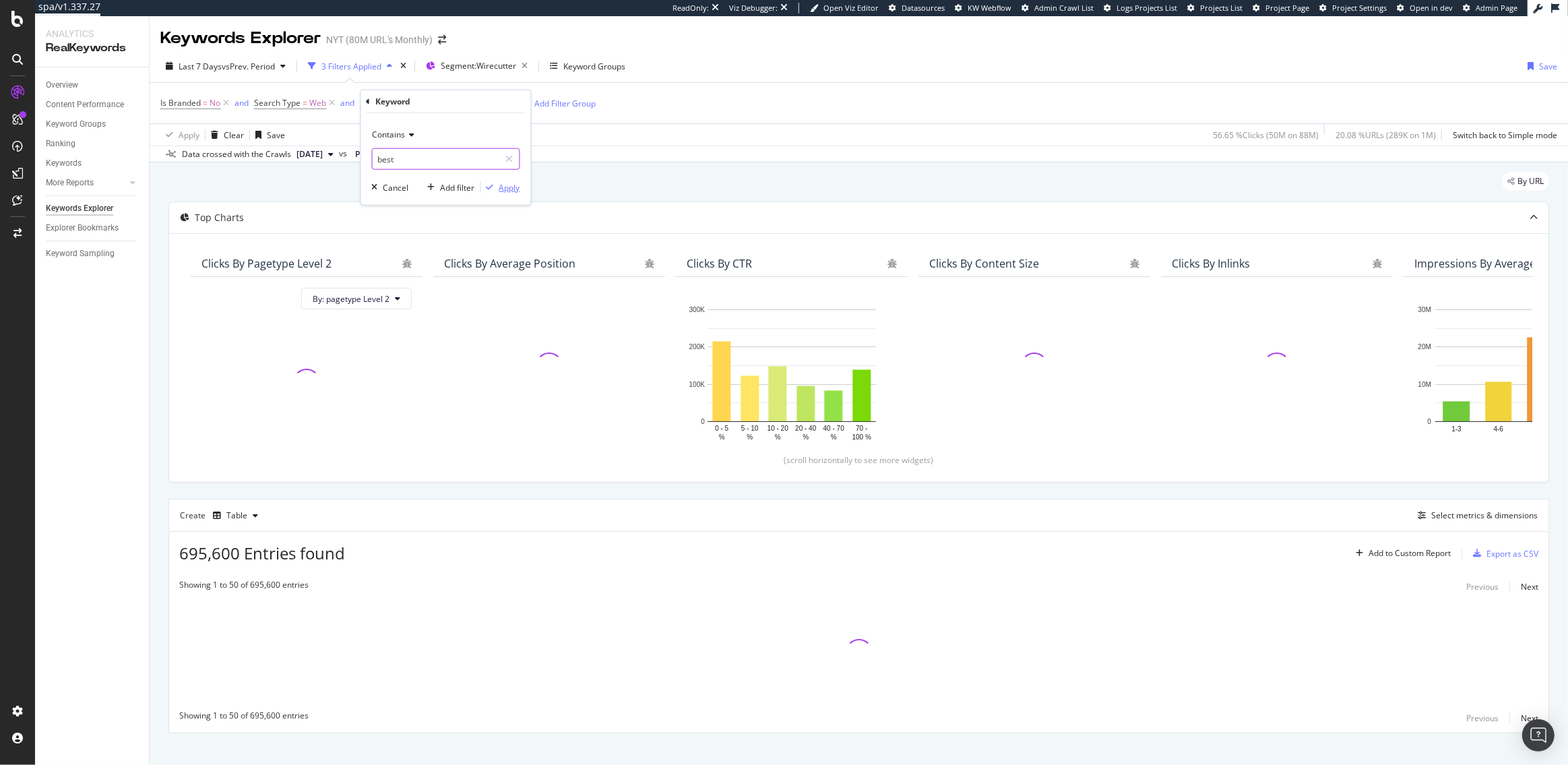
type input "best"
click at [511, 187] on div "Apply" at bounding box center [510, 187] width 21 height 12
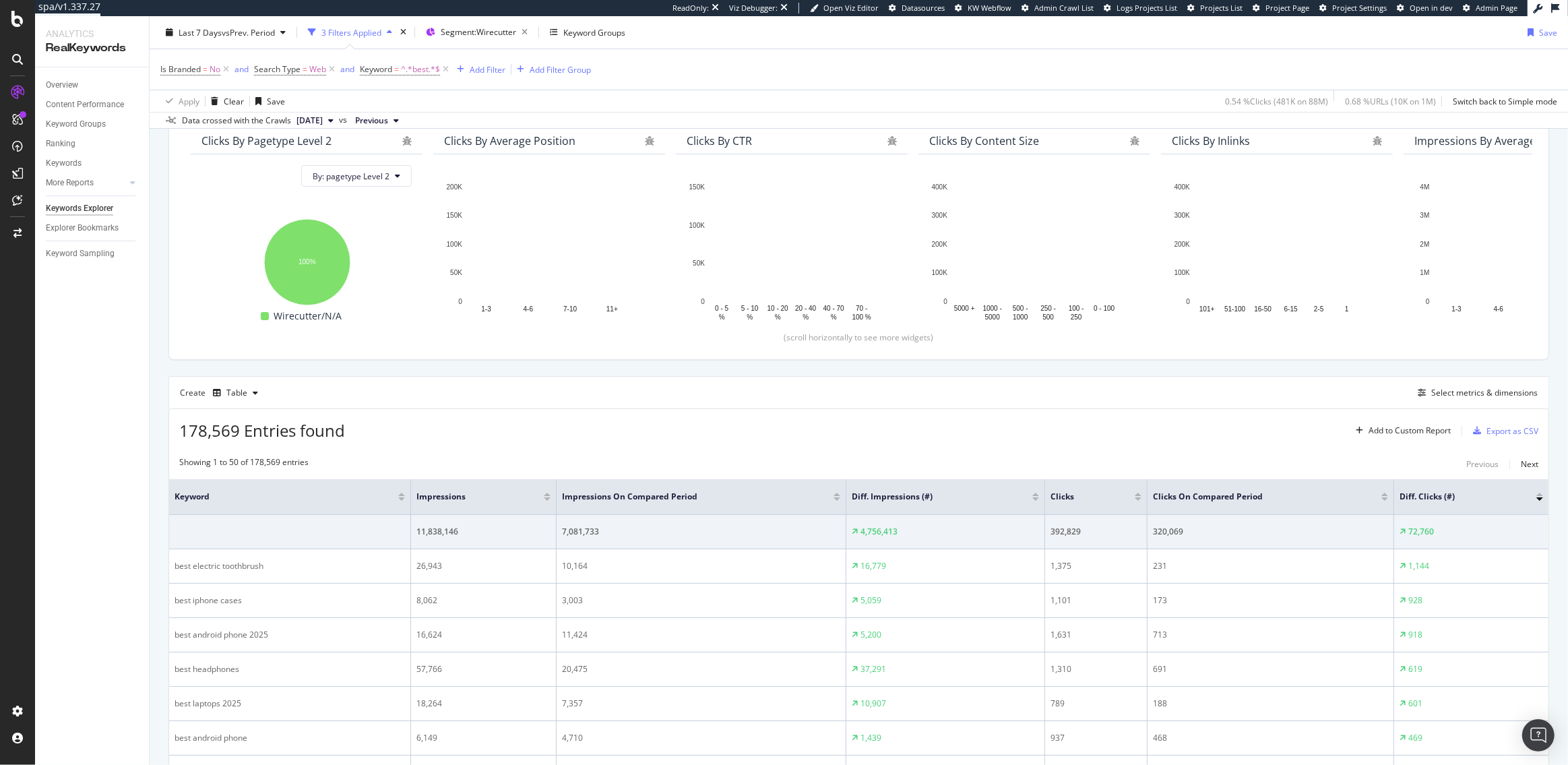
scroll to position [150, 0]
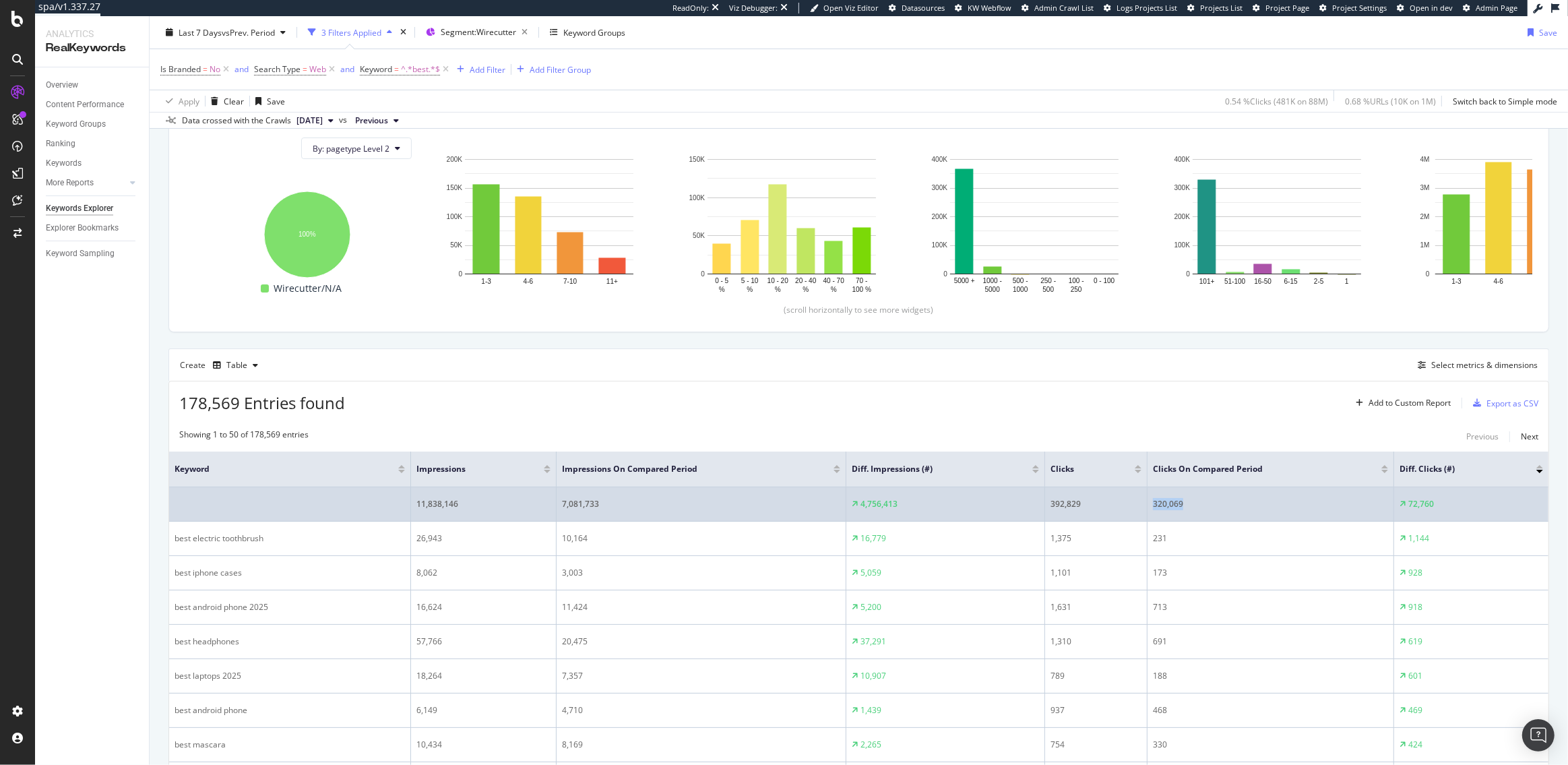
drag, startPoint x: 1185, startPoint y: 502, endPoint x: 1148, endPoint y: 501, distance: 37.0
click at [1148, 501] on td "320,069" at bounding box center [1271, 504] width 247 height 35
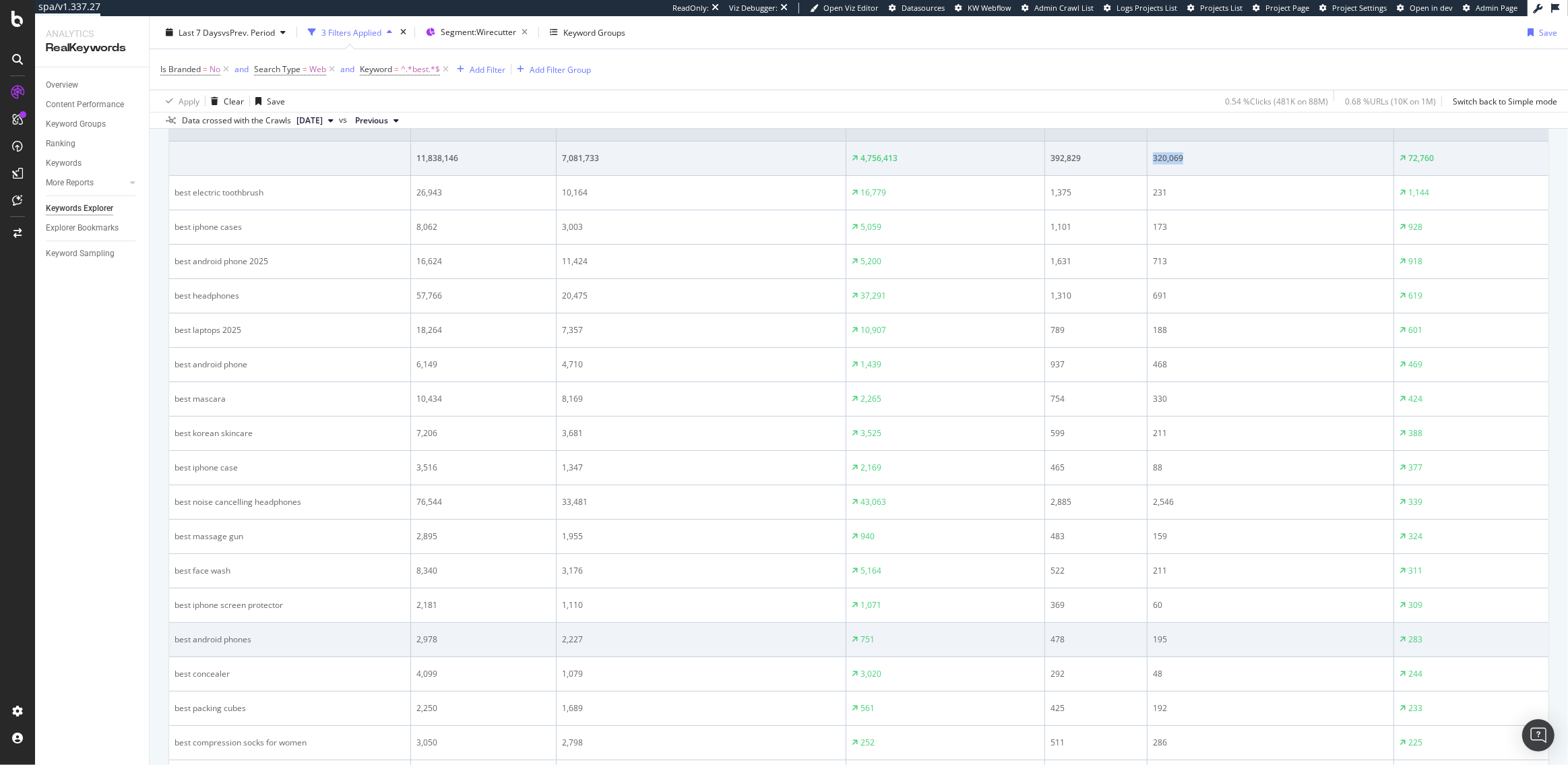
scroll to position [0, 0]
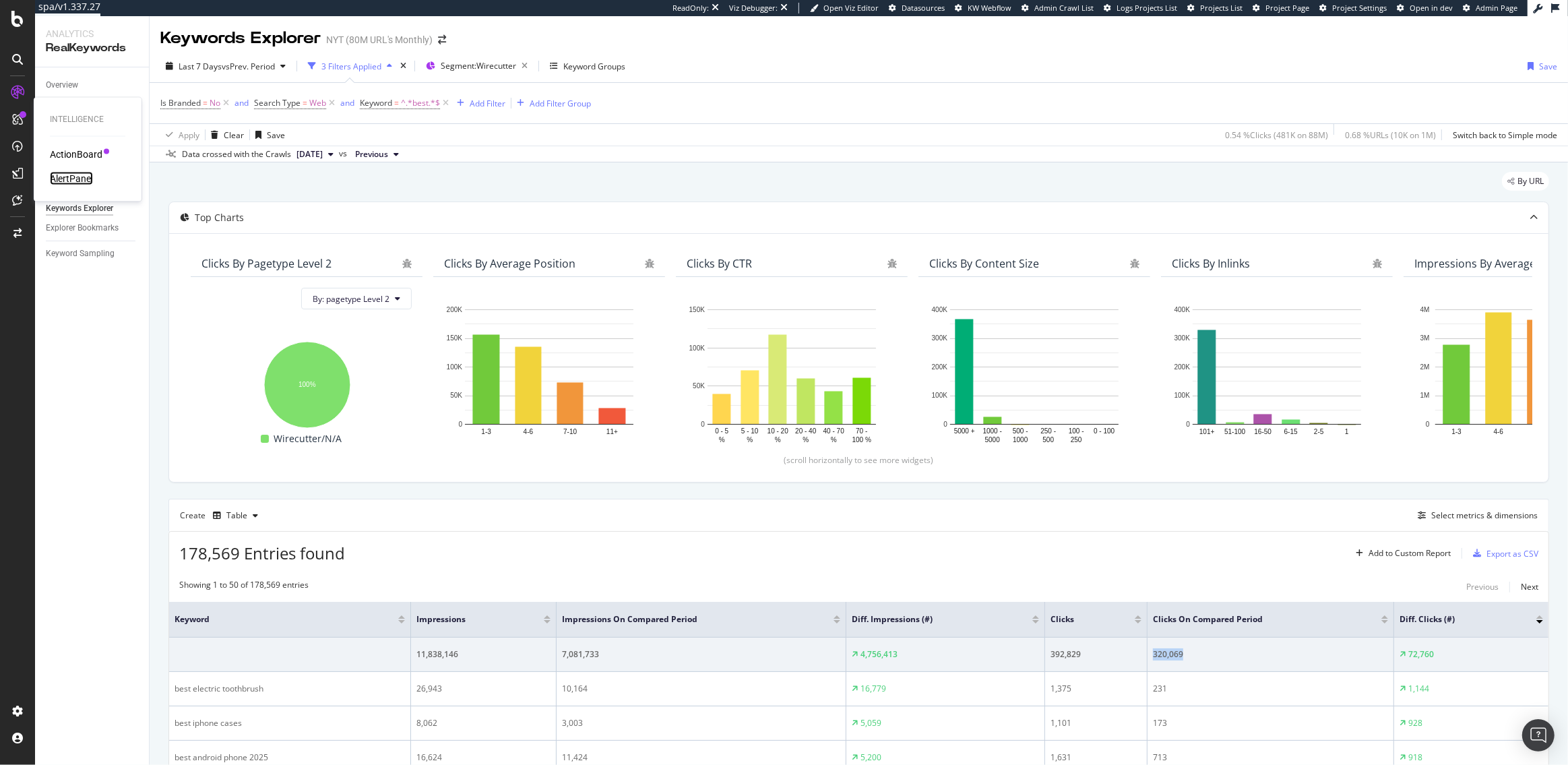
click at [72, 179] on div "AlertPanel" at bounding box center [71, 178] width 44 height 13
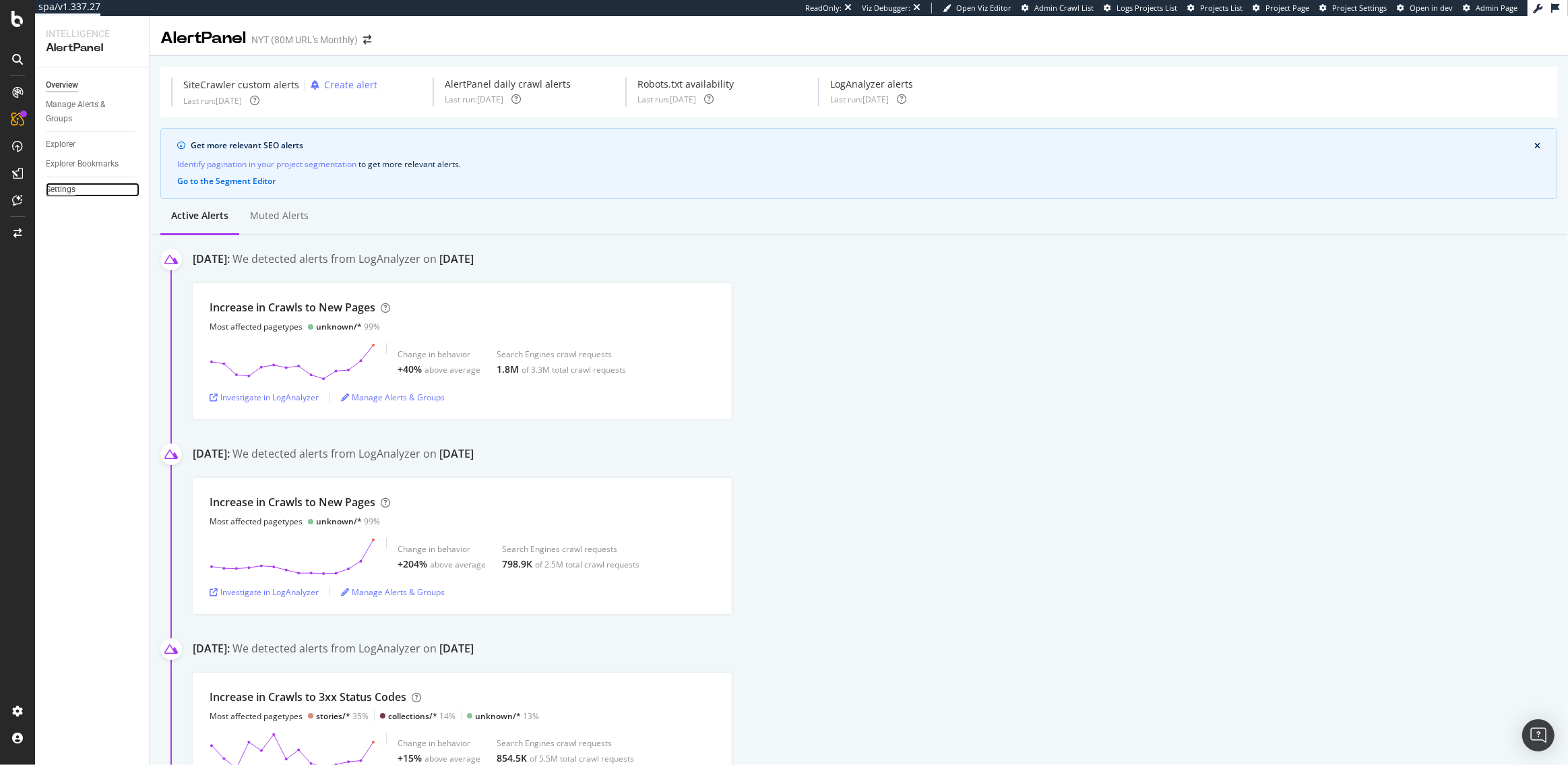
click at [60, 185] on div "Settings" at bounding box center [60, 190] width 29 height 14
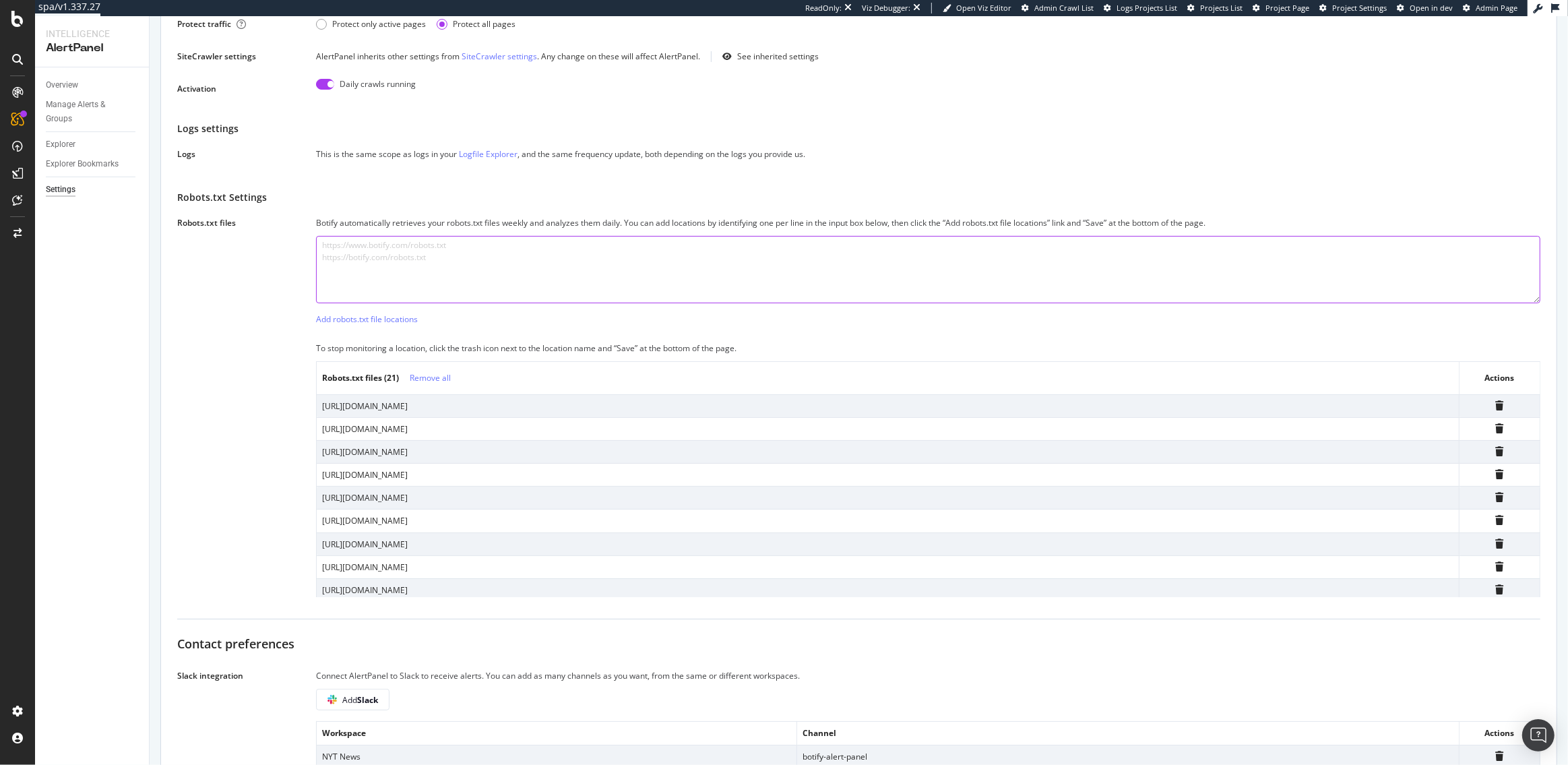
click at [741, 251] on textarea at bounding box center [928, 269] width 1224 height 68
paste textarea "https://wirecutter.com/robots.txt"
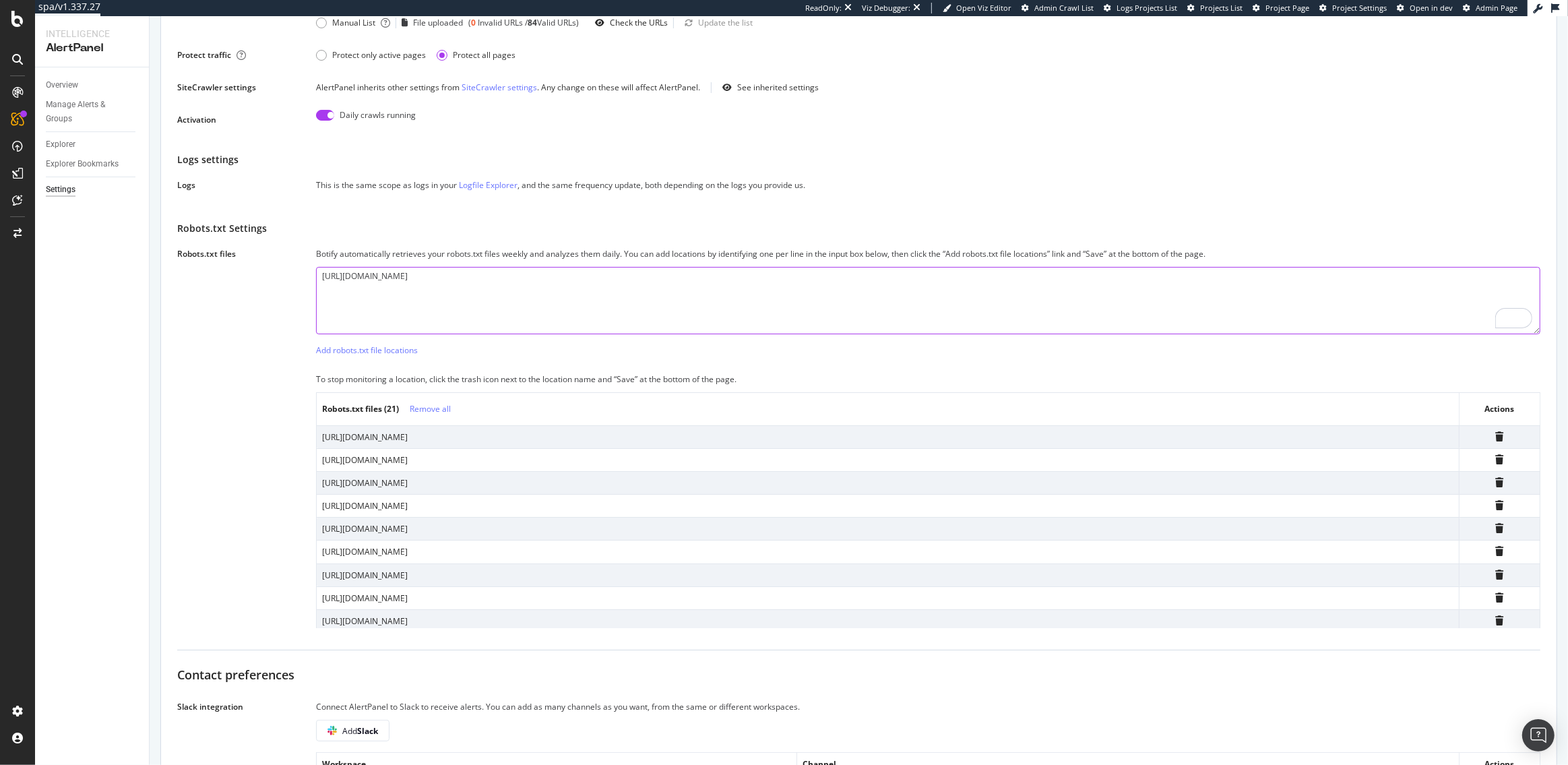
scroll to position [0, 0]
click at [350, 275] on textarea "https://wirecutter.com/robots.txt" at bounding box center [928, 301] width 1224 height 68
click at [382, 277] on textarea "https://thewirecutter.com/robots.txt" at bounding box center [928, 301] width 1224 height 68
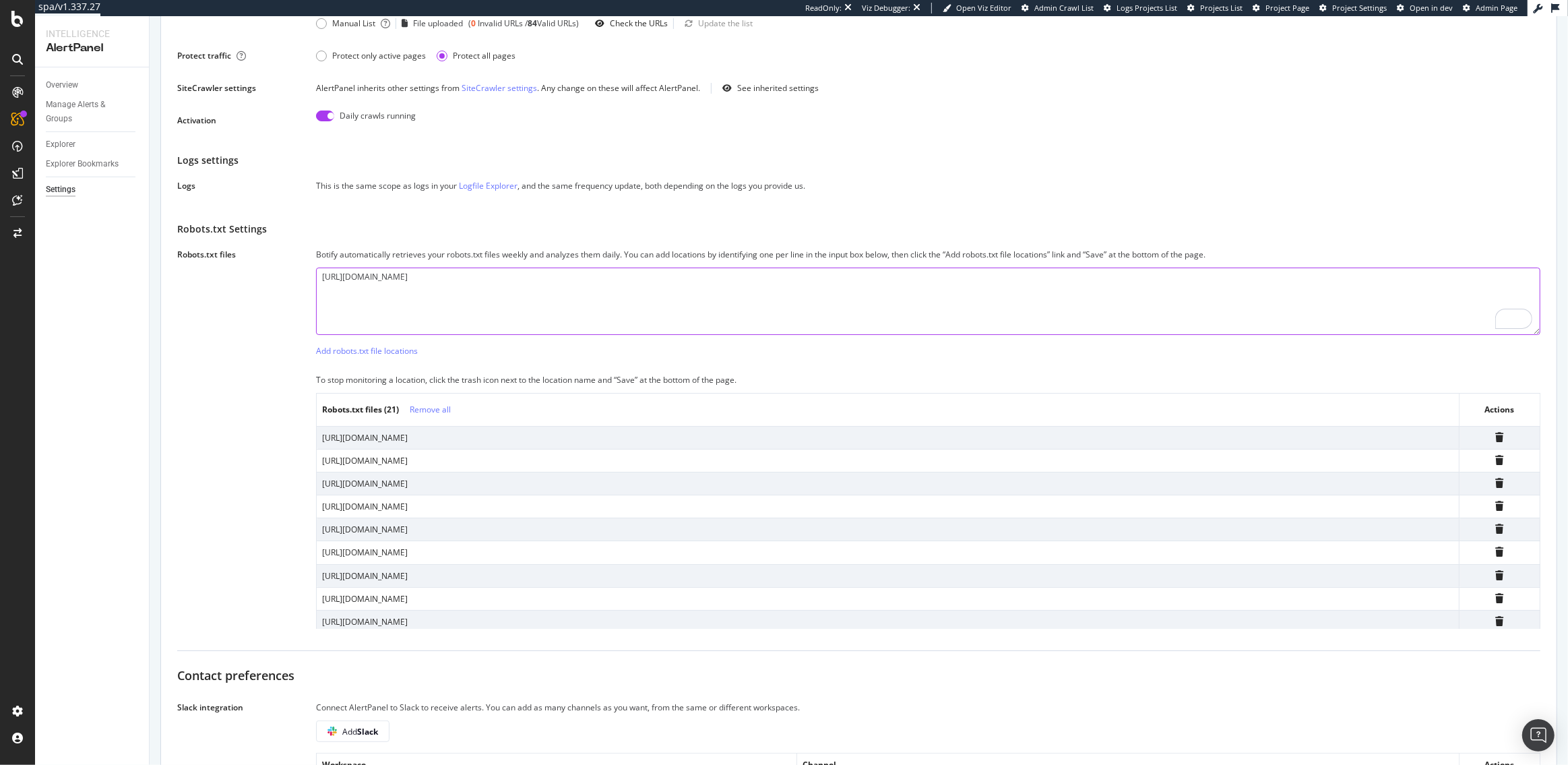
paste textarea "To enrich screen reader interactions, please activate Accessibility in Grammarl…"
type textarea "https://thewirecutter.com/robots.txt"
click at [362, 353] on div "Add robots.txt file locations" at bounding box center [367, 350] width 102 height 12
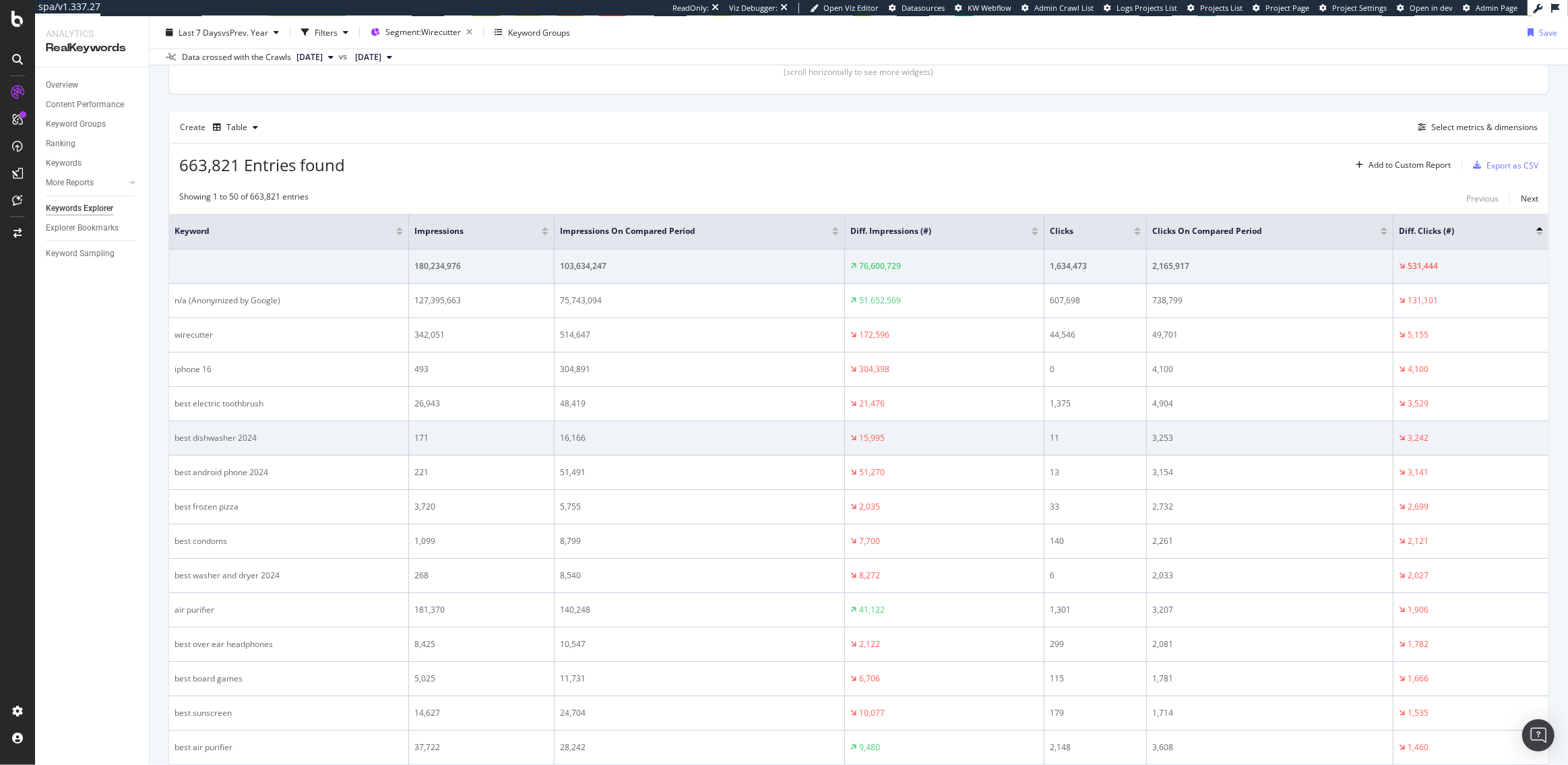
scroll to position [331, 0]
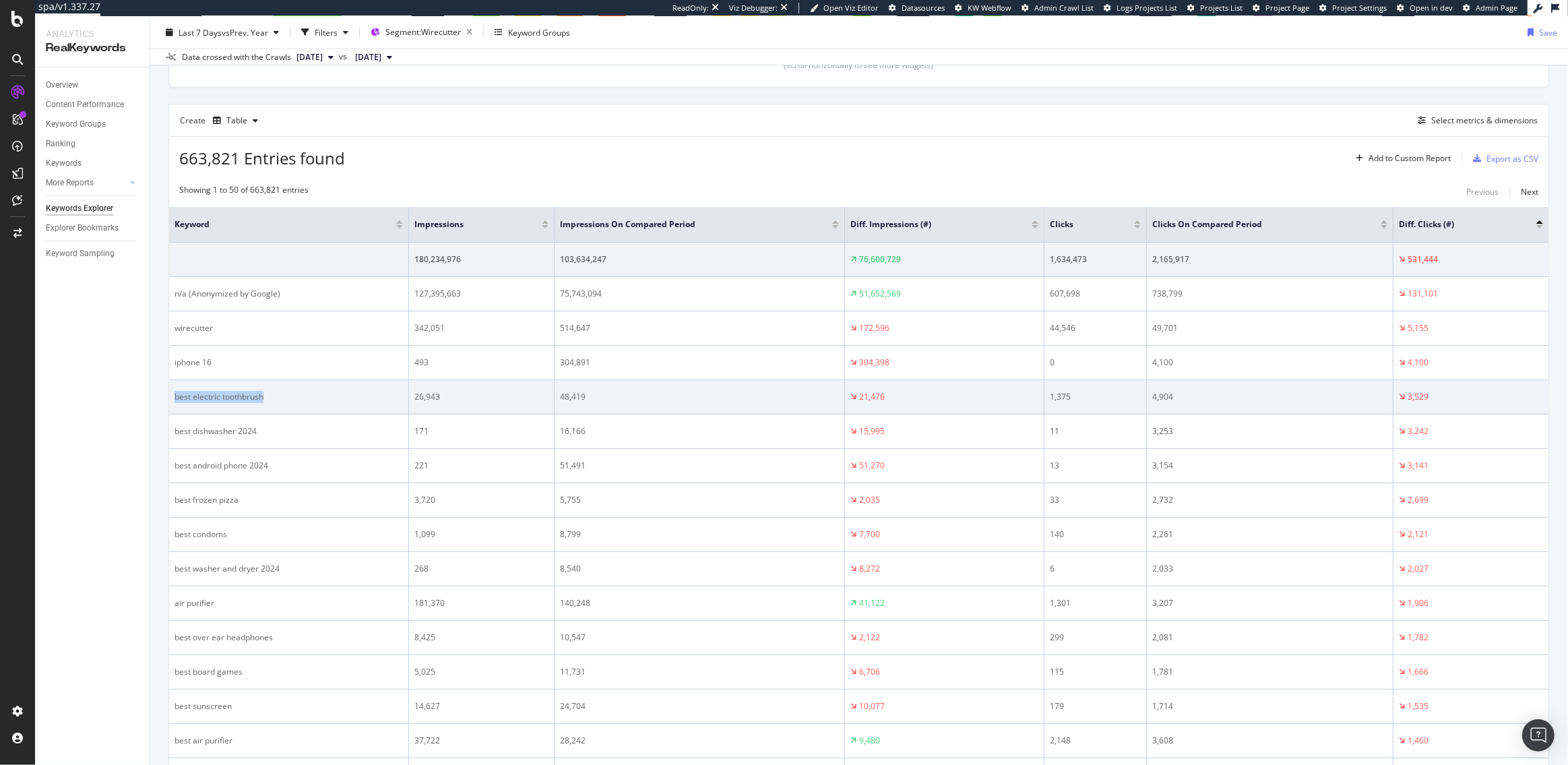
drag, startPoint x: 266, startPoint y: 396, endPoint x: 174, endPoint y: 397, distance: 92.0
click at [174, 397] on div "best electric toothbrush" at bounding box center [288, 397] width 228 height 12
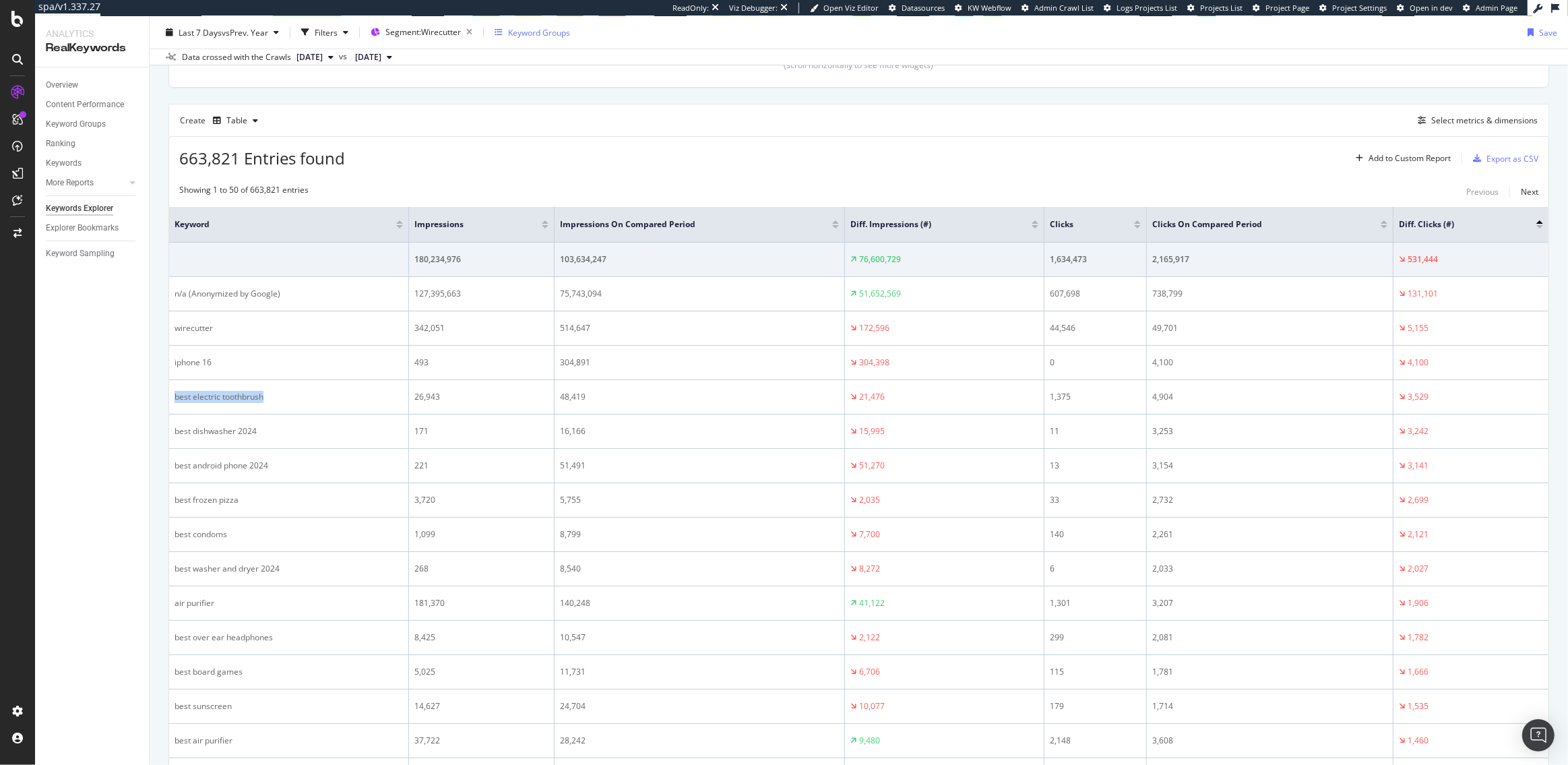
click at [529, 38] on div "Keyword Groups" at bounding box center [532, 32] width 76 height 20
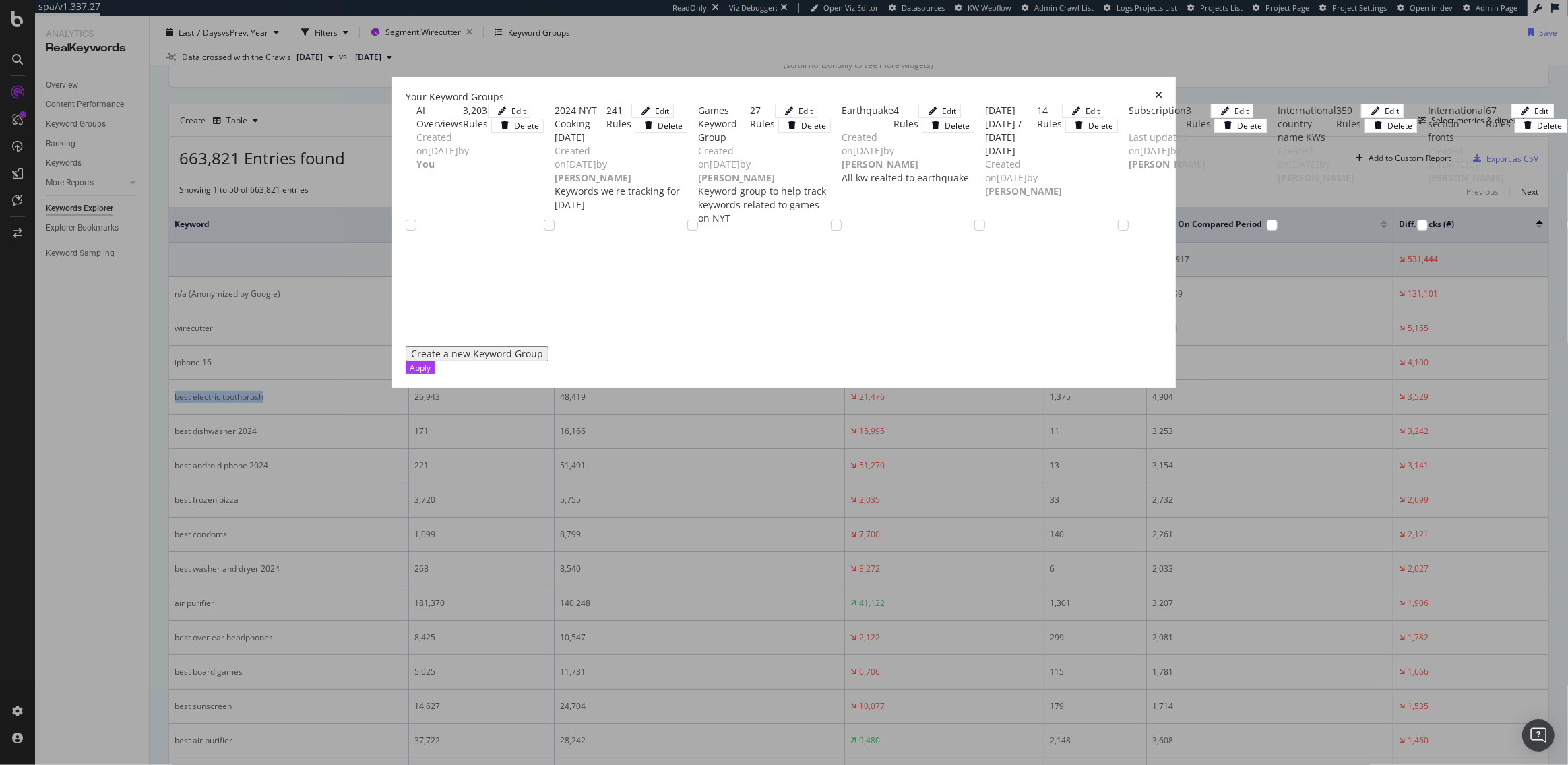
click at [446, 359] on div "Create a new Keyword Group" at bounding box center [477, 354] width 132 height 11
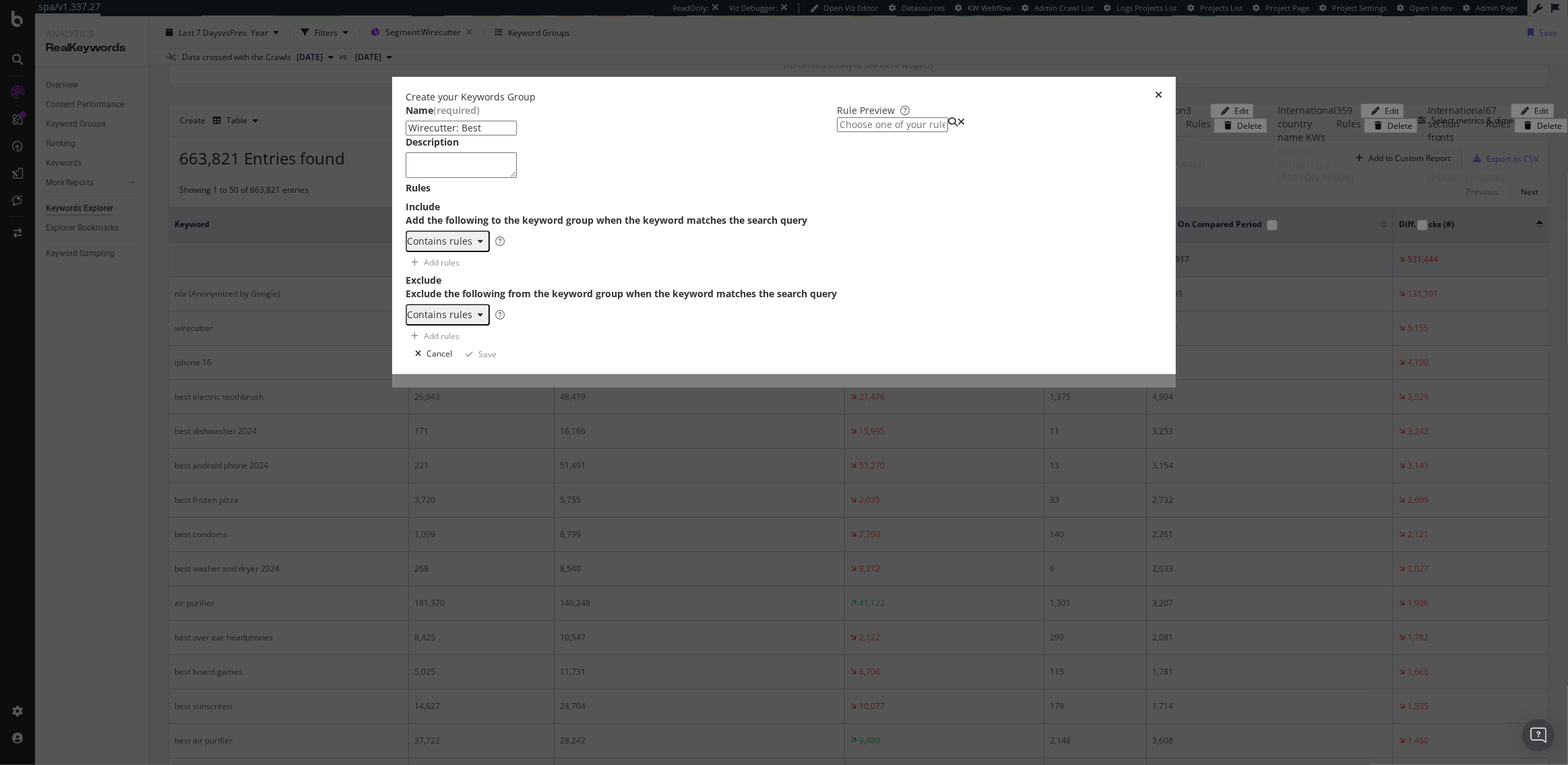
type input "Wirecutter: Best"
click at [501, 291] on div "One Keyword per line: Keyword 1 Keyword 2 Keyword 3" at bounding box center [482, 272] width 85 height 36
type textarea "best"
click at [922, 132] on input "modal" at bounding box center [892, 124] width 111 height 15
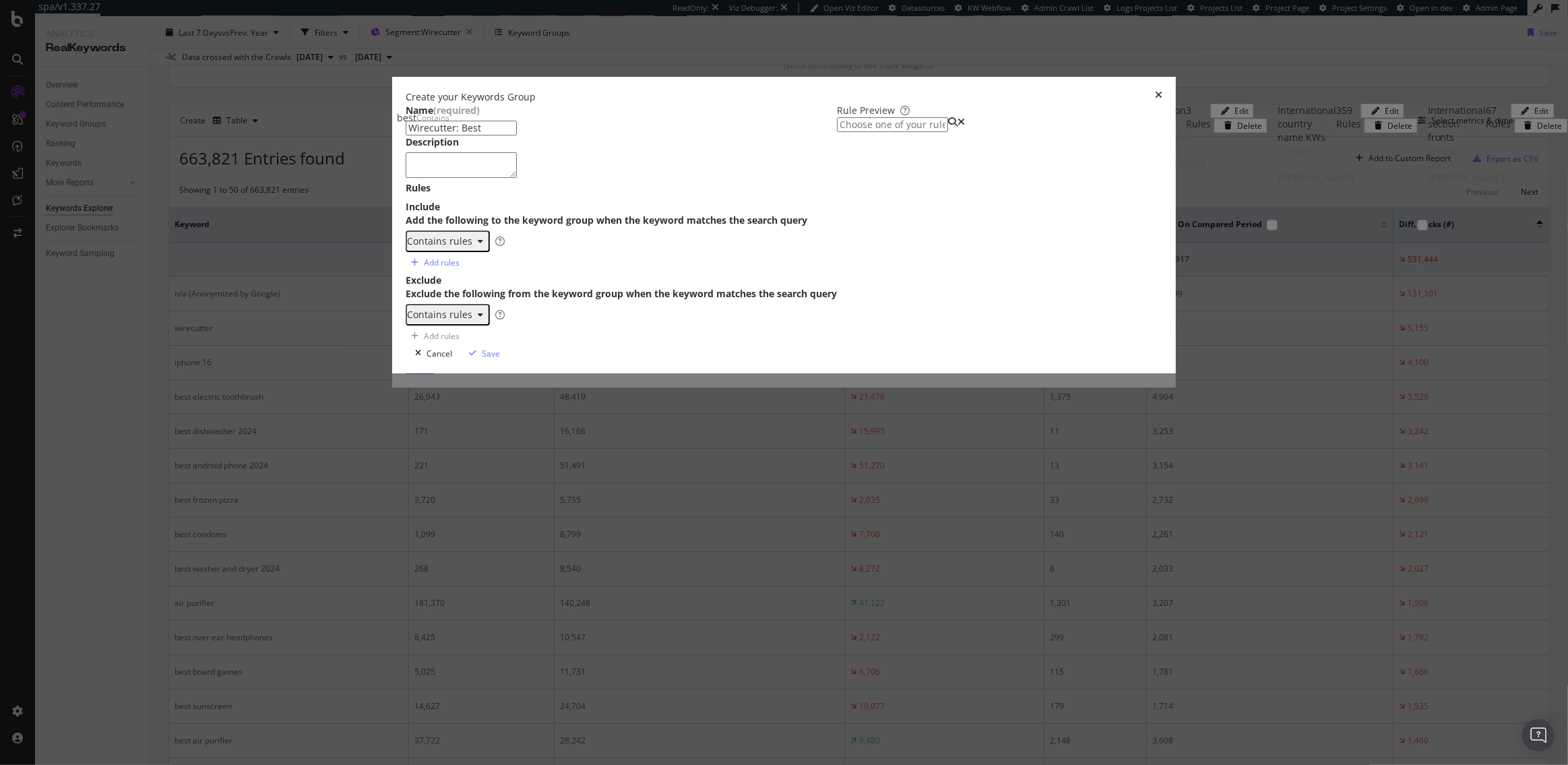
click at [450, 124] on div "best Contains" at bounding box center [423, 117] width 52 height 13
type input "best"
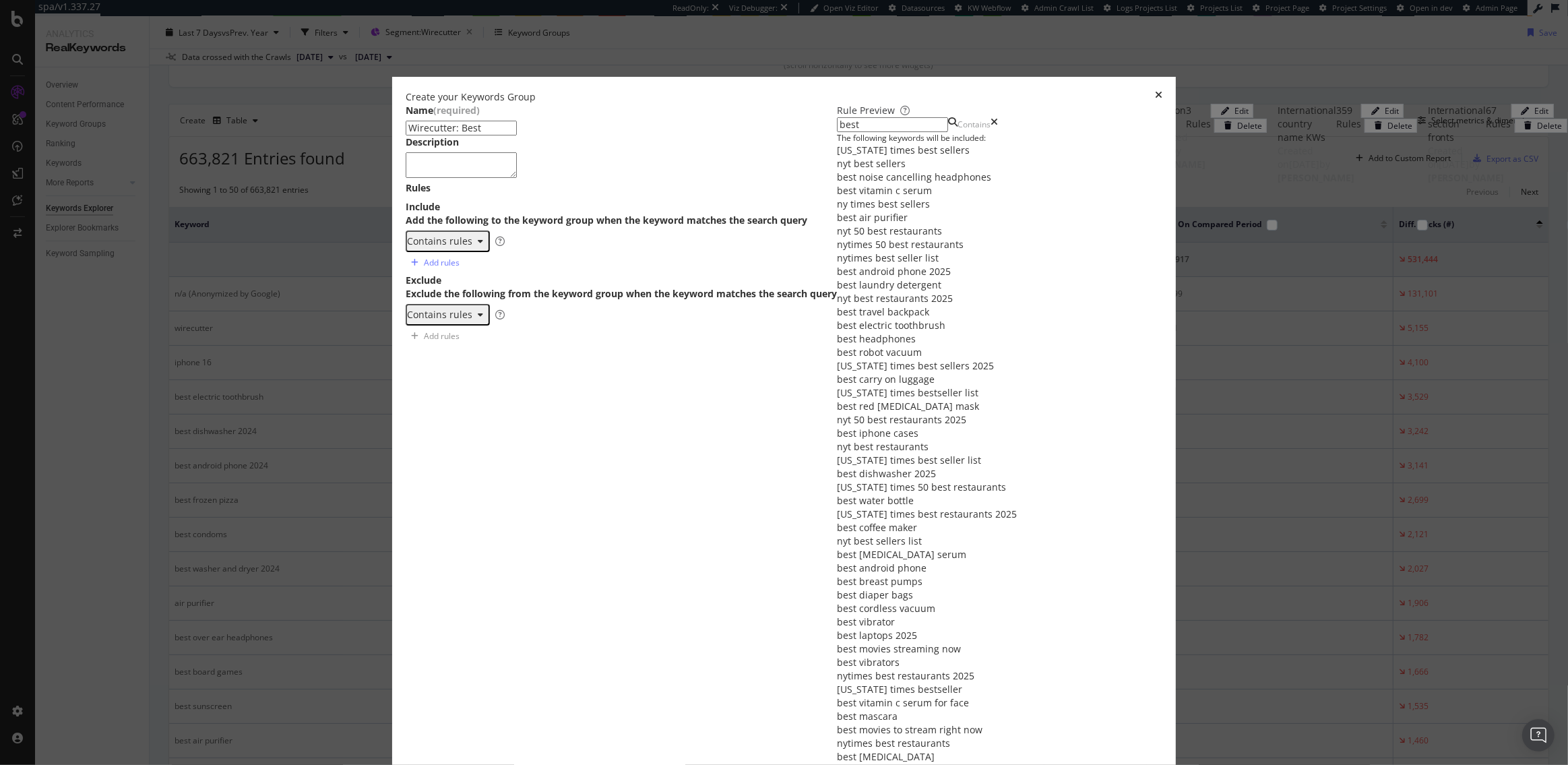
scroll to position [0, 0]
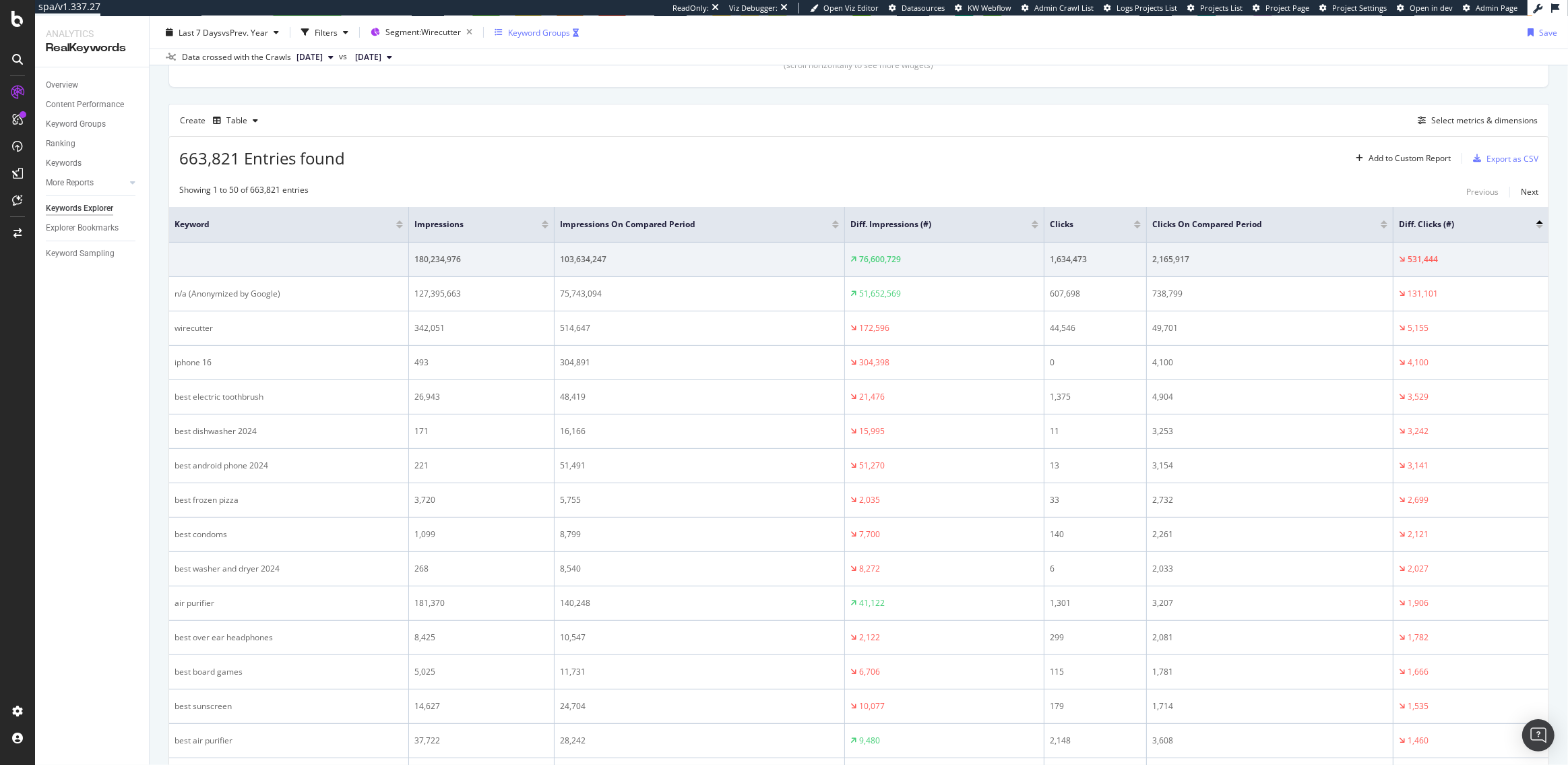
click at [534, 32] on div "Keyword Groups" at bounding box center [539, 32] width 62 height 12
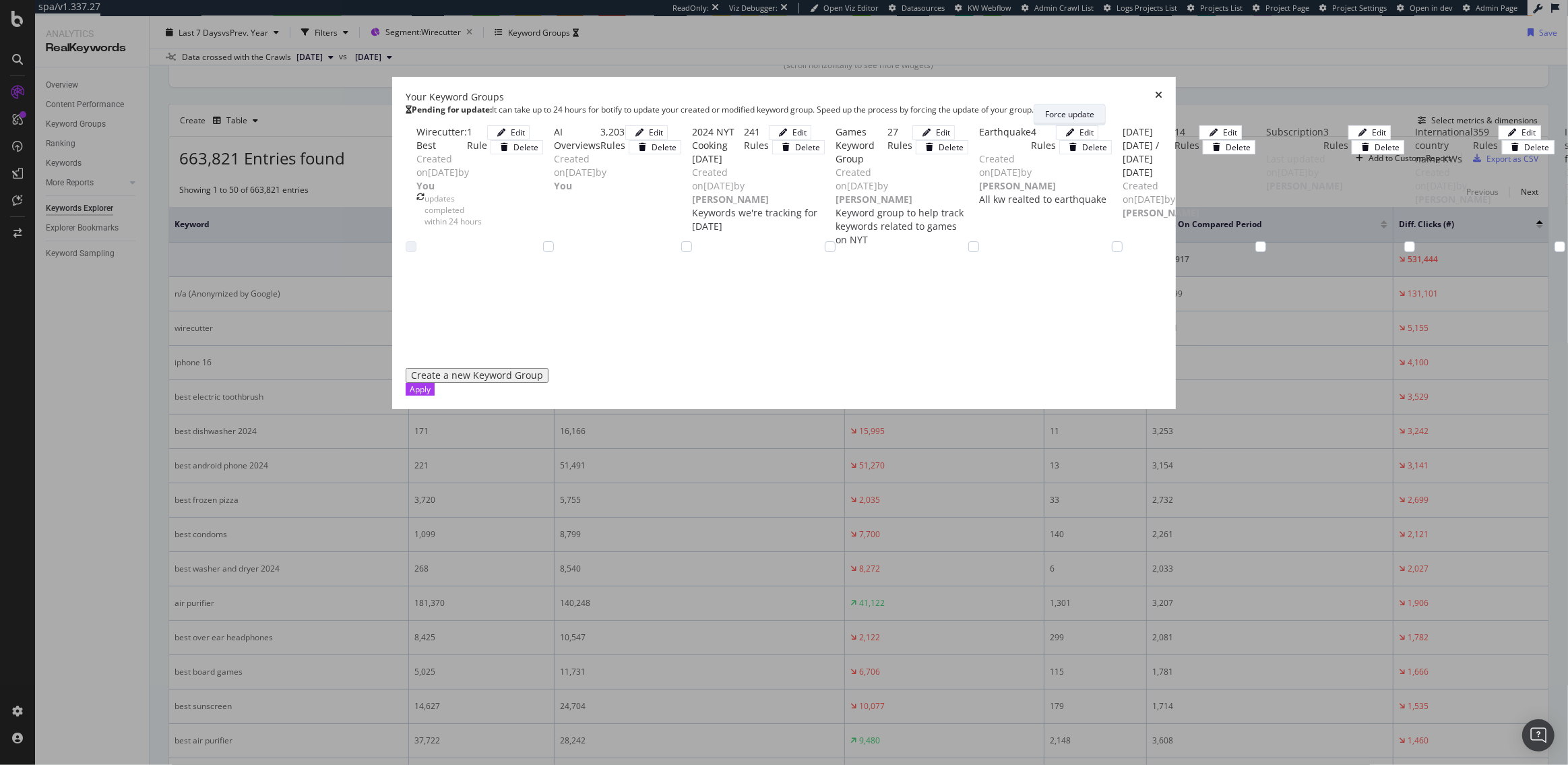
click at [1092, 108] on div "Force update" at bounding box center [1069, 114] width 49 height 12
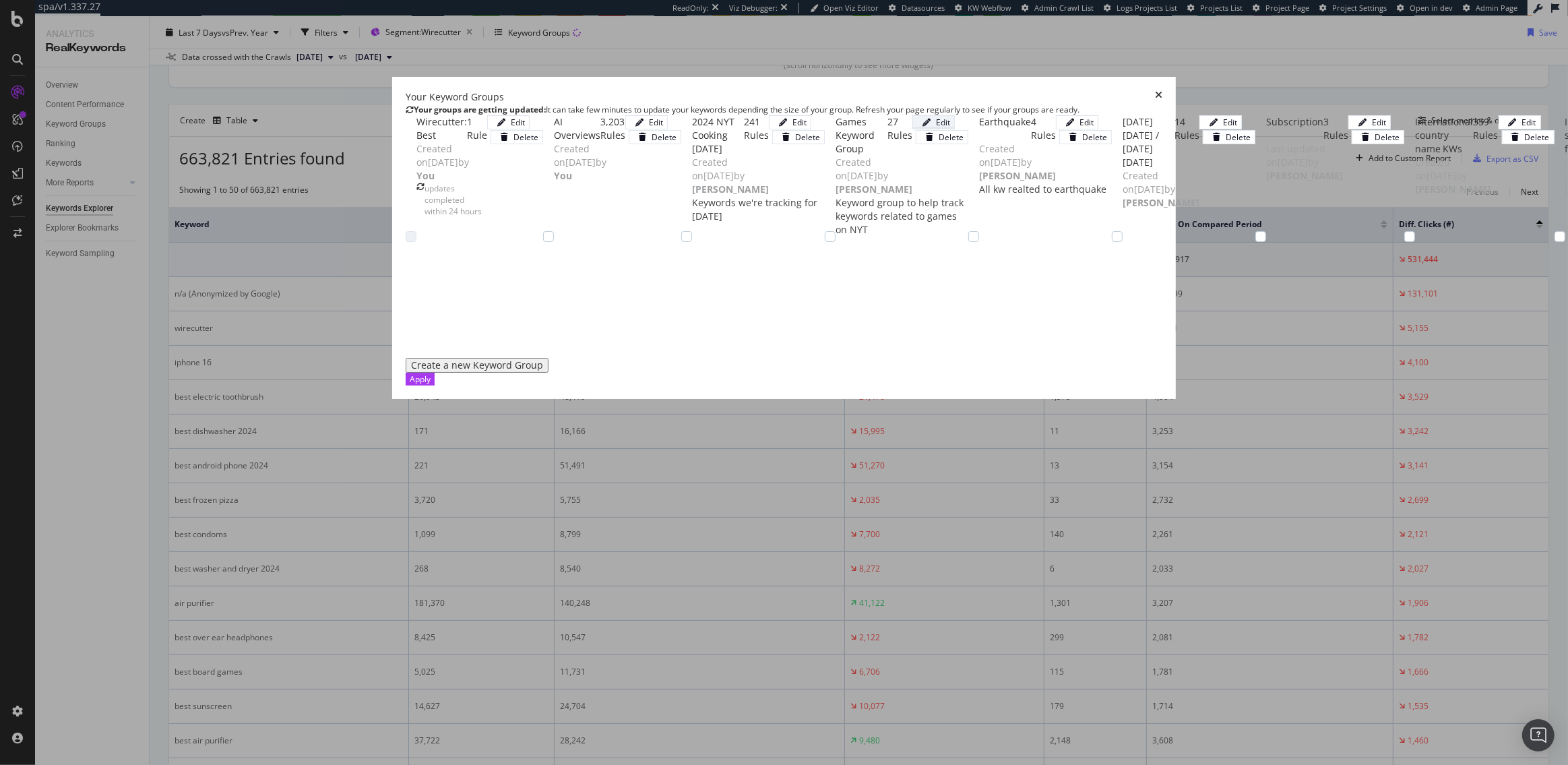
scroll to position [140, 0]
click at [431, 385] on div "Apply" at bounding box center [420, 379] width 21 height 12
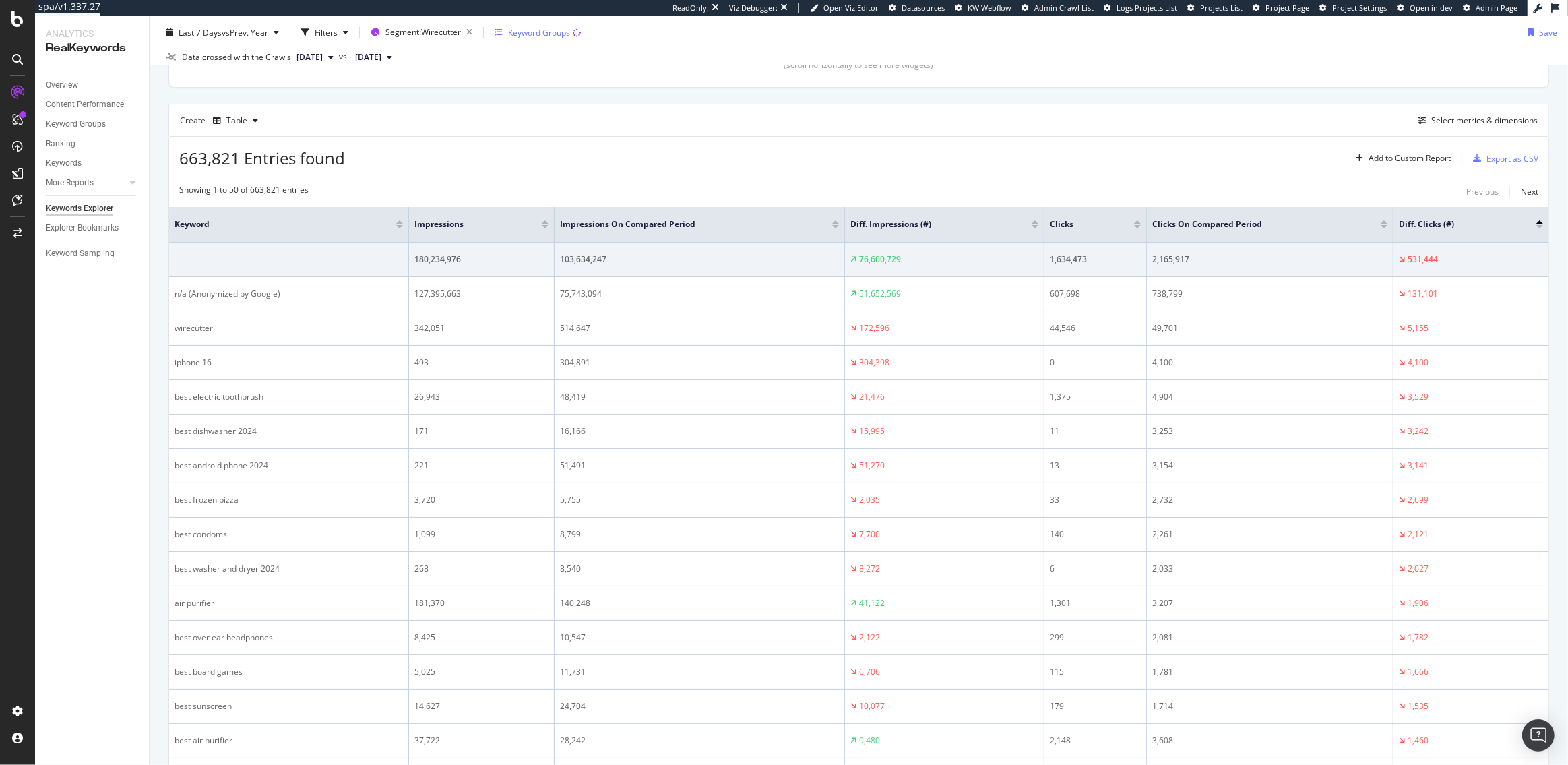
click at [535, 27] on div "Keyword Groups" at bounding box center [539, 32] width 62 height 12
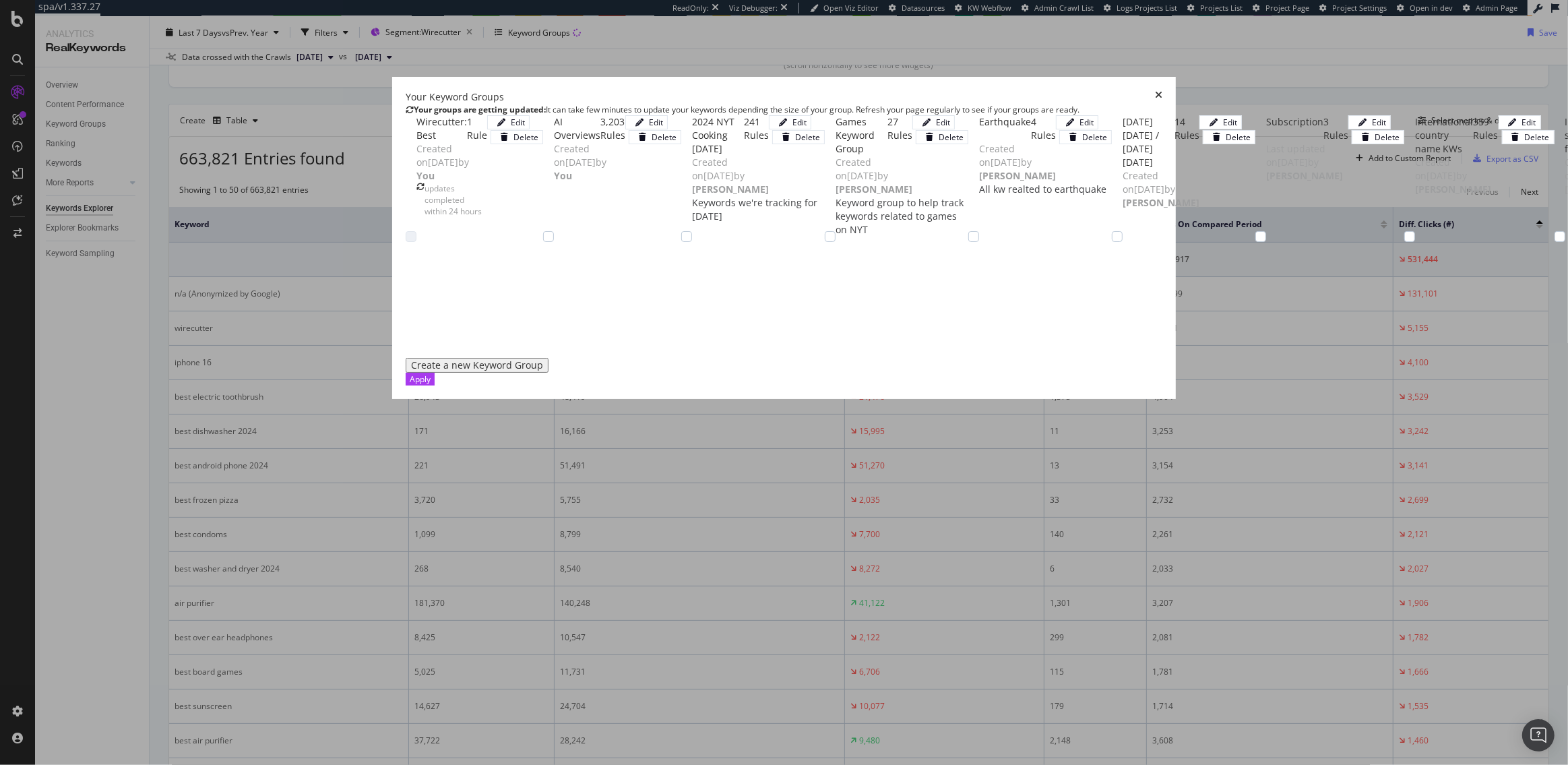
scroll to position [18, 0]
click at [456, 371] on div "Create a new Keyword Group" at bounding box center [477, 365] width 132 height 11
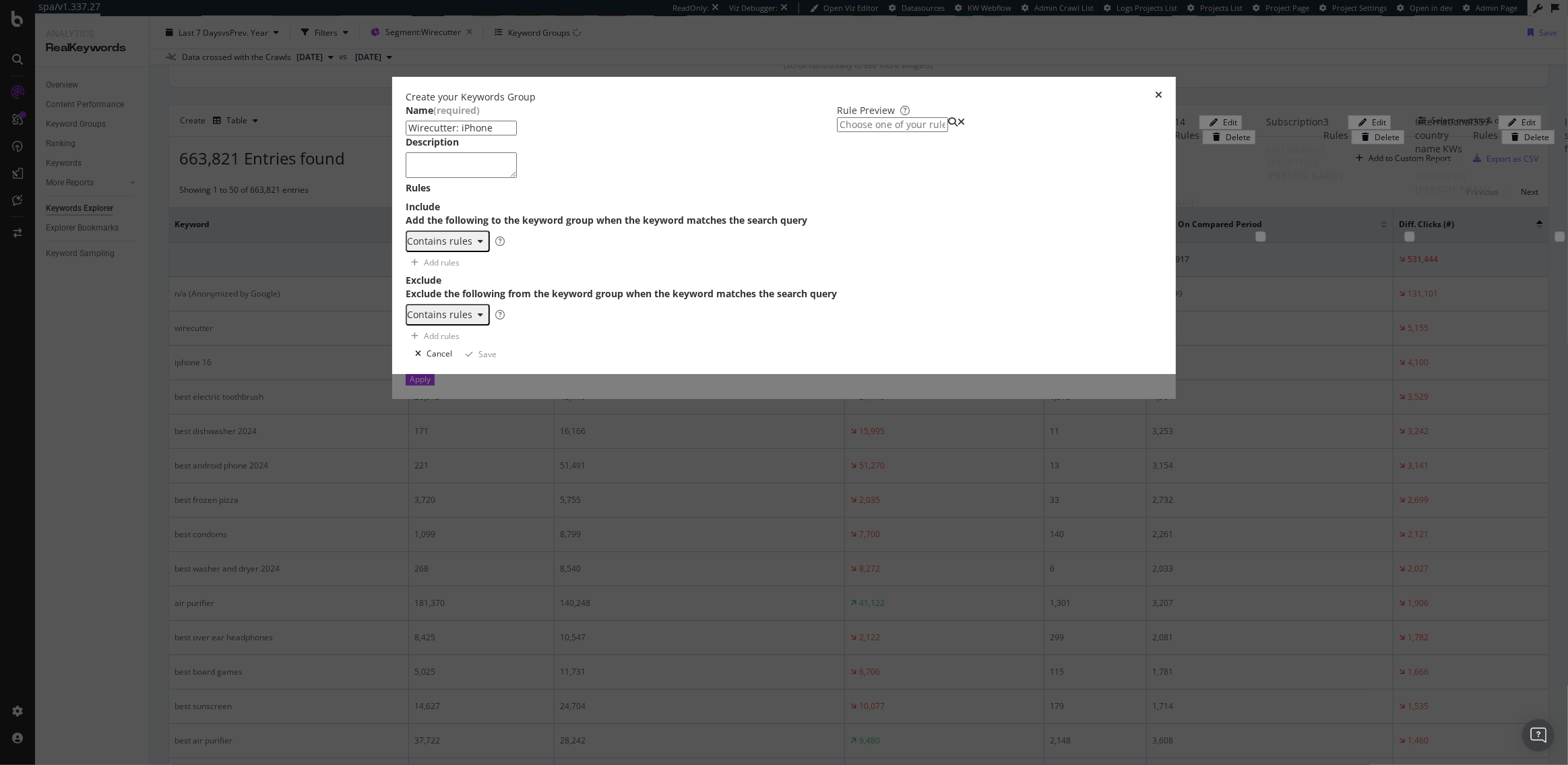
type input "Wirecutter: iPhone"
click at [515, 291] on div "One Keyword per line: Keyword 1 Keyword 2 Keyword 3" at bounding box center [482, 272] width 85 height 36
type textarea "iphone"
type textarea "apple"
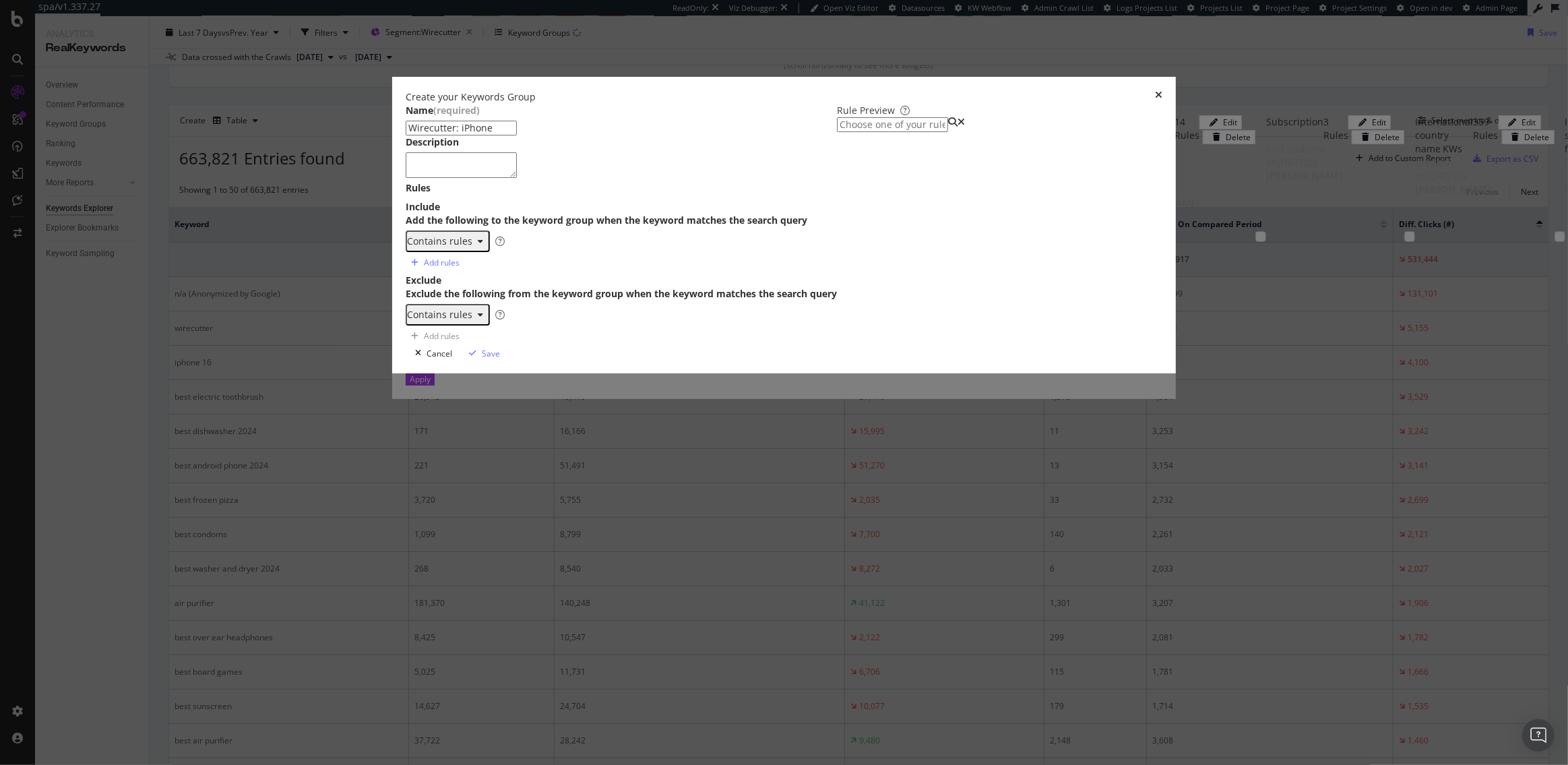
click at [517, 135] on input "Wirecutter: iPhone" at bounding box center [461, 128] width 111 height 15
type input "Wirecutter: iPhone & Apple"
click at [500, 359] on div "Save" at bounding box center [490, 353] width 18 height 12
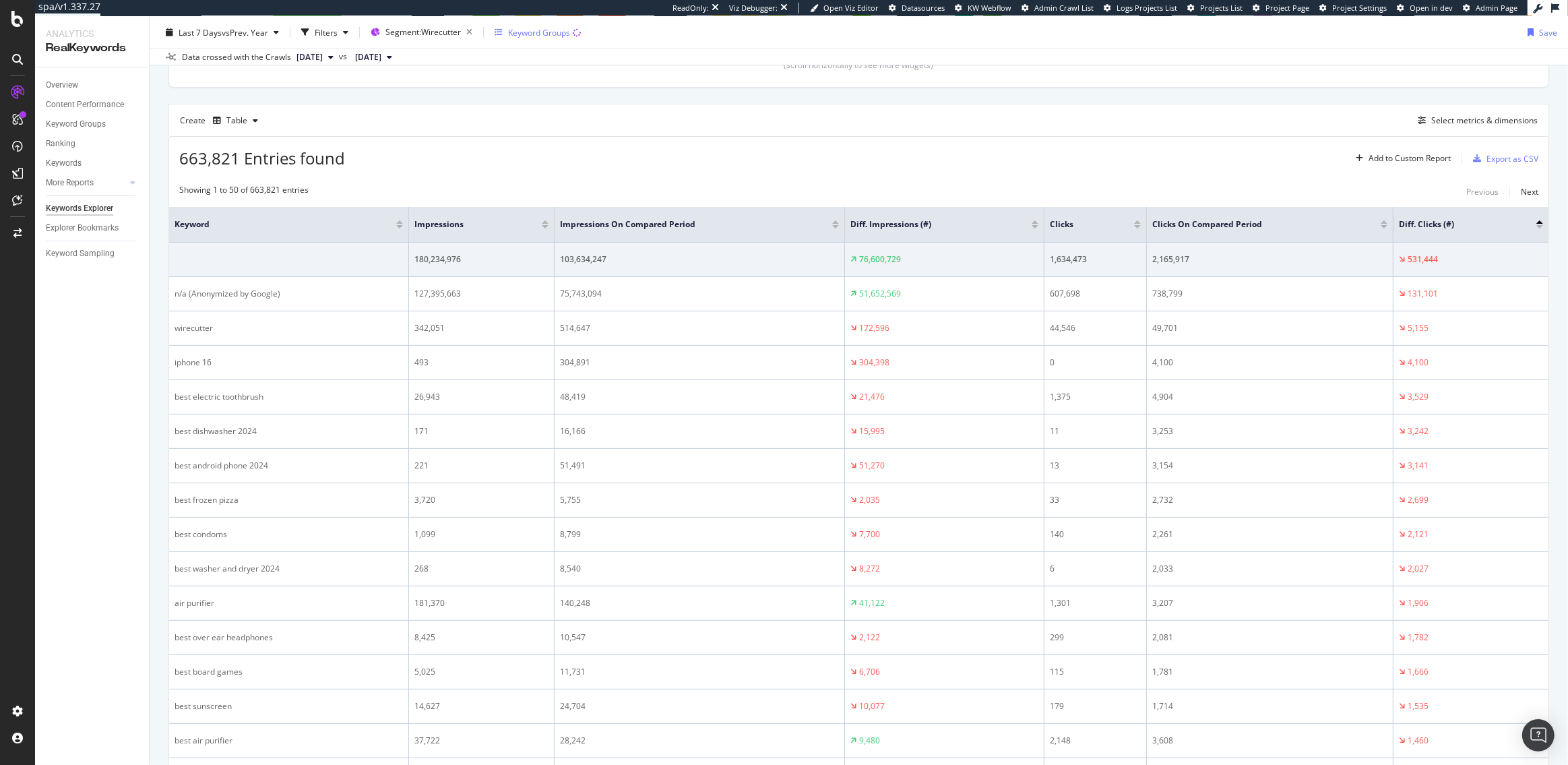
click at [527, 33] on div "Keyword Groups" at bounding box center [539, 32] width 62 height 12
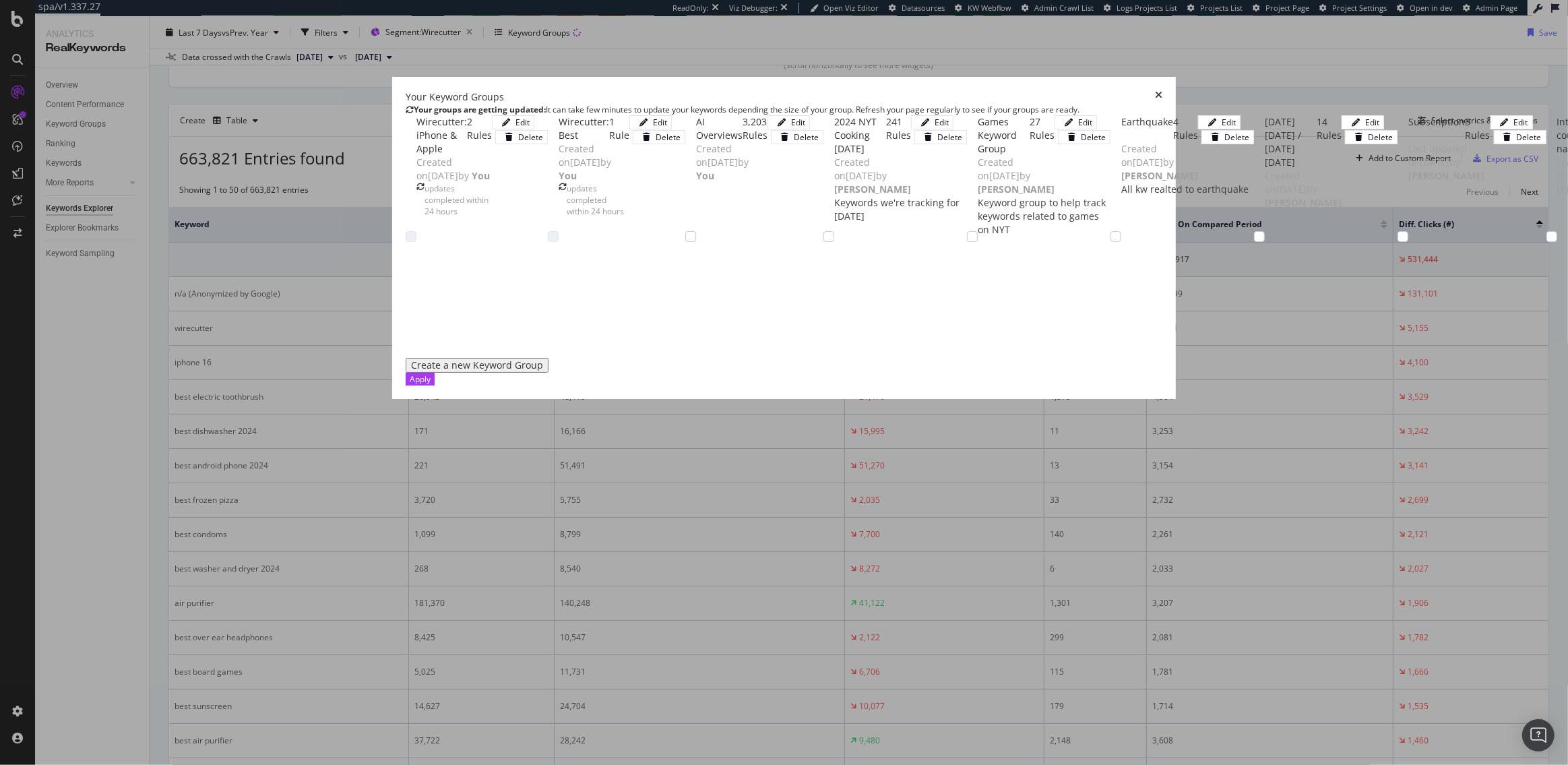
scroll to position [0, 0]
click at [1162, 91] on div "times" at bounding box center [1158, 97] width 7 height 13
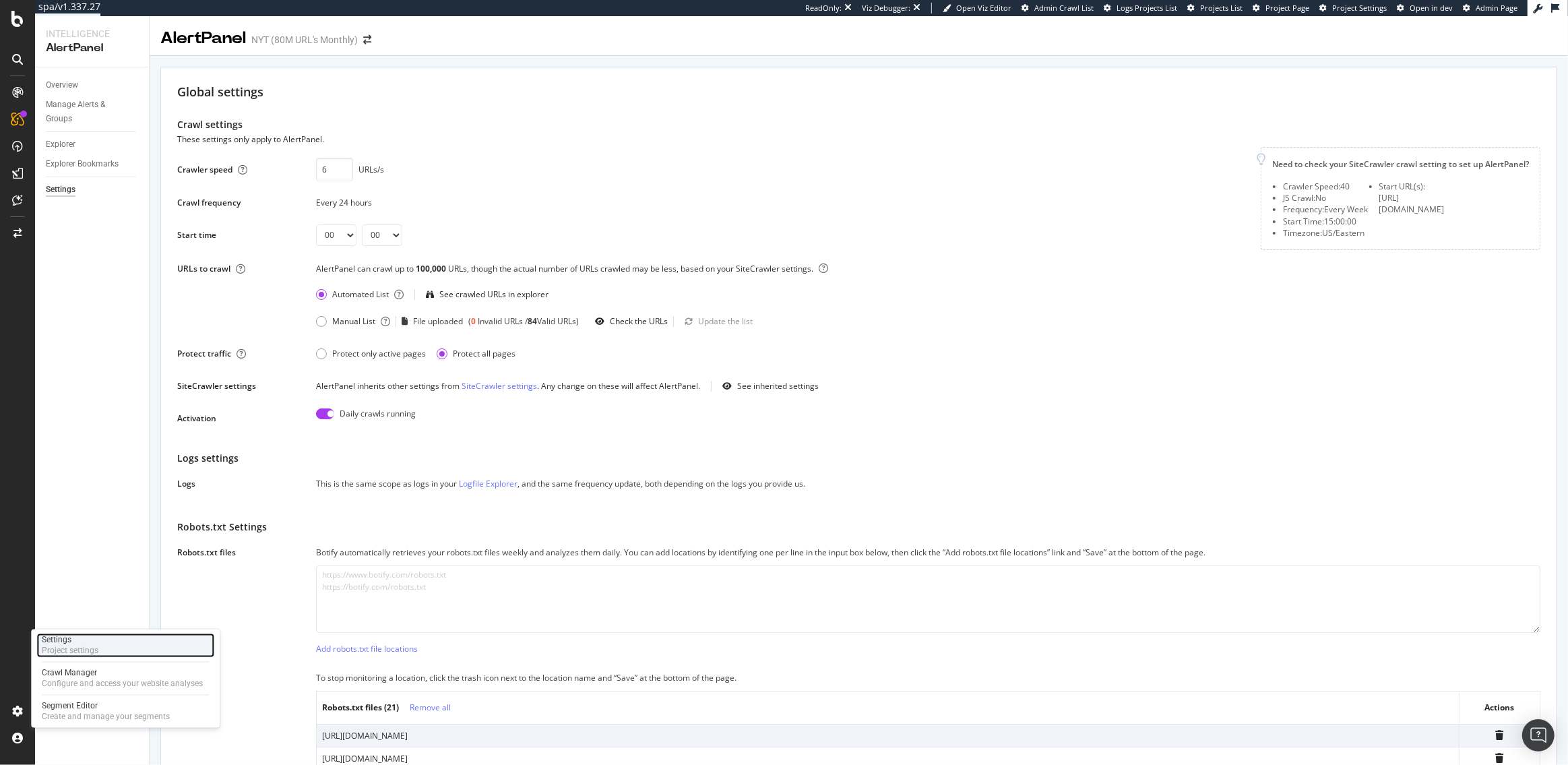
click at [117, 645] on div "Settings Project settings" at bounding box center [125, 645] width 178 height 24
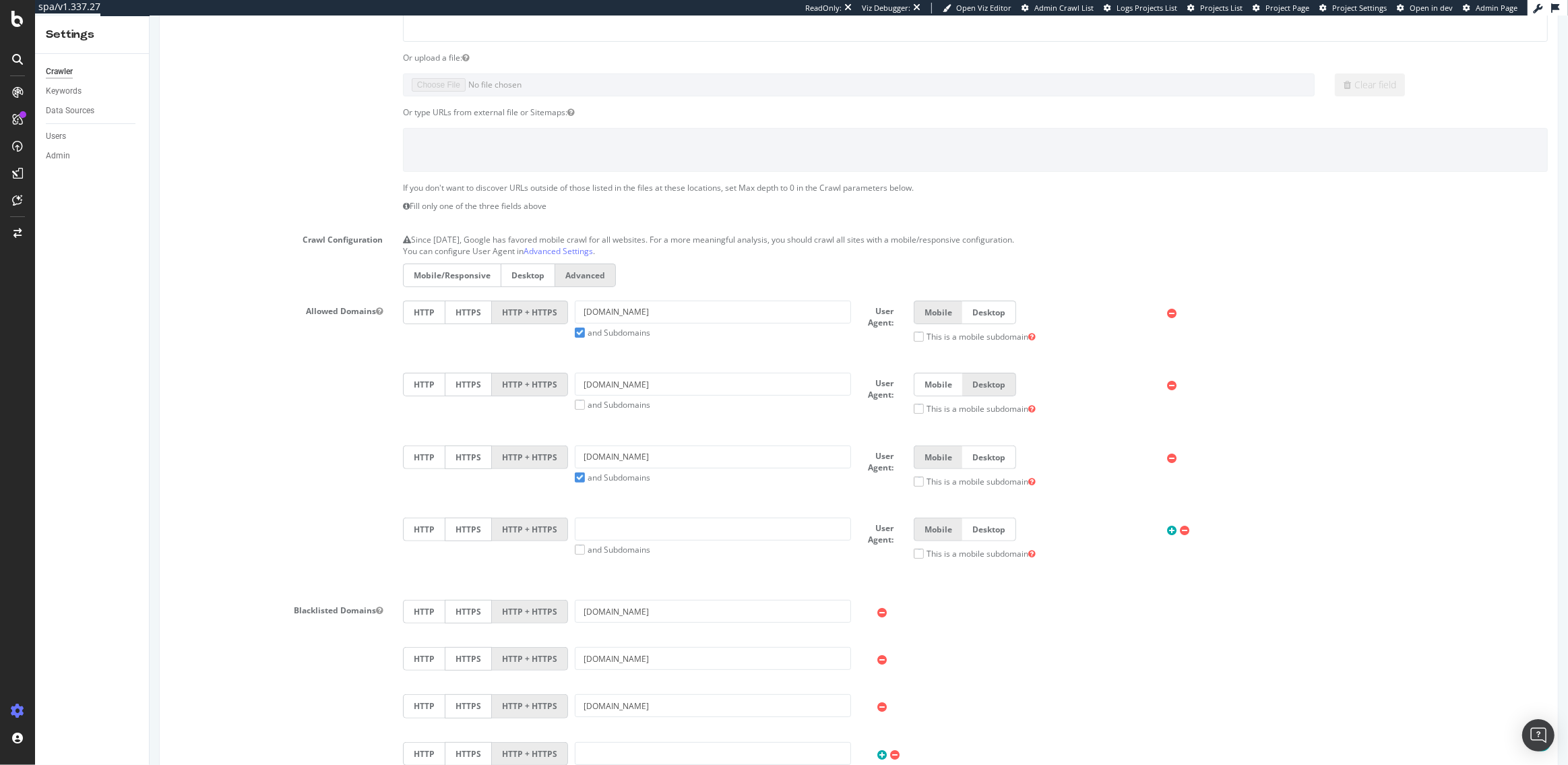
scroll to position [359, 0]
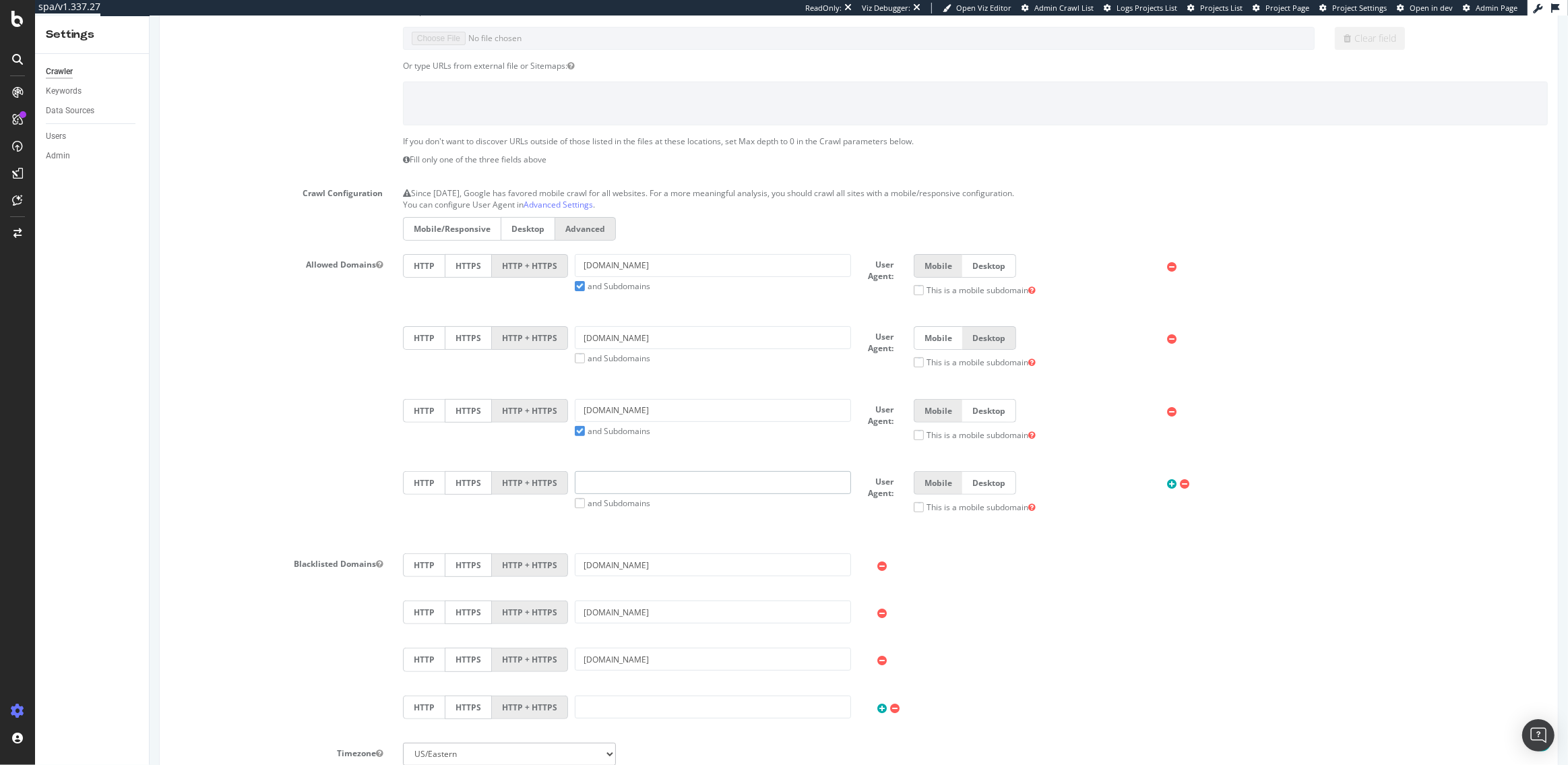
click at [637, 475] on input "text" at bounding box center [712, 482] width 276 height 23
paste input "[URL][DOMAIN_NAME]"
drag, startPoint x: 608, startPoint y: 482, endPoint x: 565, endPoint y: 481, distance: 43.0
click at [568, 481] on div "https://thewirecutter.com/robots.txt and Subdomains" at bounding box center [712, 490] width 290 height 37
drag, startPoint x: 718, startPoint y: 481, endPoint x: 650, endPoint y: 481, distance: 68.0
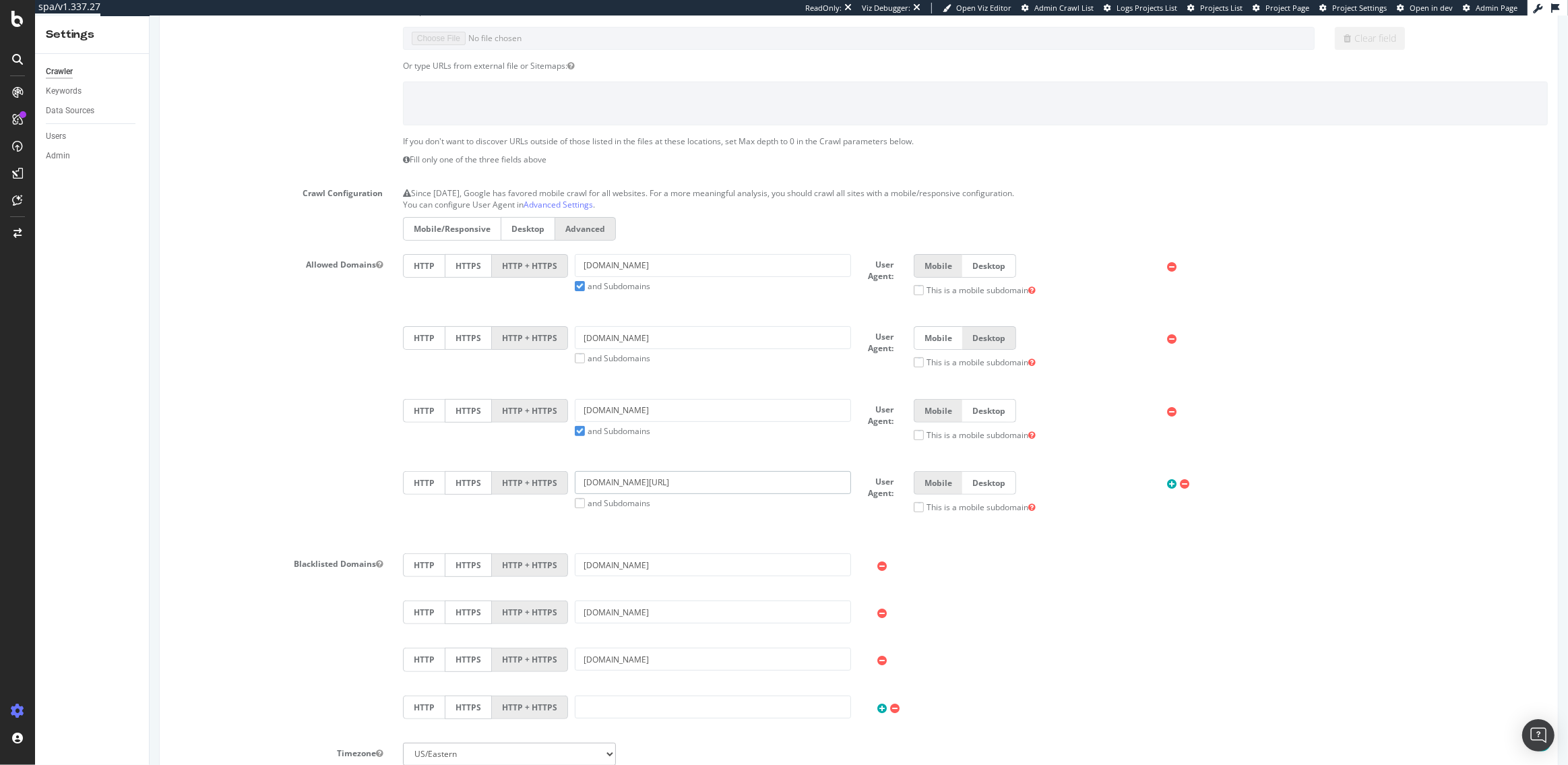
click at [650, 481] on input "thewirecutter.com/robots.txt" at bounding box center [712, 482] width 276 height 23
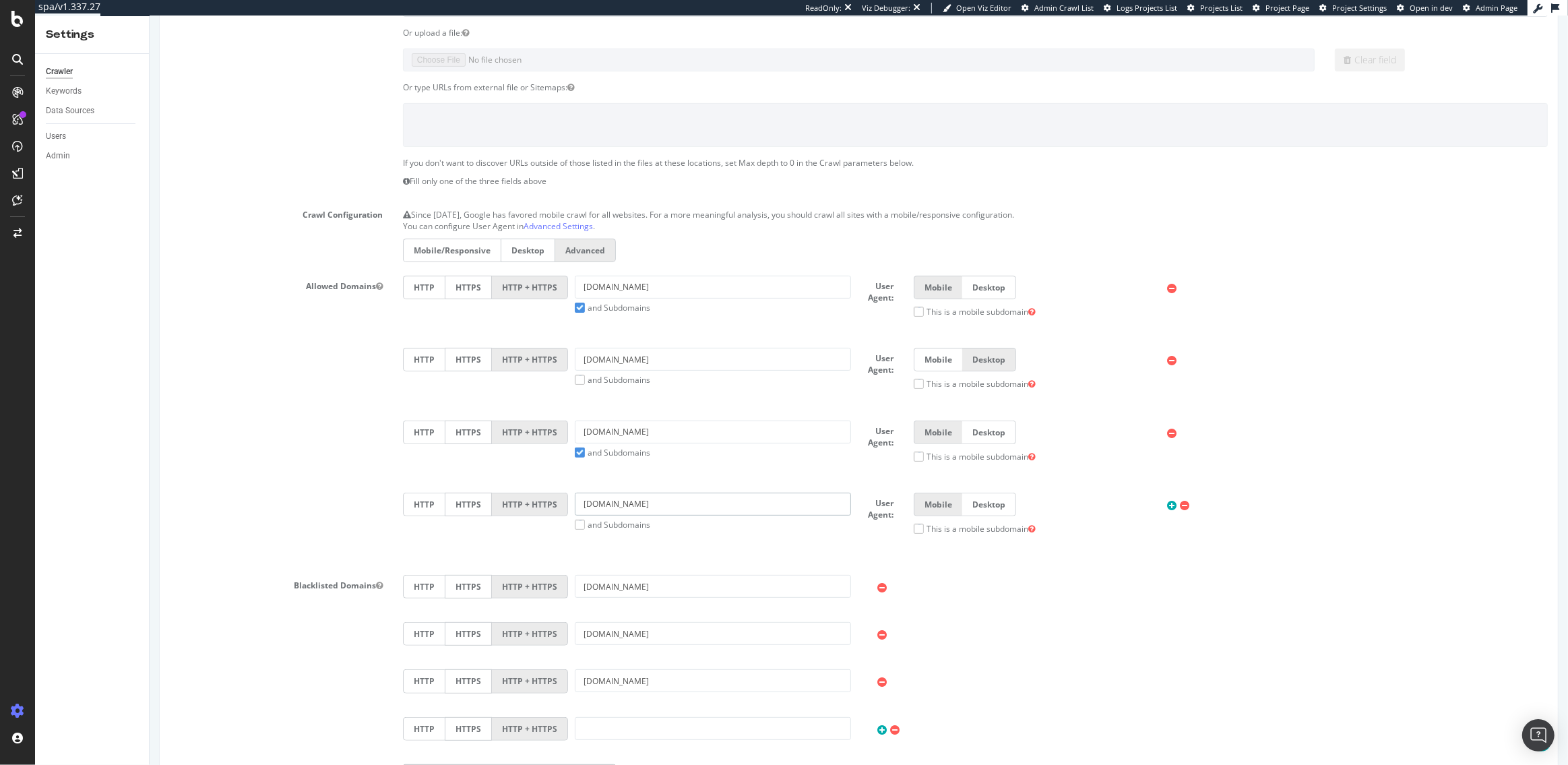
scroll to position [171, 0]
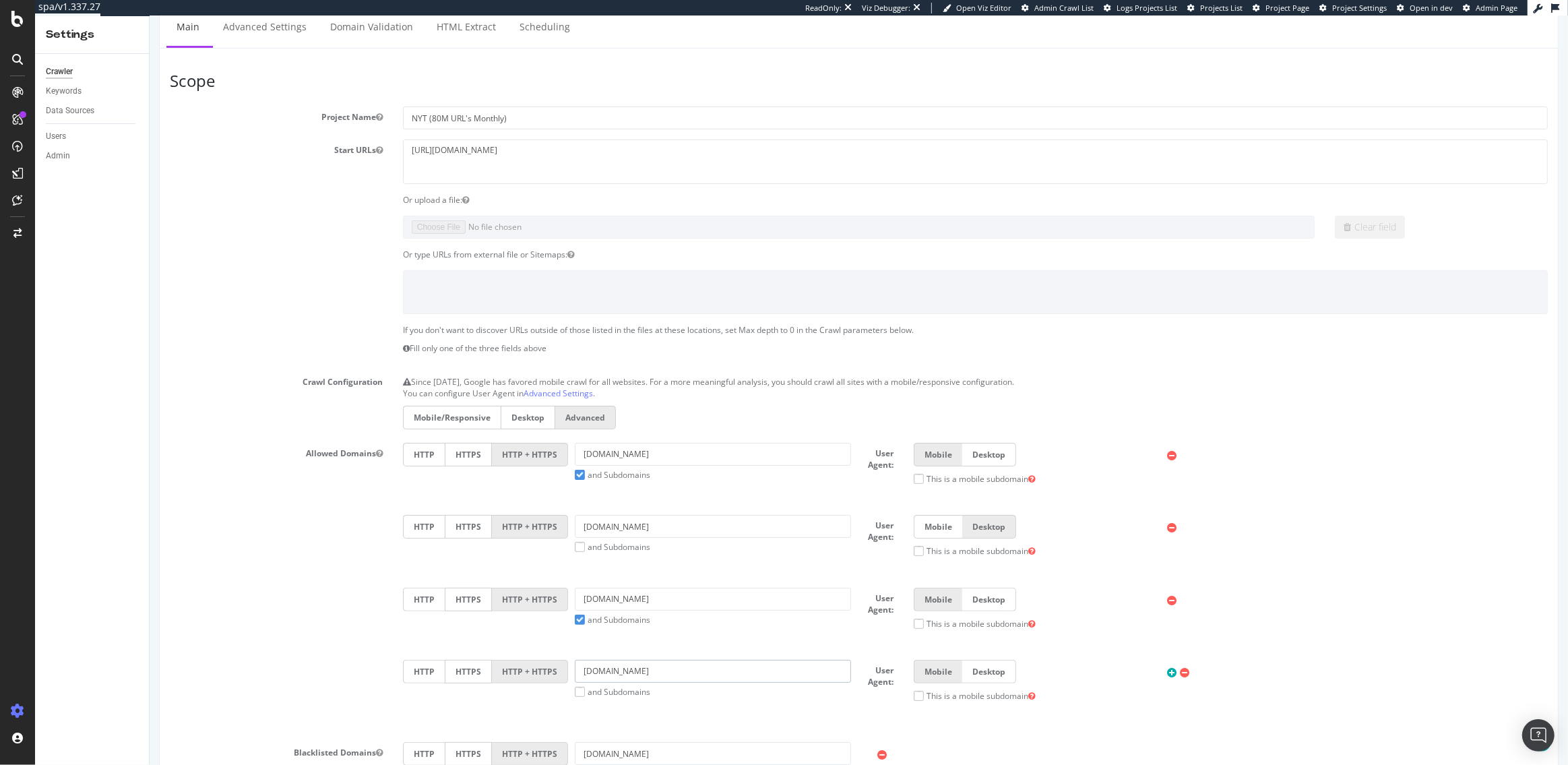
type input "[DOMAIN_NAME]"
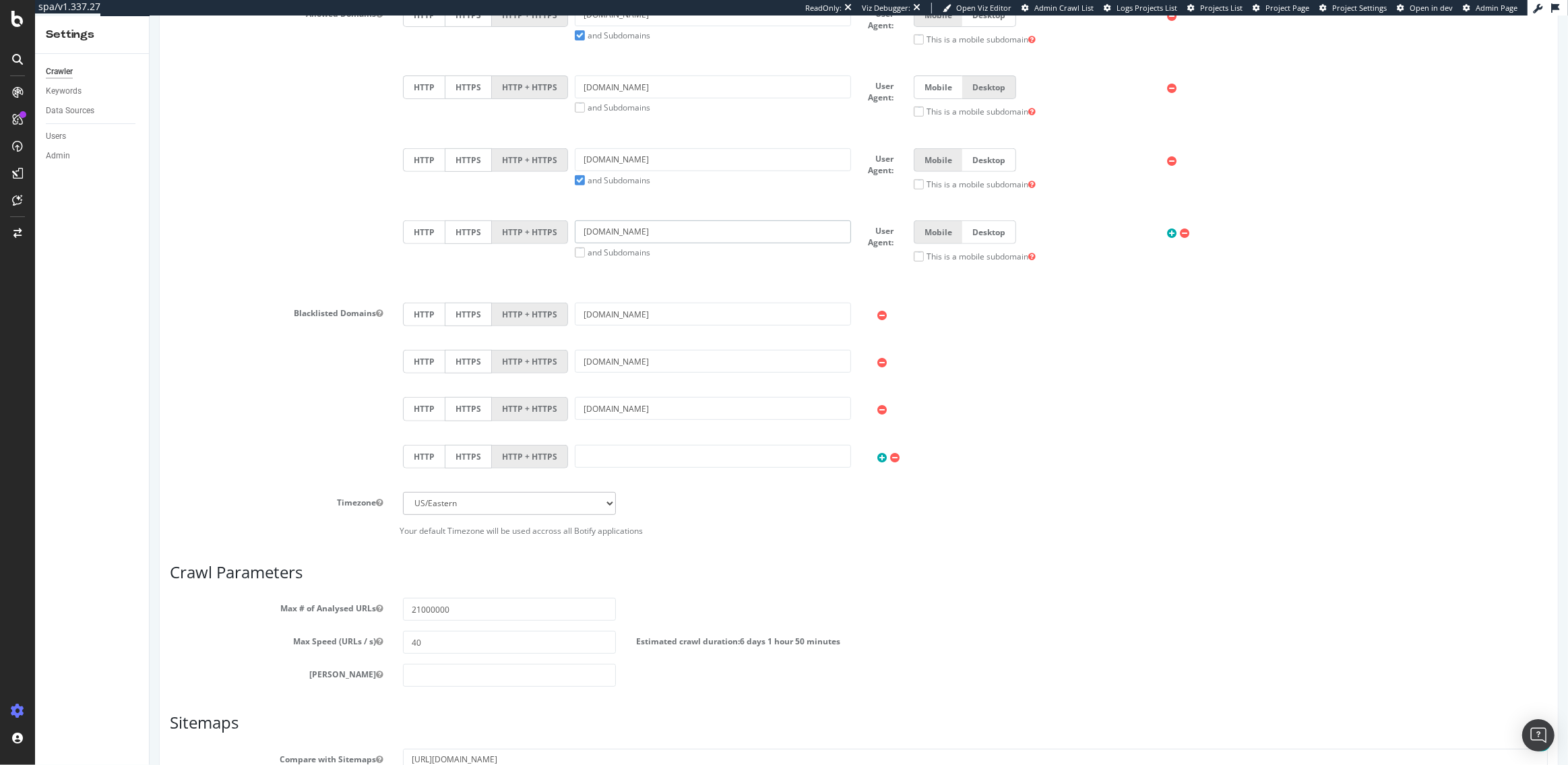
scroll to position [769, 0]
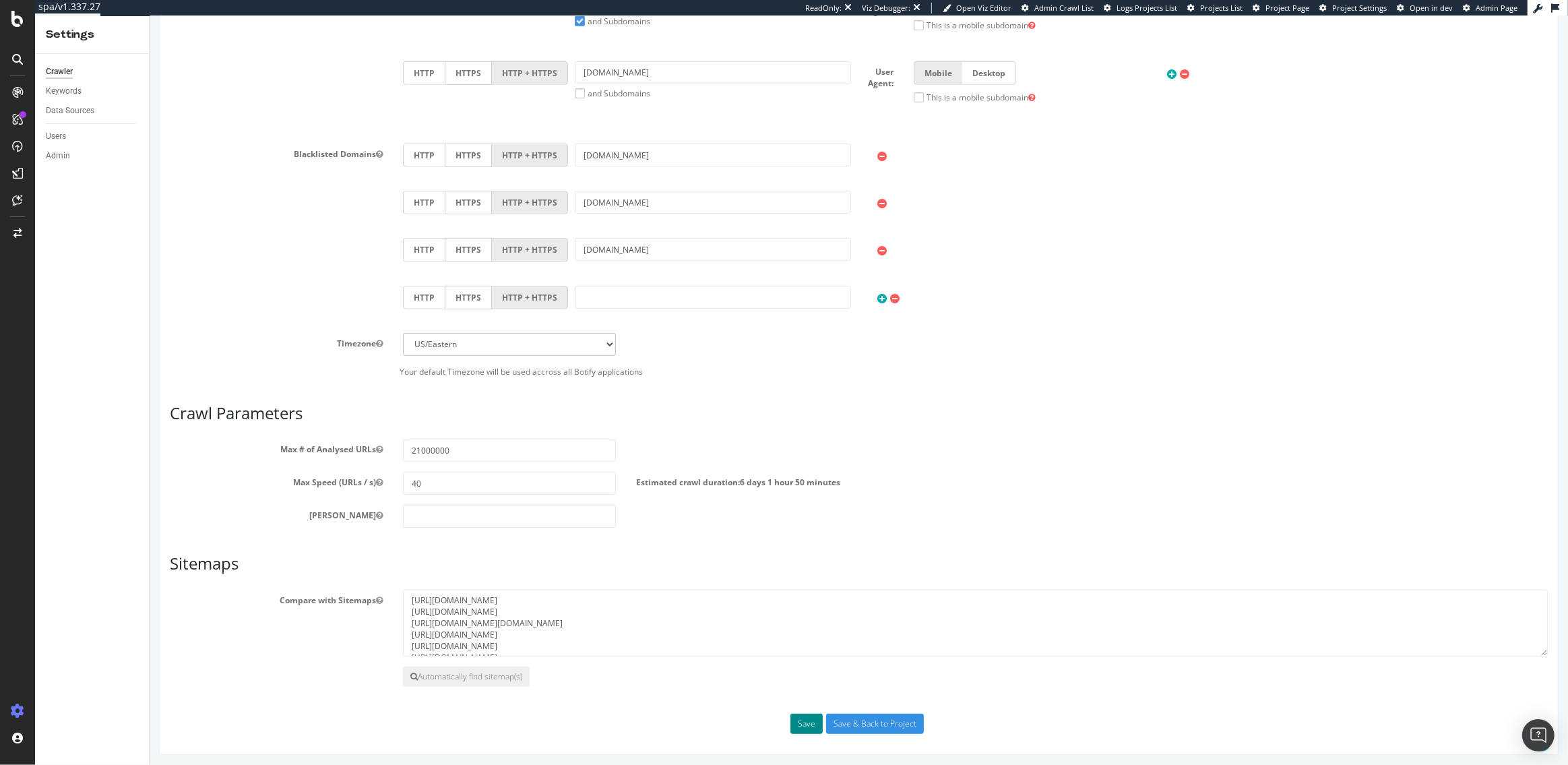
click at [808, 721] on button "Save" at bounding box center [806, 723] width 32 height 20
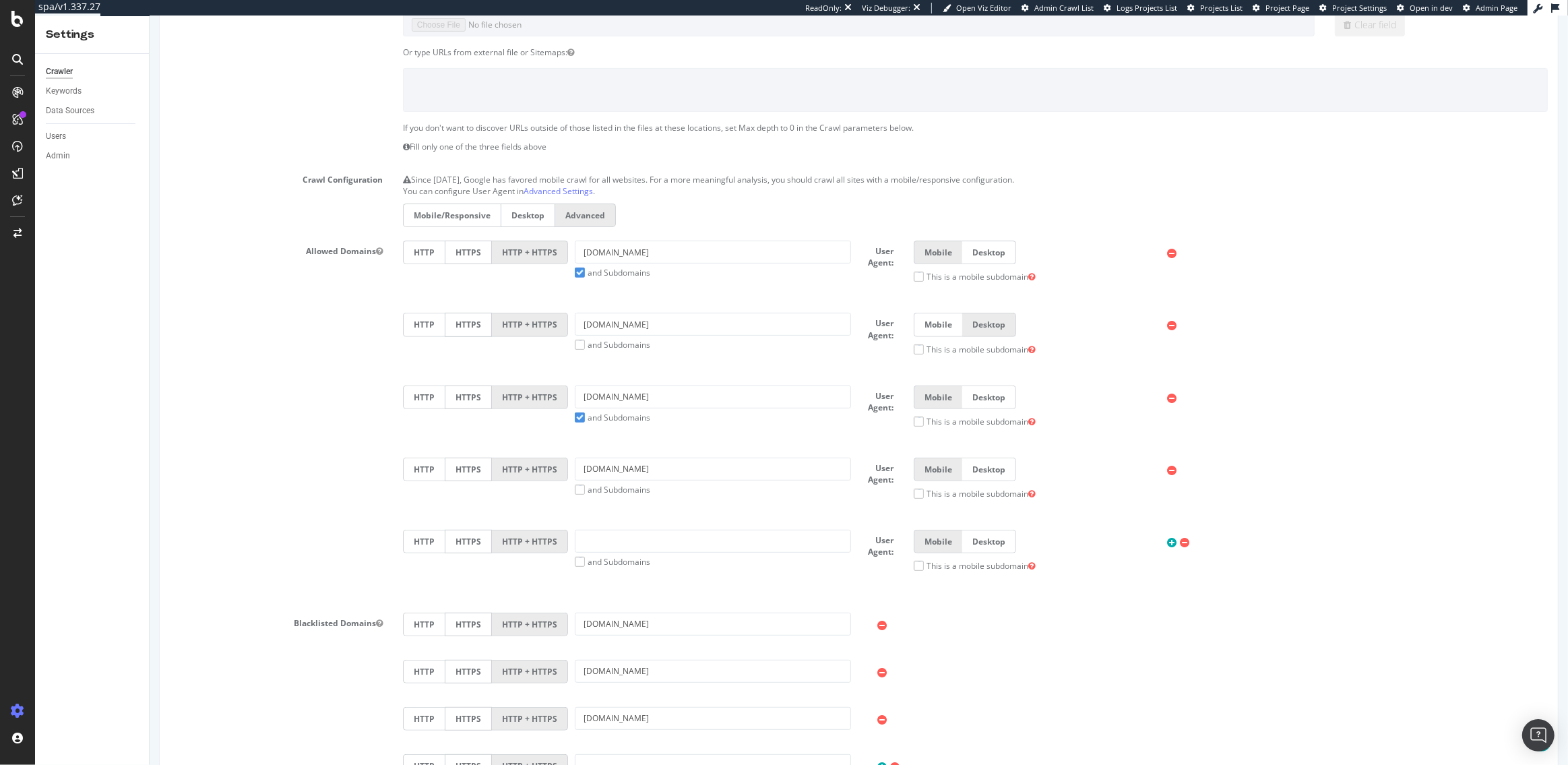
scroll to position [520, 0]
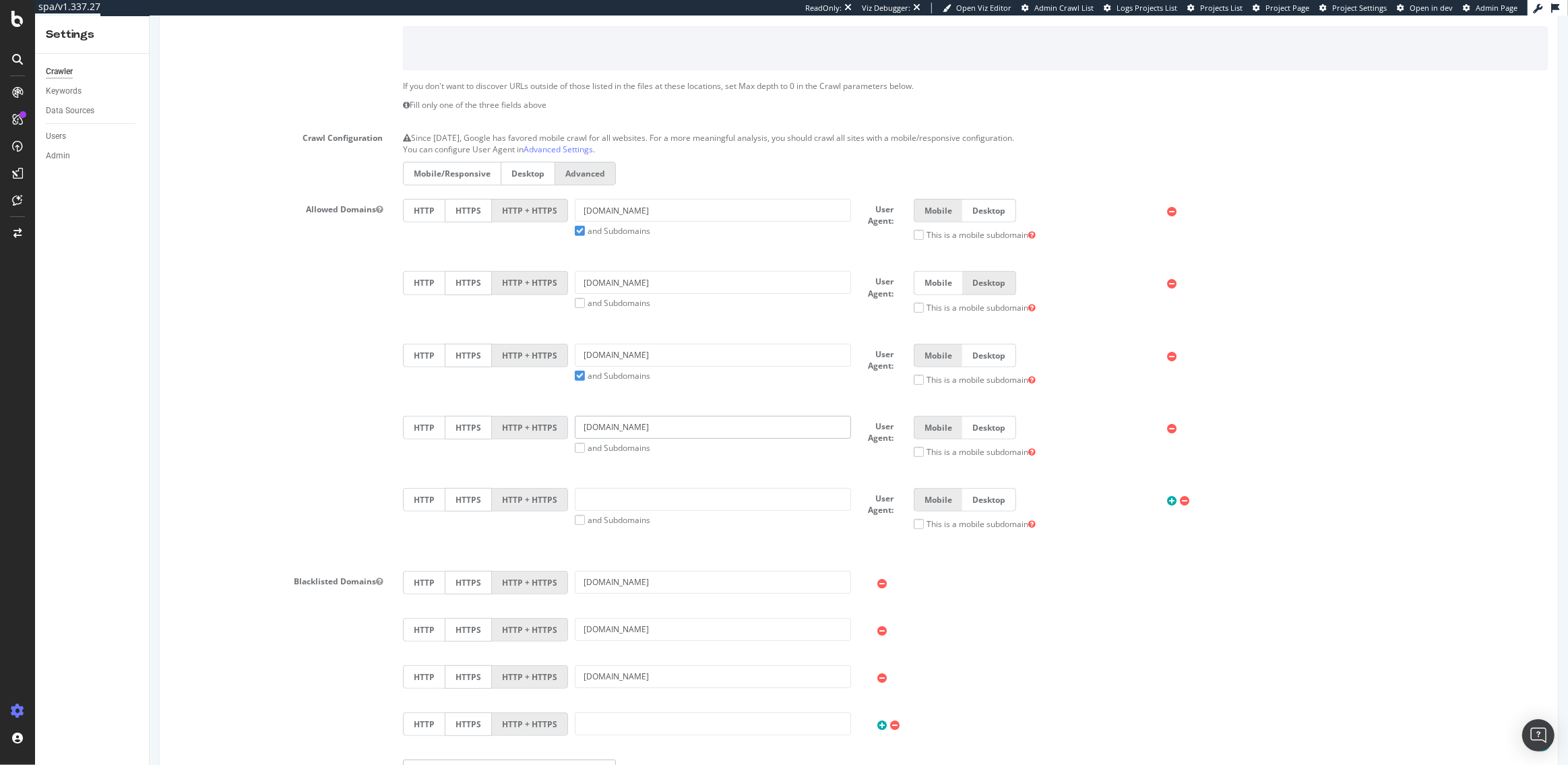
click at [776, 427] on input "[DOMAIN_NAME]" at bounding box center [712, 427] width 276 height 23
type input "\"
click at [611, 470] on div "HTTP HTTPS HTTP + HTTPS nytimes.com and Subdomains User Agent: Mobile Desktop T…" at bounding box center [974, 379] width 1165 height 362
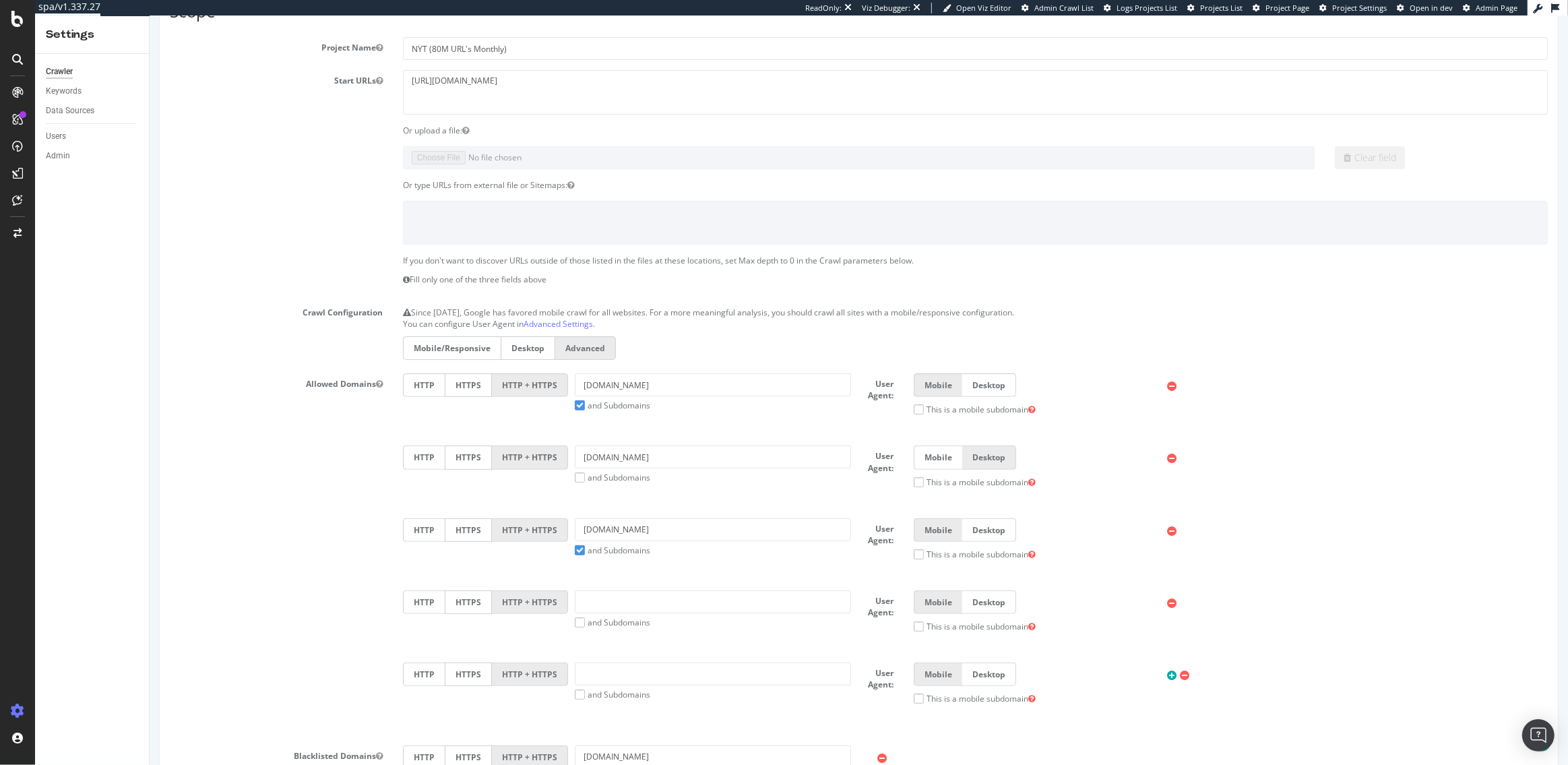
scroll to position [344, 0]
click at [598, 597] on input "text" at bounding box center [712, 603] width 276 height 23
click at [521, 77] on textarea "[URL][DOMAIN_NAME]" at bounding box center [975, 92] width 1145 height 44
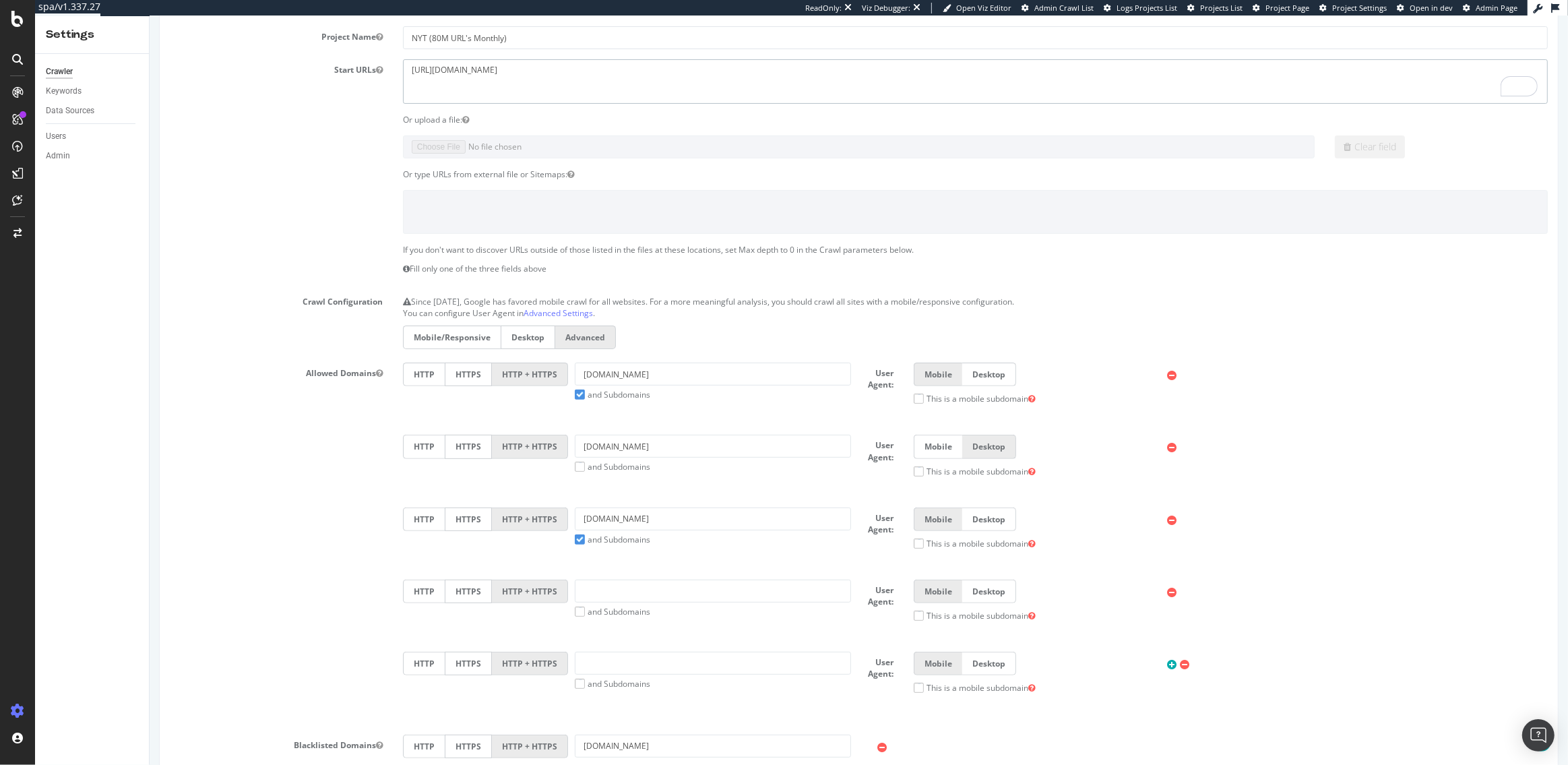
scroll to position [319, 0]
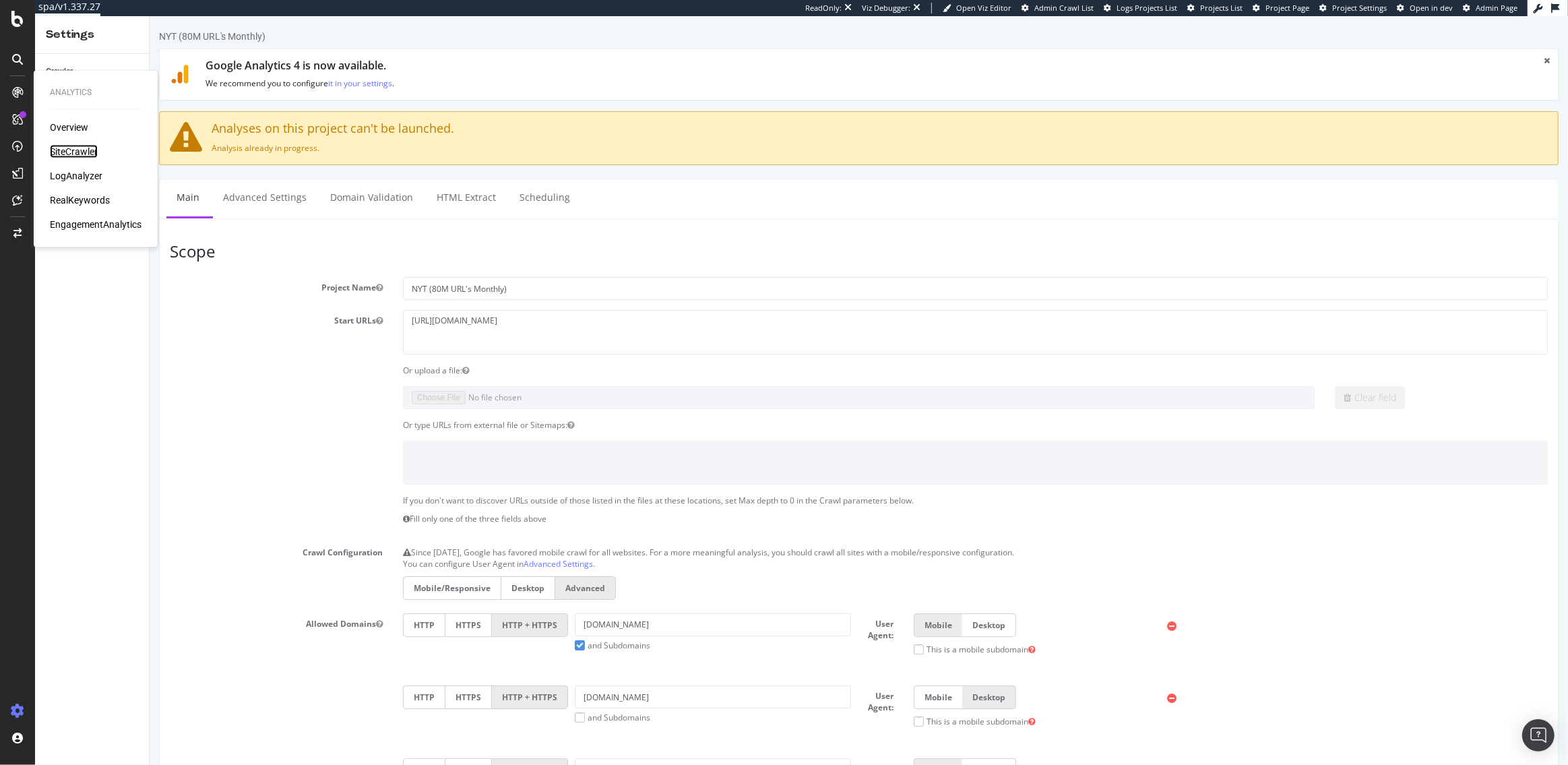
click at [70, 147] on div "SiteCrawler" at bounding box center [74, 151] width 48 height 13
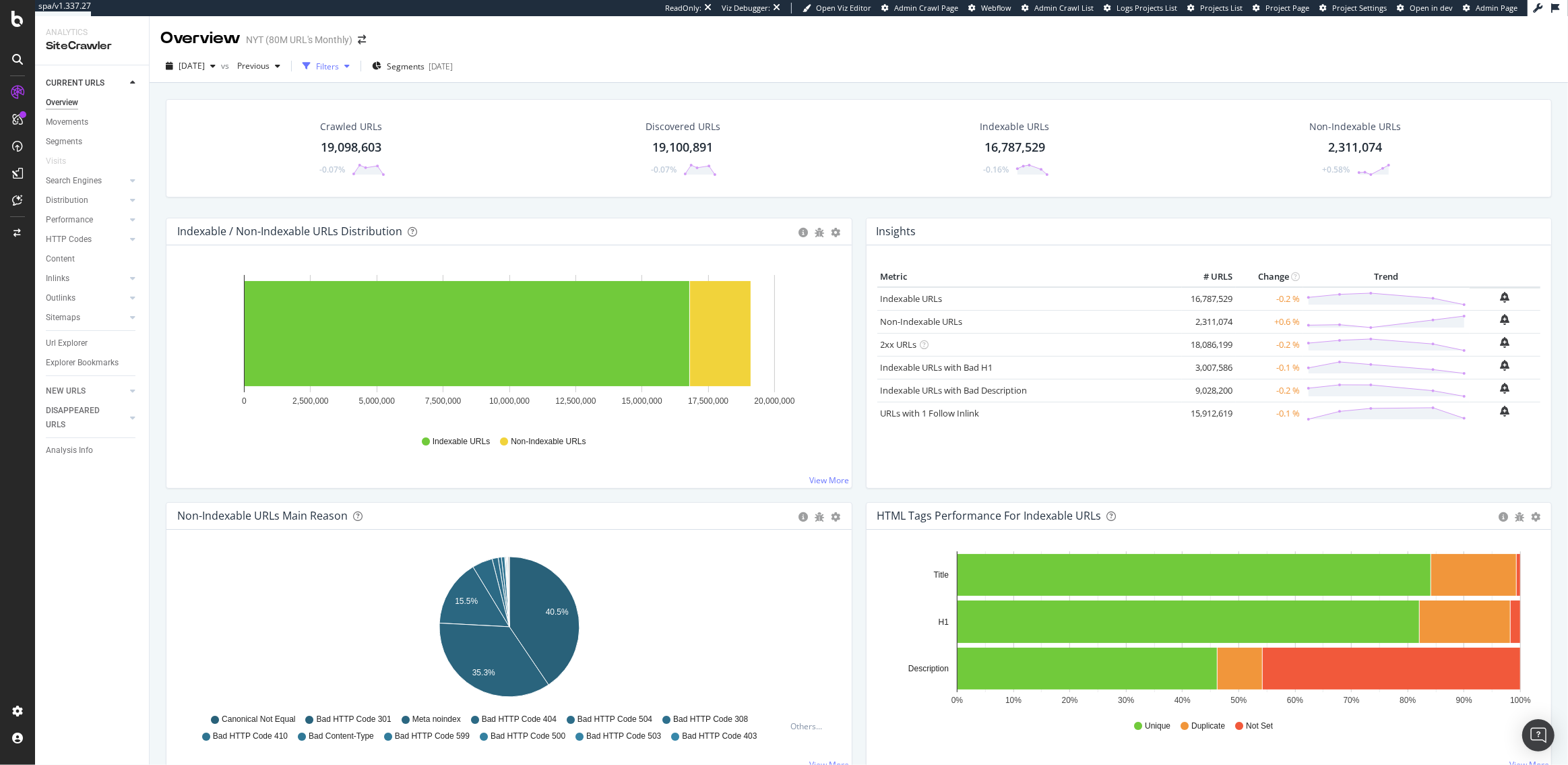
click at [338, 68] on div "Filters" at bounding box center [328, 66] width 23 height 12
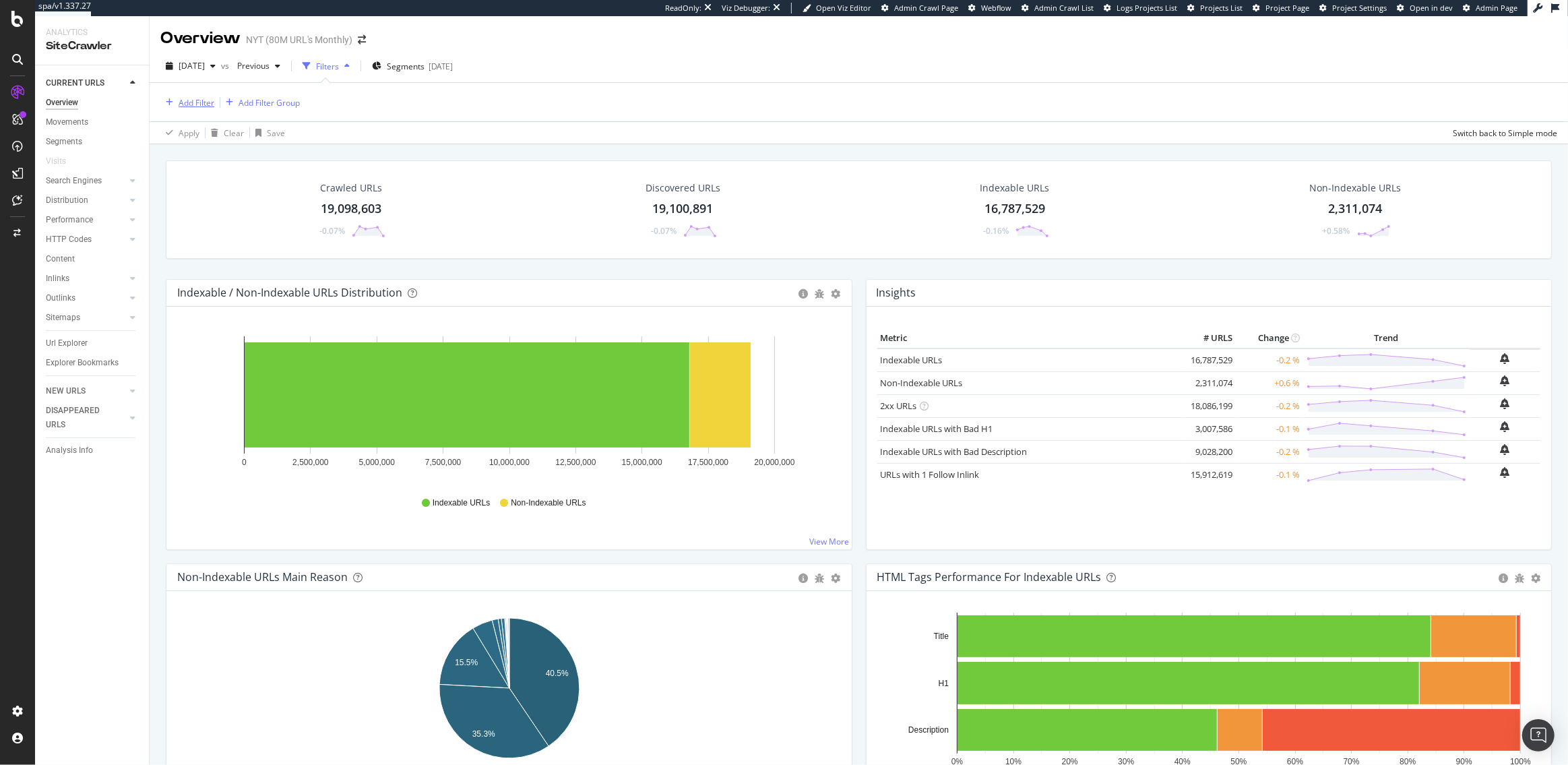
click at [185, 100] on div "Add Filter" at bounding box center [196, 102] width 36 height 12
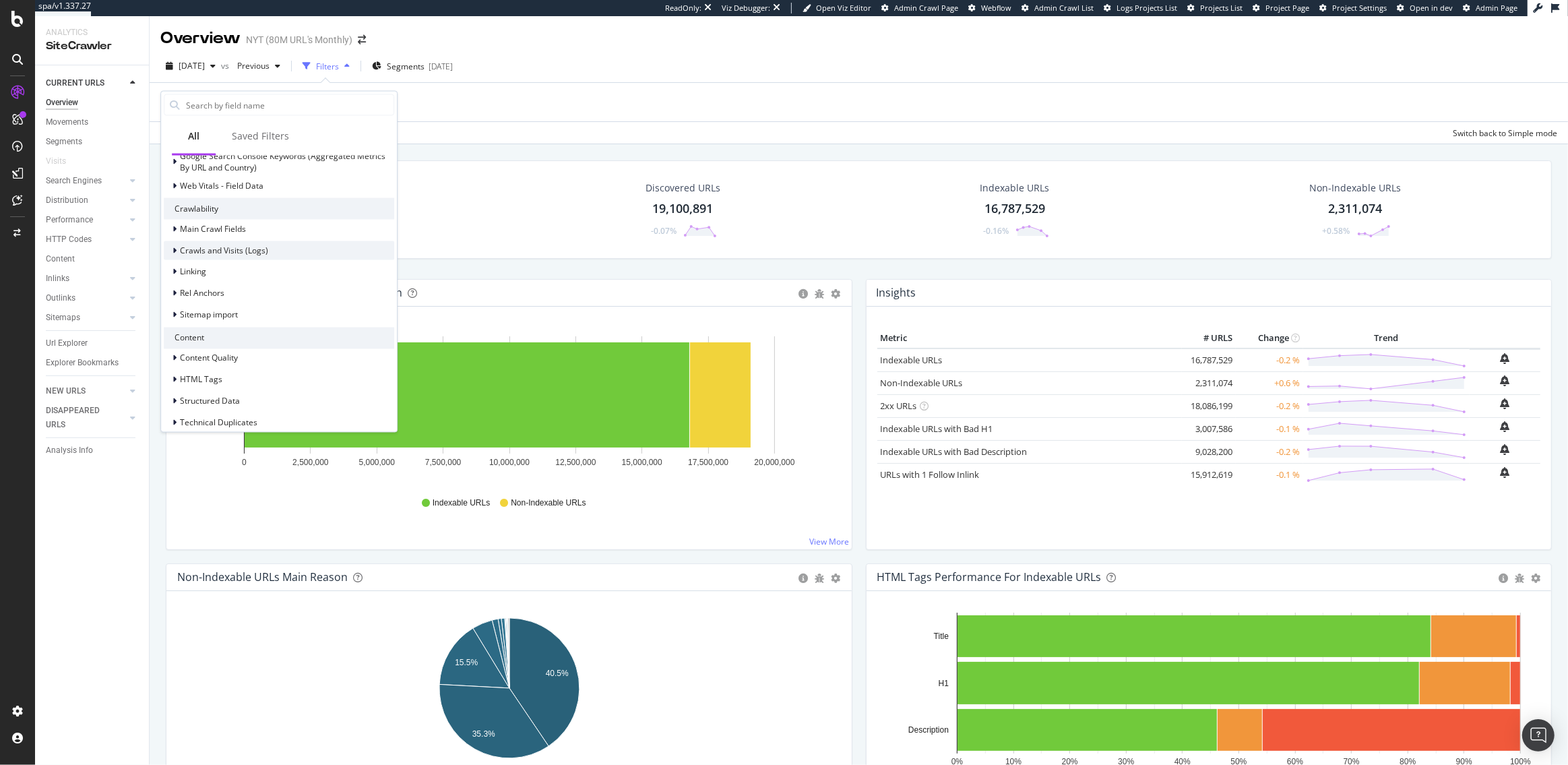
scroll to position [323, 0]
click at [199, 264] on span "Linking" at bounding box center [194, 267] width 27 height 12
click at [183, 303] on icon at bounding box center [182, 307] width 4 height 8
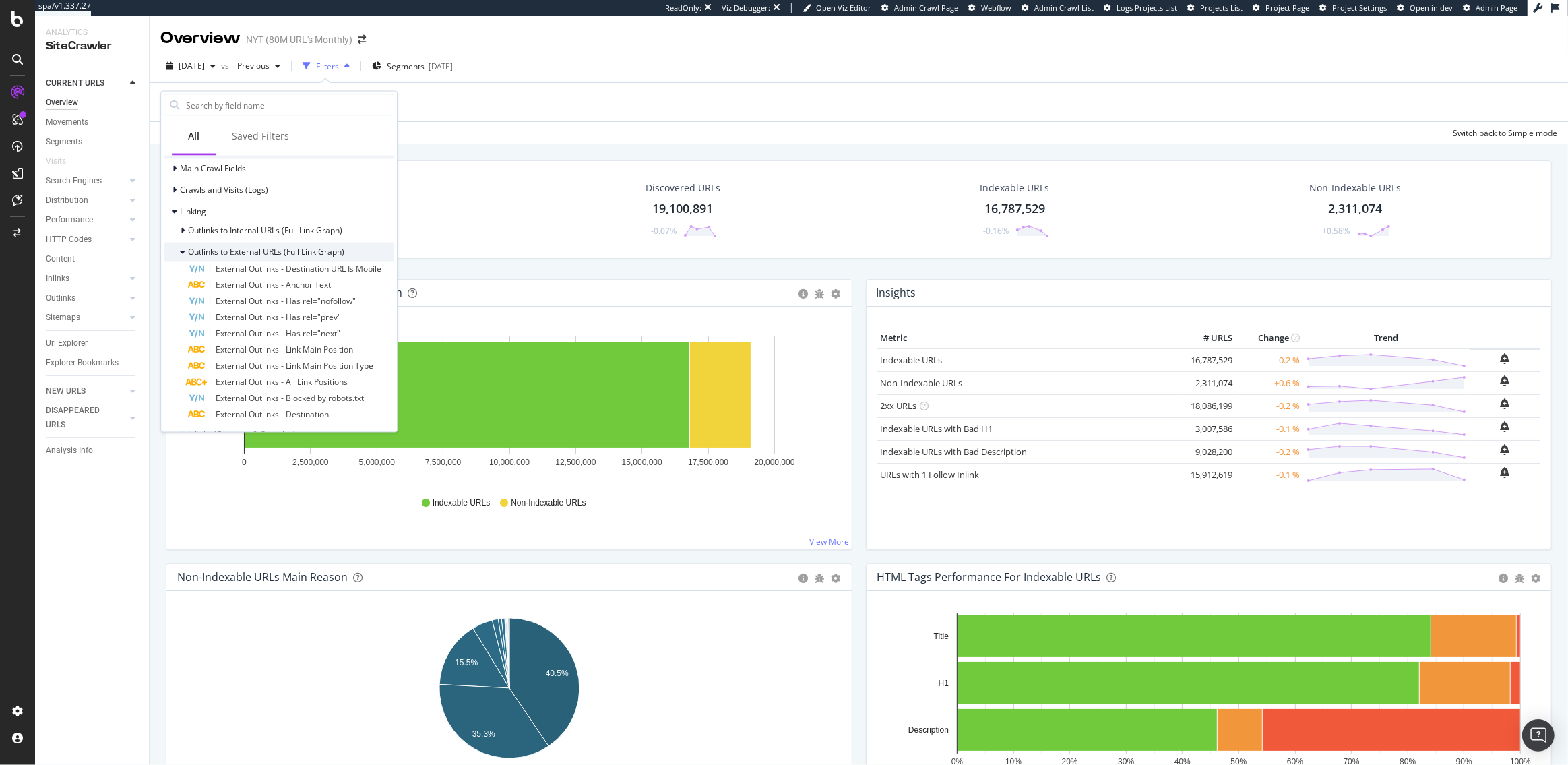
scroll to position [378, 0]
click at [252, 409] on span "External Outlinks - Destination" at bounding box center [272, 413] width 113 height 12
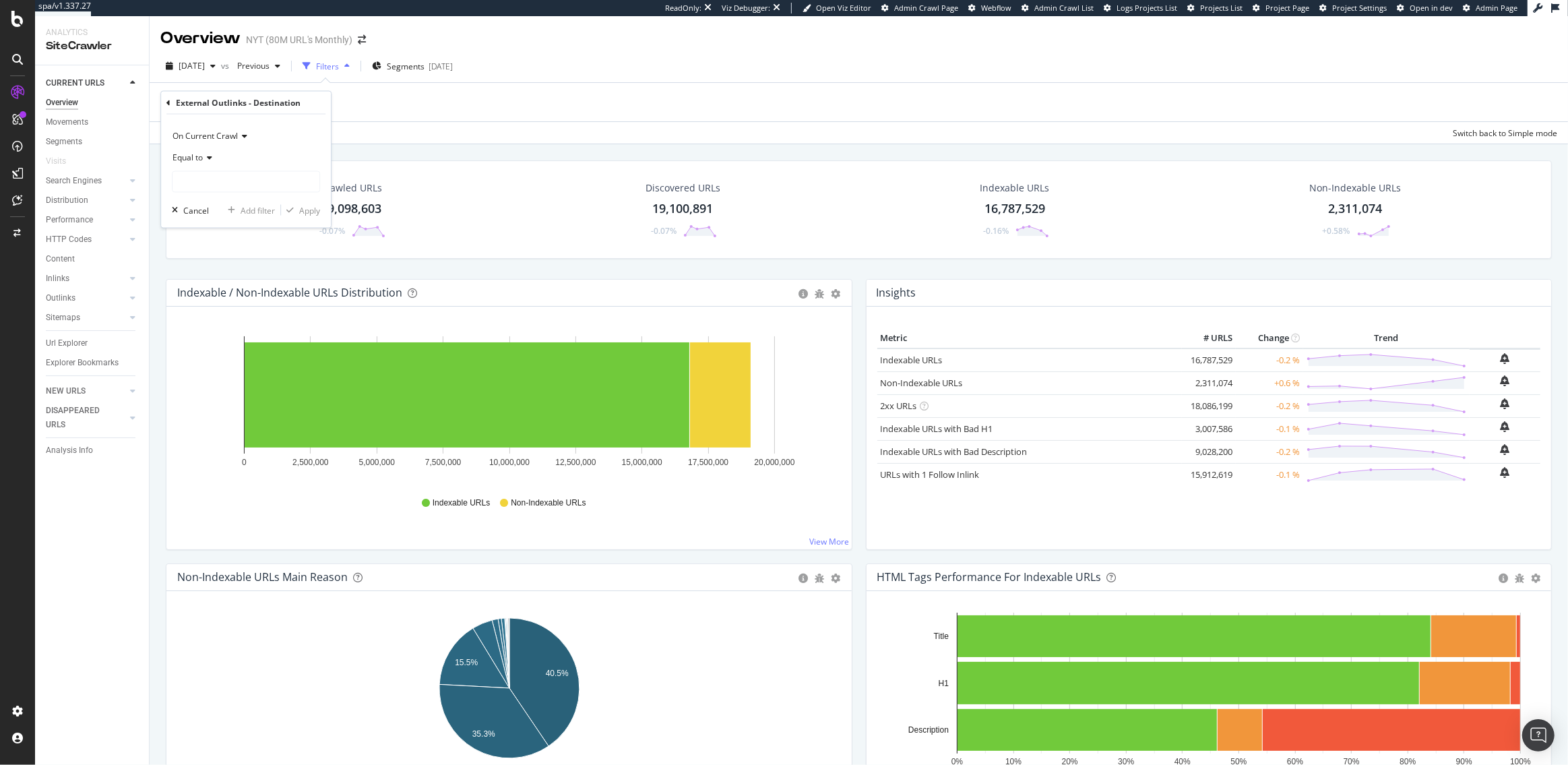
click at [194, 163] on div "Equal to" at bounding box center [245, 157] width 148 height 21
click at [198, 284] on span "Contains" at bounding box center [195, 290] width 33 height 12
click at [205, 178] on input "text" at bounding box center [245, 182] width 147 height 21
paste input "[URL][DOMAIN_NAME]"
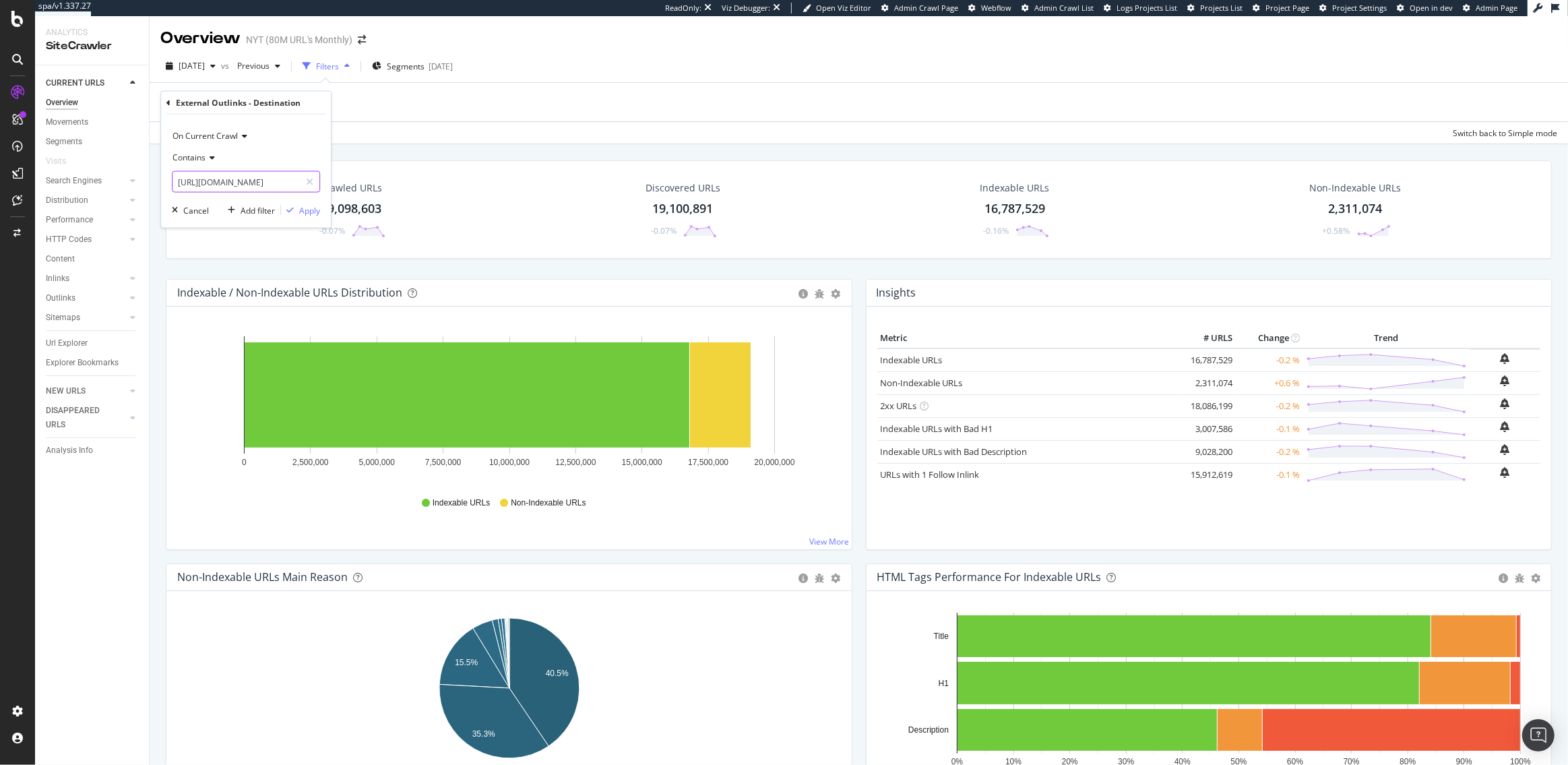
drag, startPoint x: 255, startPoint y: 181, endPoint x: 362, endPoint y: 192, distance: 107.6
click at [362, 192] on body "spa/v1.337.27 ReadOnly: Viz Debugger: Open Viz Editor Admin Crawl Page Webflow …" at bounding box center [784, 382] width 1568 height 765
drag, startPoint x: 205, startPoint y: 181, endPoint x: 124, endPoint y: 181, distance: 81.0
click at [124, 181] on body "spa/v1.337.27 ReadOnly: Viz Debugger: Open Viz Editor Admin Crawl Page Webflow …" at bounding box center [784, 382] width 1568 height 765
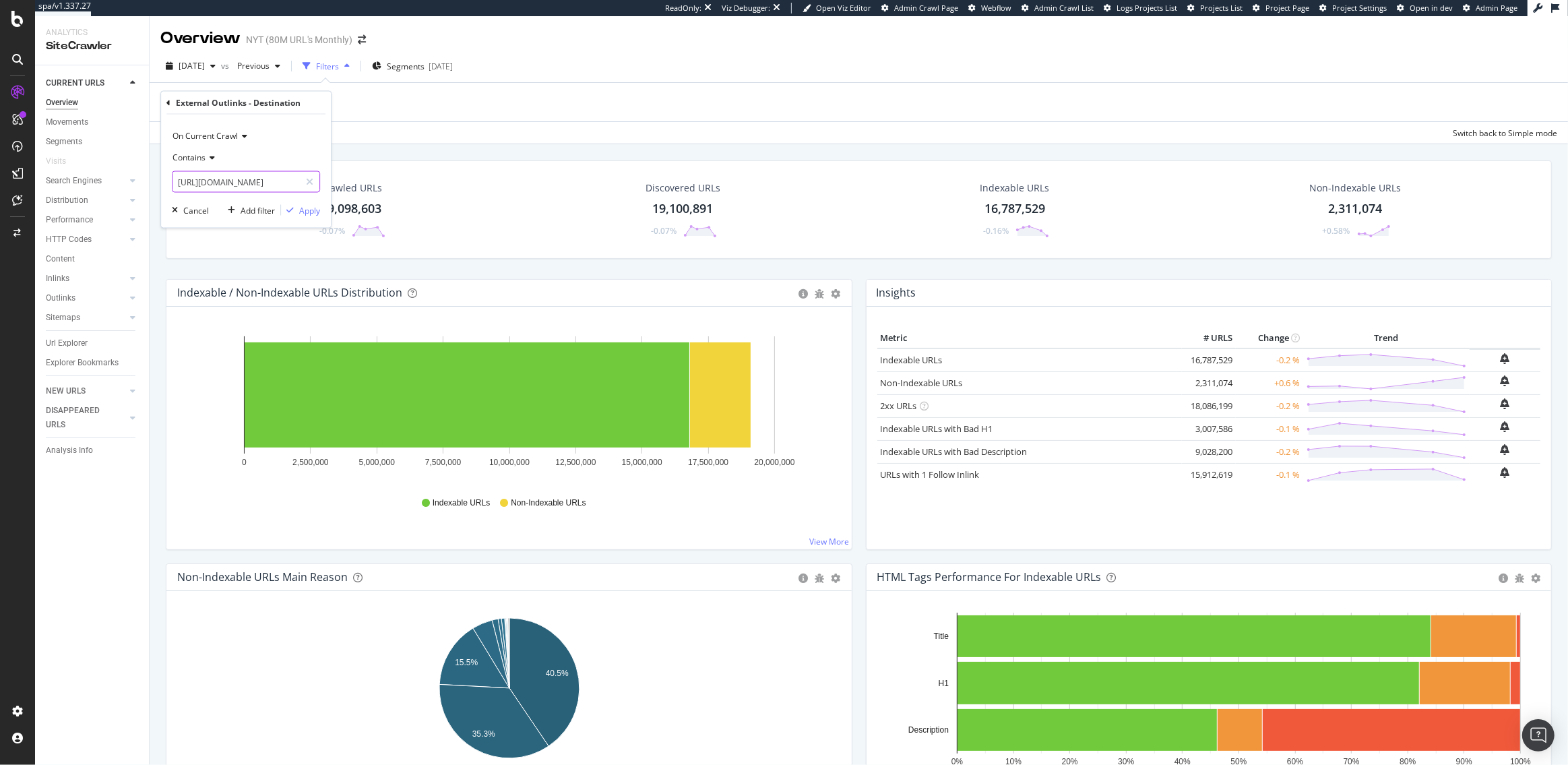
click at [204, 181] on input "[URL][DOMAIN_NAME]" at bounding box center [235, 182] width 127 height 21
type input "[DOMAIN_NAME]"
click at [308, 211] on div "Apply" at bounding box center [310, 210] width 21 height 12
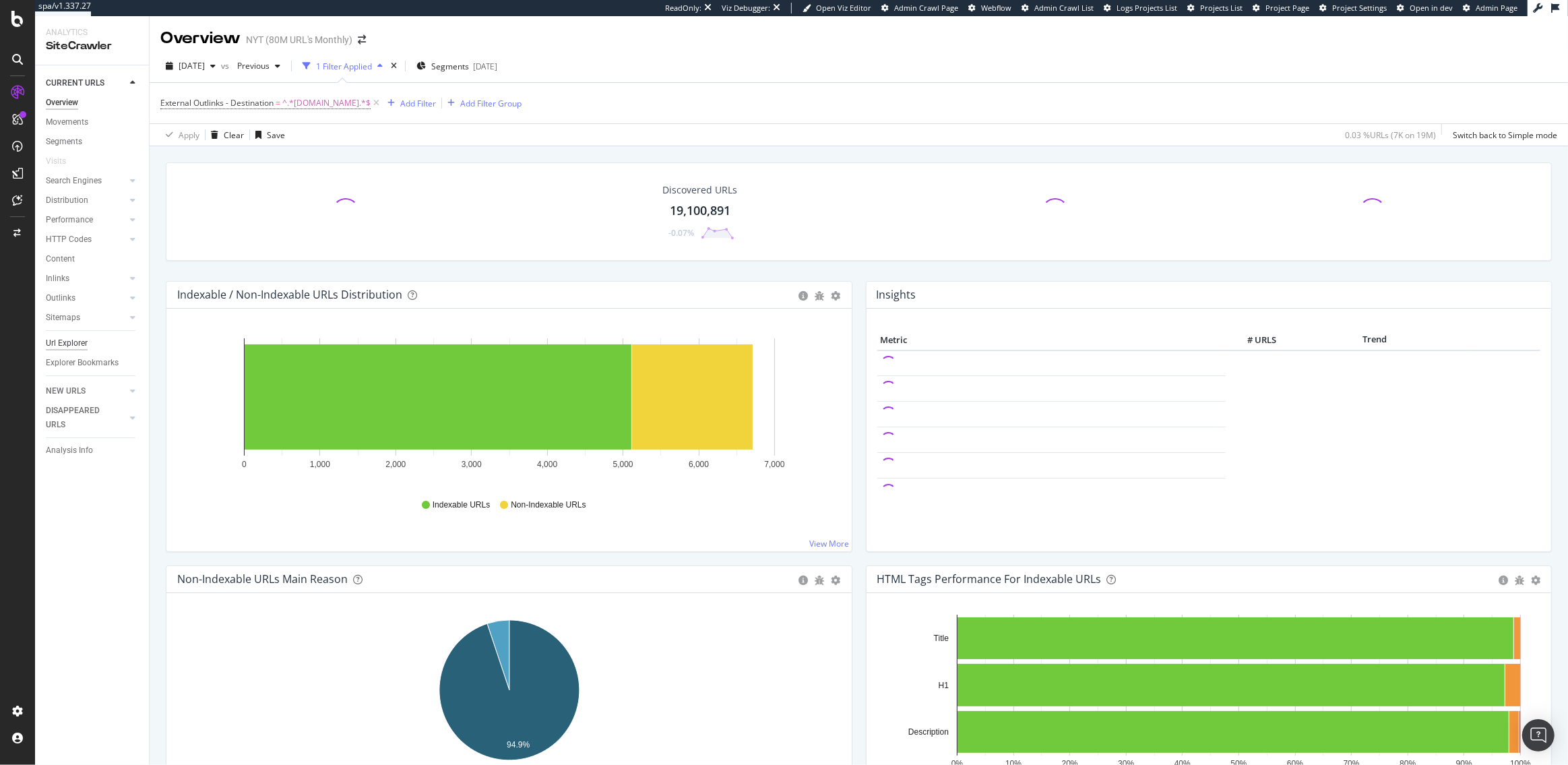
click at [66, 342] on div "Url Explorer" at bounding box center [67, 343] width 42 height 14
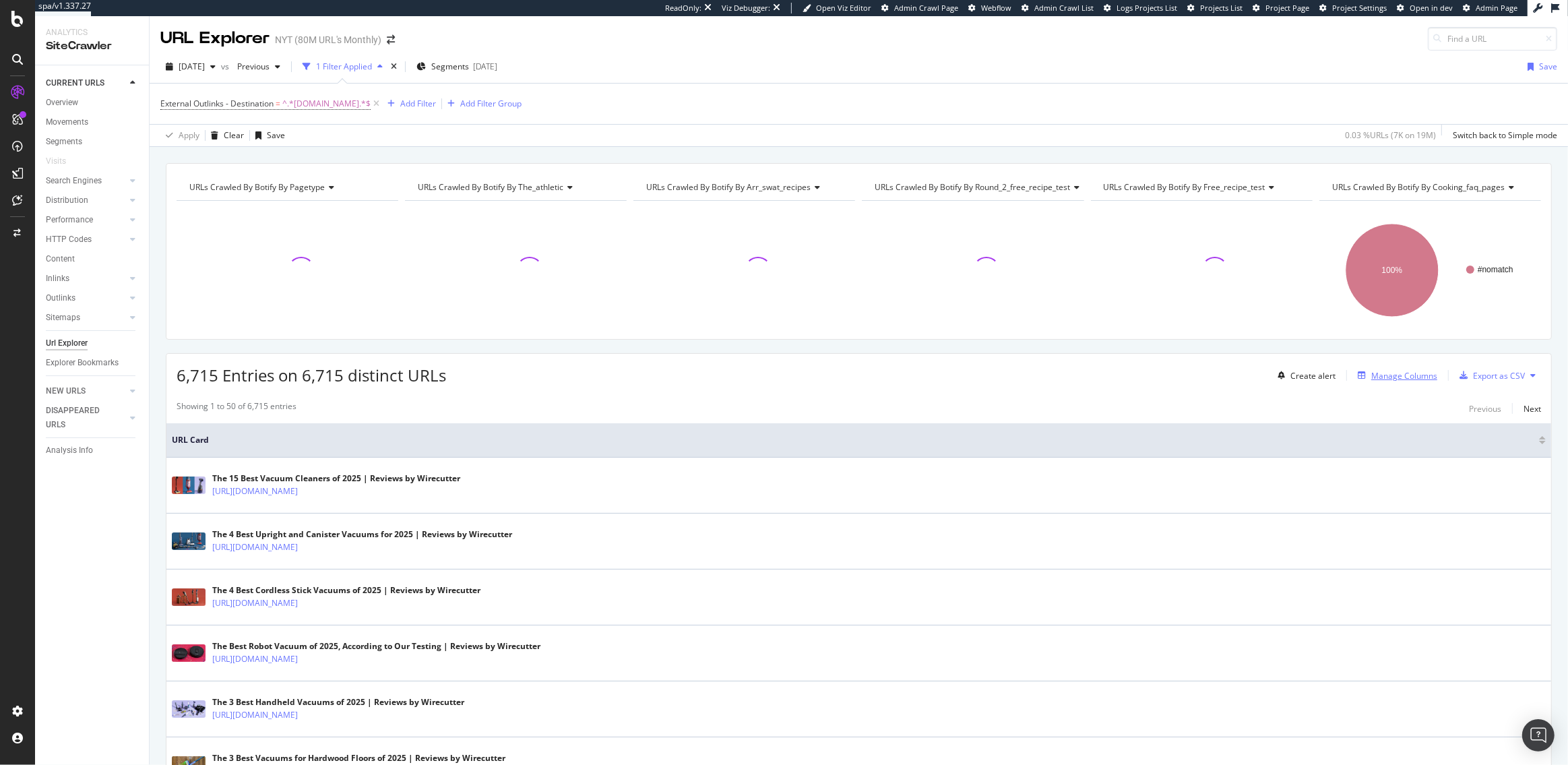
click at [1401, 374] on div "Manage Columns" at bounding box center [1404, 375] width 66 height 12
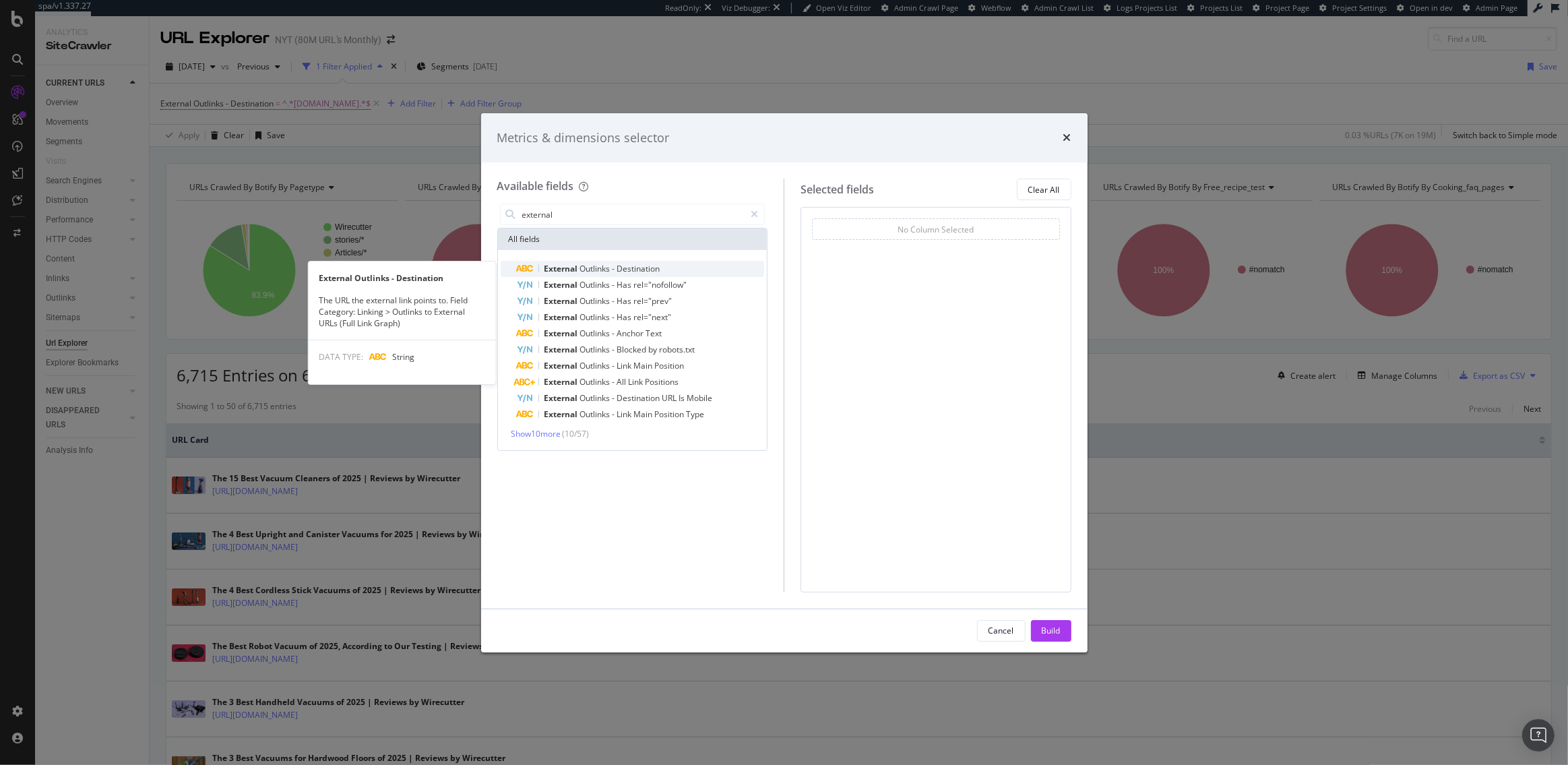
type input "external"
click at [685, 263] on div "External Outlinks - Destination" at bounding box center [641, 269] width 248 height 16
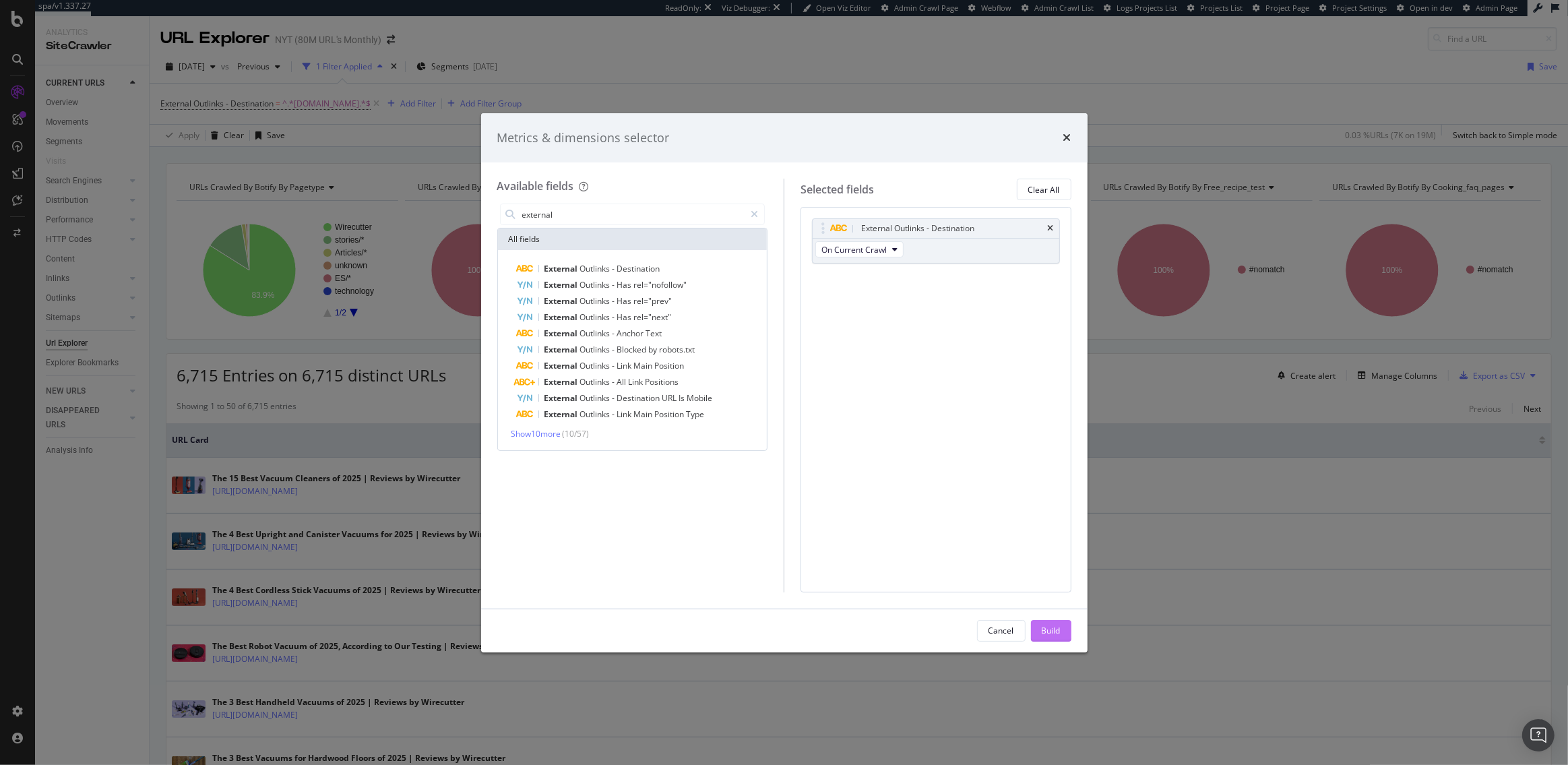
click at [1050, 633] on div "Build" at bounding box center [1051, 630] width 19 height 12
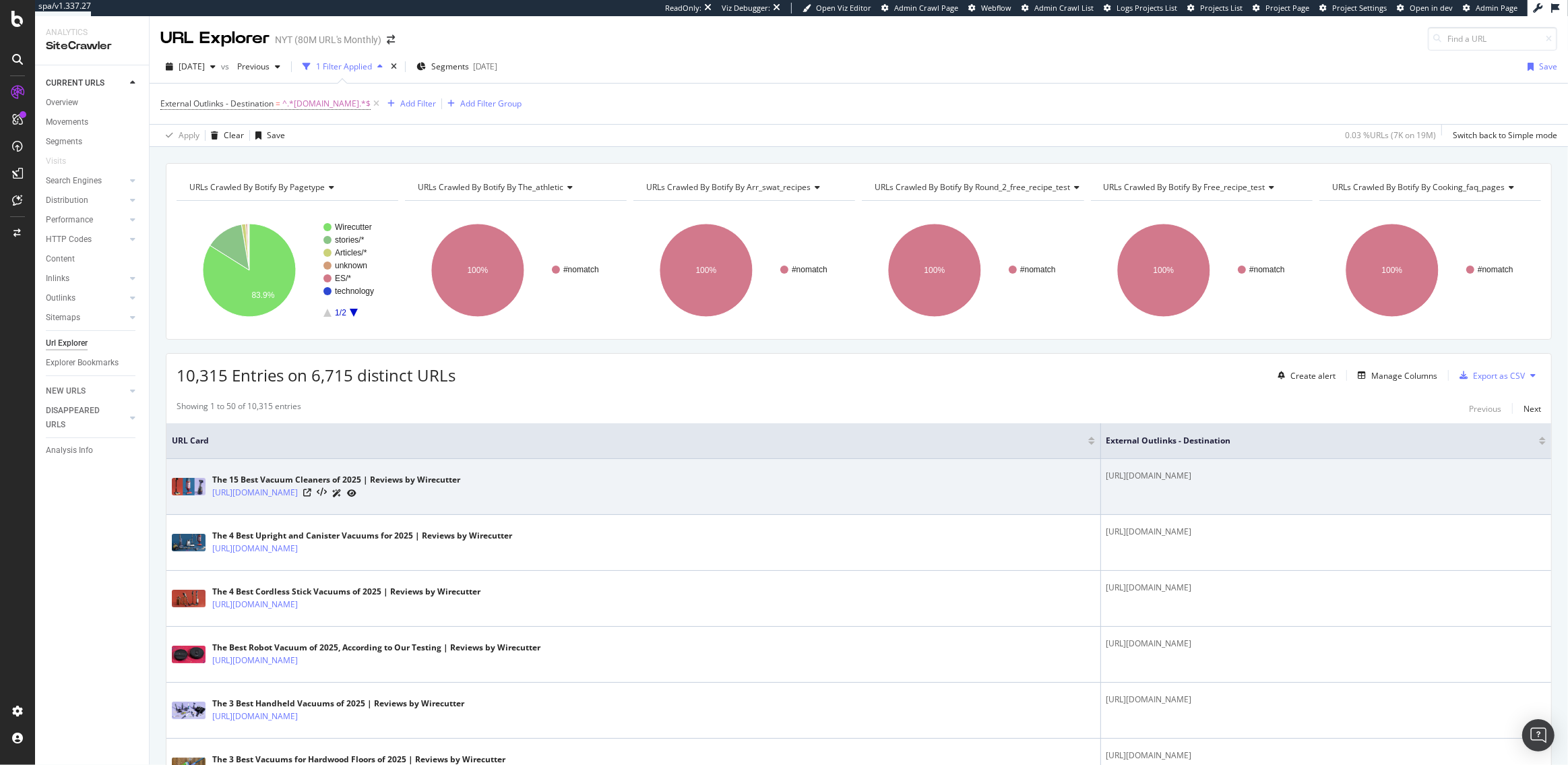
drag, startPoint x: 1095, startPoint y: 475, endPoint x: 921, endPoint y: 475, distance: 174.0
click at [1106, 475] on div "[URL][DOMAIN_NAME]" at bounding box center [1325, 476] width 440 height 12
copy div "[URL][DOMAIN_NAME]"
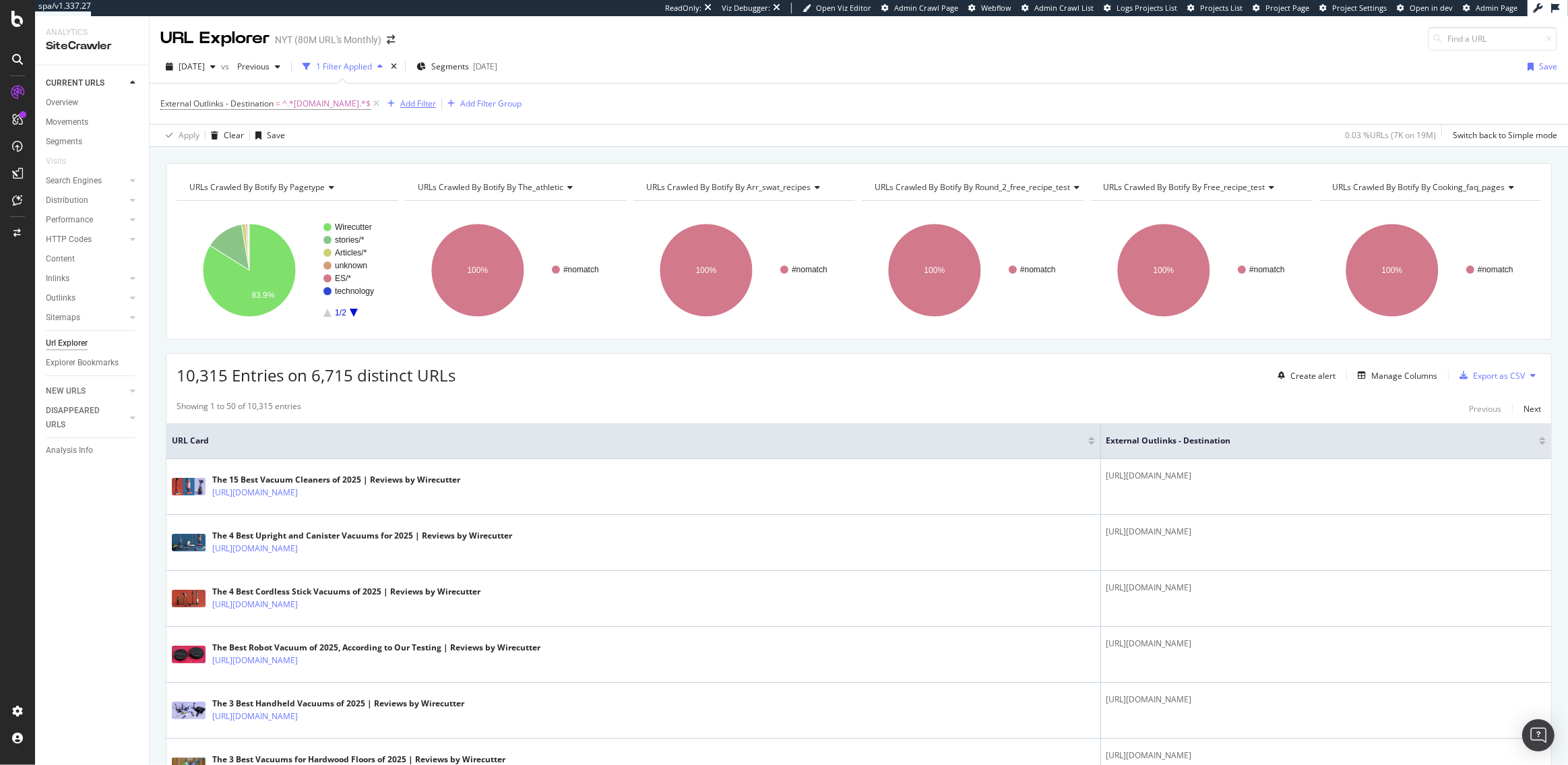
click at [413, 101] on div "Add Filter" at bounding box center [418, 103] width 36 height 12
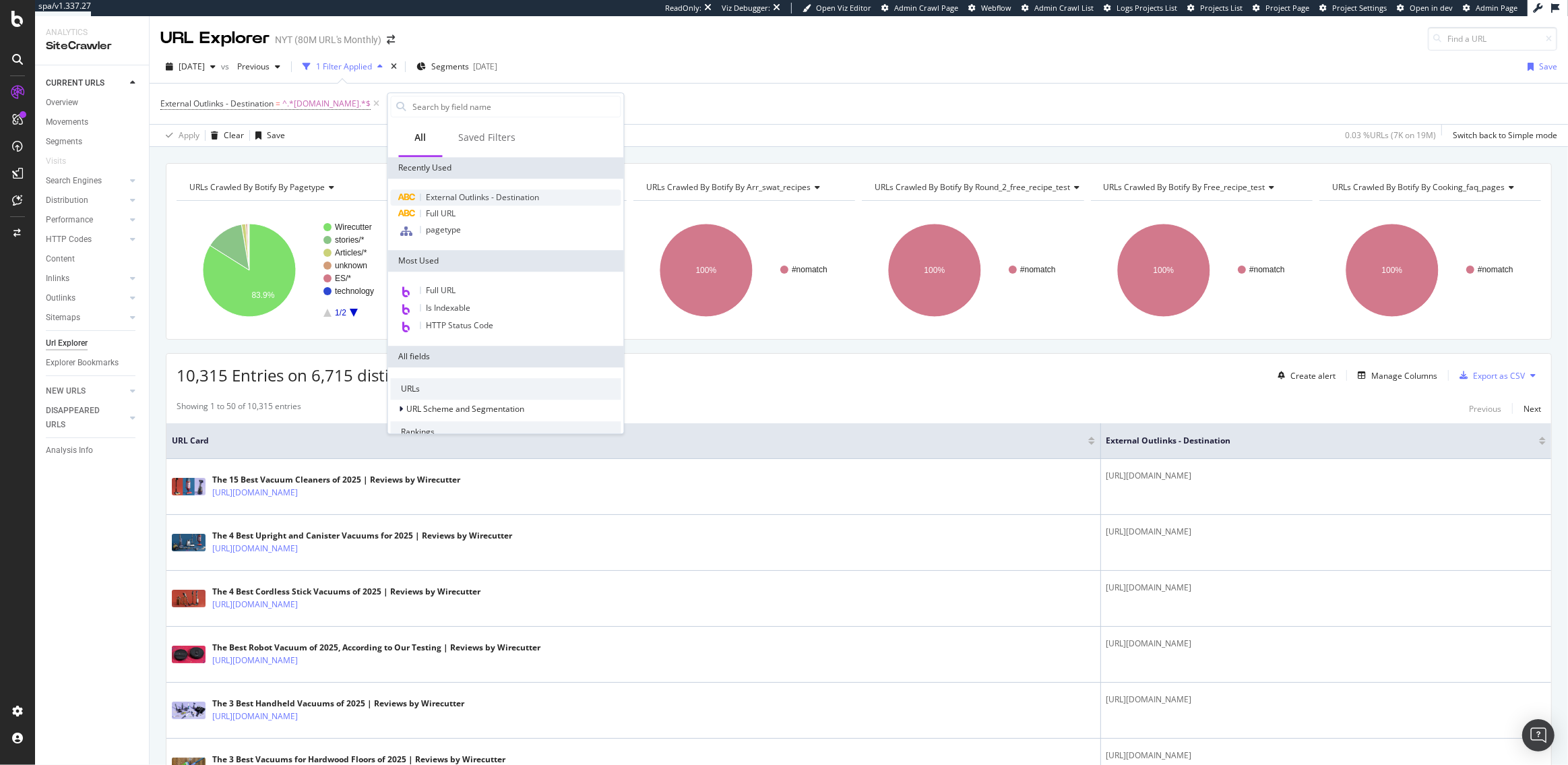
click at [481, 196] on span "External Outlinks - Destination" at bounding box center [482, 196] width 113 height 12
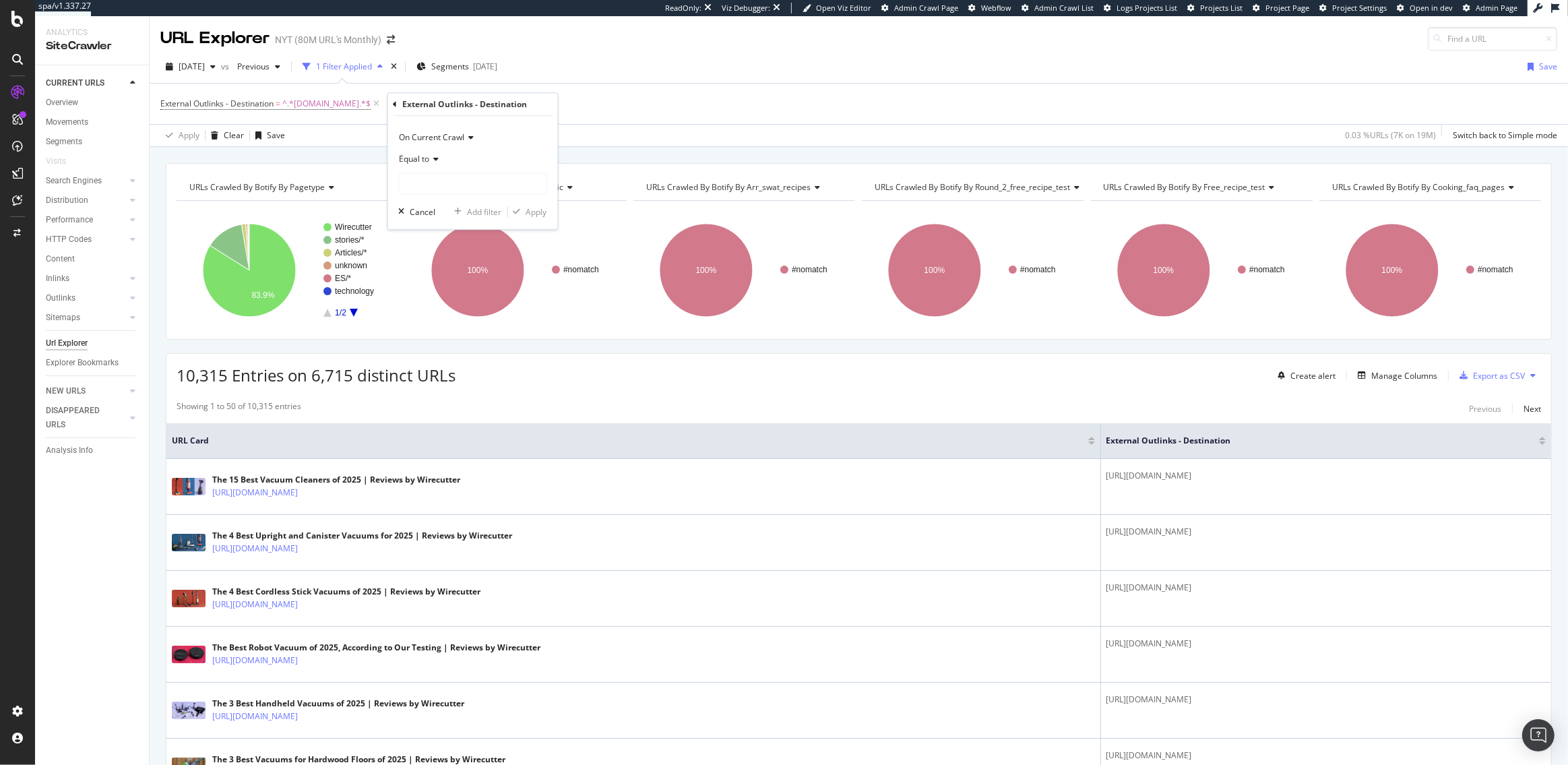
click at [430, 152] on div "Equal to" at bounding box center [473, 159] width 148 height 21
click at [434, 309] on span "Doesn't contain" at bounding box center [435, 309] width 59 height 12
click at [431, 183] on input "text" at bounding box center [473, 183] width 147 height 21
paste input "[URL][DOMAIN_NAME]"
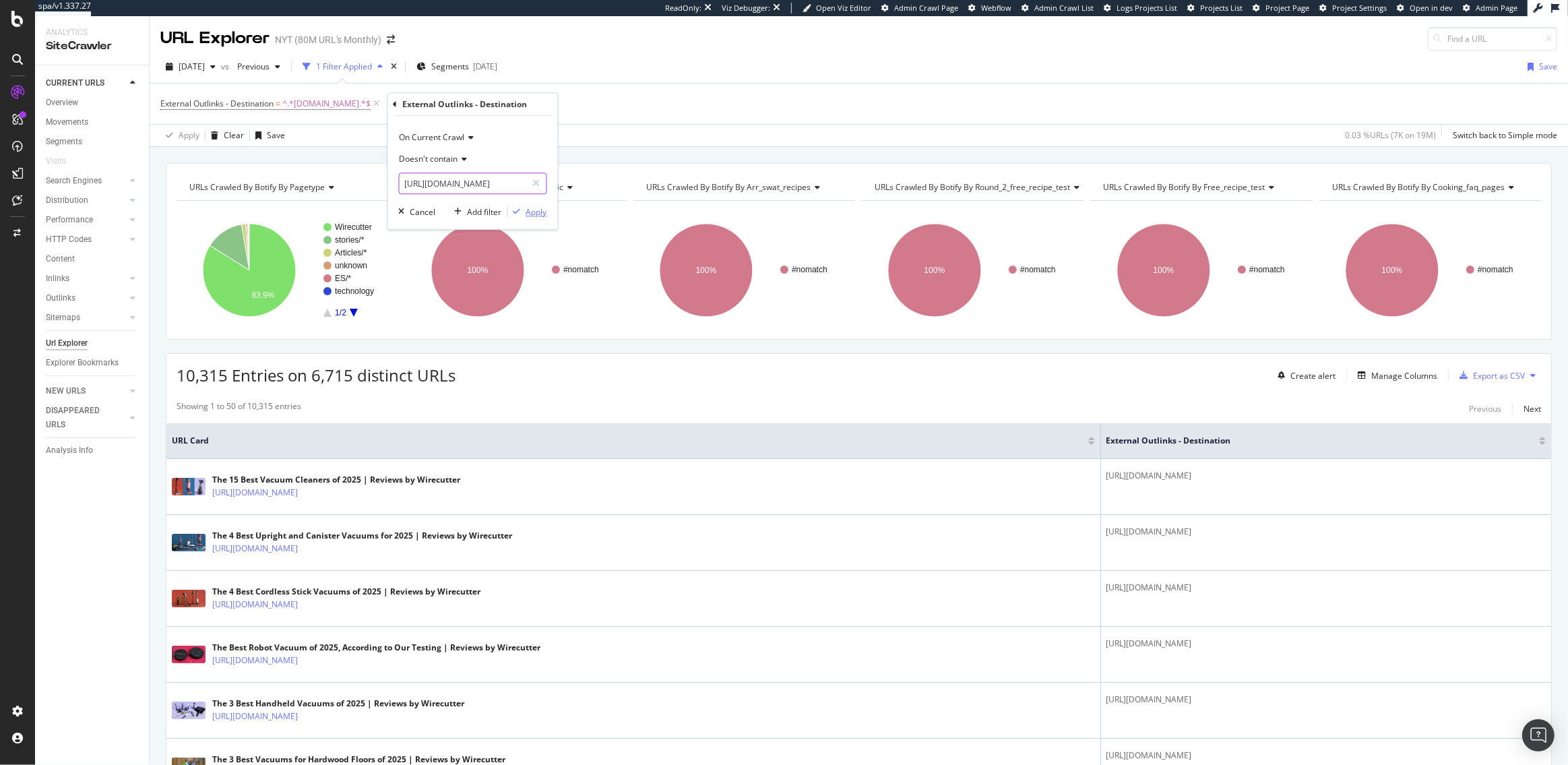
type input "[URL][DOMAIN_NAME]"
click at [531, 211] on div "Apply" at bounding box center [537, 211] width 21 height 12
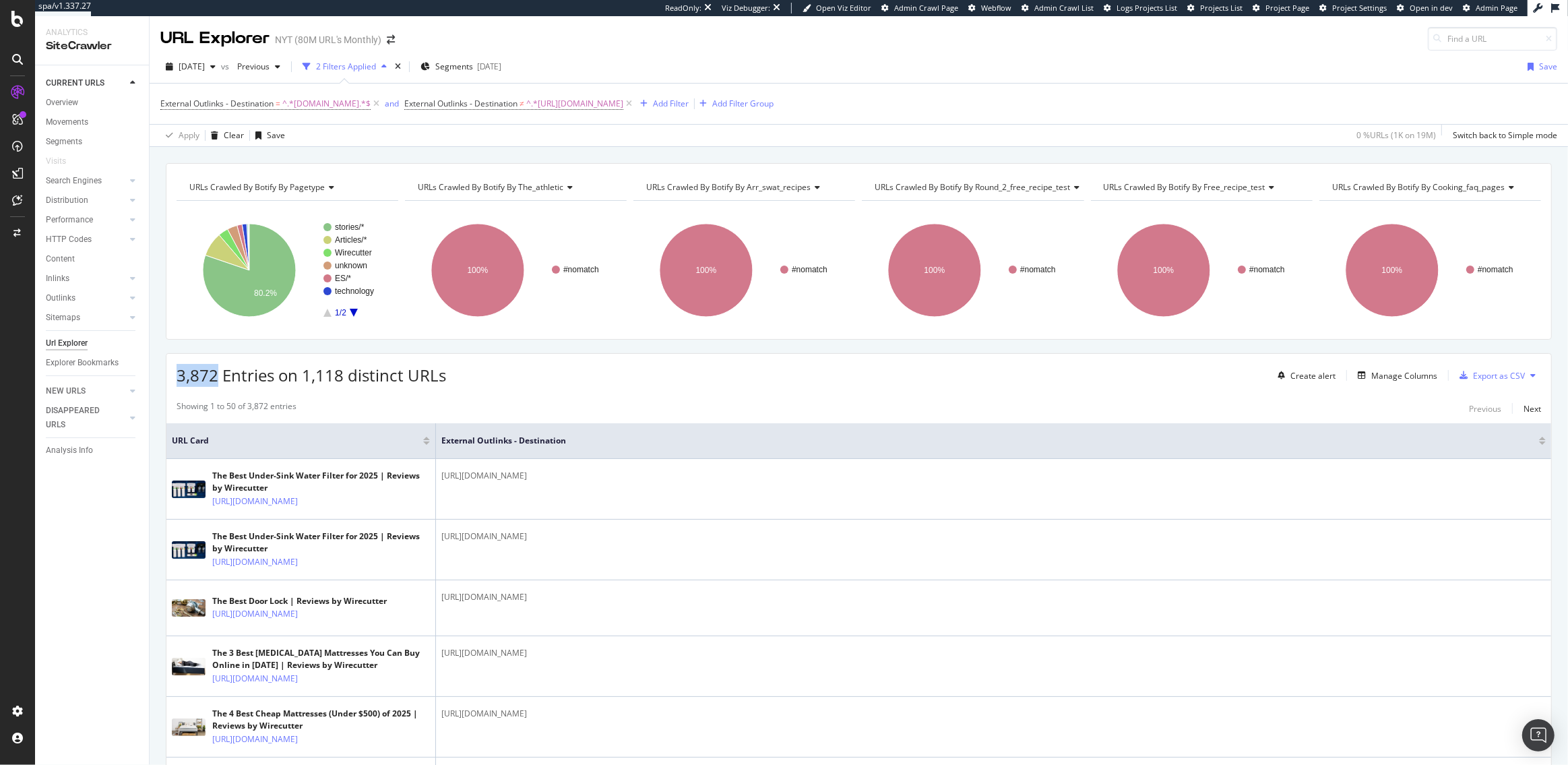
drag, startPoint x: 216, startPoint y: 381, endPoint x: 180, endPoint y: 381, distance: 36.0
click at [180, 381] on span "3,872 Entries on 1,118 distinct URLs" at bounding box center [311, 375] width 269 height 22
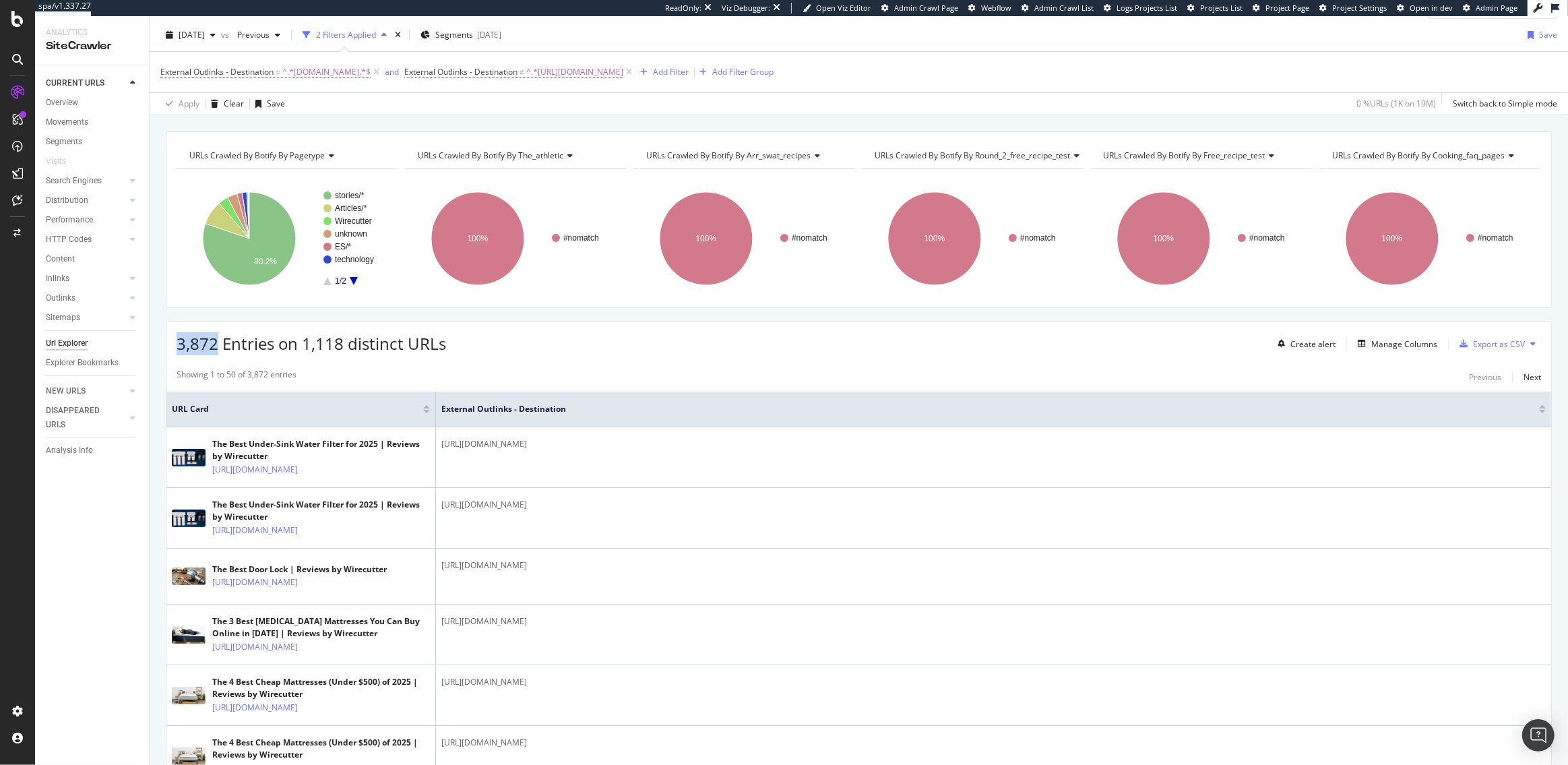
scroll to position [71, 0]
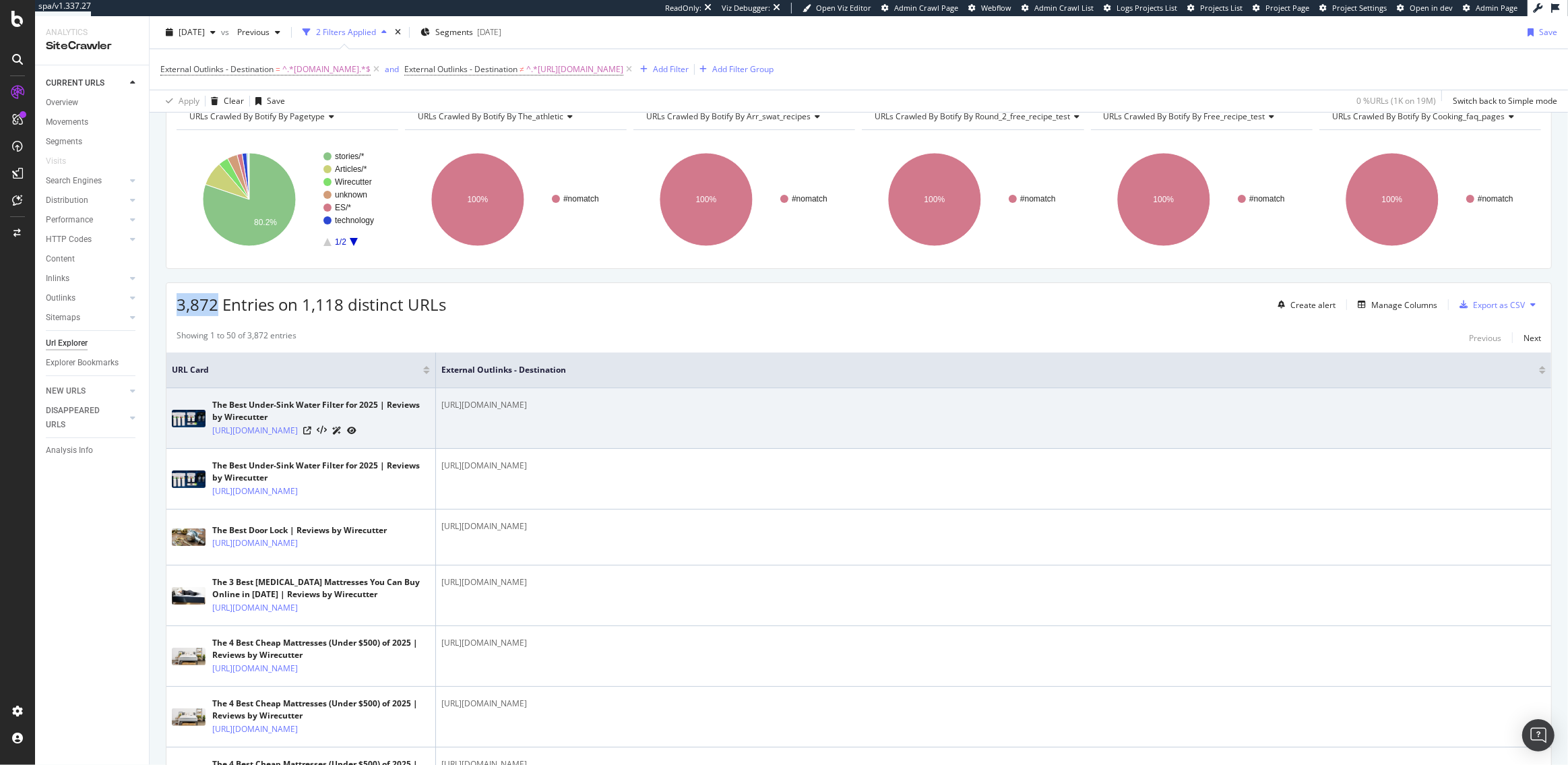
drag, startPoint x: 744, startPoint y: 407, endPoint x: 498, endPoint y: 408, distance: 246.0
click at [498, 408] on div "[URL][DOMAIN_NAME]" at bounding box center [993, 405] width 1104 height 12
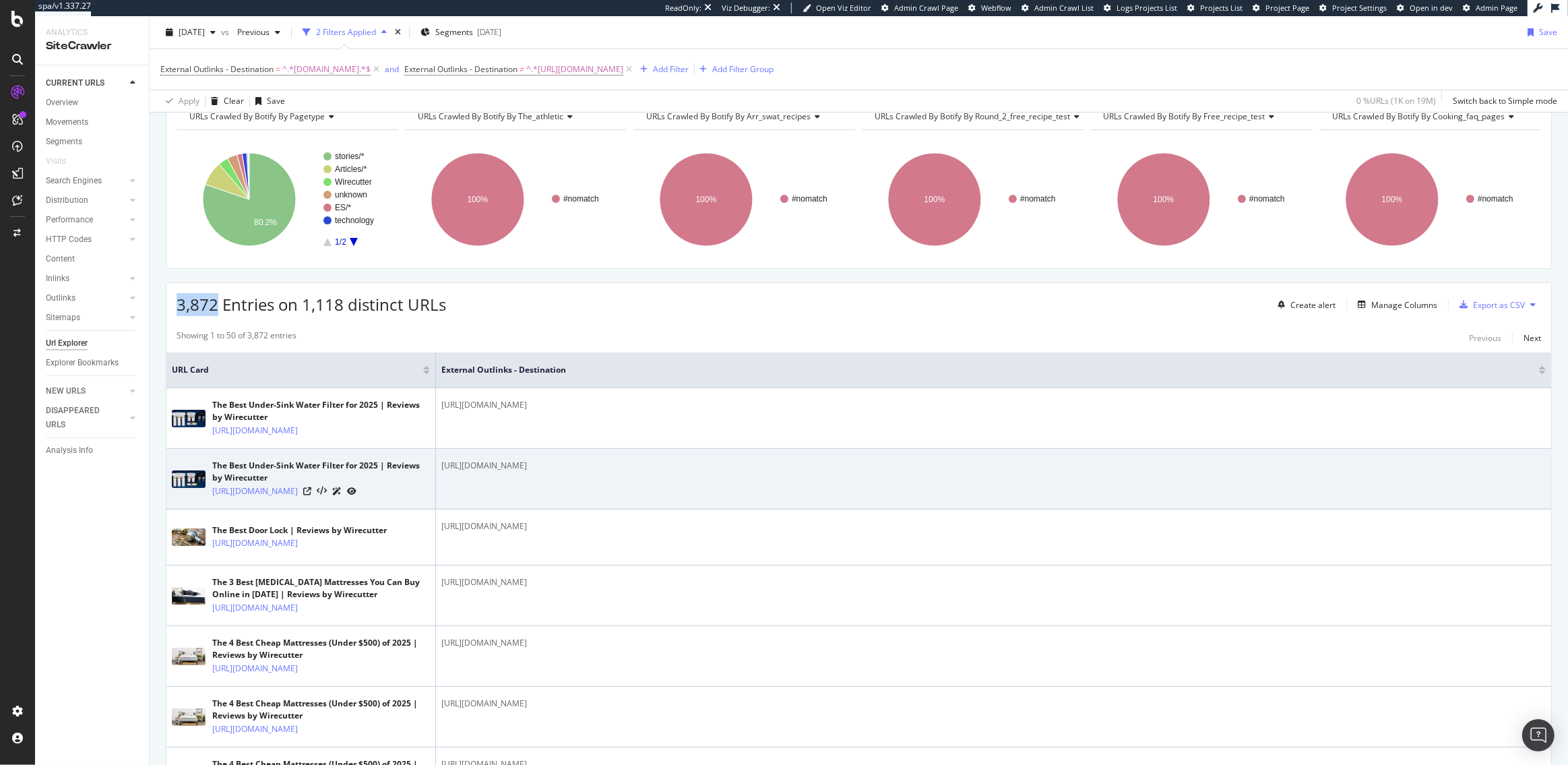
drag, startPoint x: 471, startPoint y: 480, endPoint x: 540, endPoint y: 480, distance: 69.0
click at [540, 472] on div "[URL][DOMAIN_NAME]" at bounding box center [993, 466] width 1104 height 12
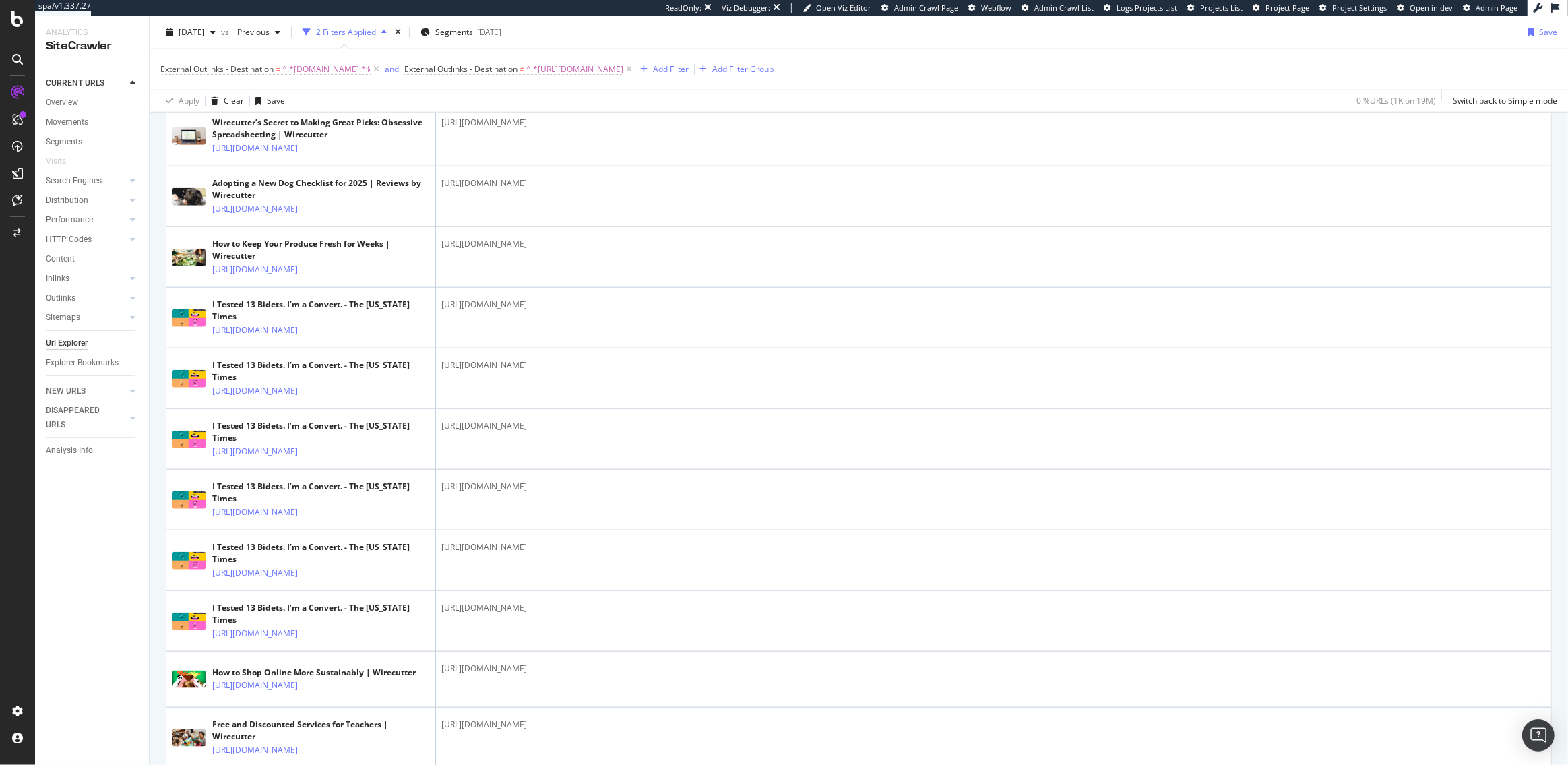
scroll to position [1547, 0]
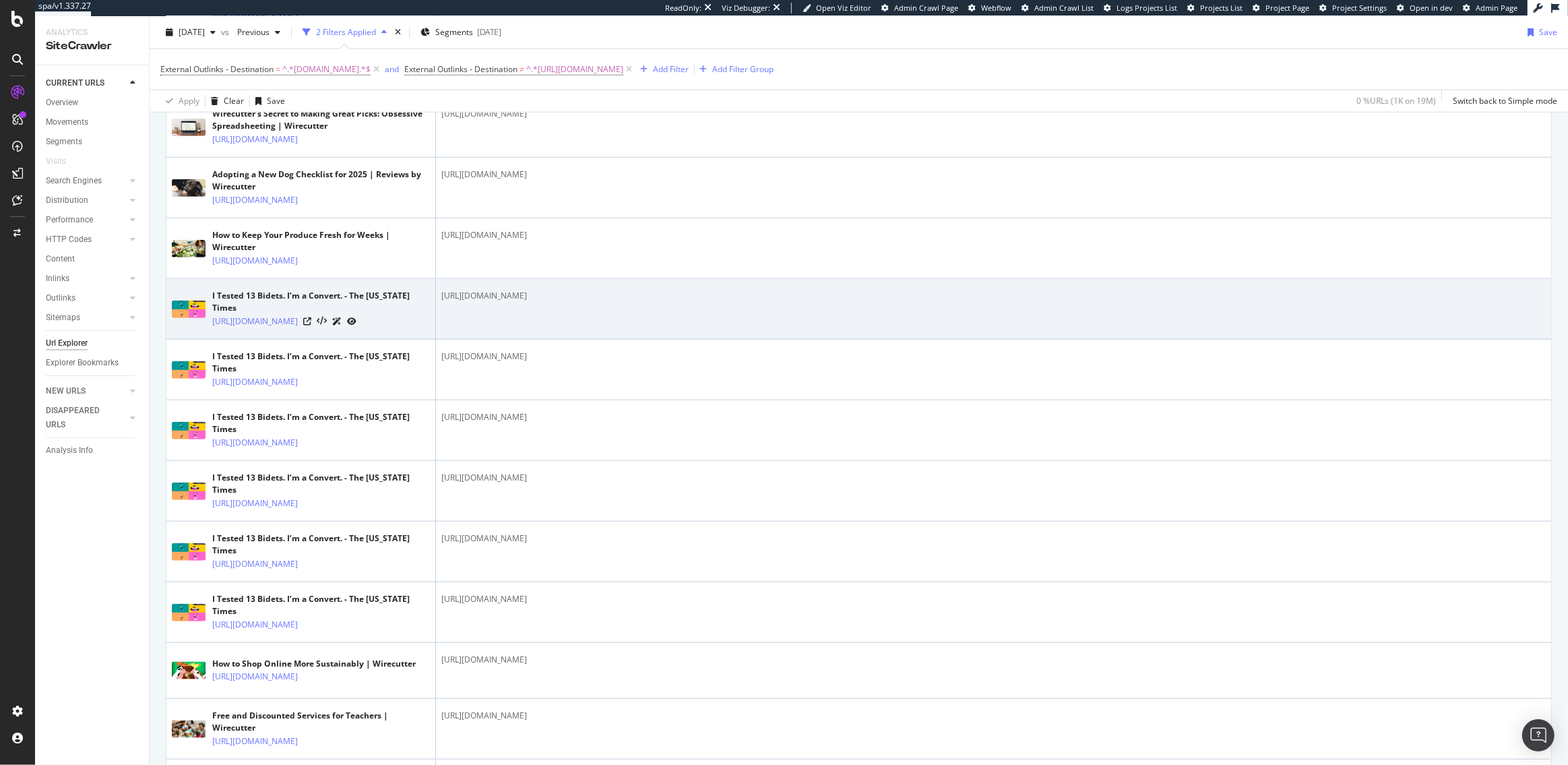
drag, startPoint x: 671, startPoint y: 570, endPoint x: 465, endPoint y: 566, distance: 206.0
click at [465, 302] on div "[URL][DOMAIN_NAME]" at bounding box center [993, 296] width 1104 height 12
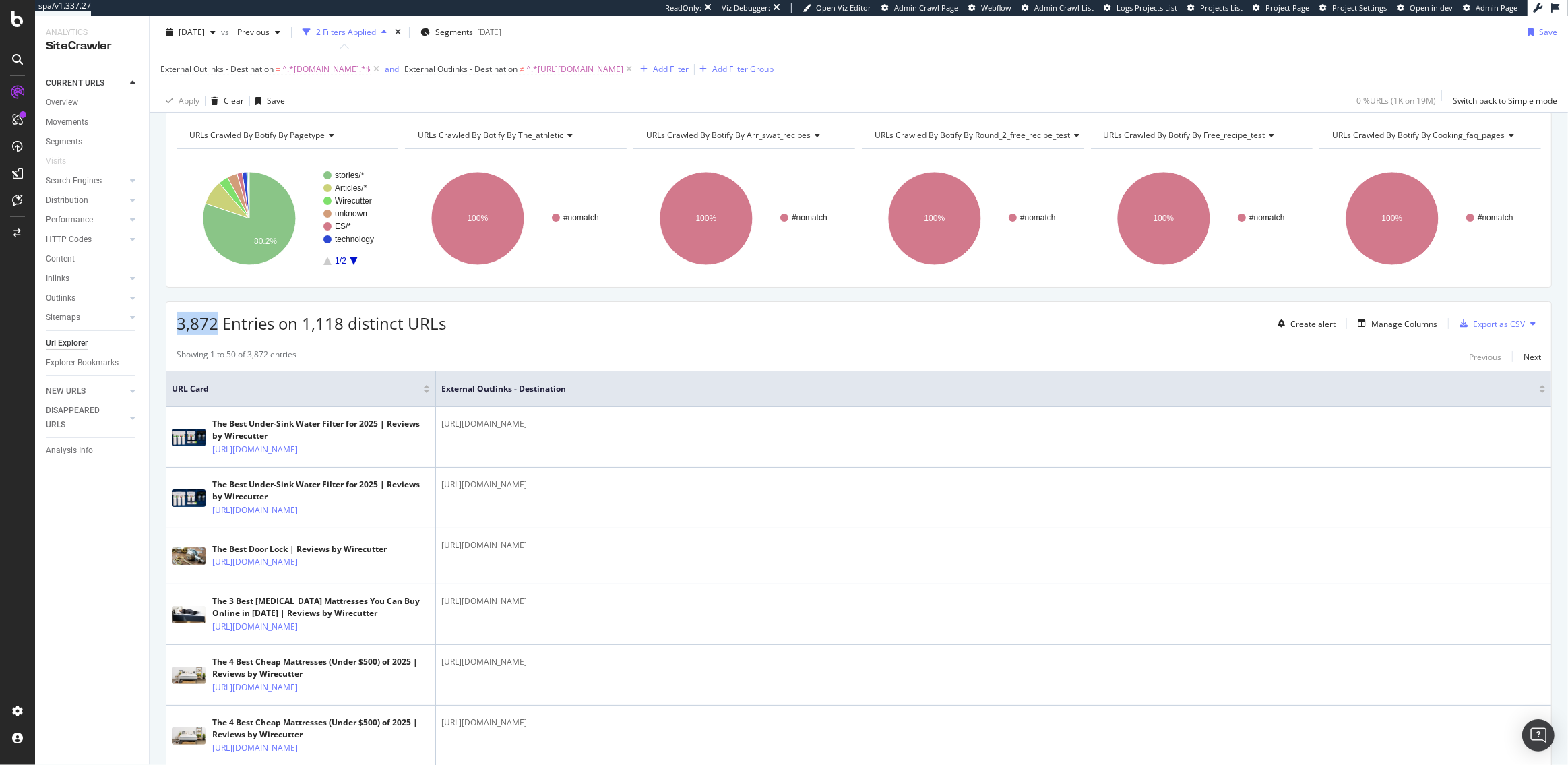
scroll to position [0, 0]
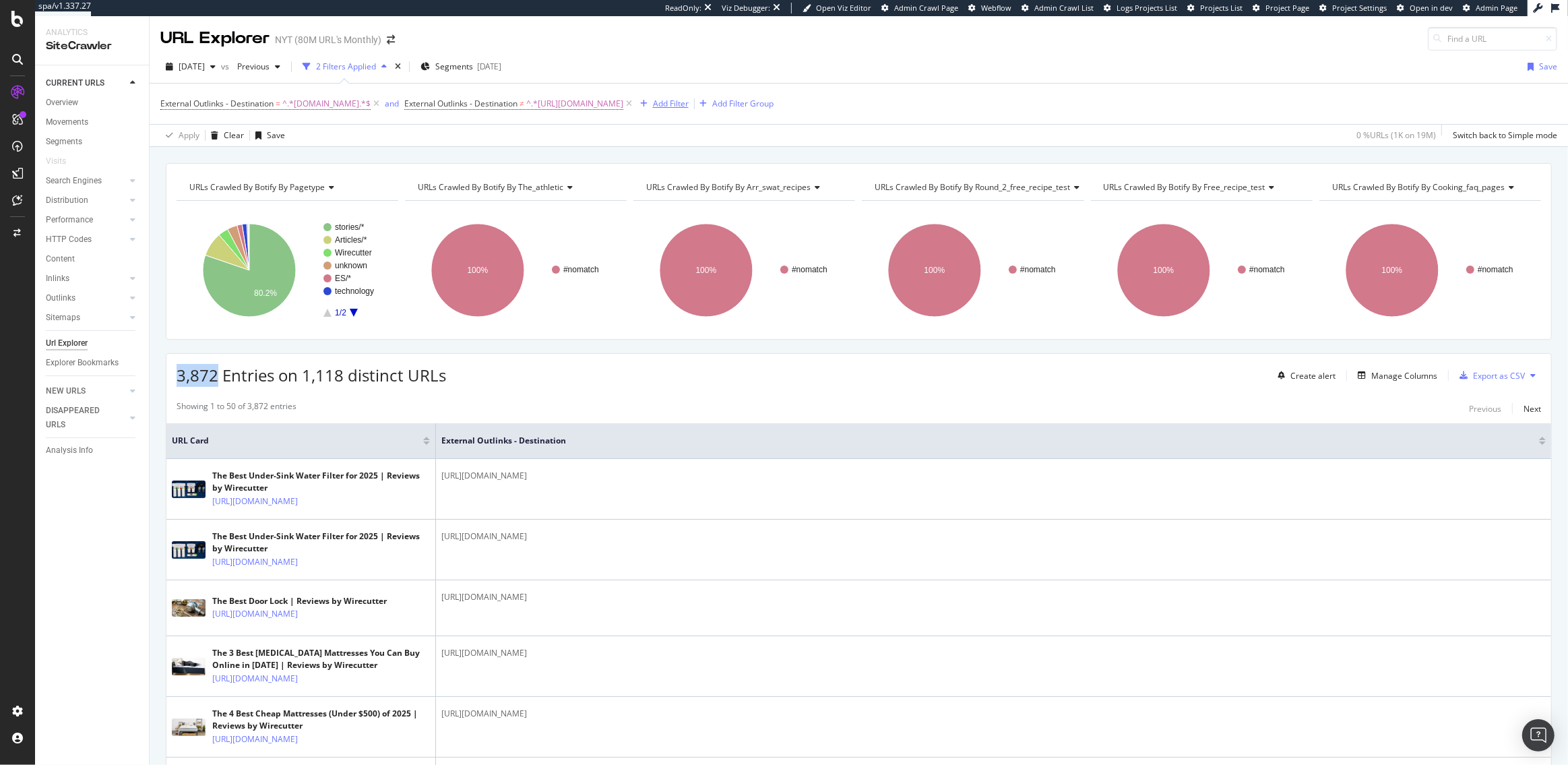
click at [688, 103] on div "Add Filter" at bounding box center [671, 103] width 36 height 12
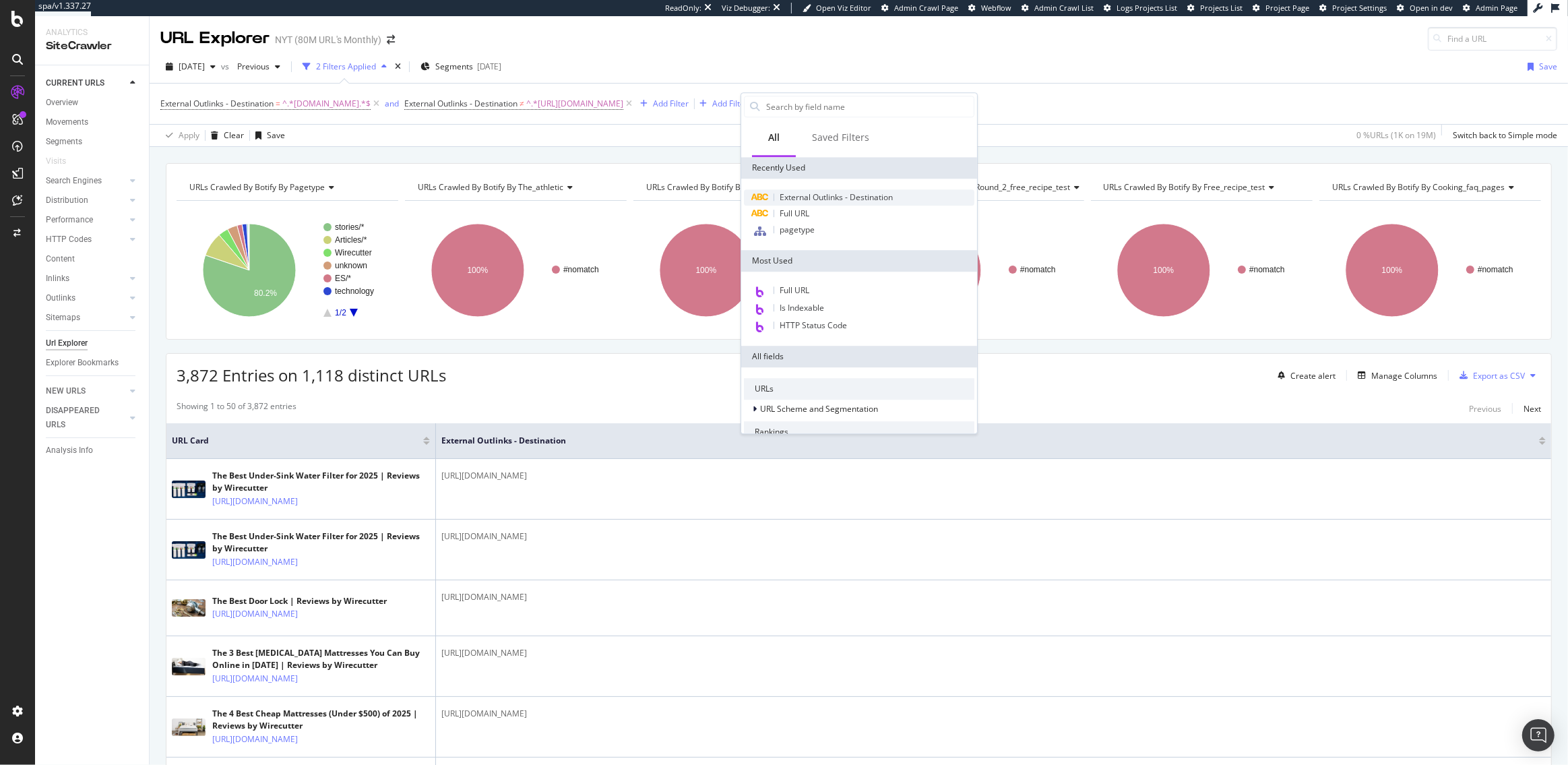
click at [811, 201] on span "External Outlinks - Destination" at bounding box center [836, 196] width 113 height 12
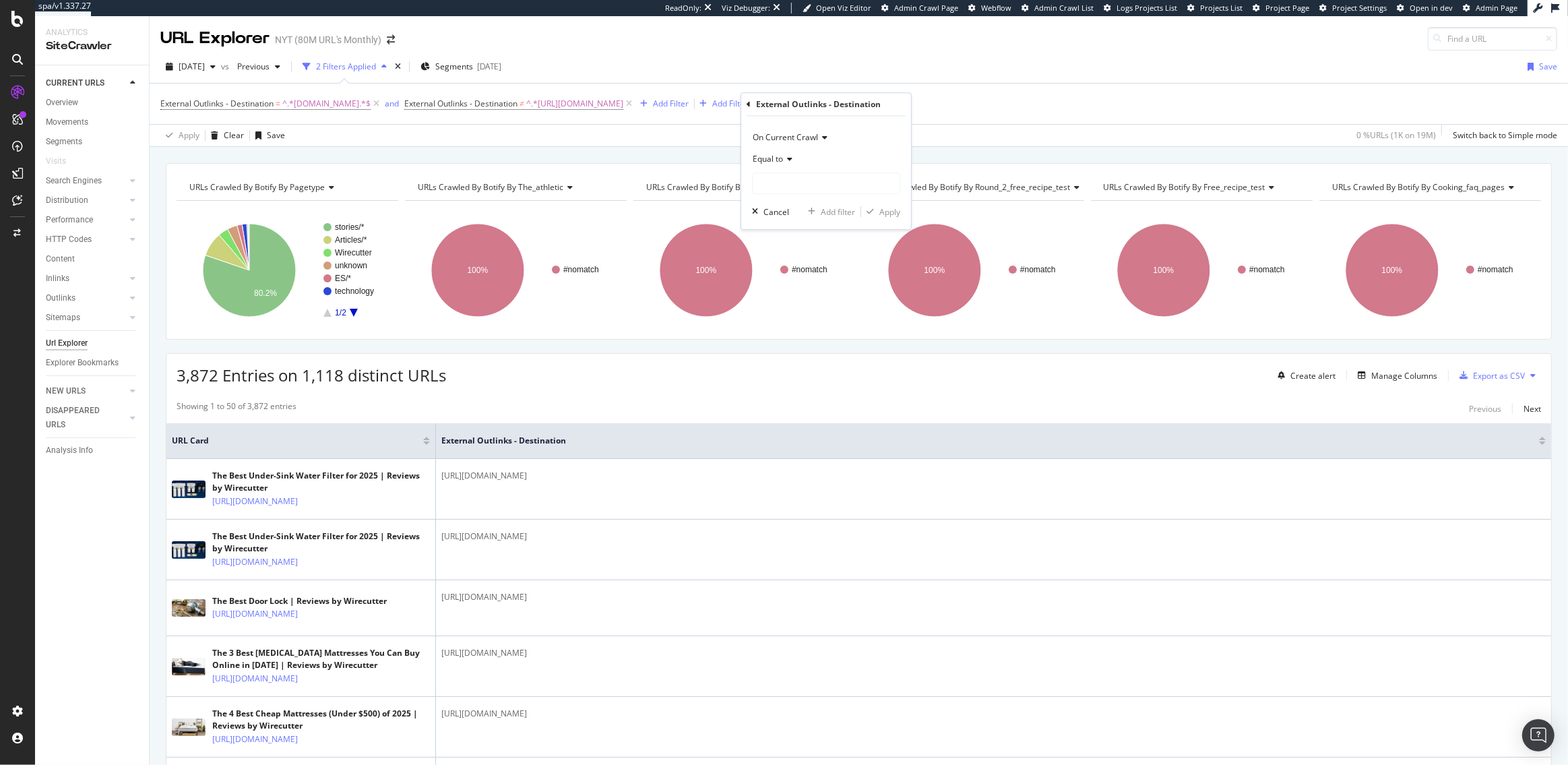
click at [780, 163] on span "Equal to" at bounding box center [768, 158] width 30 height 12
click at [793, 307] on span "Doesn't contain" at bounding box center [788, 309] width 59 height 12
click at [800, 188] on input "text" at bounding box center [825, 183] width 147 height 21
type input "cdn."
click at [896, 209] on div "Apply" at bounding box center [890, 211] width 21 height 12
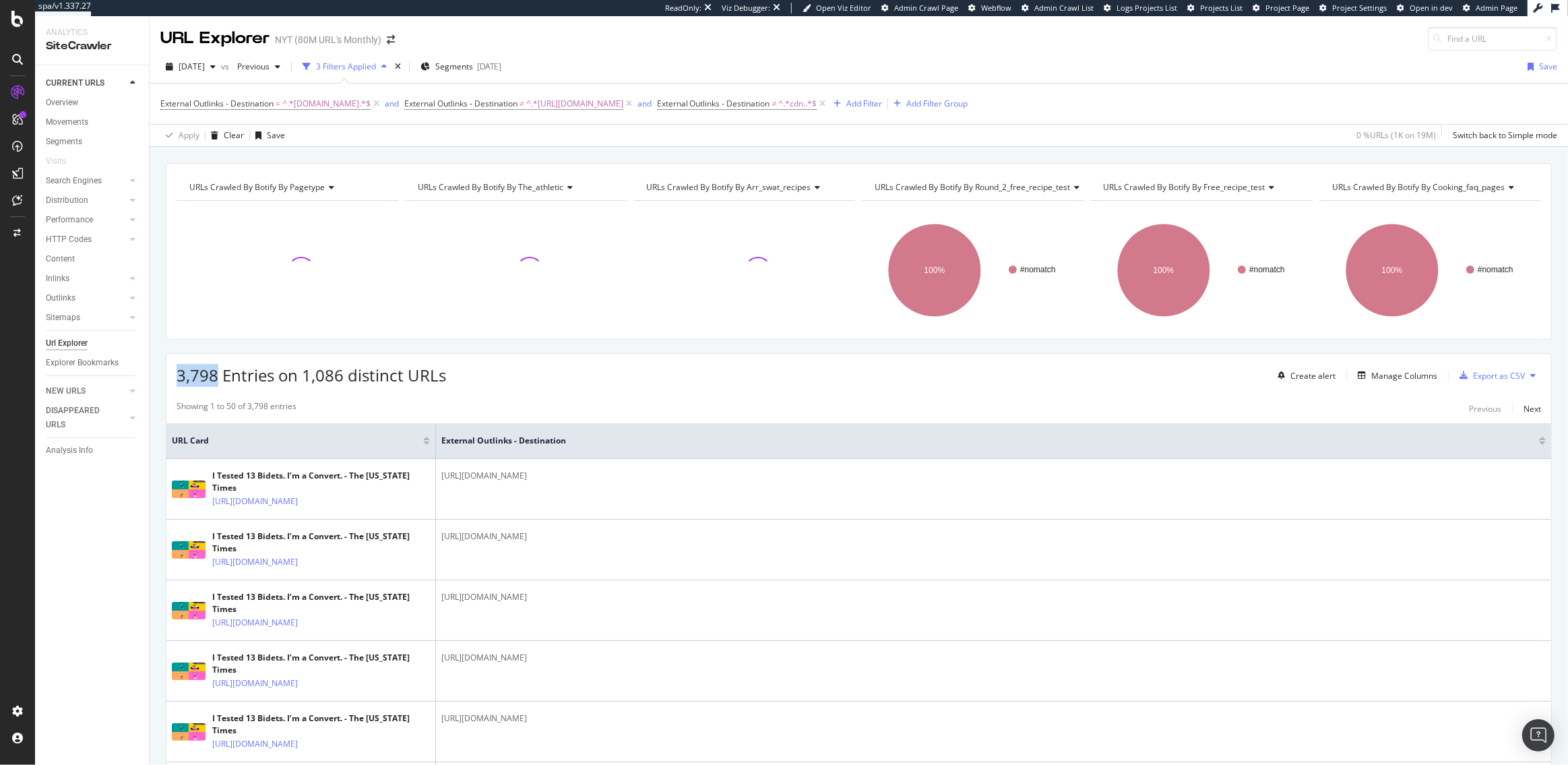
drag, startPoint x: 215, startPoint y: 378, endPoint x: 175, endPoint y: 377, distance: 40.0
click at [175, 377] on div "3,798 Entries on 1,086 distinct URLs Create alert Manage Columns Export as CSV" at bounding box center [858, 370] width 1385 height 33
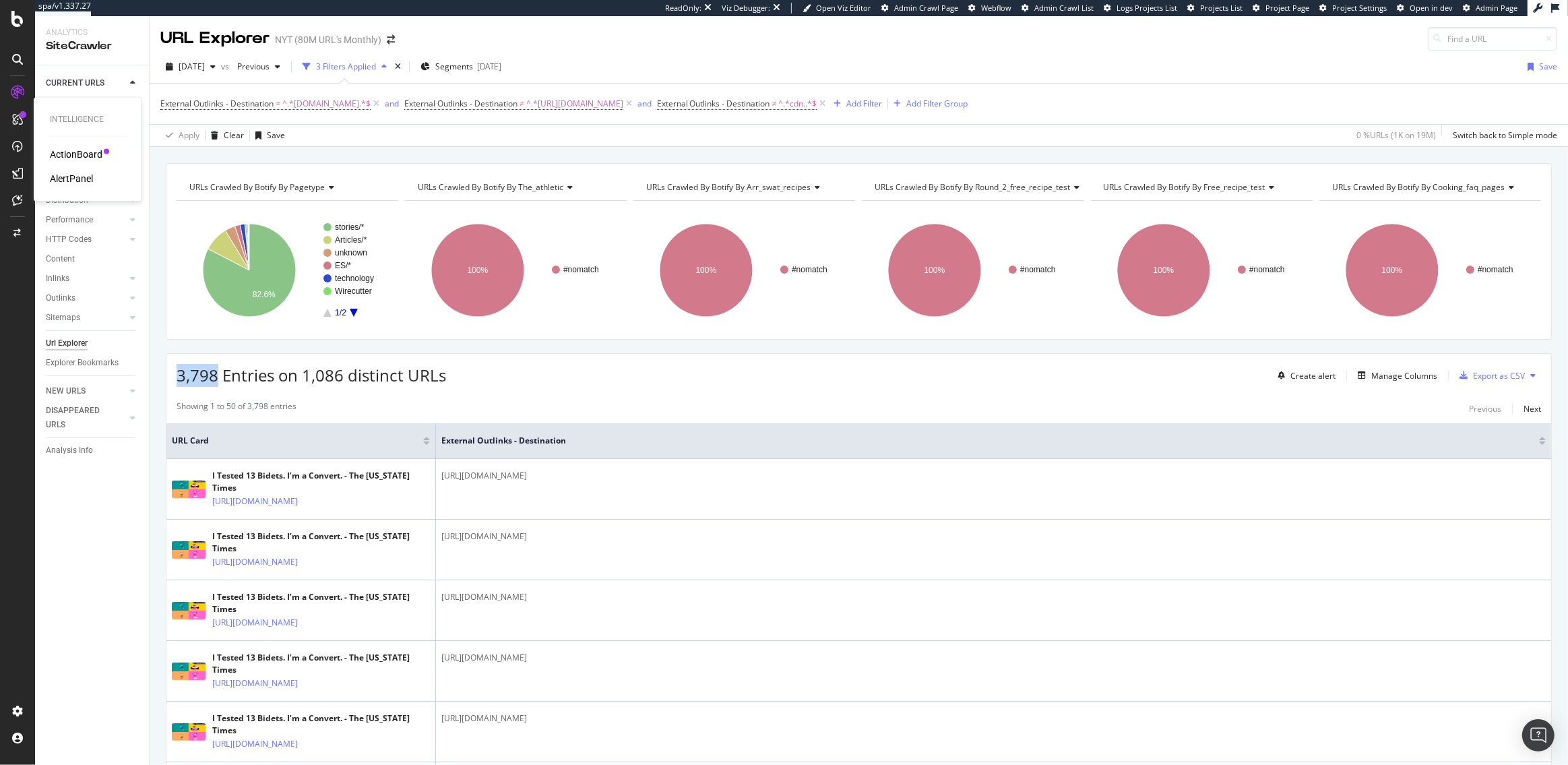
click at [82, 180] on div "AlertPanel" at bounding box center [71, 178] width 44 height 13
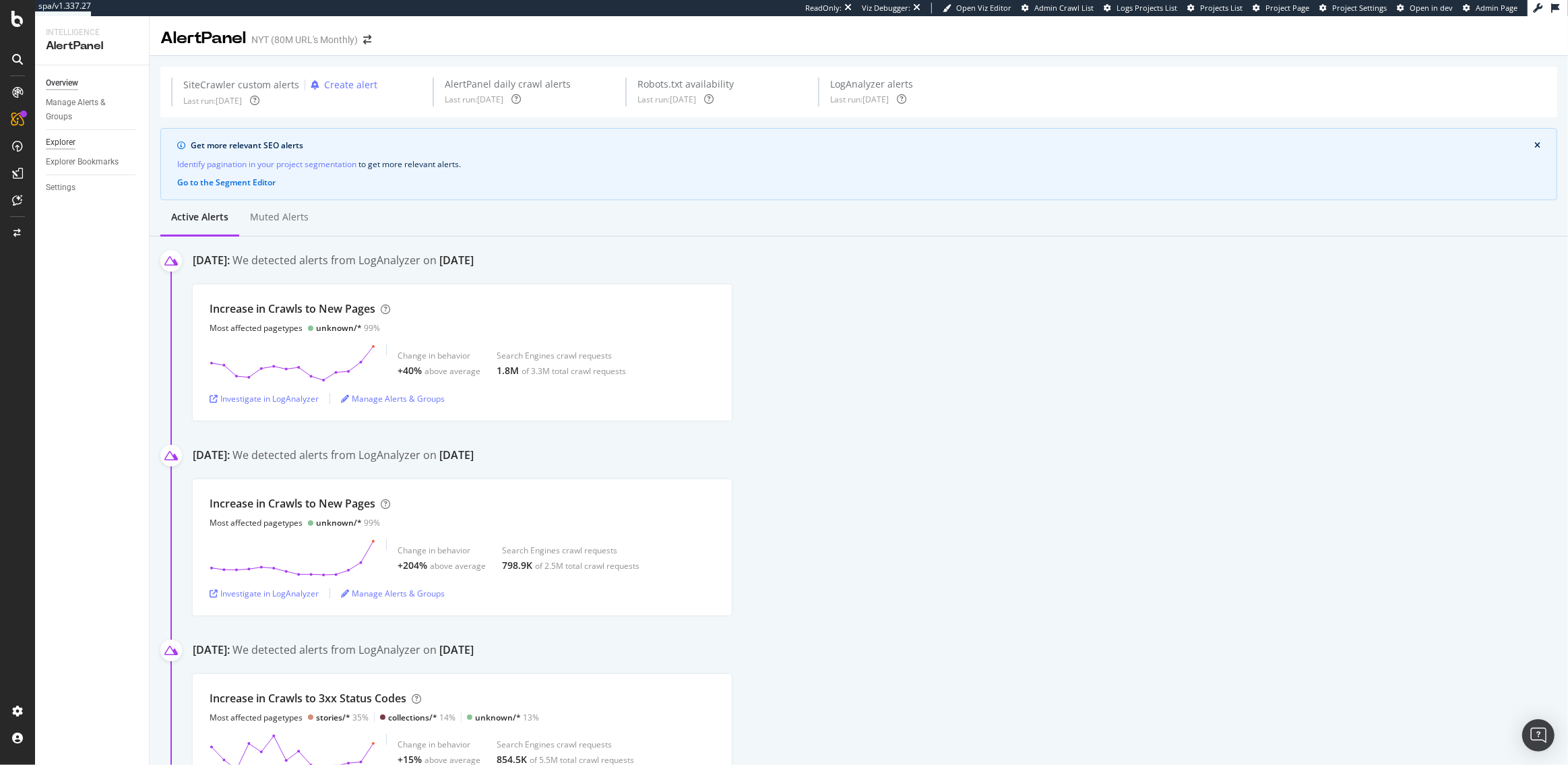
click at [70, 146] on div "Explorer" at bounding box center [60, 142] width 29 height 14
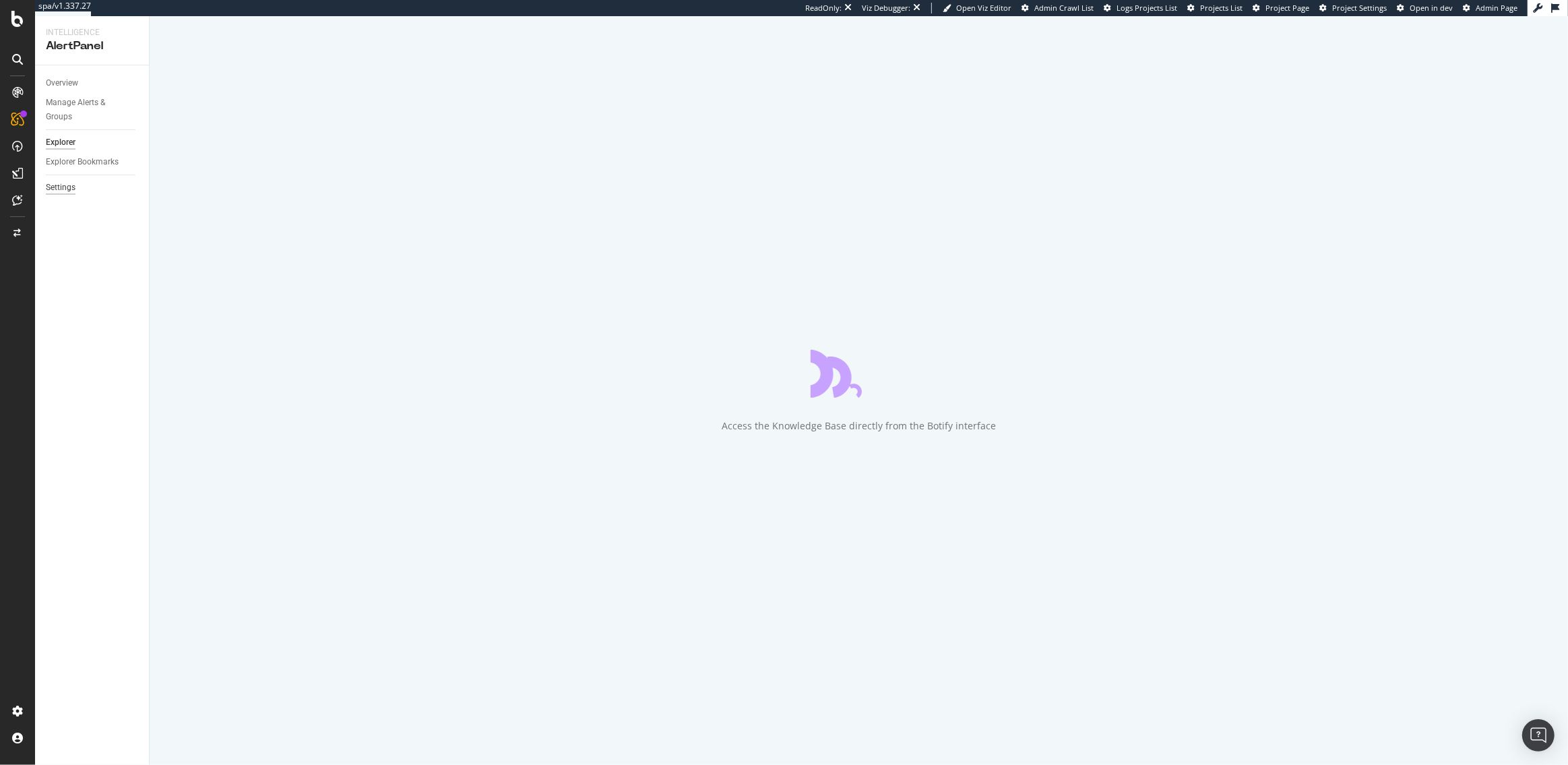
click at [63, 192] on div "Settings" at bounding box center [60, 187] width 29 height 14
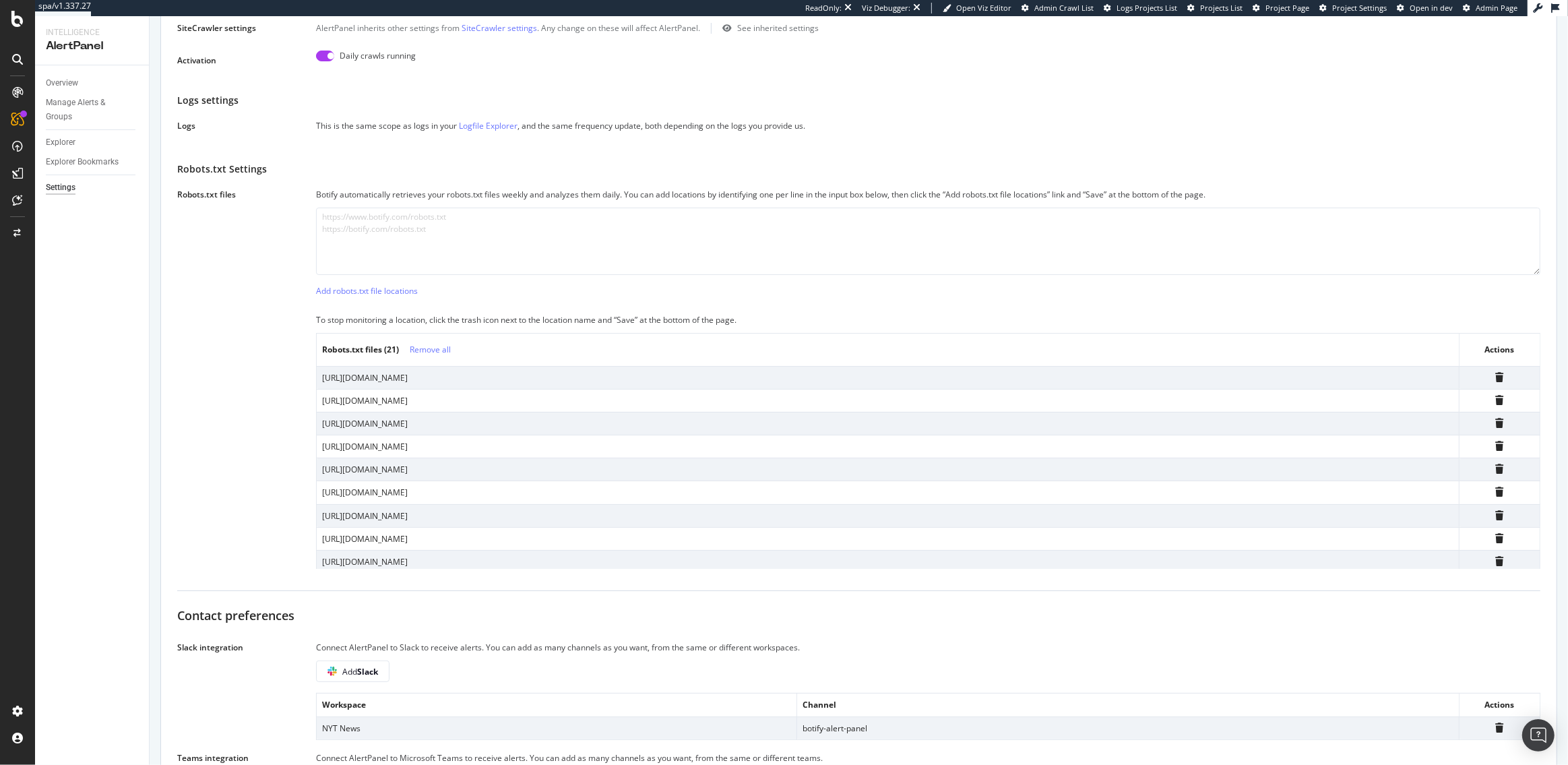
scroll to position [404, 0]
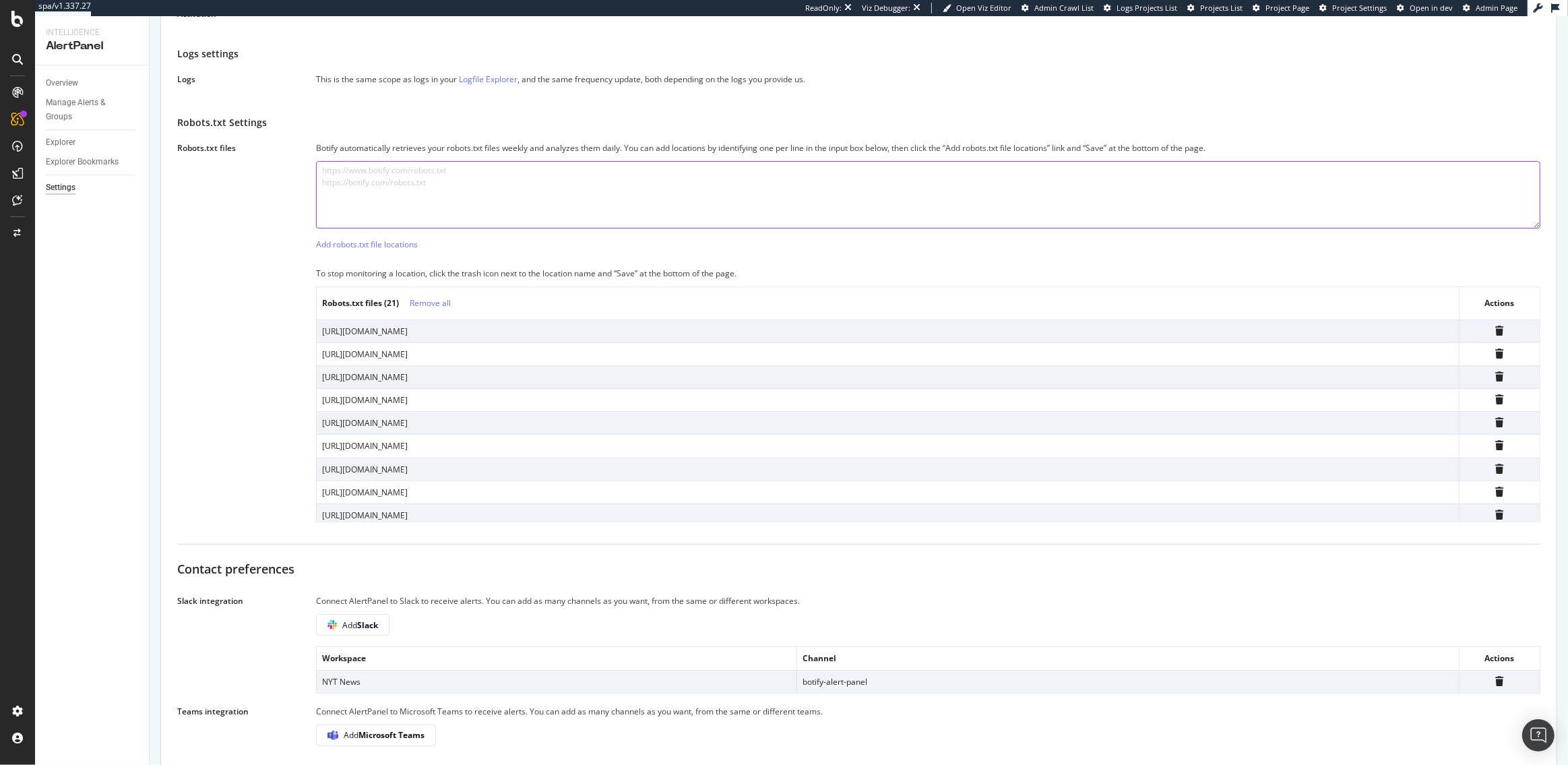
click at [447, 184] on textarea at bounding box center [928, 195] width 1224 height 68
paste textarea "[URL][DOMAIN_NAME]"
click at [521, 171] on textarea "[URL][DOMAIN_NAME]" at bounding box center [928, 195] width 1224 height 68
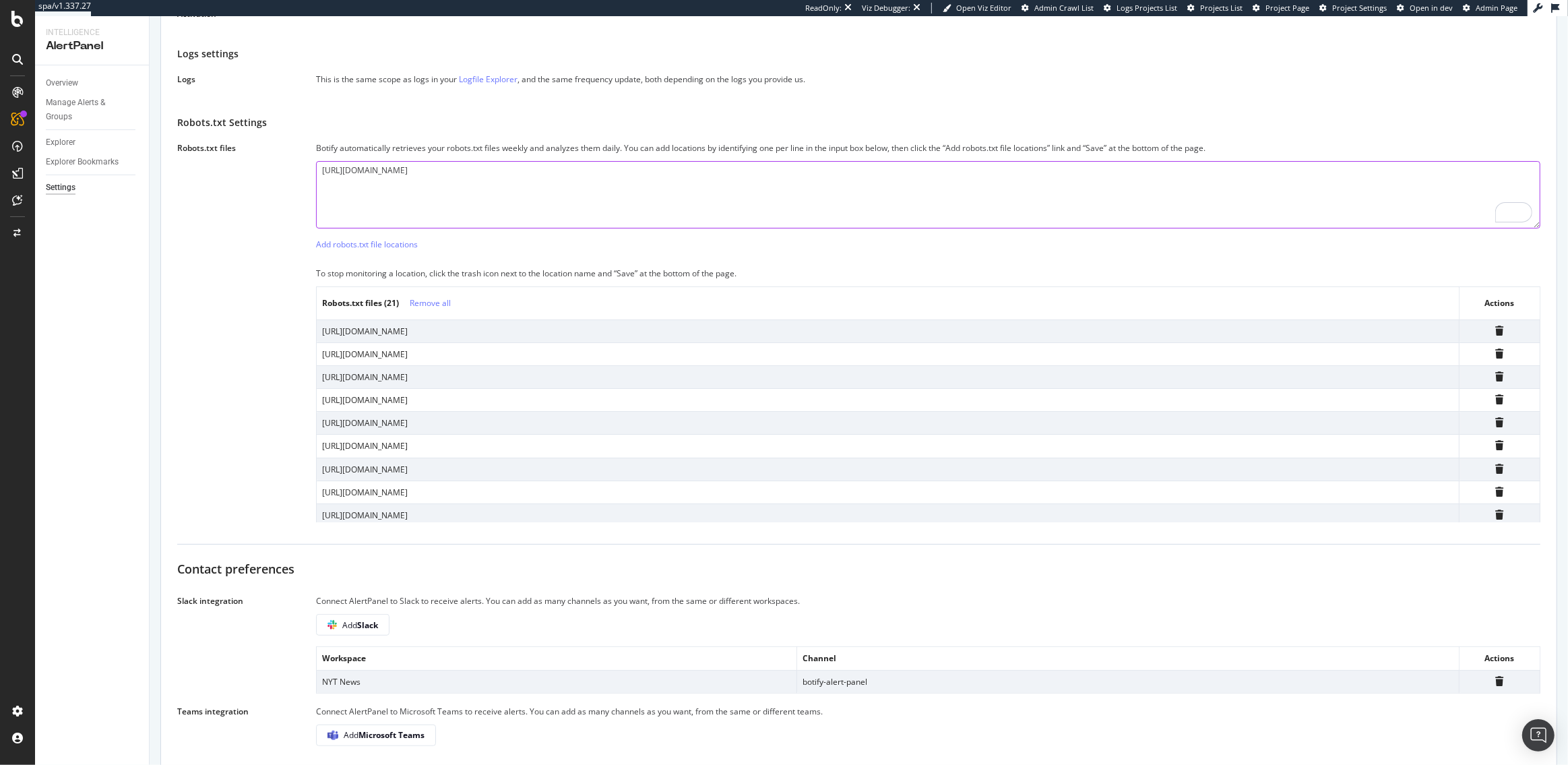
type textarea "\"
paste textarea "[URL][DOMAIN_NAME]"
type textarea "[URL][DOMAIN_NAME]"
click at [395, 250] on div "Add robots.txt file locations" at bounding box center [367, 244] width 102 height 20
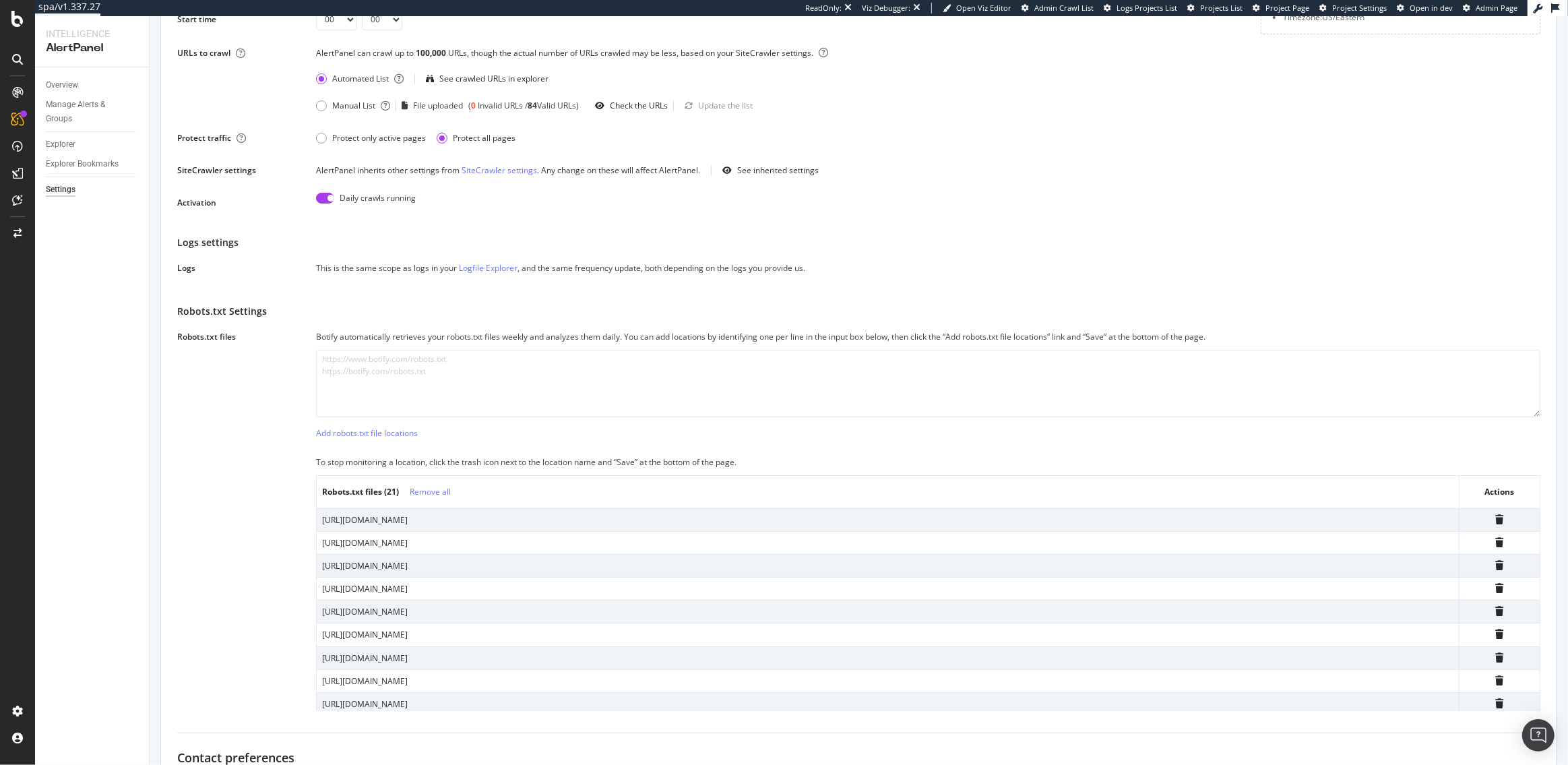
scroll to position [213, 0]
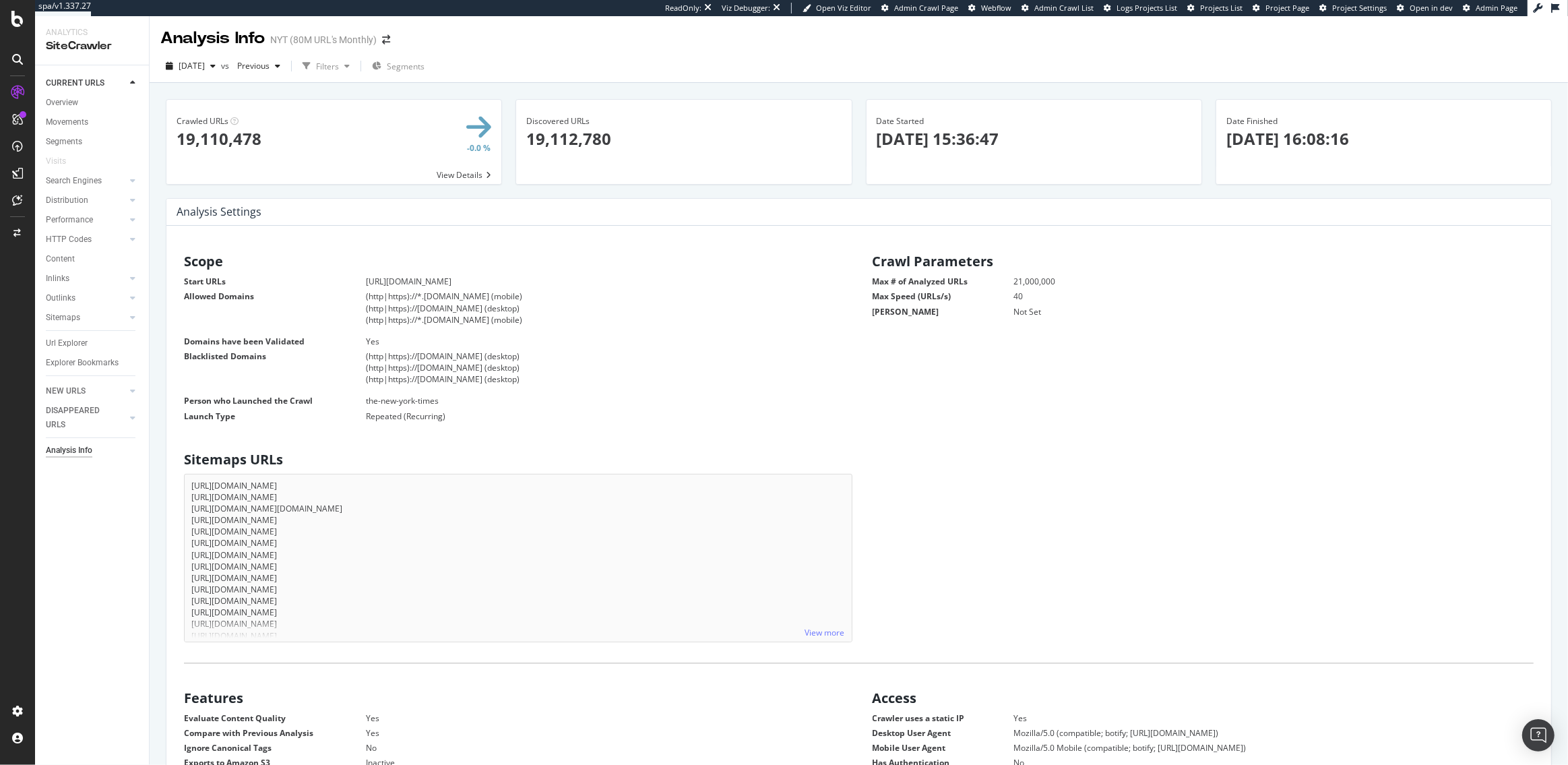
scroll to position [215, 667]
drag, startPoint x: 1248, startPoint y: 139, endPoint x: 1400, endPoint y: 138, distance: 152.0
click at [1400, 138] on p "[DATE] 16:08:16" at bounding box center [1383, 139] width 314 height 23
click at [1282, 142] on p "[DATE] 16:08:16" at bounding box center [1383, 139] width 314 height 23
drag, startPoint x: 1277, startPoint y: 138, endPoint x: 1383, endPoint y: 138, distance: 106.0
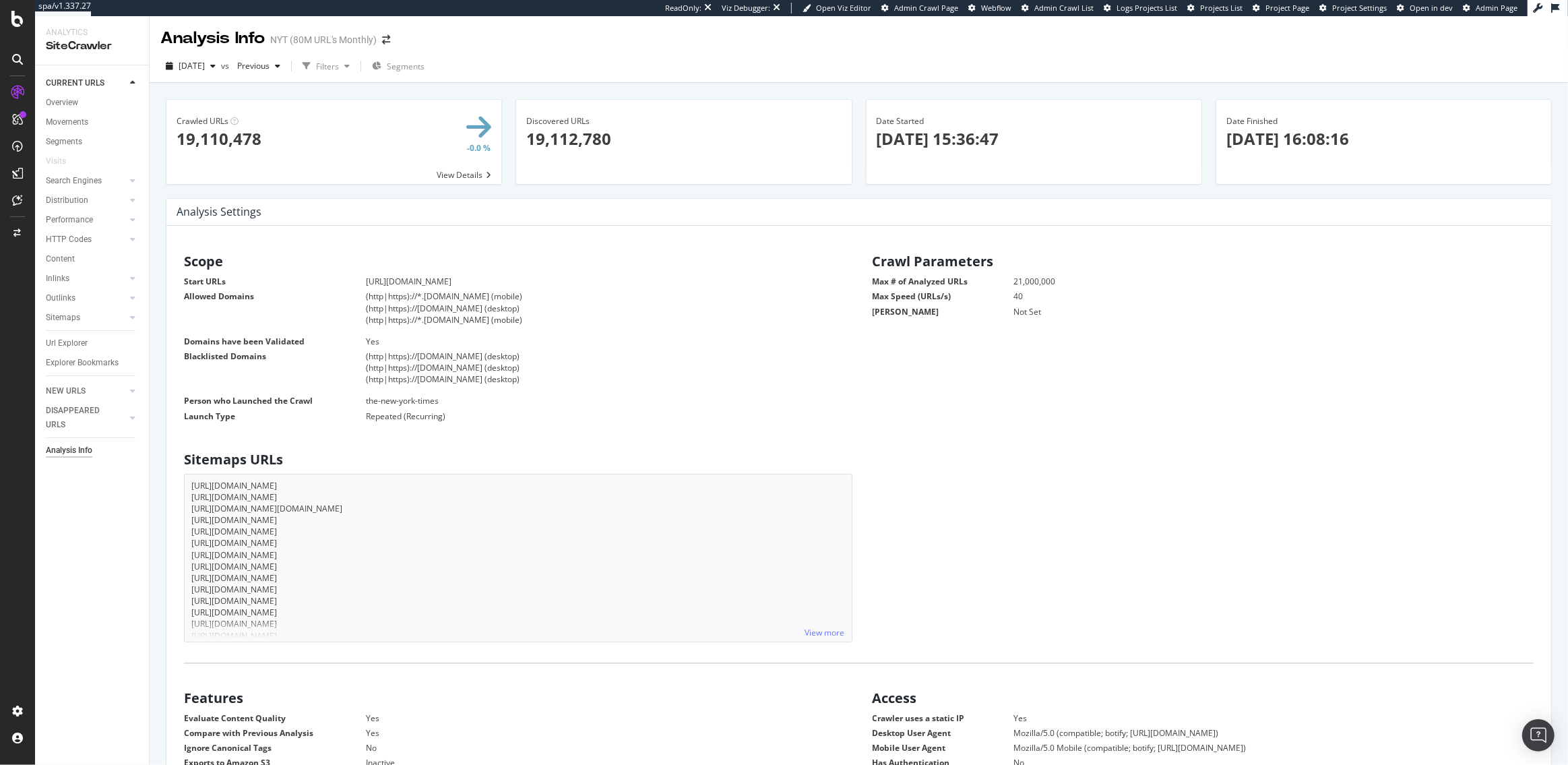
click at [1383, 138] on p "[DATE] 16:08:16" at bounding box center [1383, 139] width 314 height 23
click at [96, 650] on div "Project settings" at bounding box center [70, 651] width 57 height 11
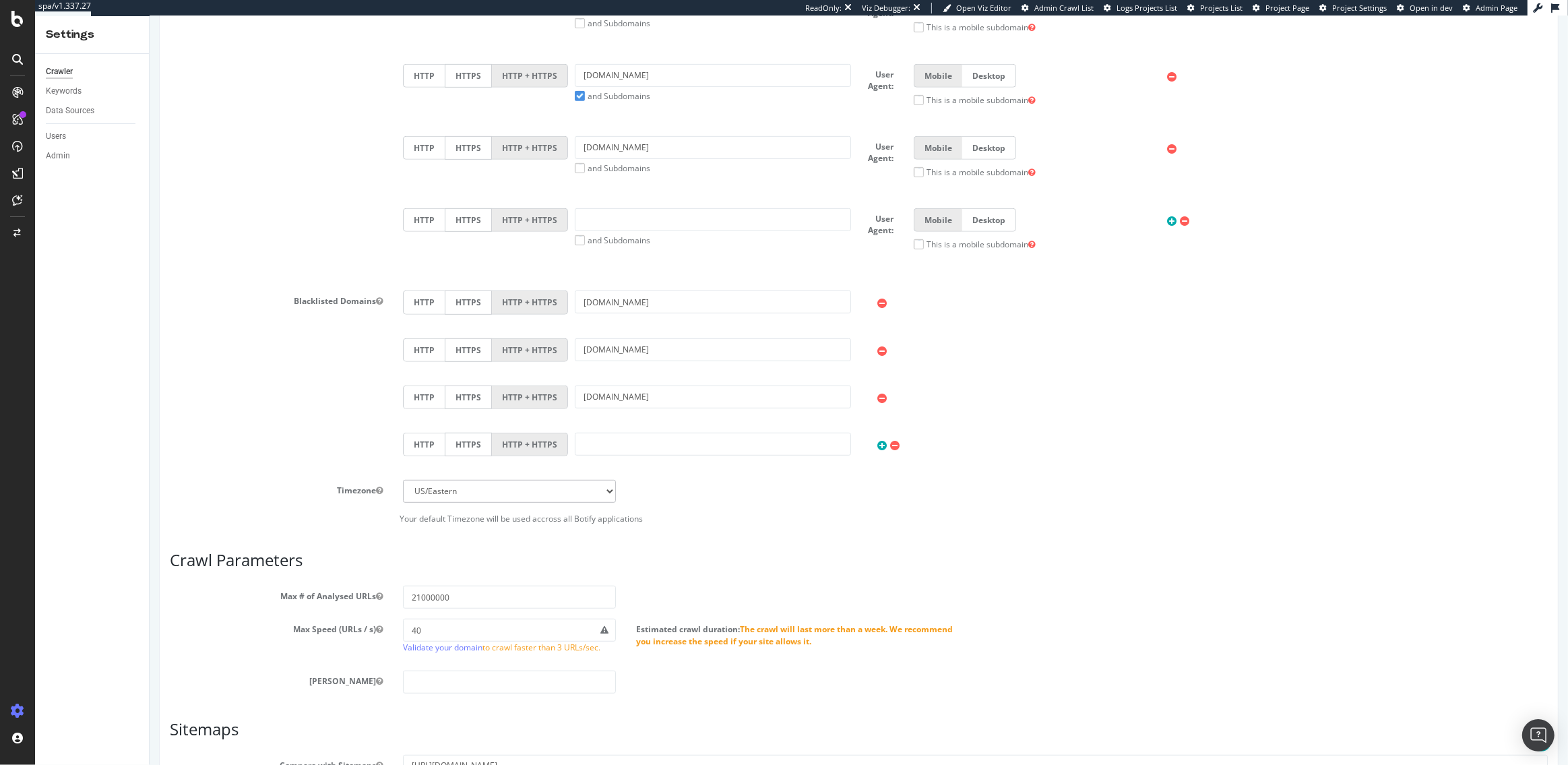
scroll to position [860, 0]
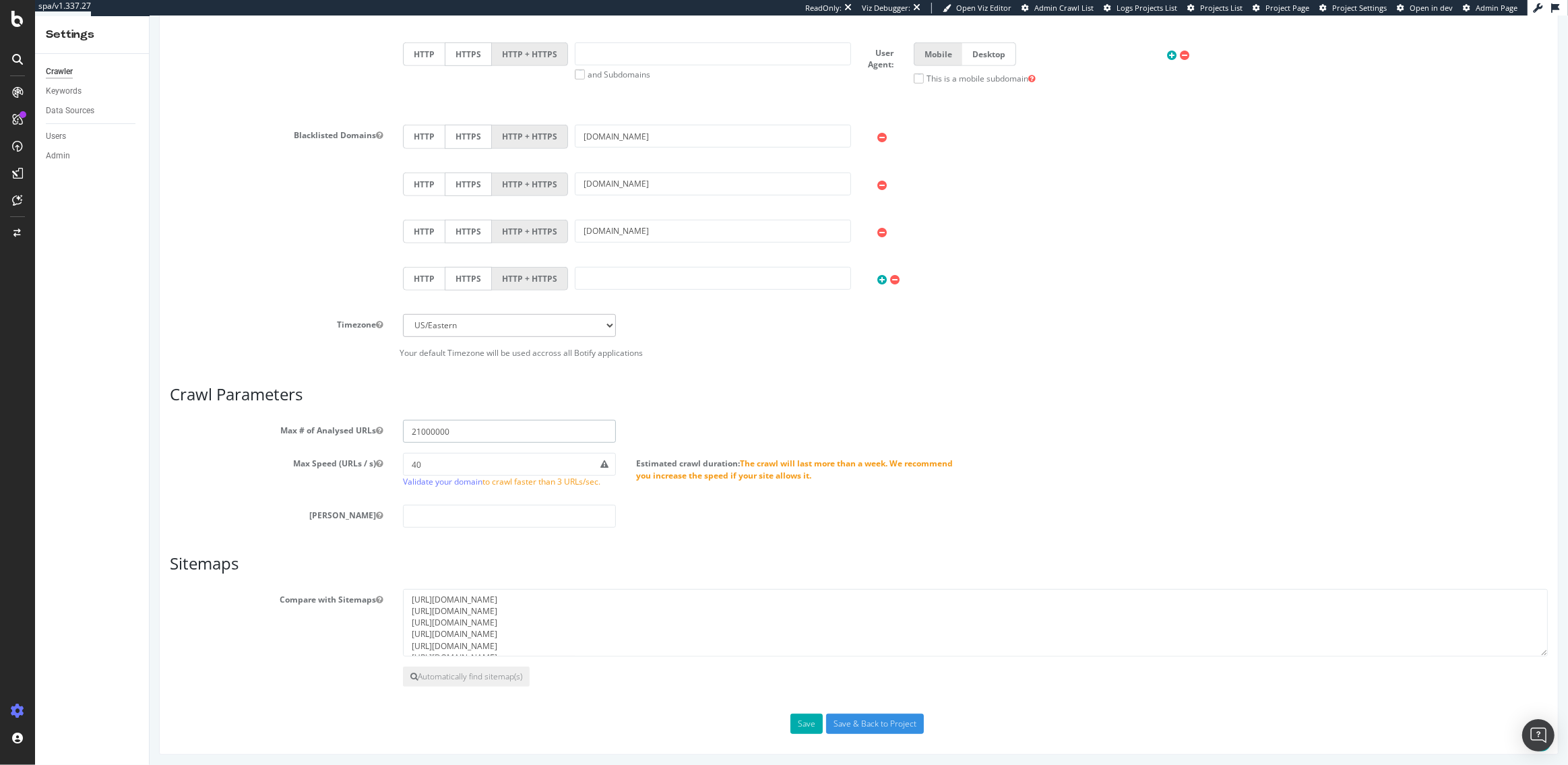
click at [418, 428] on input "21000000" at bounding box center [509, 432] width 213 height 23
click at [432, 428] on input "21000000" at bounding box center [509, 432] width 213 height 23
click at [420, 430] on input "21000000" at bounding box center [509, 432] width 213 height 23
click at [434, 430] on input "21000000" at bounding box center [509, 432] width 213 height 23
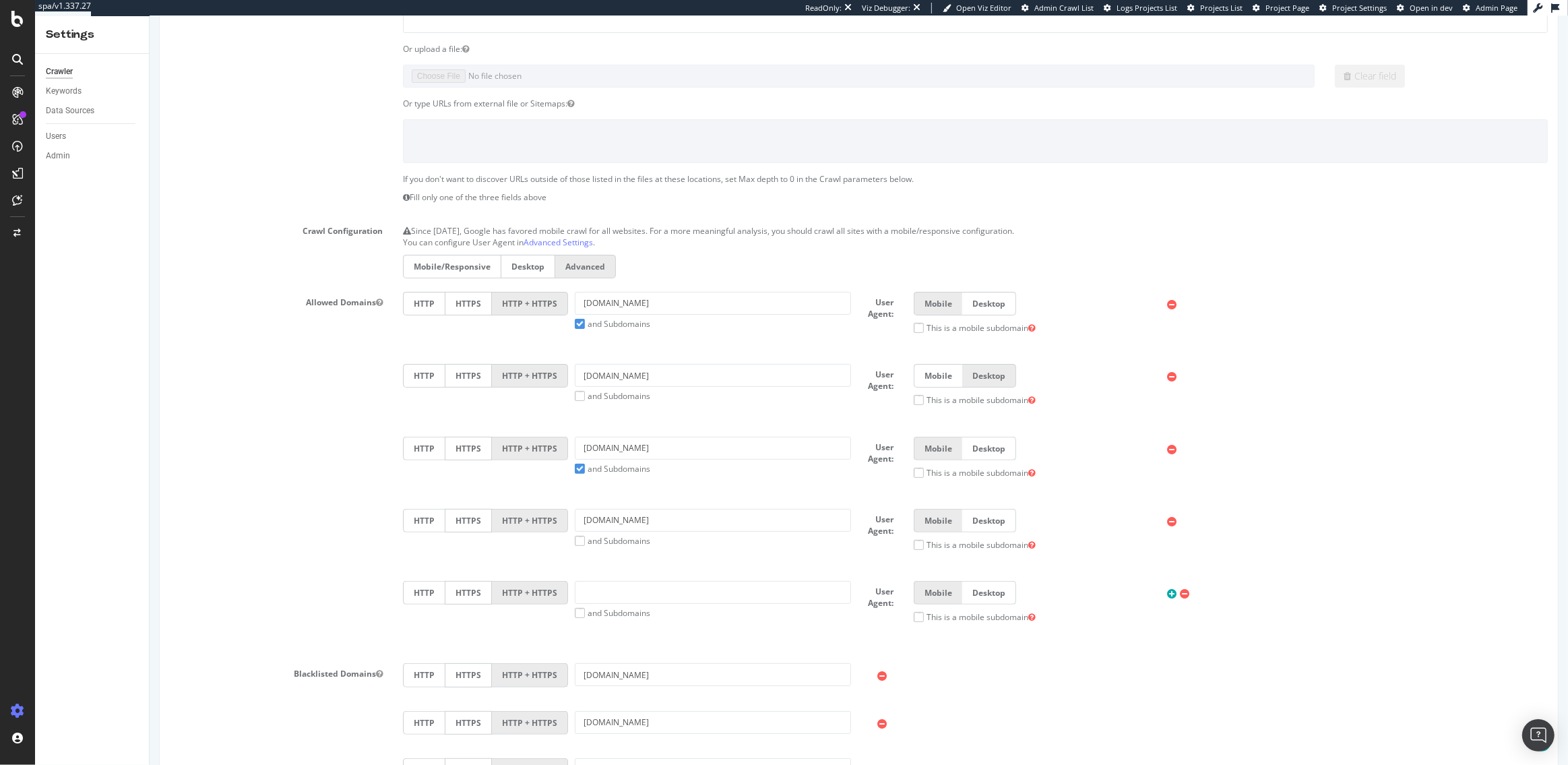
scroll to position [0, 0]
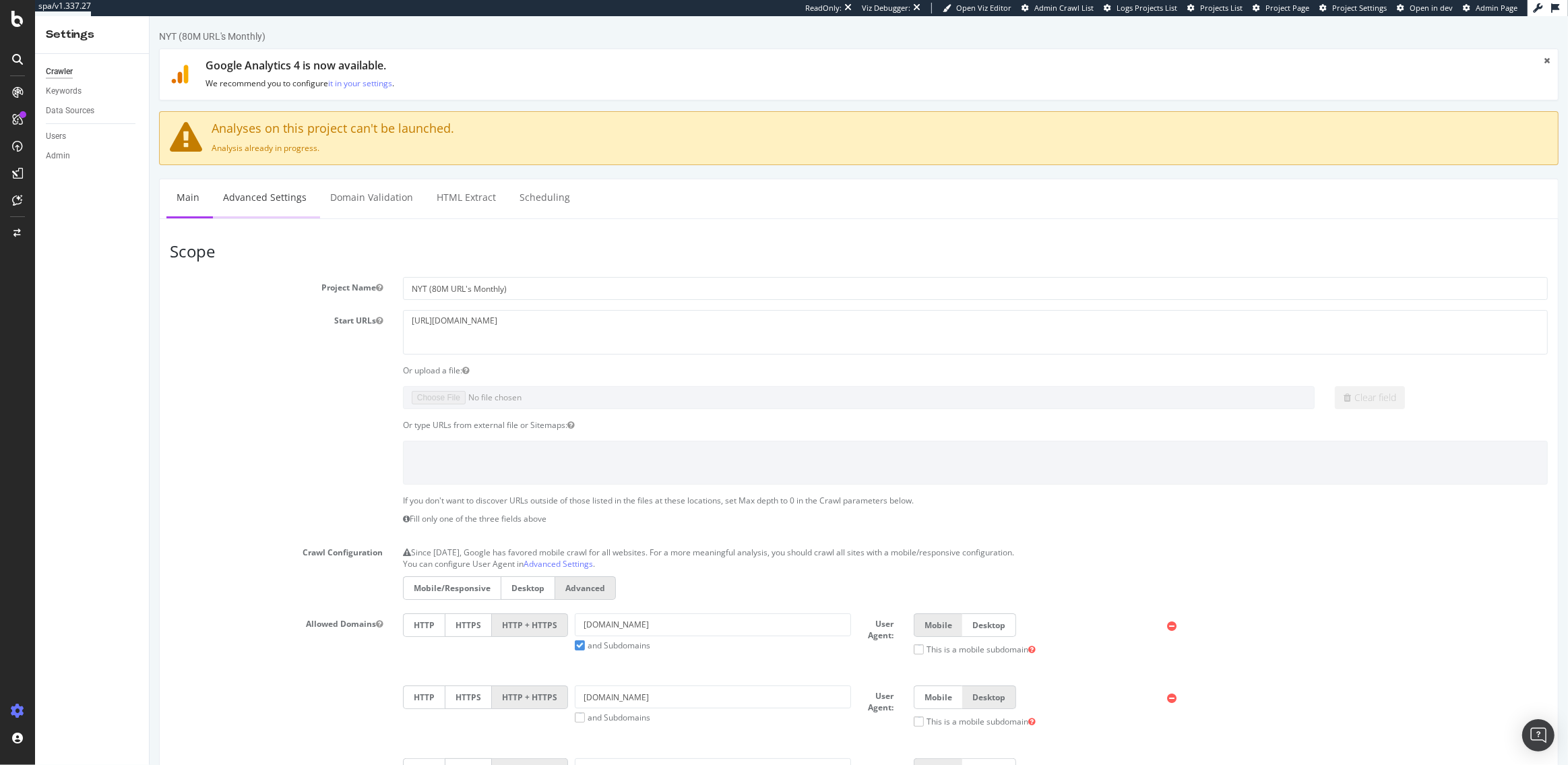
click at [283, 208] on link "Advanced Settings" at bounding box center [264, 198] width 104 height 37
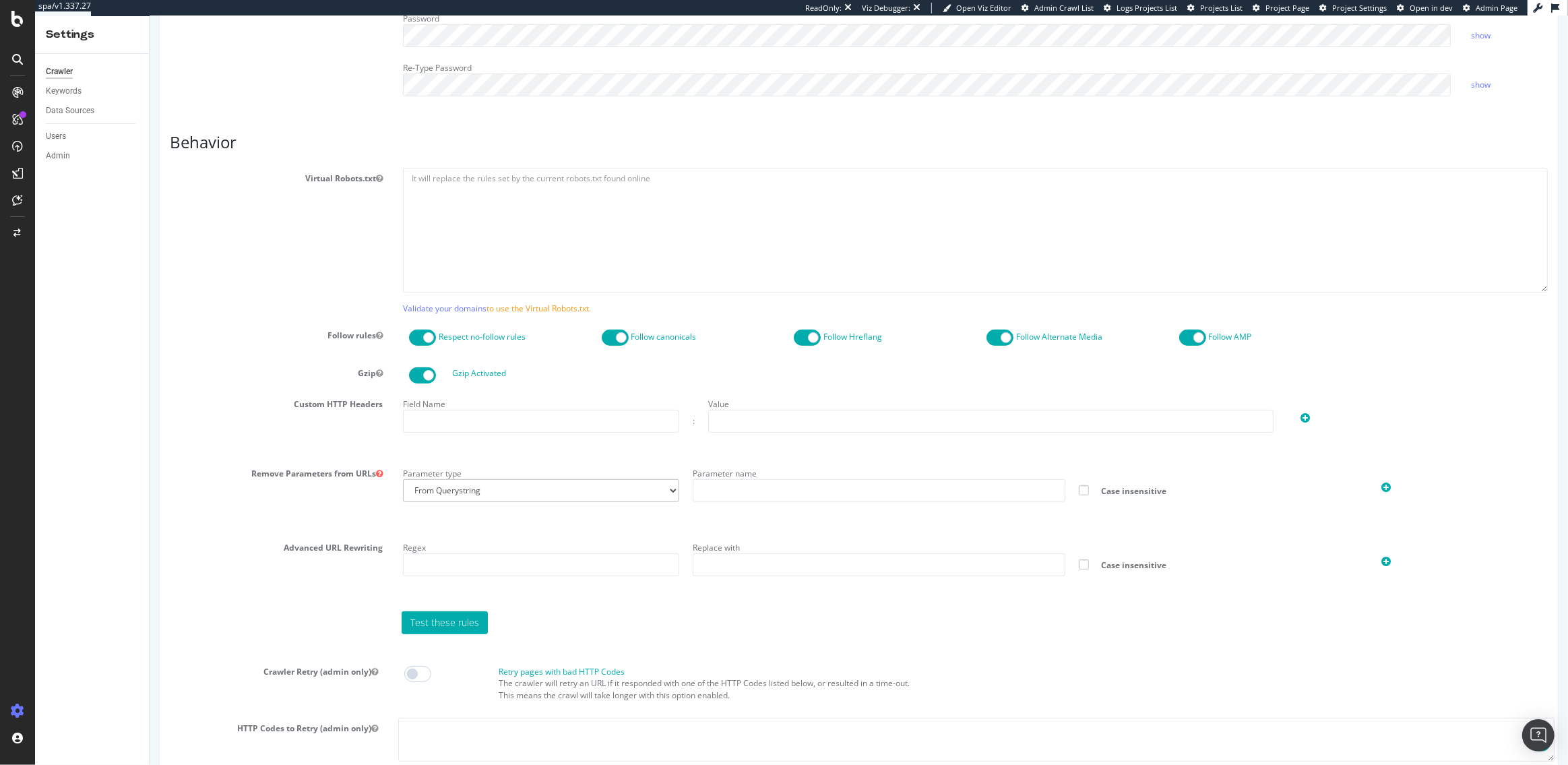
scroll to position [950, 0]
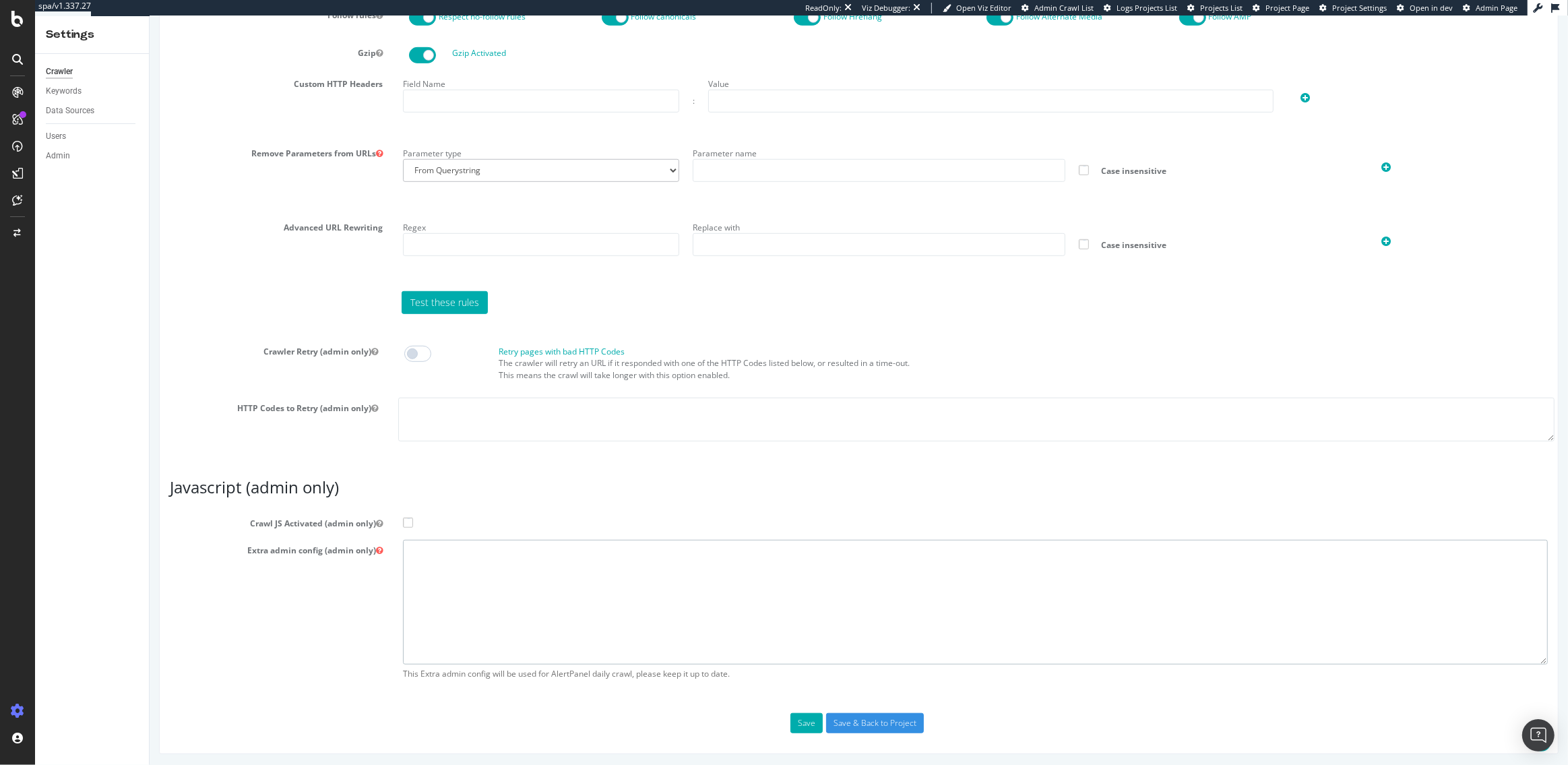
click at [438, 615] on textarea at bounding box center [975, 602] width 1145 height 124
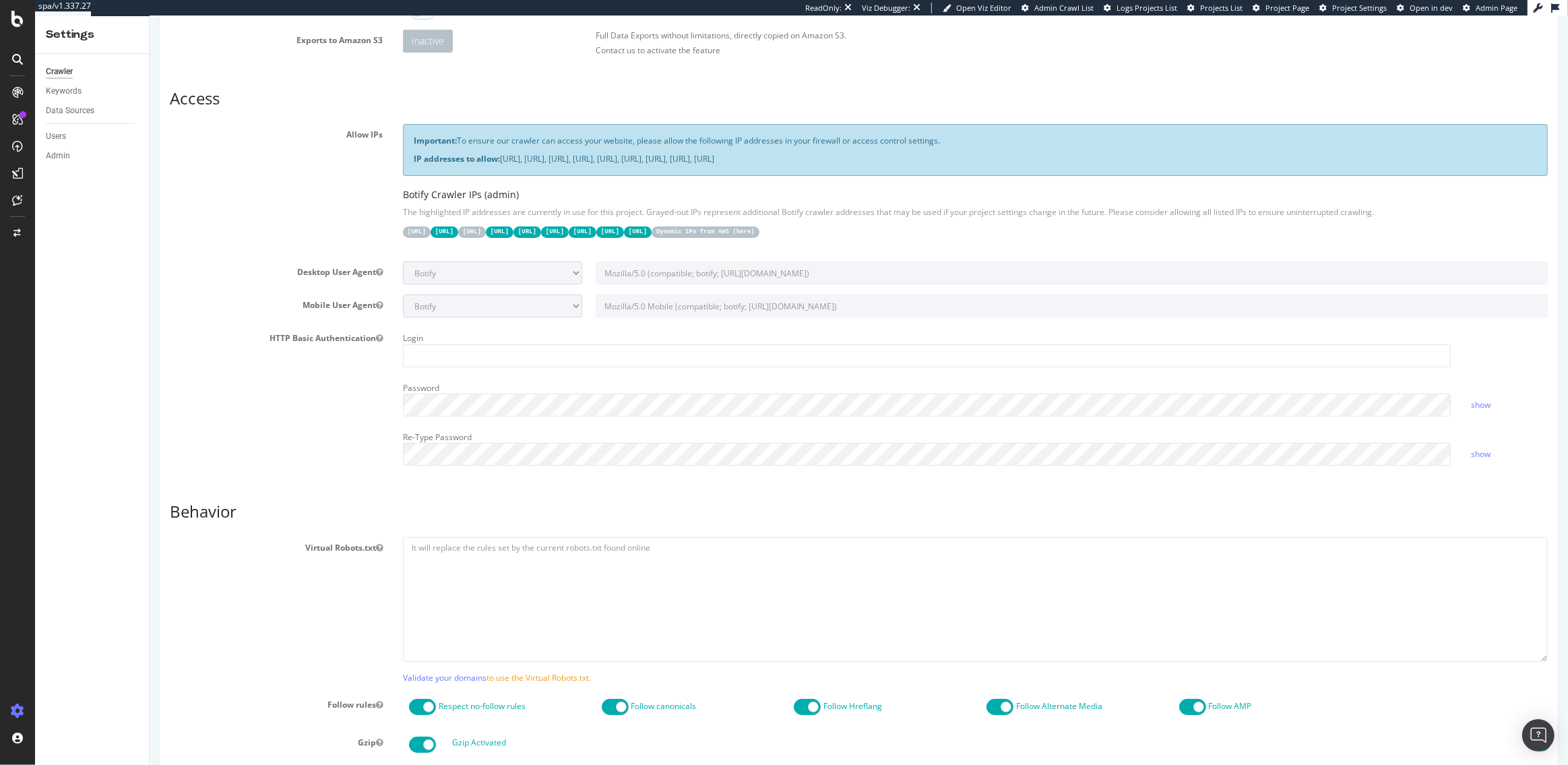
scroll to position [0, 0]
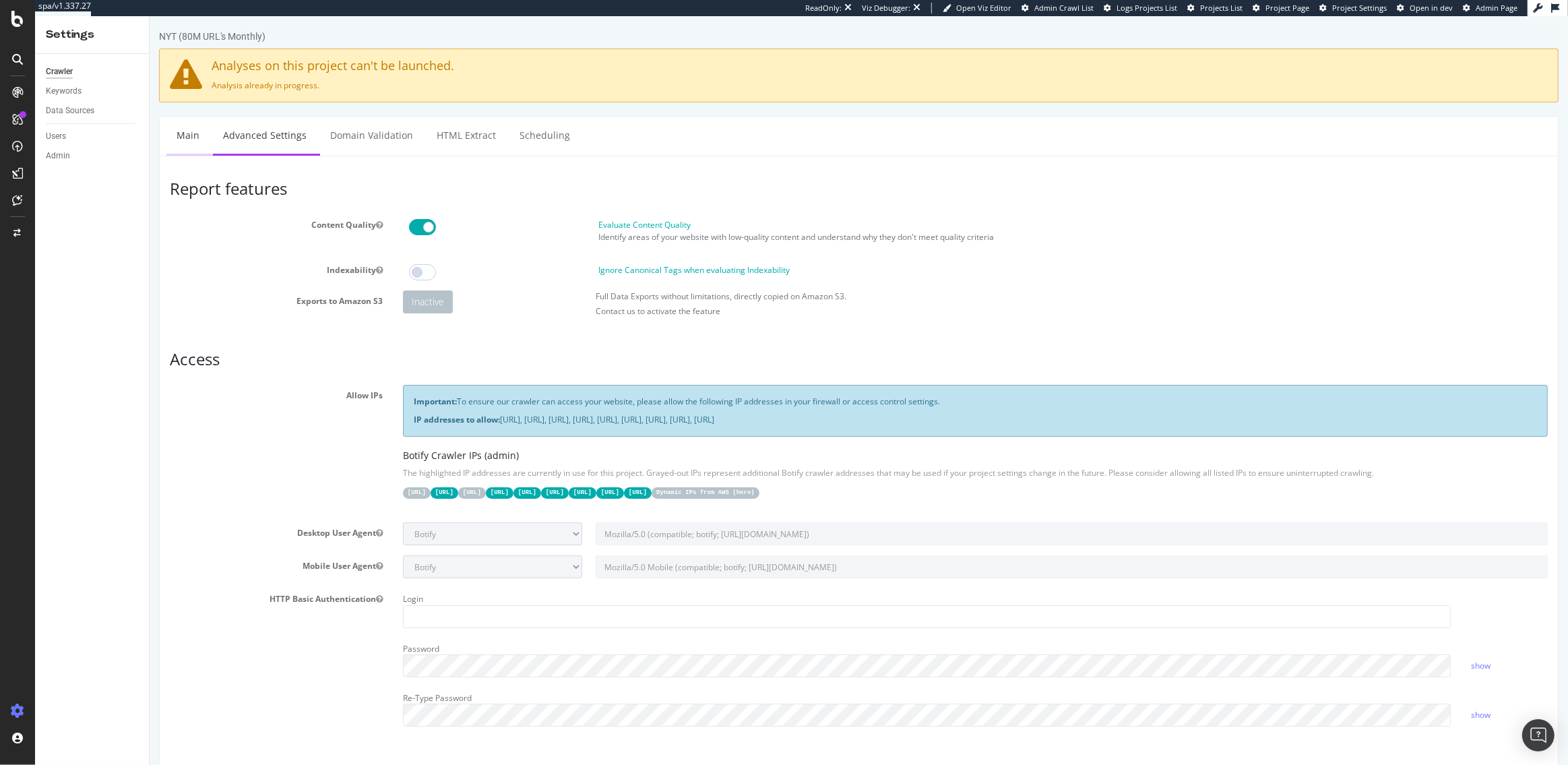
click at [166, 140] on link "Main" at bounding box center [187, 135] width 44 height 37
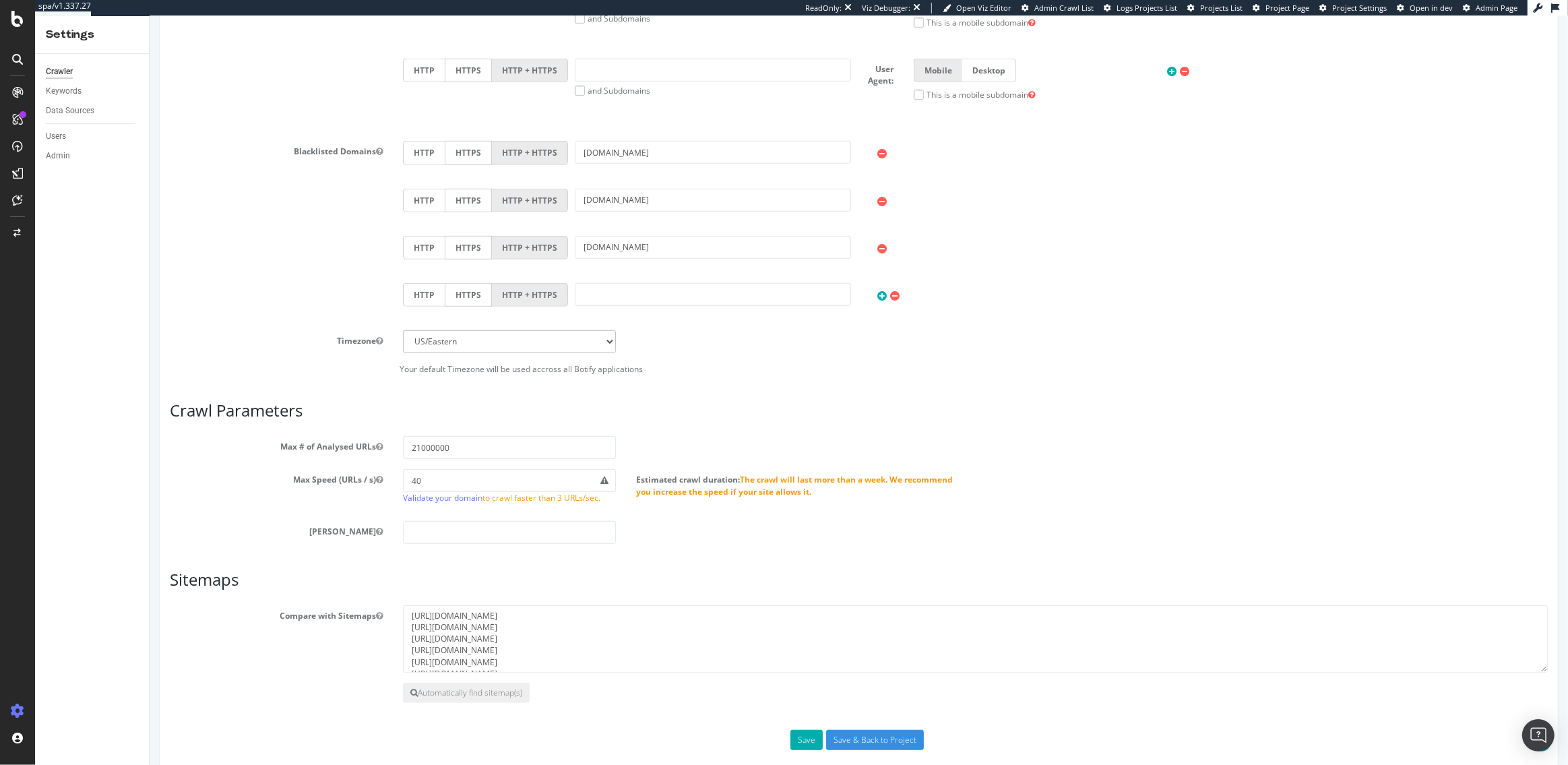
scroll to position [860, 0]
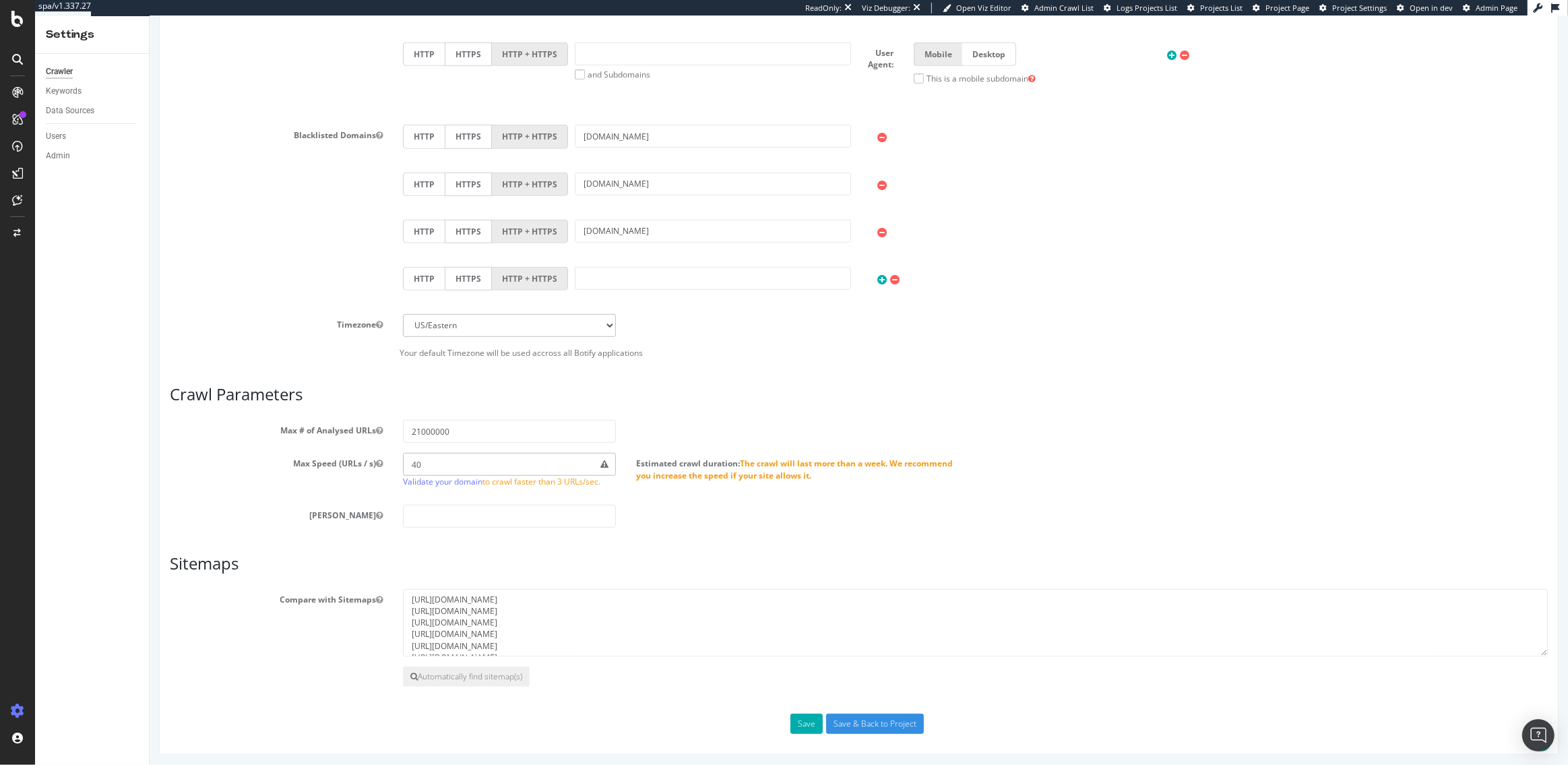
drag, startPoint x: 441, startPoint y: 465, endPoint x: 399, endPoint y: 465, distance: 42.0
click at [399, 465] on div "40 Validate your domain to crawl faster than 3 URLs/sec." at bounding box center [508, 474] width 233 height 41
type input "50"
click at [665, 505] on div "[PERSON_NAME]" at bounding box center [858, 516] width 1398 height 23
click at [468, 428] on input "21000000" at bounding box center [509, 432] width 213 height 23
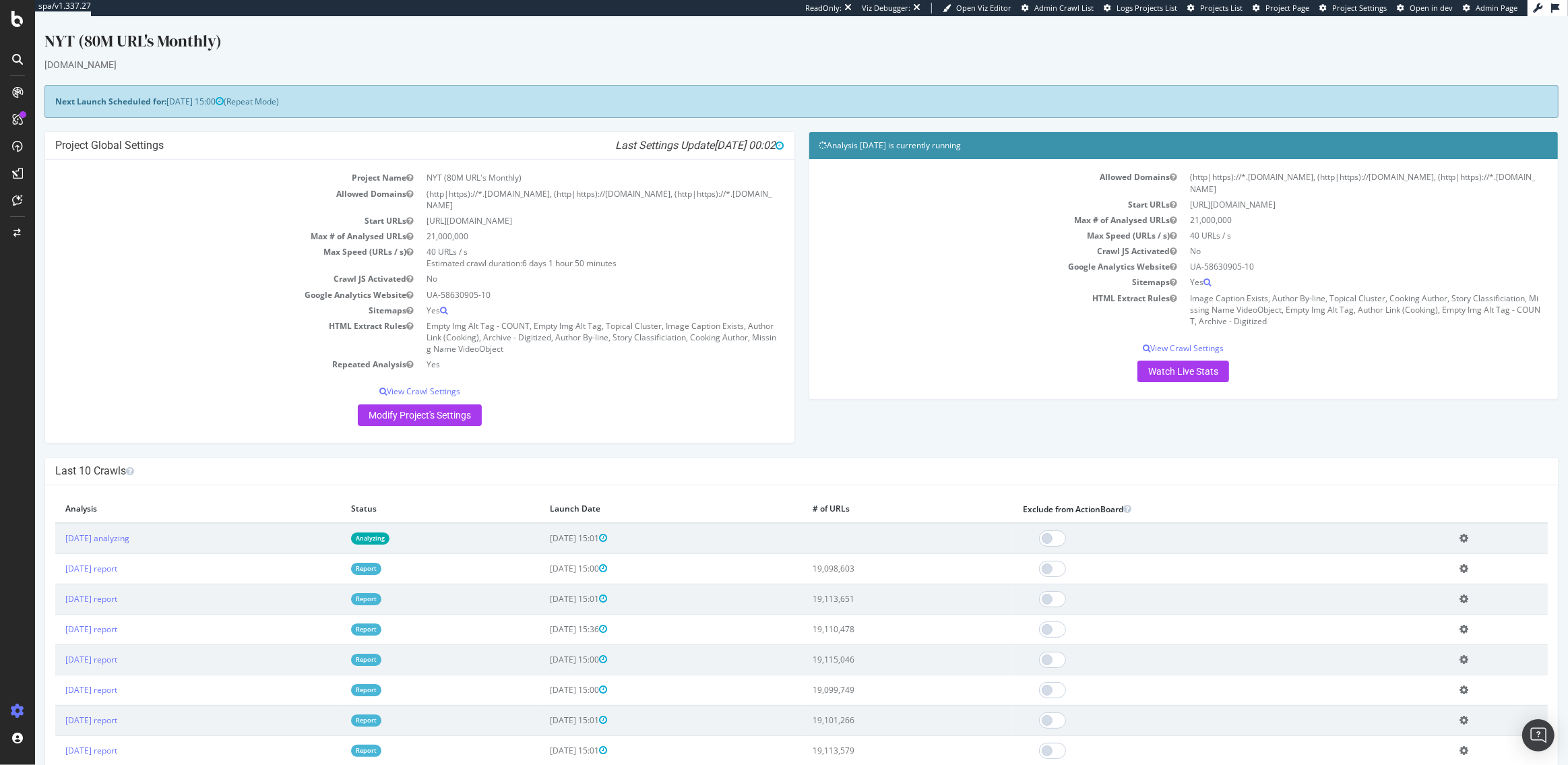
drag, startPoint x: 911, startPoint y: 619, endPoint x: 873, endPoint y: 618, distance: 38.0
click at [873, 618] on td "19,110,478" at bounding box center [907, 629] width 211 height 30
